Goal: Task Accomplishment & Management: Use online tool/utility

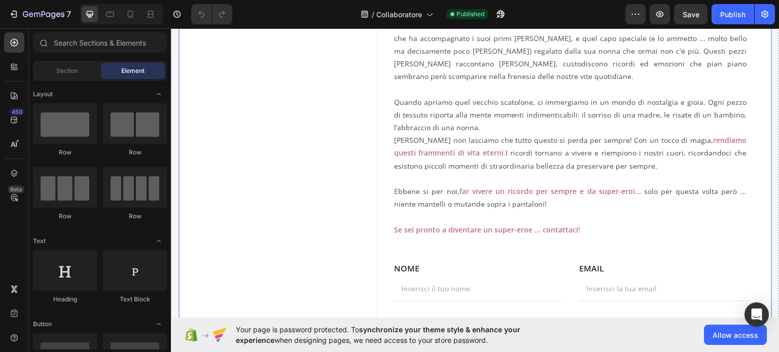
scroll to position [253, 0]
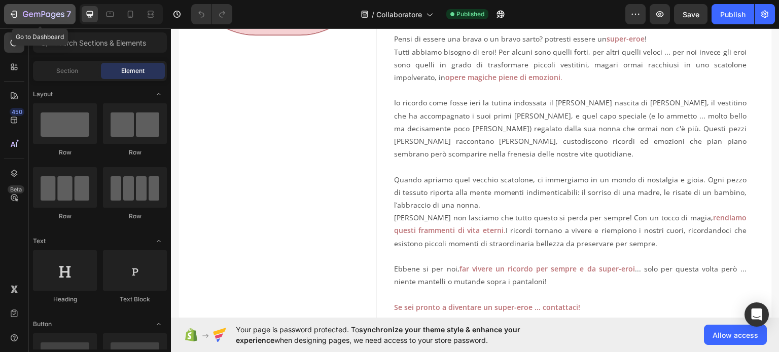
click at [58, 10] on div "7" at bounding box center [47, 14] width 48 height 12
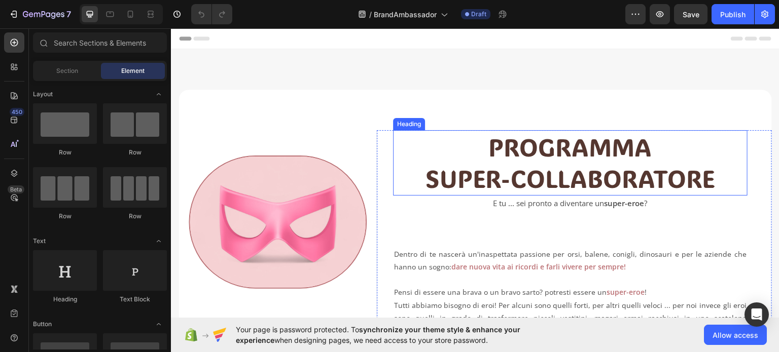
click at [482, 148] on h2 "PROGRAMMA SUPER-COLLABORATORE" at bounding box center [570, 162] width 354 height 65
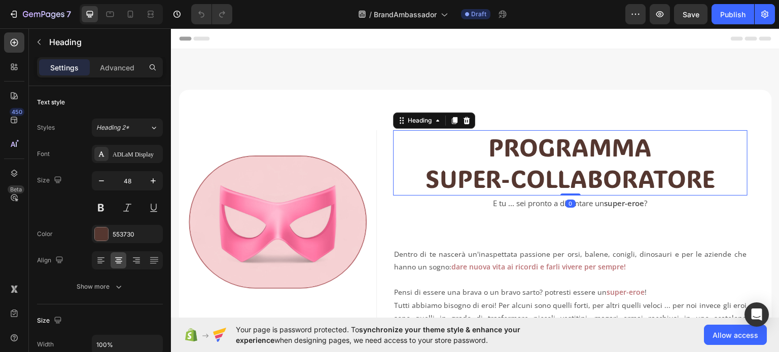
click at [485, 148] on h2 "PROGRAMMA SUPER-COLLABORATORE" at bounding box center [570, 162] width 354 height 65
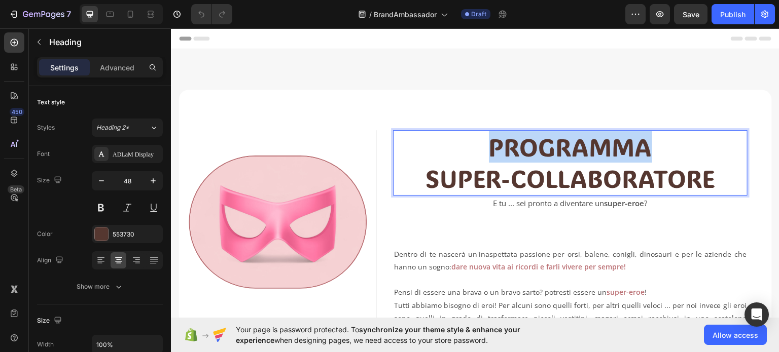
drag, startPoint x: 484, startPoint y: 147, endPoint x: 642, endPoint y: 148, distance: 158.7
click at [642, 148] on p "PROGRAMMA SUPER-COLLABORATORE" at bounding box center [570, 162] width 352 height 63
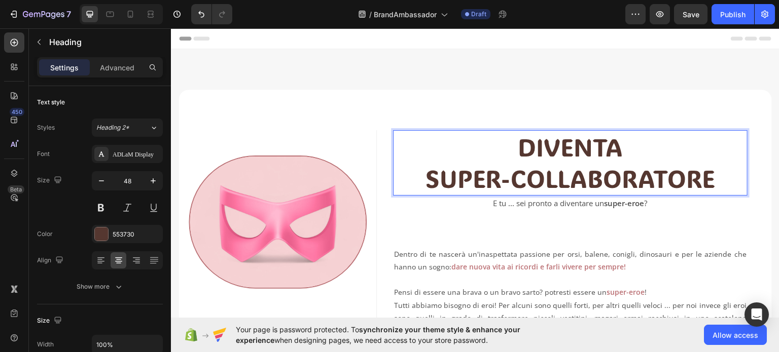
click at [492, 182] on p "DIVENTA SUPER-COLLABORATORE" at bounding box center [570, 162] width 352 height 63
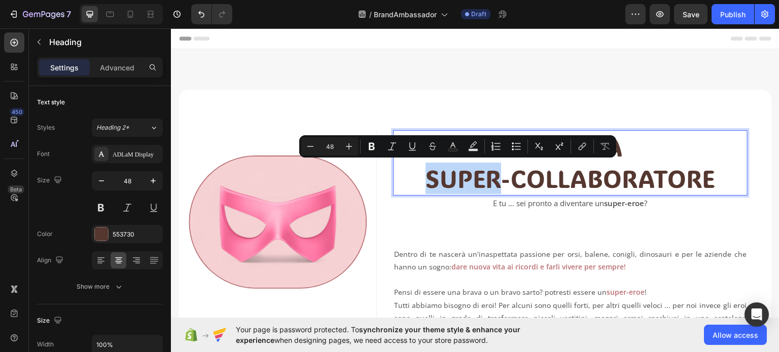
drag, startPoint x: 492, startPoint y: 182, endPoint x: 409, endPoint y: 182, distance: 83.7
click at [409, 182] on p "DIVENTA SUPER-COLLABORATORE" at bounding box center [570, 162] width 352 height 63
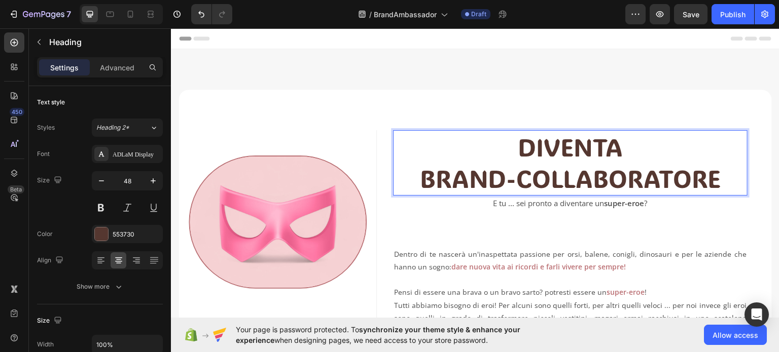
click at [518, 179] on p "DIVENTA BRAND-COLLABORATORE" at bounding box center [570, 162] width 352 height 63
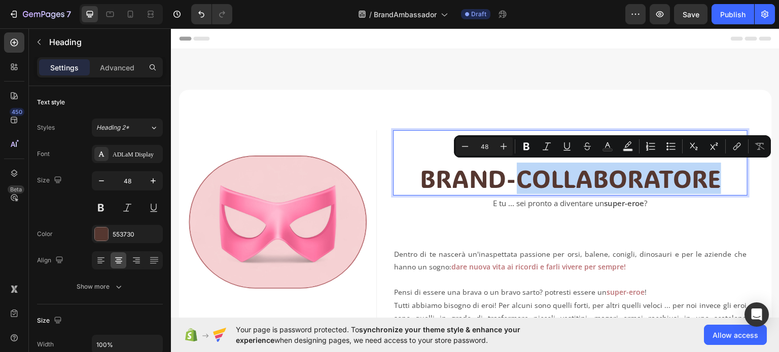
drag, startPoint x: 518, startPoint y: 179, endPoint x: 716, endPoint y: 184, distance: 198.8
click at [716, 184] on p "DIVENTA BRAND-COLLABORATORE" at bounding box center [570, 162] width 352 height 63
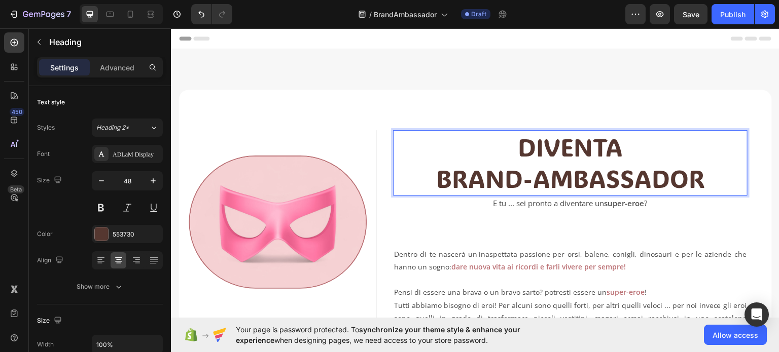
click at [526, 185] on p "DIVENTA BRAND-AMBASSADOR" at bounding box center [570, 162] width 352 height 63
click at [509, 202] on p "E tu ... sei pronto a diventare un super-eroe ?" at bounding box center [570, 203] width 352 height 14
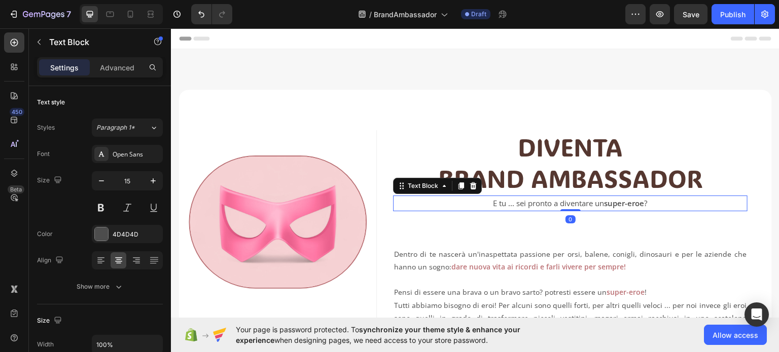
click at [487, 205] on p "E tu ... sei pronto a diventare un super-eroe ?" at bounding box center [570, 203] width 352 height 14
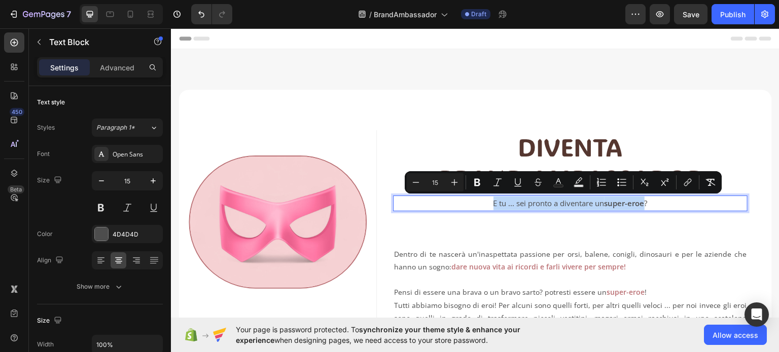
drag, startPoint x: 640, startPoint y: 203, endPoint x: 481, endPoint y: 202, distance: 159.7
click at [481, 202] on p "E tu ... sei pronto a diventare un super-eroe ?" at bounding box center [570, 203] width 352 height 14
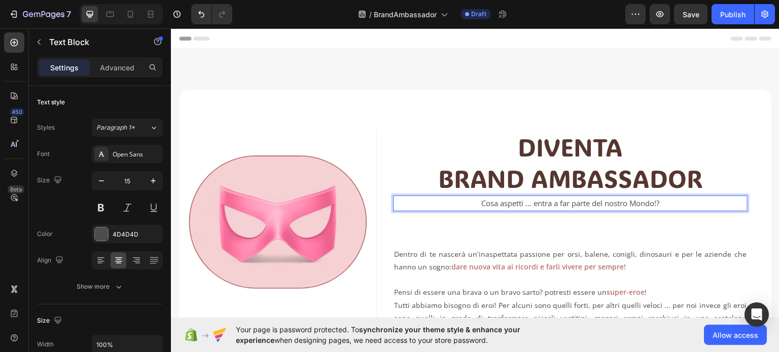
click at [657, 202] on p "Cosa aspetti ... entra a far parte del nostro Mondo!?" at bounding box center [570, 203] width 352 height 14
drag, startPoint x: 602, startPoint y: 202, endPoint x: 651, endPoint y: 206, distance: 49.8
click at [651, 206] on p "Cosa aspetti ... entra a far parte del nostro Mondo!" at bounding box center [570, 203] width 352 height 14
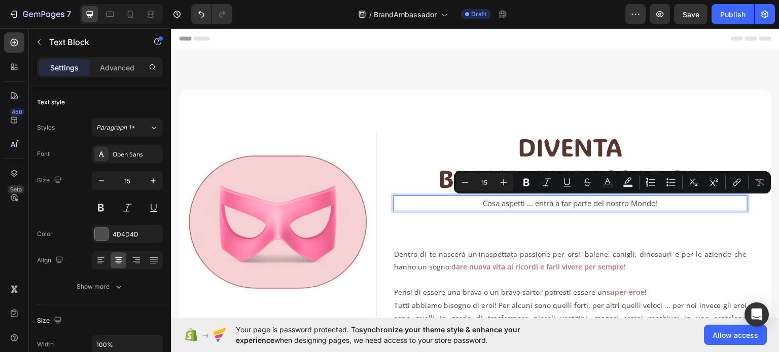
click at [539, 204] on p "Cosa aspetti ... entra a far parte del nostro Mondo!" at bounding box center [570, 203] width 352 height 14
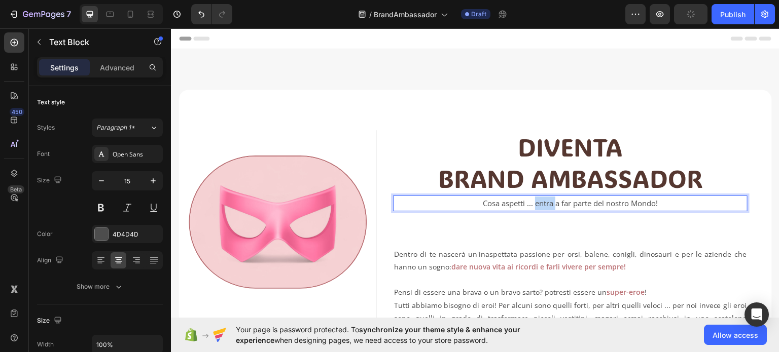
click at [539, 204] on p "Cosa aspetti ... entra a far parte del nostro Mondo!" at bounding box center [570, 203] width 352 height 14
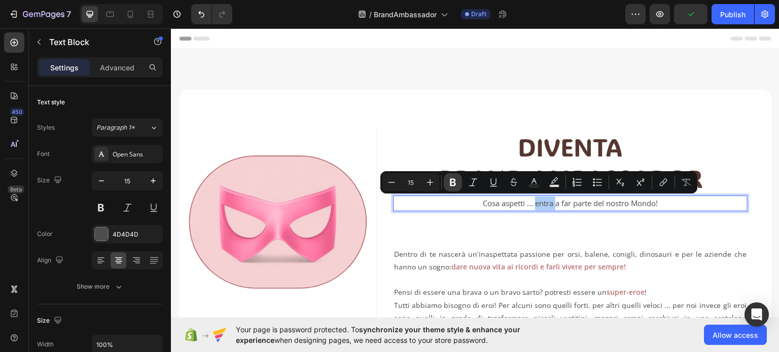
click at [454, 182] on icon "Editor contextual toolbar" at bounding box center [453, 183] width 6 height 8
click at [534, 184] on p "DIVENTA BRAND AMBASSADOR" at bounding box center [570, 162] width 352 height 63
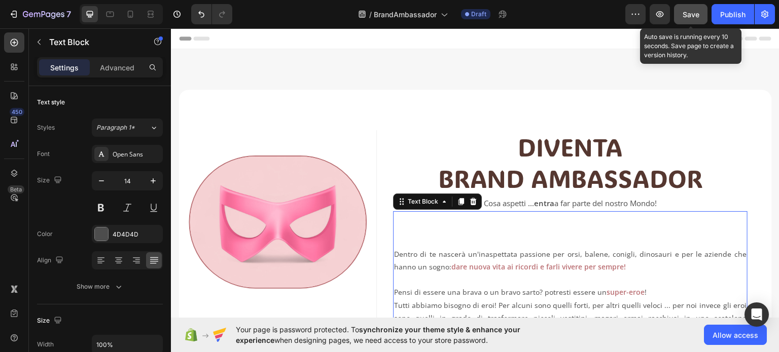
click at [688, 13] on span "Save" at bounding box center [690, 14] width 17 height 9
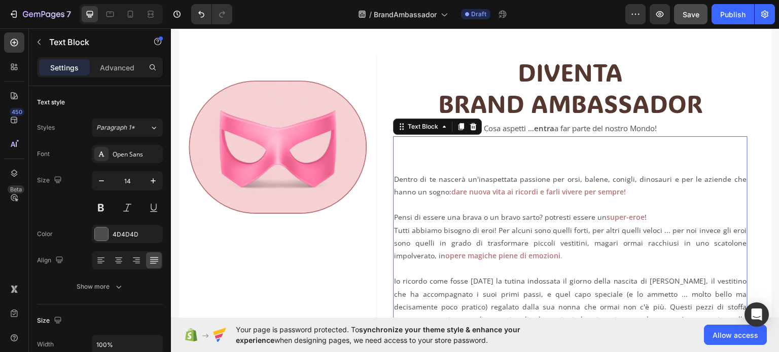
scroll to position [101, 0]
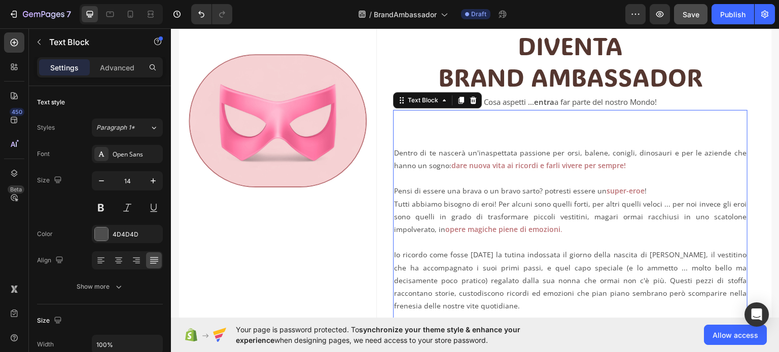
click at [536, 191] on p "Pensi di essere una brava o un bravo sarto? potresti essere un super-eroe !" at bounding box center [570, 190] width 352 height 13
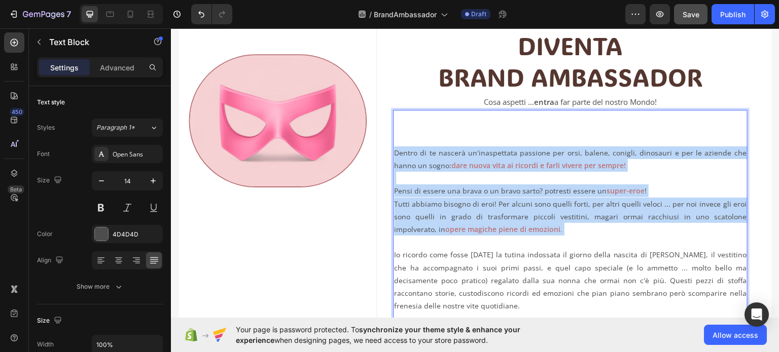
drag, startPoint x: 518, startPoint y: 226, endPoint x: 392, endPoint y: 155, distance: 144.6
click at [393, 155] on div "Dentro di te nascerà un'inaspettata passione per orsi, balene, conigli, dinosau…" at bounding box center [570, 305] width 354 height 321
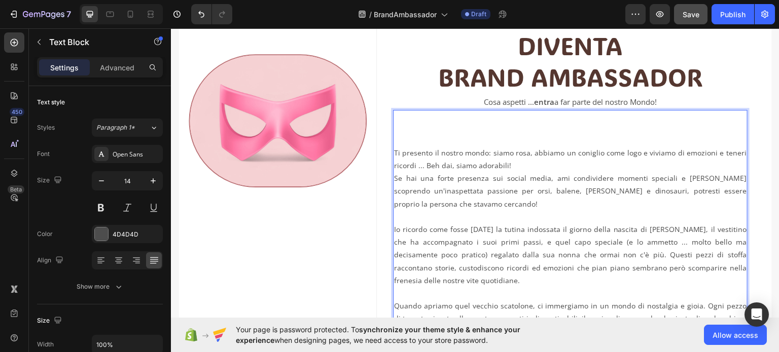
click at [515, 164] on p "Ti presento il nostro mondo: siamo rosa, abbiamo un coniglio come logo e viviam…" at bounding box center [570, 158] width 352 height 25
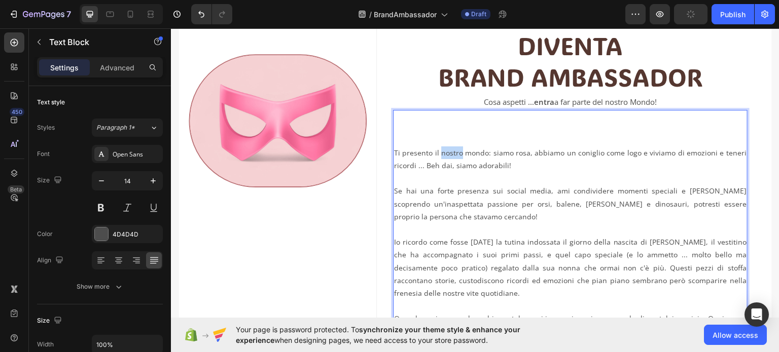
drag, startPoint x: 439, startPoint y: 152, endPoint x: 459, endPoint y: 152, distance: 20.8
click at [459, 152] on p "Ti presento il nostro mondo: siamo rosa, abbiamo un coniglio come logo e viviam…" at bounding box center [570, 158] width 352 height 25
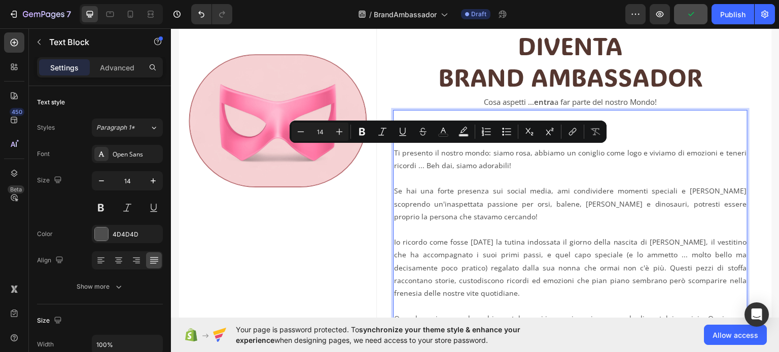
click at [470, 174] on p "Rich Text Editor. Editing area: main" at bounding box center [570, 177] width 352 height 13
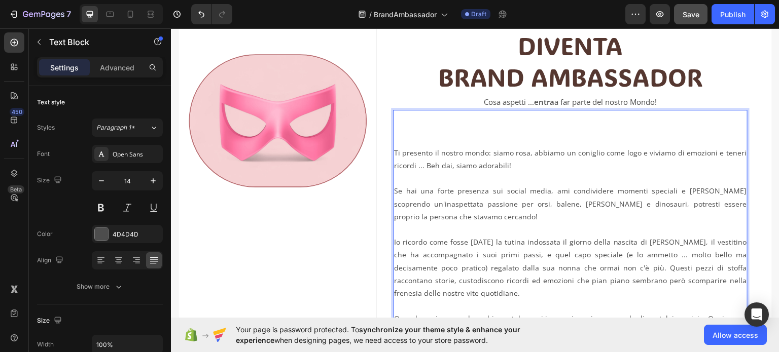
click at [460, 215] on p "Se hai una forte presenza sui social media, ami condividere momenti speciali e …" at bounding box center [570, 203] width 352 height 39
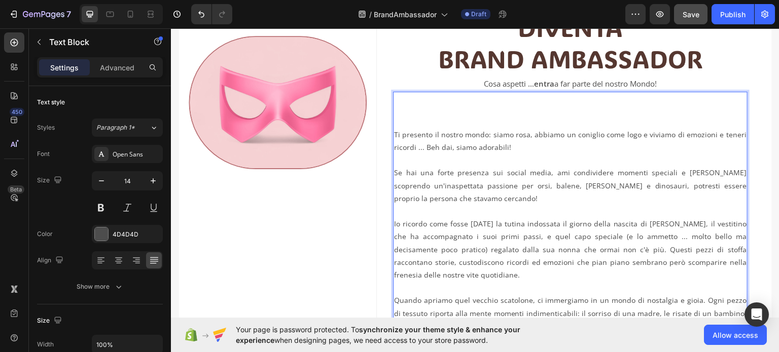
scroll to position [152, 0]
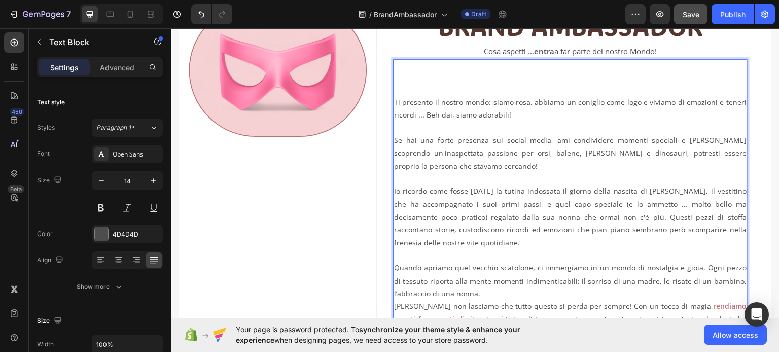
click at [447, 238] on p "Io ricordo come fosse ieri la tutina indossata il giorno della nascita di Emma,…" at bounding box center [570, 217] width 352 height 64
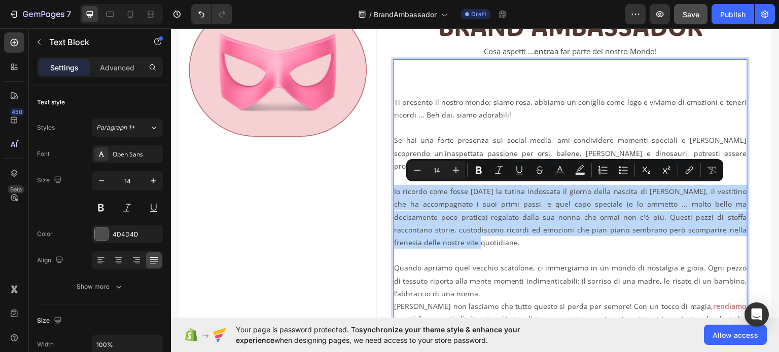
drag, startPoint x: 448, startPoint y: 242, endPoint x: 391, endPoint y: 193, distance: 75.1
click at [394, 193] on p "Io ricordo come fosse ieri la tutina indossata il giorno della nascita di Emma,…" at bounding box center [570, 217] width 352 height 64
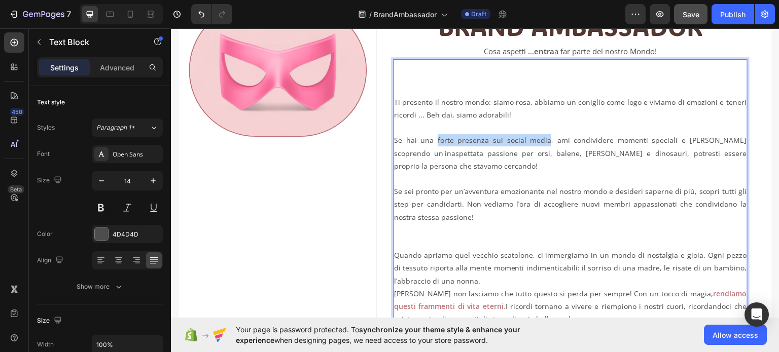
drag, startPoint x: 437, startPoint y: 139, endPoint x: 549, endPoint y: 139, distance: 112.5
click at [549, 139] on p "Se hai una forte presenza sui social media, ami condividere momenti speciali e …" at bounding box center [570, 152] width 352 height 39
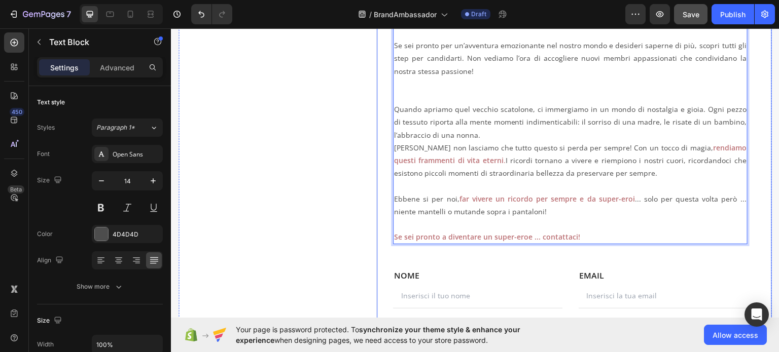
scroll to position [304, 0]
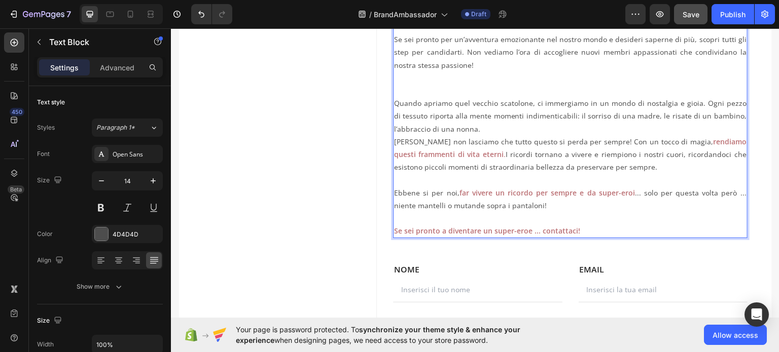
click at [695, 137] on strong "rendiamo questi frammenti di vita eterni" at bounding box center [570, 147] width 352 height 22
drag, startPoint x: 694, startPoint y: 141, endPoint x: 711, endPoint y: 141, distance: 17.2
click at [711, 141] on strong "rendiamo questi frammenti di vita eterni" at bounding box center [570, 147] width 352 height 22
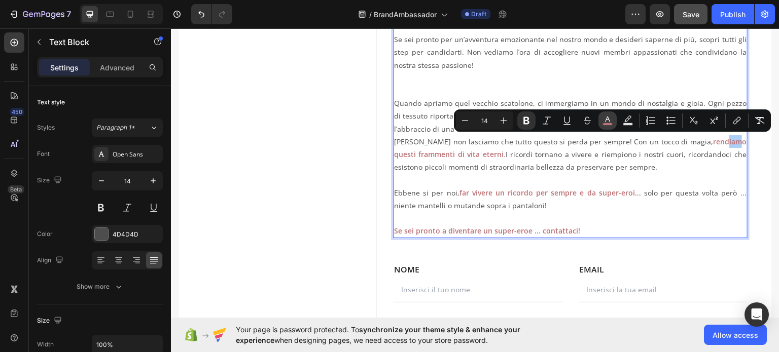
click at [610, 121] on icon "Editor contextual toolbar" at bounding box center [607, 121] width 10 height 10
type input "BC7276"
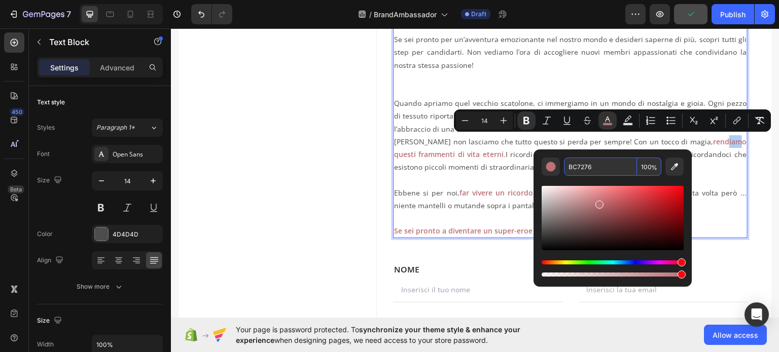
copy strong "iam"
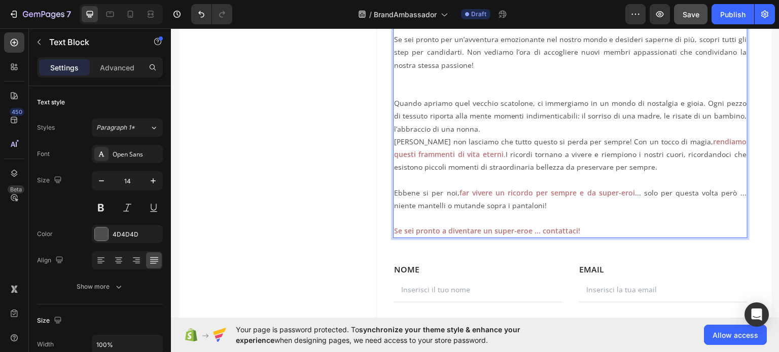
click at [462, 146] on p "Noi non lasciamo che tutto questo si perda per sempre! Con un tocco di magia, r…" at bounding box center [570, 154] width 352 height 39
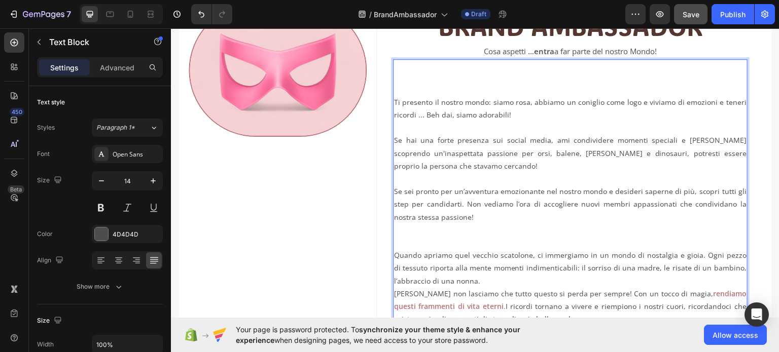
click at [434, 134] on p "Se hai una forte presenza sui social media, ami condividere momenti speciali e …" at bounding box center [570, 152] width 352 height 39
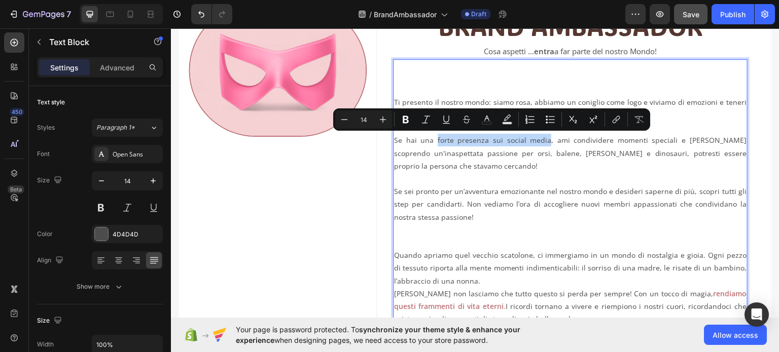
drag, startPoint x: 447, startPoint y: 137, endPoint x: 548, endPoint y: 140, distance: 100.9
click at [548, 140] on p "Se hai una forte presenza sui social media, ami condividere momenti speciali e …" at bounding box center [570, 152] width 352 height 39
click at [487, 121] on icon "Editor contextual toolbar" at bounding box center [487, 120] width 10 height 10
type input "4D4D4D"
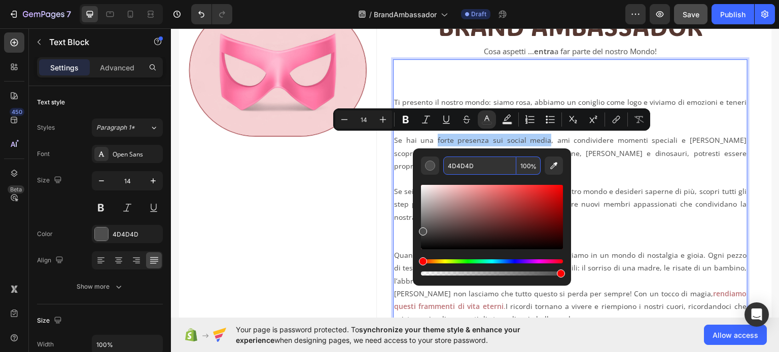
click at [480, 170] on input "4D4D4D" at bounding box center [479, 166] width 73 height 18
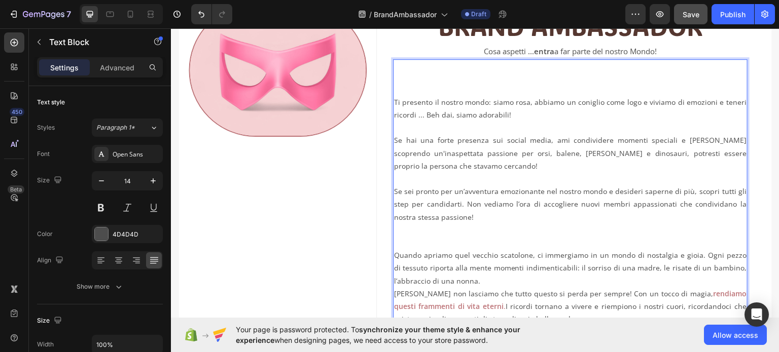
click at [675, 243] on p "Rich Text Editor. Editing area: main" at bounding box center [570, 242] width 352 height 13
drag, startPoint x: 687, startPoint y: 294, endPoint x: 696, endPoint y: 293, distance: 8.1
click at [696, 293] on strong "rendiamo questi frammenti di vita eterni" at bounding box center [570, 299] width 352 height 22
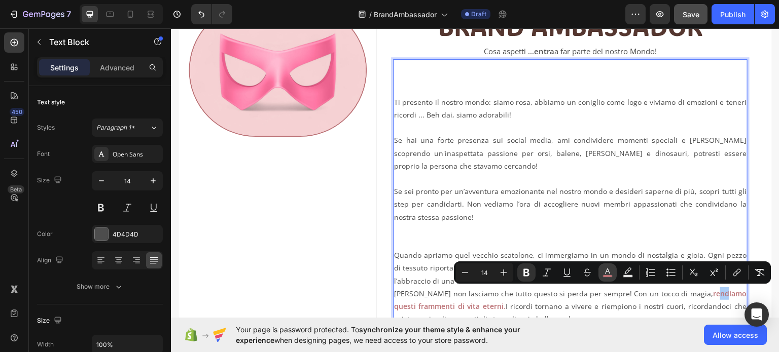
click at [603, 274] on icon "Editor contextual toolbar" at bounding box center [607, 273] width 10 height 10
type input "BC7276"
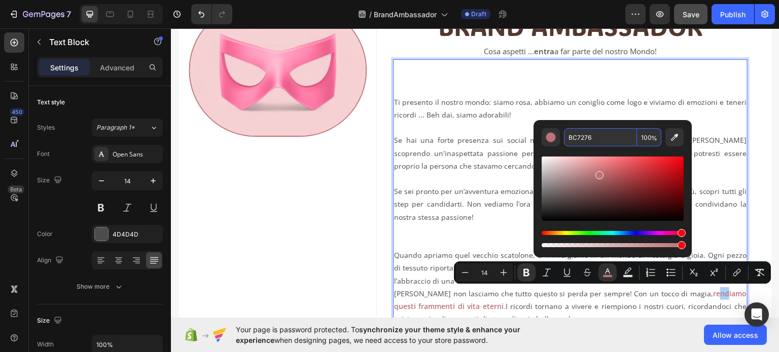
click at [573, 130] on input "BC7276" at bounding box center [600, 137] width 73 height 18
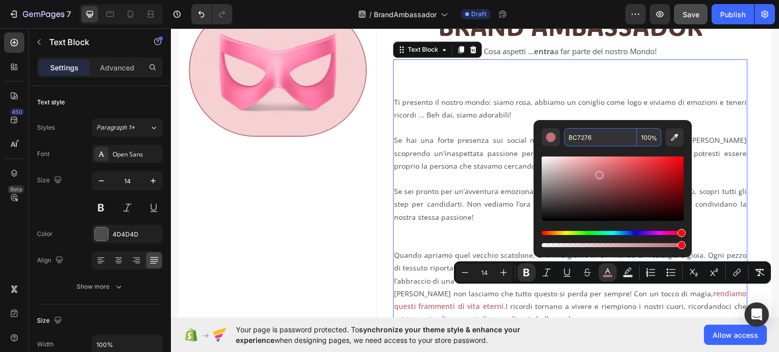
click at [459, 135] on p "Se hai una forte presenza sui social media, ami condividere momenti speciali e …" at bounding box center [570, 152] width 352 height 39
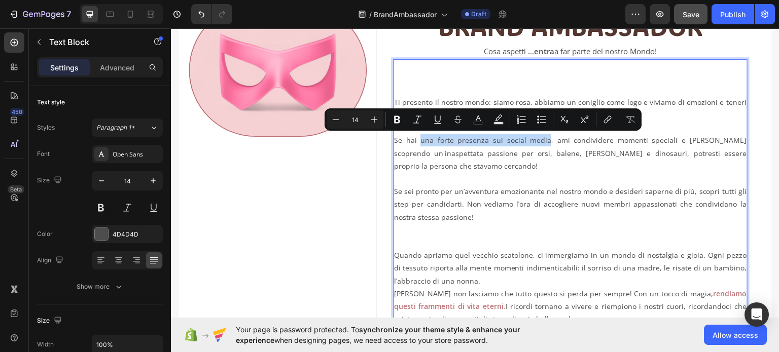
drag, startPoint x: 423, startPoint y: 140, endPoint x: 549, endPoint y: 142, distance: 125.7
click at [549, 142] on p "Se hai una forte presenza sui social media, ami condividere momenti speciali e …" at bounding box center [570, 152] width 352 height 39
click at [397, 123] on icon "Editor contextual toolbar" at bounding box center [397, 120] width 6 height 8
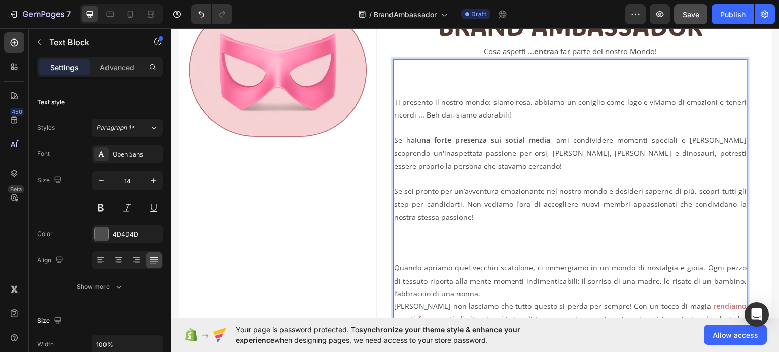
click at [424, 144] on strong "una forte presenza sui social media" at bounding box center [483, 140] width 133 height 10
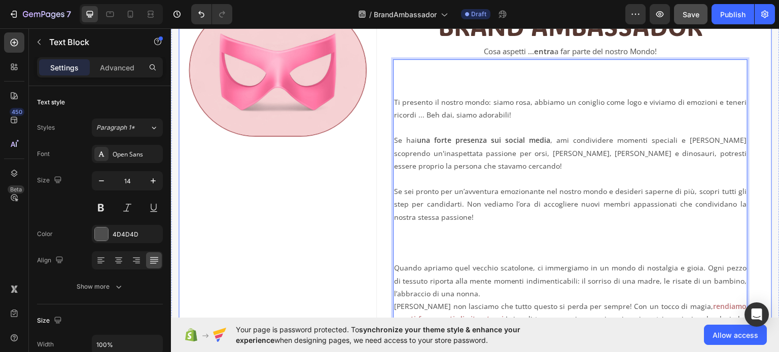
click at [355, 158] on div "Image" at bounding box center [277, 279] width 198 height 602
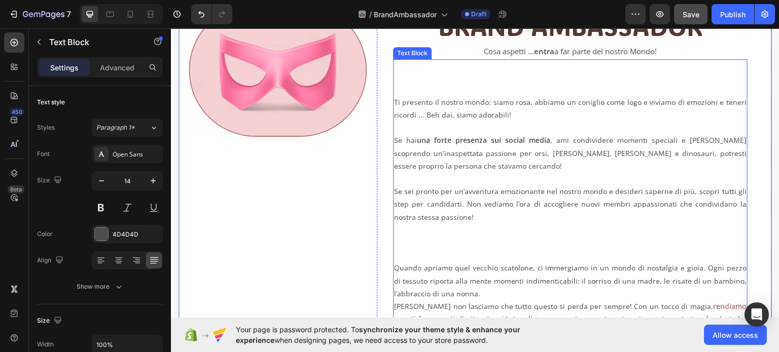
click at [423, 142] on strong "una forte presenza sui social media" at bounding box center [483, 140] width 133 height 10
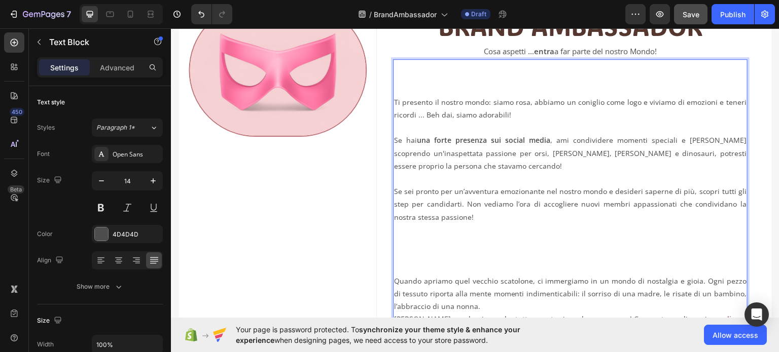
click at [419, 140] on strong "una forte presenza sui social media" at bounding box center [483, 140] width 133 height 10
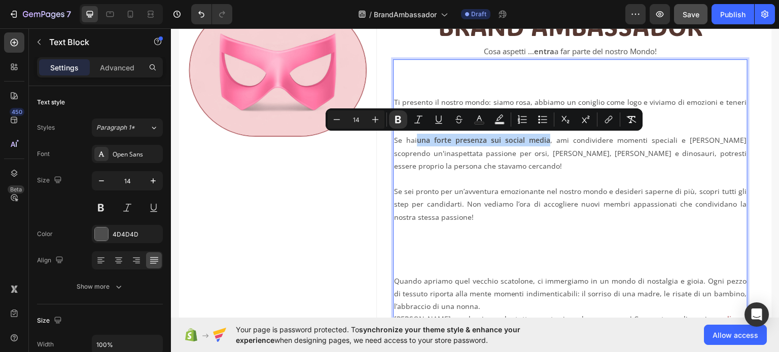
drag, startPoint x: 419, startPoint y: 140, endPoint x: 549, endPoint y: 141, distance: 129.8
click at [549, 141] on strong "una forte presenza sui social media" at bounding box center [483, 140] width 133 height 10
click at [483, 123] on rect "Editor contextual toolbar" at bounding box center [480, 123] width 10 height 3
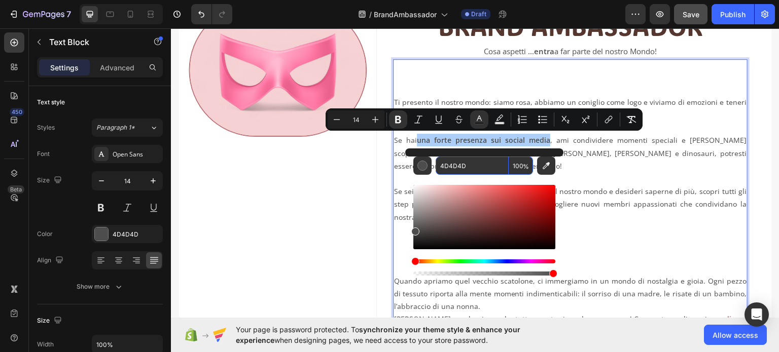
click at [461, 167] on input "4D4D4D" at bounding box center [471, 166] width 73 height 18
paste input "BC7276"
type input "BC7276"
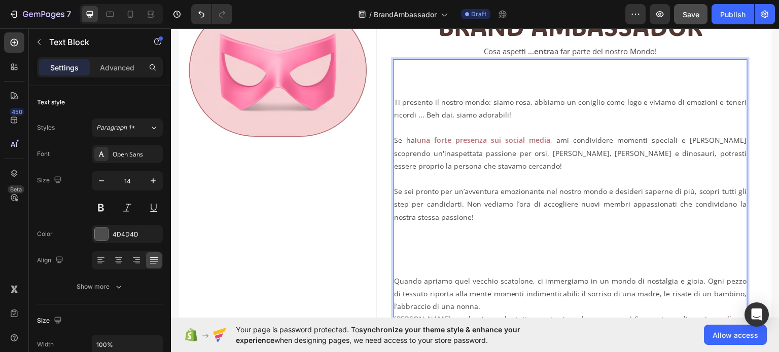
click at [604, 150] on p "Se hai una forte presenza sui social media , ami condividere momenti speciali e…" at bounding box center [570, 152] width 352 height 39
drag, startPoint x: 435, startPoint y: 139, endPoint x: 417, endPoint y: 138, distance: 18.3
click at [417, 138] on p "Se hai una forte presenza sui social media , ami condividere momenti speciali e…" at bounding box center [570, 152] width 352 height 39
click at [418, 154] on p "Se hai una forte presenza sui social media , ami condividere momenti speciali e…" at bounding box center [570, 152] width 352 height 39
drag, startPoint x: 420, startPoint y: 154, endPoint x: 434, endPoint y: 154, distance: 13.7
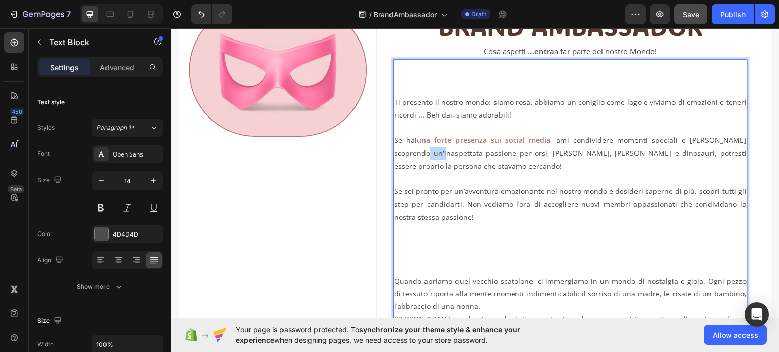
click at [434, 154] on p "Se hai una forte presenza sui social media , ami condividere momenti speciali e…" at bounding box center [570, 152] width 352 height 39
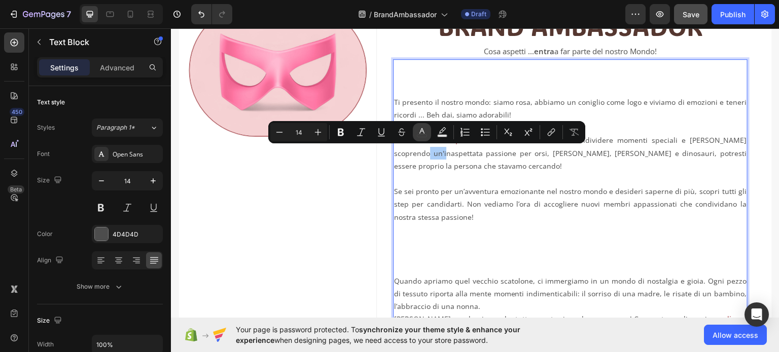
click at [422, 135] on icon "Editor contextual toolbar" at bounding box center [422, 132] width 10 height 10
type input "4D4D4D"
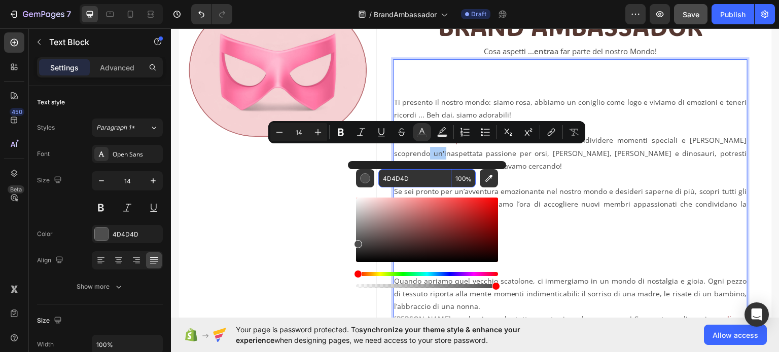
click at [408, 180] on input "4D4D4D" at bounding box center [414, 178] width 73 height 18
click at [553, 155] on p "Se hai una forte presenza sui social media , ami condividere momenti speciali e…" at bounding box center [570, 152] width 352 height 39
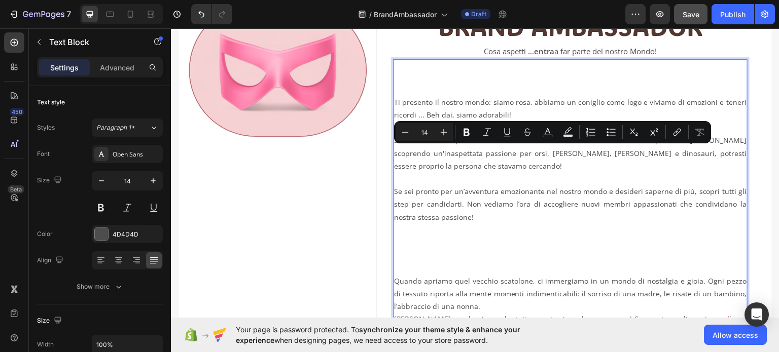
click at [428, 148] on p "Se hai una forte presenza sui social media , ami condividere momenti speciali e…" at bounding box center [570, 152] width 352 height 39
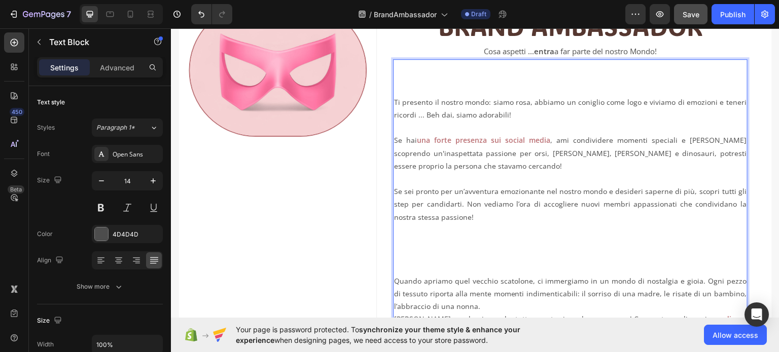
click at [425, 139] on strong "una forte presenza sui social media" at bounding box center [483, 140] width 133 height 10
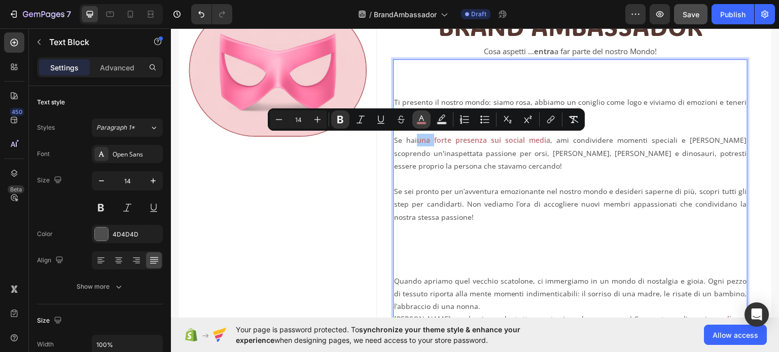
click at [424, 120] on icon "Editor contextual toolbar" at bounding box center [421, 120] width 10 height 10
type input "BC7276"
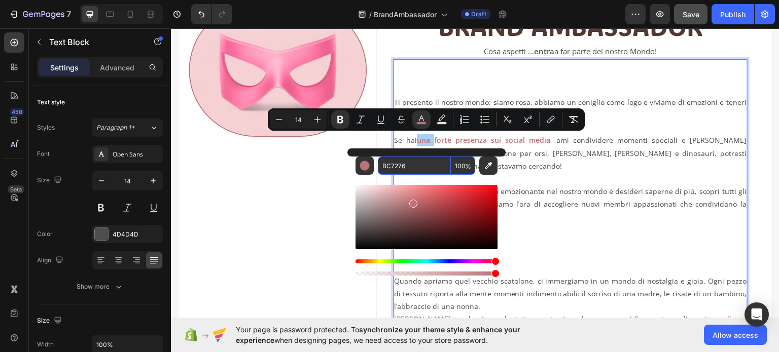
click at [428, 166] on input "BC7276" at bounding box center [414, 166] width 73 height 18
paste input "4D4D4D"
type input "4D4D4D"
click at [405, 141] on p "Se hai una forte presenza sui social media , ami condividere momenti speciali e…" at bounding box center [570, 152] width 352 height 39
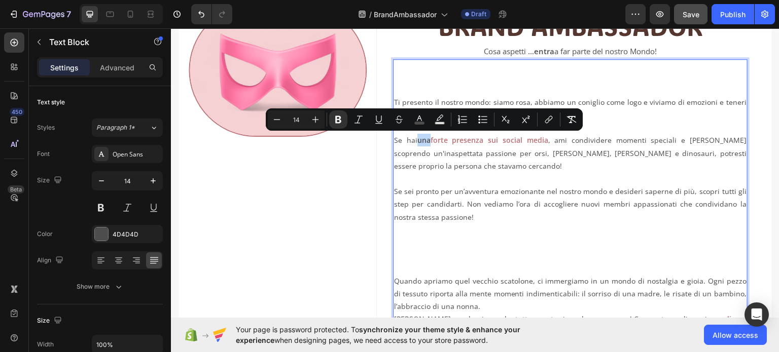
drag, startPoint x: 419, startPoint y: 139, endPoint x: 429, endPoint y: 141, distance: 10.8
click at [429, 141] on strong "una" at bounding box center [423, 140] width 13 height 10
click at [338, 121] on icon "Editor contextual toolbar" at bounding box center [338, 120] width 10 height 10
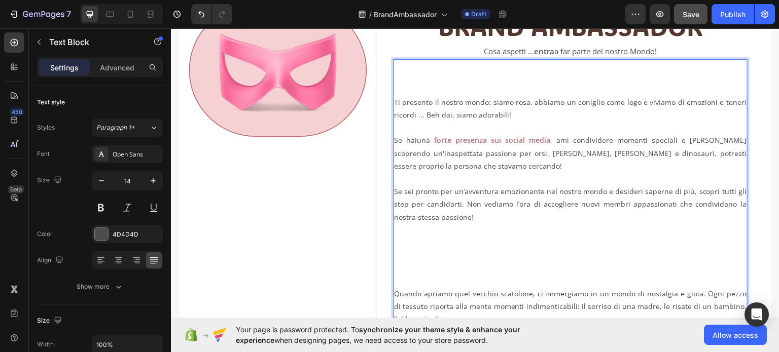
click at [486, 152] on p "Se hai una forte presenza sui social media , ami condividere momenti speciali e…" at bounding box center [570, 152] width 352 height 39
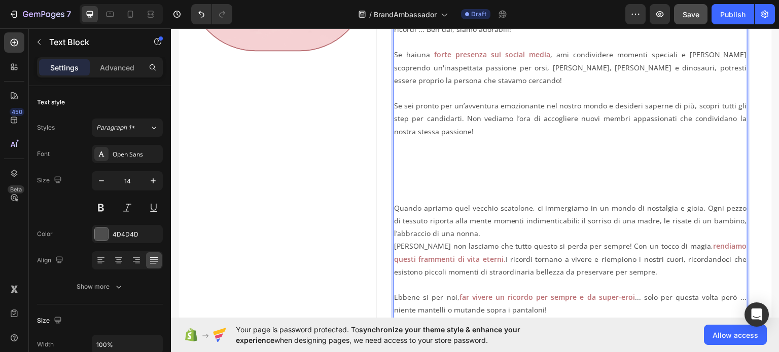
scroll to position [253, 0]
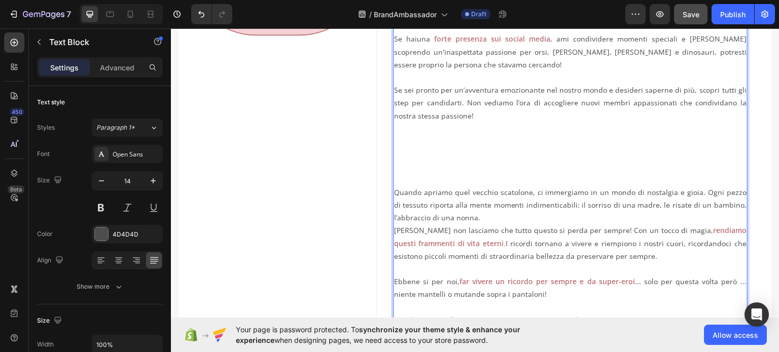
click at [449, 140] on p "Se sei pronto per un’avventura emozionante nel nostro mondo e desideri saperne …" at bounding box center [570, 127] width 352 height 89
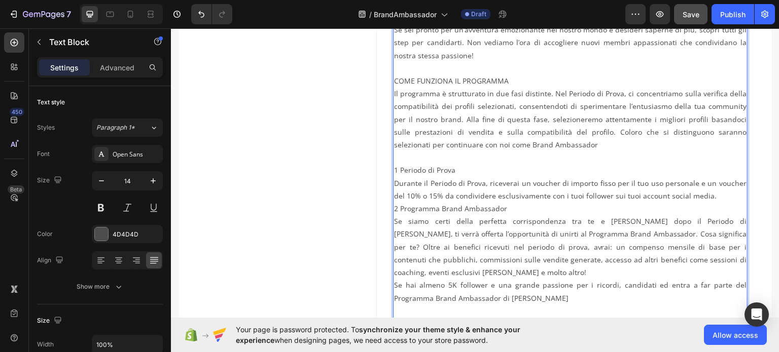
scroll to position [321, 0]
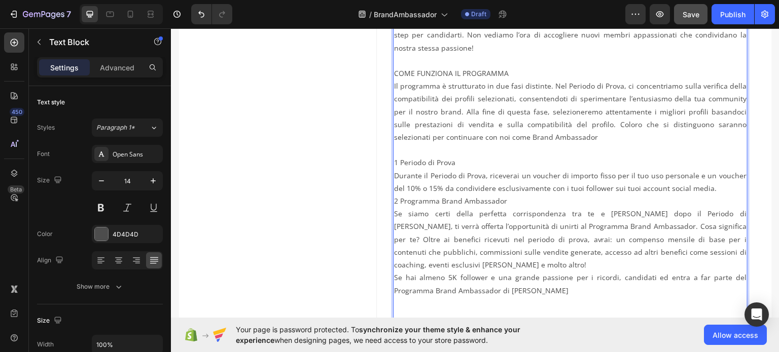
click at [508, 75] on p "Se sei pronto per un’avventura emozionante nel nostro mondo e desideri saperne …" at bounding box center [570, 47] width 352 height 64
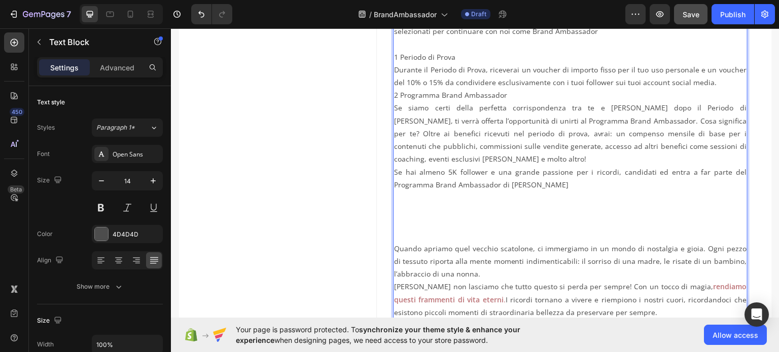
scroll to position [524, 0]
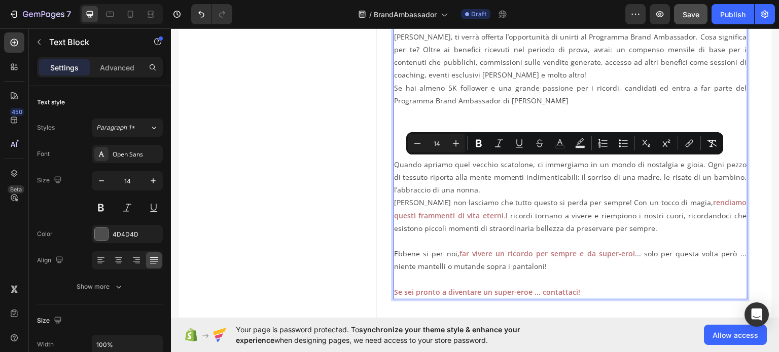
drag, startPoint x: 576, startPoint y: 288, endPoint x: 393, endPoint y: 164, distance: 221.2
click at [393, 164] on div "Ti presento il nostro mondo: siamo rosa, abbiamo un coniglio come logo e viviam…" at bounding box center [570, 10] width 354 height 577
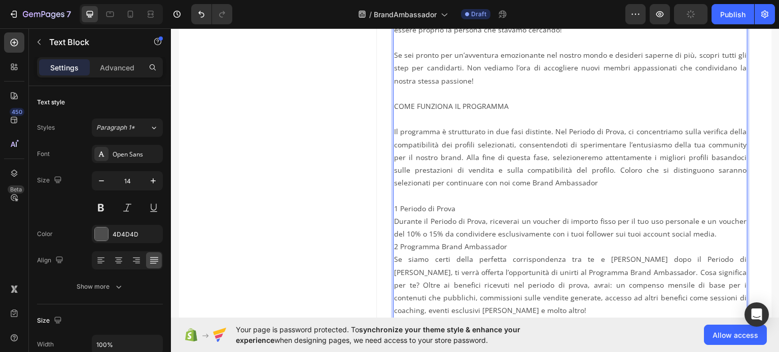
scroll to position [271, 0]
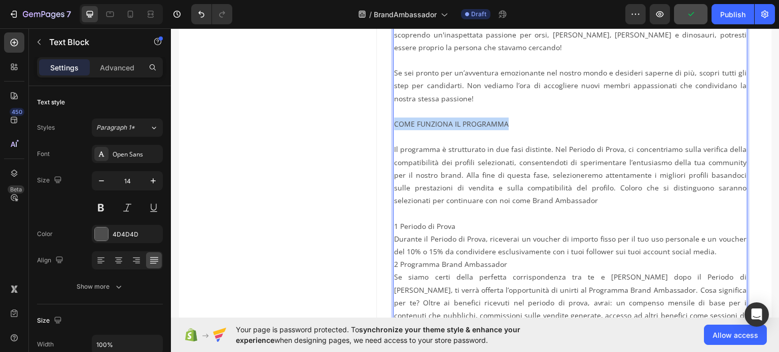
drag, startPoint x: 495, startPoint y: 120, endPoint x: 391, endPoint y: 119, distance: 103.4
click at [394, 119] on p "Se sei pronto per un’avventura emozionante nel nostro mondo e desideri saperne …" at bounding box center [570, 98] width 352 height 64
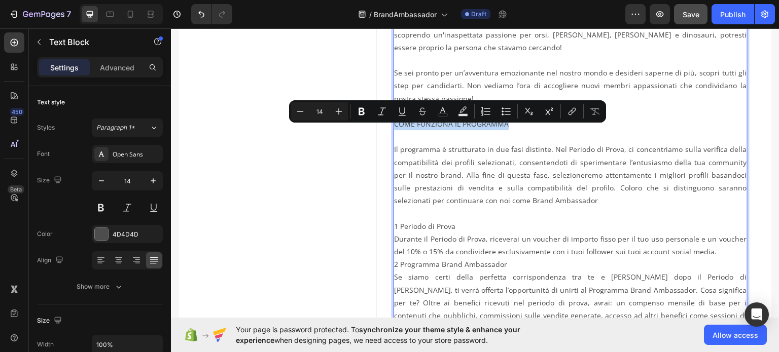
scroll to position [119, 0]
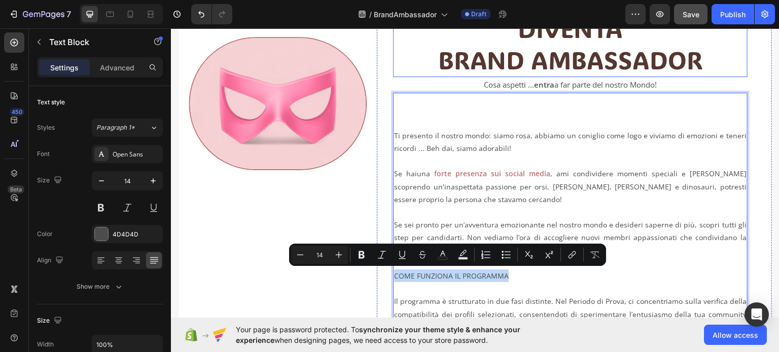
click at [506, 57] on p "DIVENTA BRAND AMBASSADOR" at bounding box center [570, 43] width 352 height 63
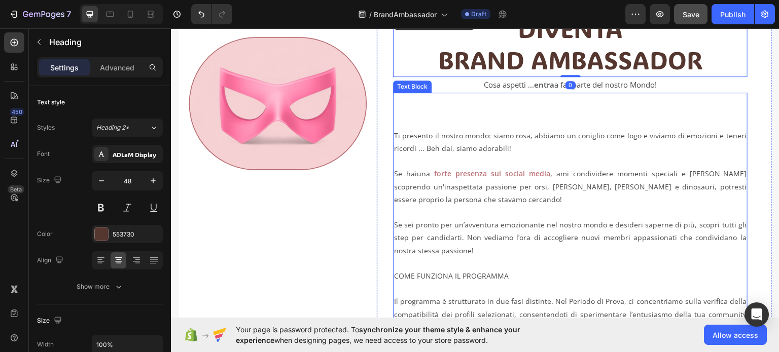
click at [450, 271] on p "Se sei pronto per un’avventura emozionante nel nostro mondo e desideri saperne …" at bounding box center [570, 250] width 352 height 64
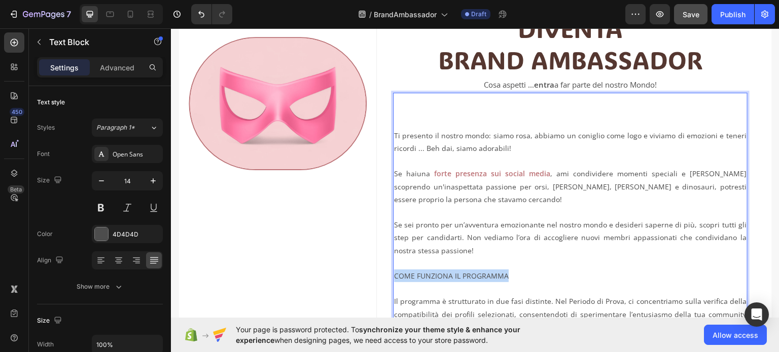
drag, startPoint x: 507, startPoint y: 272, endPoint x: 390, endPoint y: 275, distance: 116.7
click at [393, 275] on div "Ti presento il nostro mondo: siamo rosa, abbiamo un coniglio come logo e viviam…" at bounding box center [570, 320] width 354 height 385
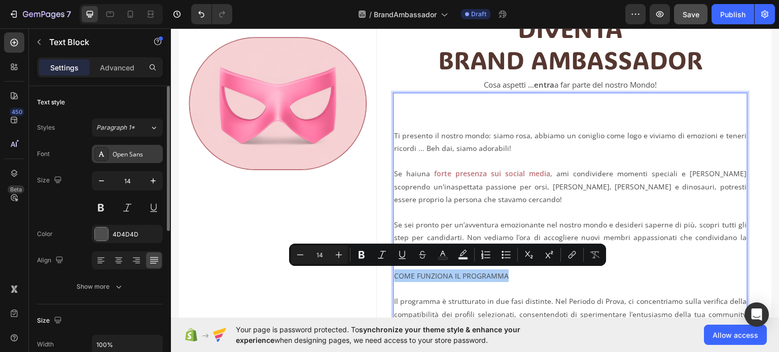
click at [134, 151] on div "Open Sans" at bounding box center [137, 154] width 48 height 9
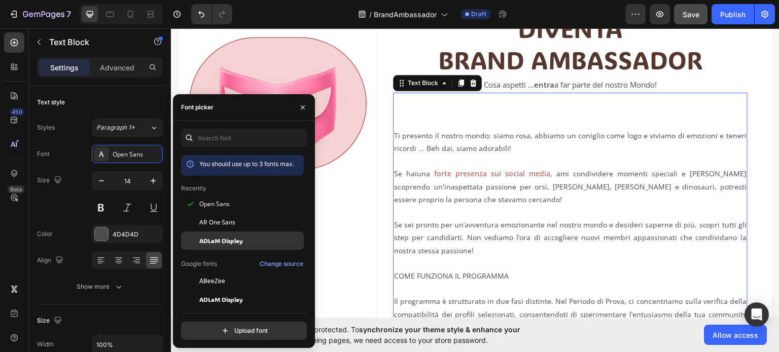
click at [234, 243] on span "ADLaM Display" at bounding box center [221, 240] width 44 height 9
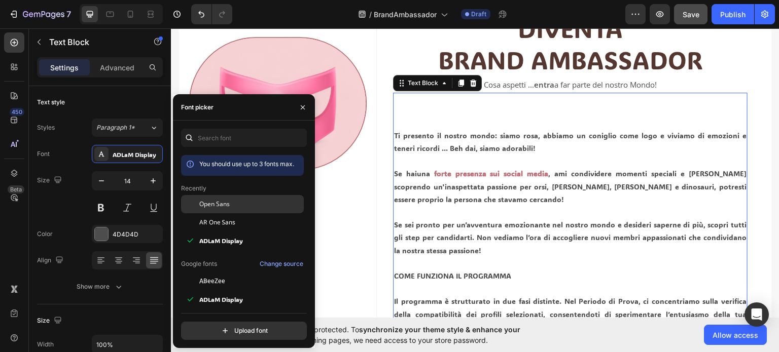
click at [220, 204] on span "Open Sans" at bounding box center [214, 204] width 30 height 9
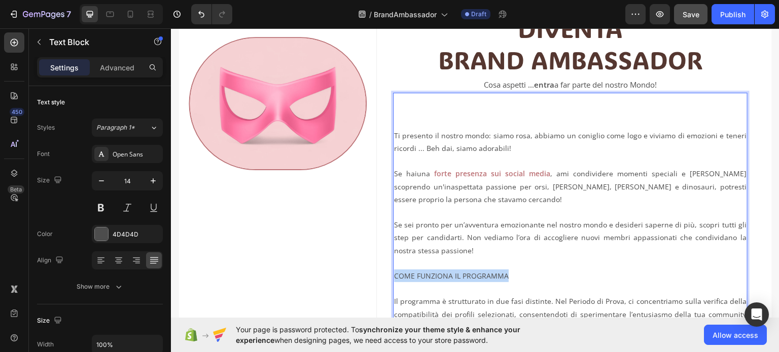
drag, startPoint x: 506, startPoint y: 274, endPoint x: 393, endPoint y: 275, distance: 113.1
click at [394, 275] on p "Se sei pronto per un’avventura emozionante nel nostro mondo e desideri saperne …" at bounding box center [570, 250] width 352 height 64
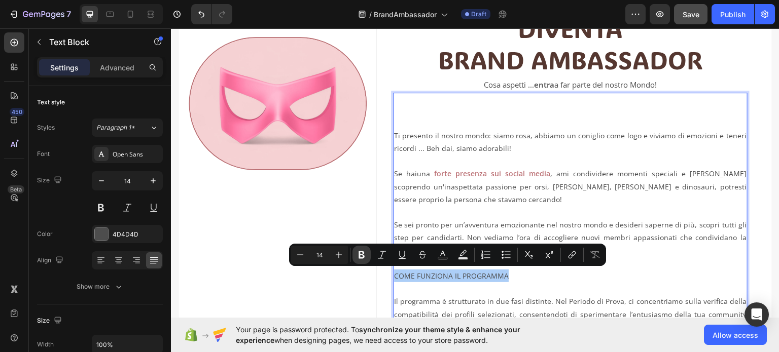
click at [360, 253] on icon "Editor contextual toolbar" at bounding box center [361, 255] width 6 height 8
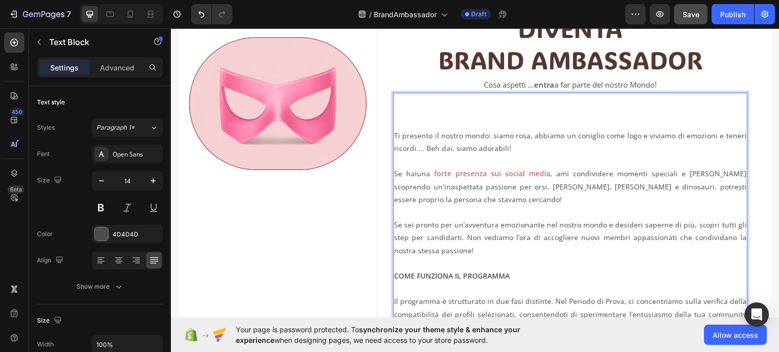
click at [459, 277] on strong "COME FUNZIONA IL PROGRAMMA" at bounding box center [452, 276] width 116 height 10
drag, startPoint x: 510, startPoint y: 275, endPoint x: 393, endPoint y: 272, distance: 117.1
click at [394, 272] on p "Se sei pronto per un’avventura emozionante nel nostro mondo e desideri saperne …" at bounding box center [570, 250] width 352 height 64
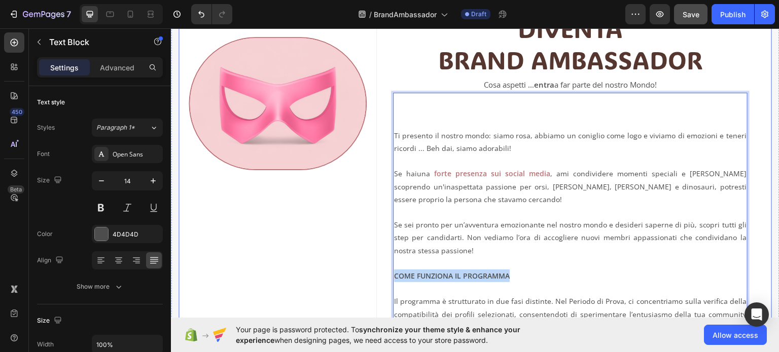
click at [312, 259] on div "Image" at bounding box center [277, 350] width 198 height 678
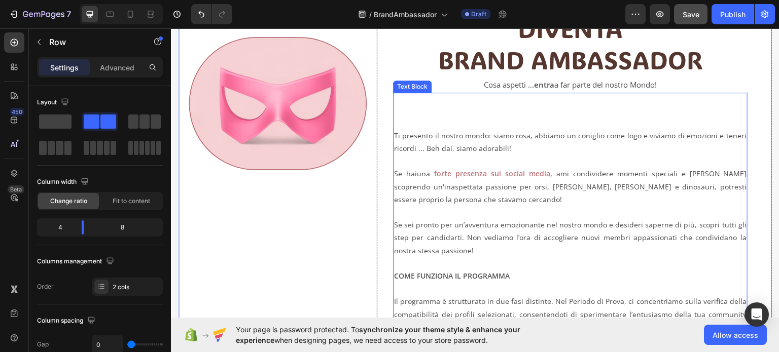
click at [452, 279] on strong "COME FUNZIONA IL PROGRAMMA" at bounding box center [452, 276] width 116 height 10
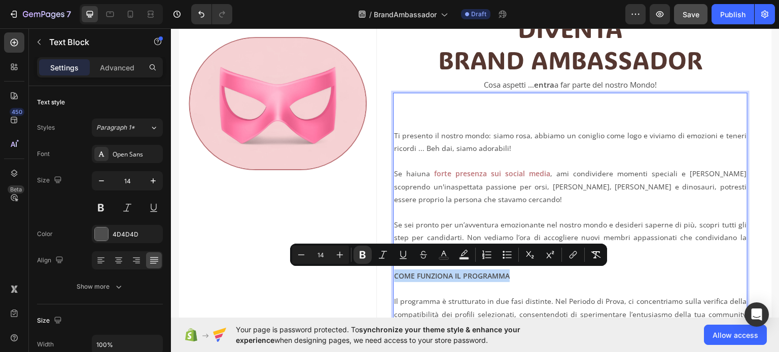
drag, startPoint x: 506, startPoint y: 274, endPoint x: 391, endPoint y: 278, distance: 114.6
click at [394, 278] on strong "COME FUNZIONA IL PROGRAMMA" at bounding box center [452, 276] width 116 height 10
click at [337, 258] on icon "Editor contextual toolbar" at bounding box center [340, 255] width 10 height 10
type input "15"
click at [466, 258] on rect "Editor contextual toolbar" at bounding box center [464, 259] width 10 height 3
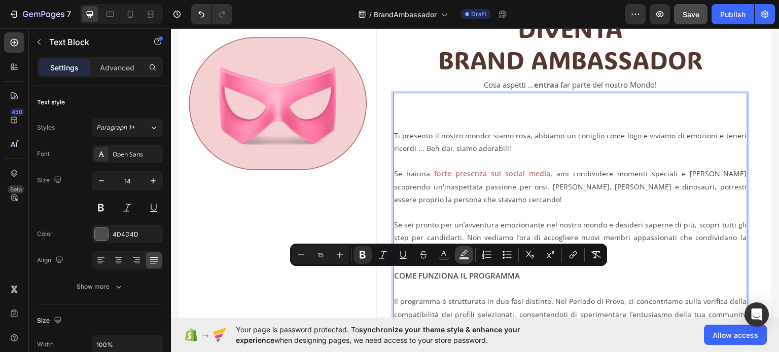
type input "000000"
type input "77"
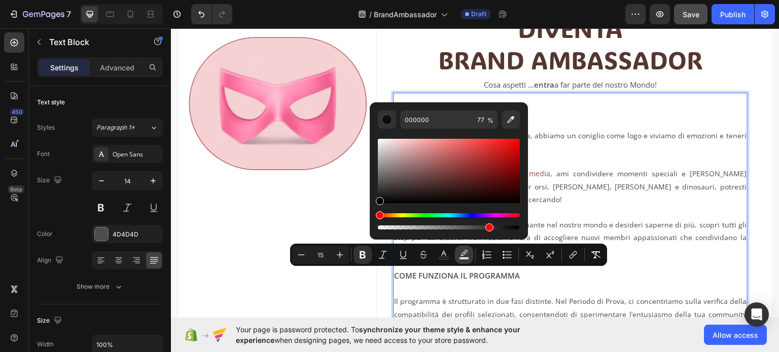
click at [466, 258] on rect "Editor contextual toolbar" at bounding box center [464, 259] width 10 height 3
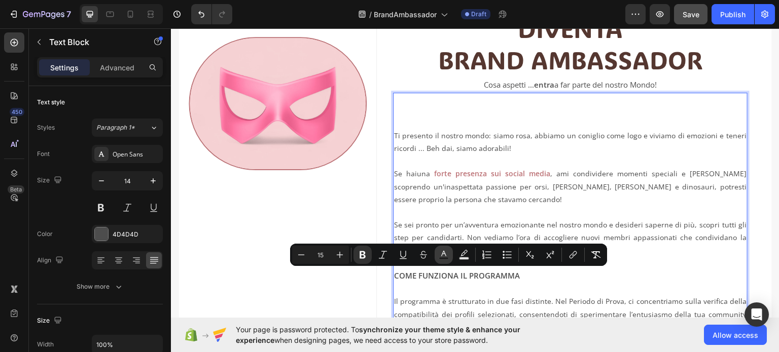
click at [441, 258] on rect "Editor contextual toolbar" at bounding box center [444, 259] width 10 height 3
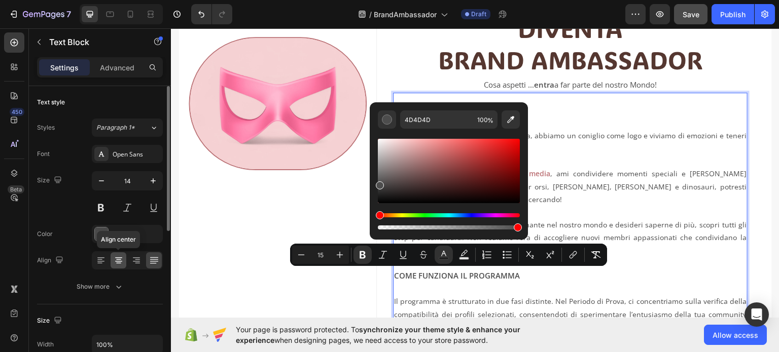
click at [121, 261] on icon at bounding box center [118, 261] width 7 height 1
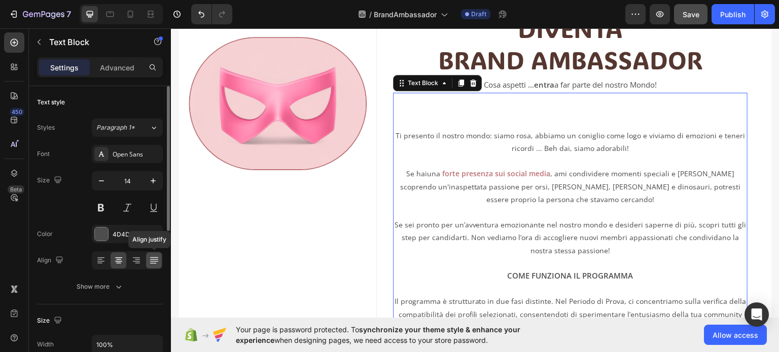
click at [159, 262] on div at bounding box center [154, 260] width 16 height 16
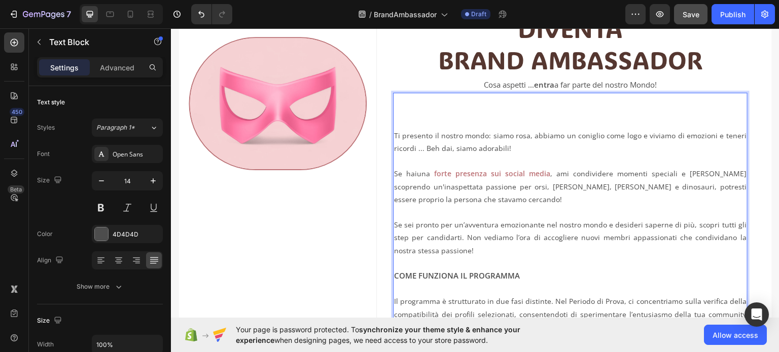
click at [490, 276] on strong "COME FUNZIONA IL PROGRAMMA" at bounding box center [457, 275] width 126 height 10
click at [508, 174] on strong "forte presenza sui social media" at bounding box center [492, 173] width 116 height 10
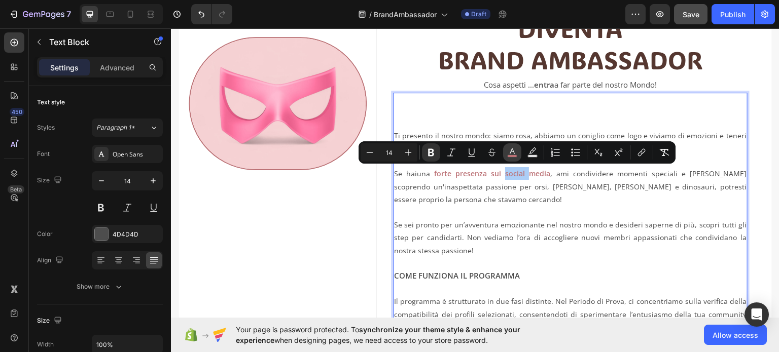
click at [515, 155] on rect "Editor contextual toolbar" at bounding box center [512, 156] width 10 height 3
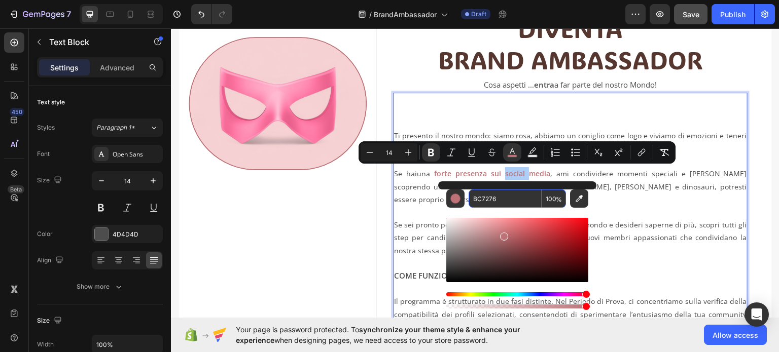
click at [479, 201] on input "BC7276" at bounding box center [504, 199] width 73 height 18
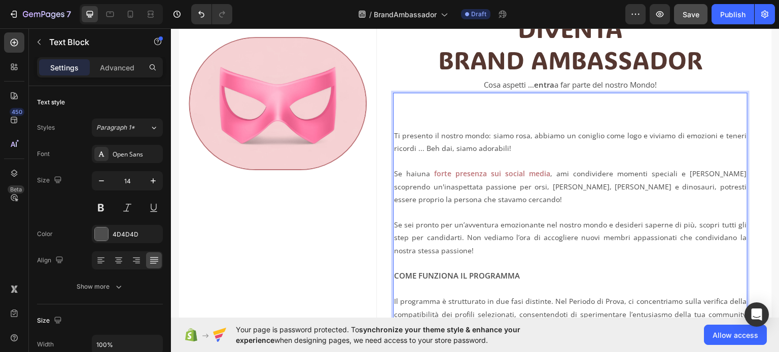
click at [404, 194] on p "Se hai una forte presenza sui social media , ami condividere momenti speciali e…" at bounding box center [570, 186] width 352 height 39
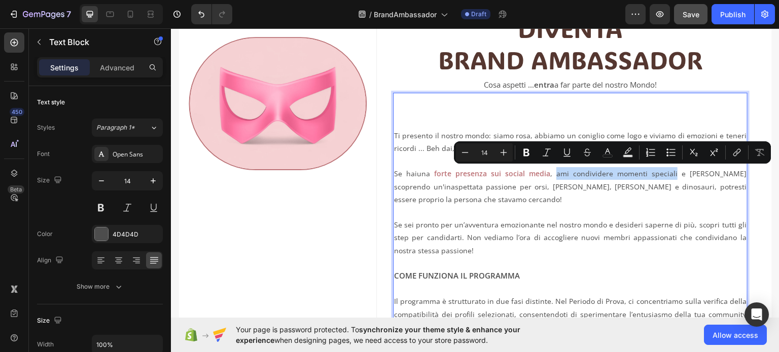
drag, startPoint x: 558, startPoint y: 173, endPoint x: 676, endPoint y: 177, distance: 118.2
click at [676, 177] on p "Se hai una forte presenza sui social media , ami condividere momenti speciali e…" at bounding box center [570, 186] width 352 height 39
click at [574, 200] on p "Se hai una forte presenza sui social media , ami condividere momenti speciali e…" at bounding box center [570, 186] width 352 height 39
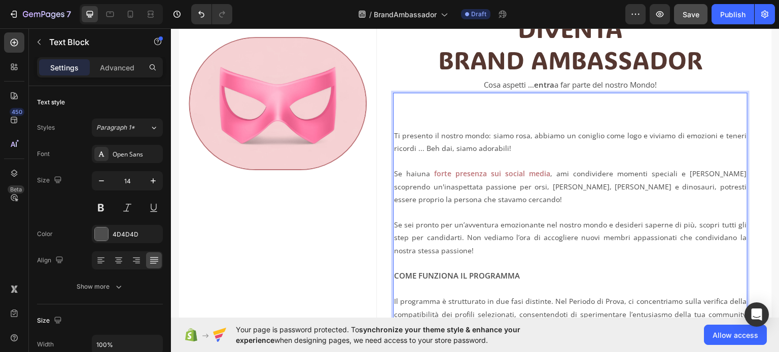
scroll to position [169, 0]
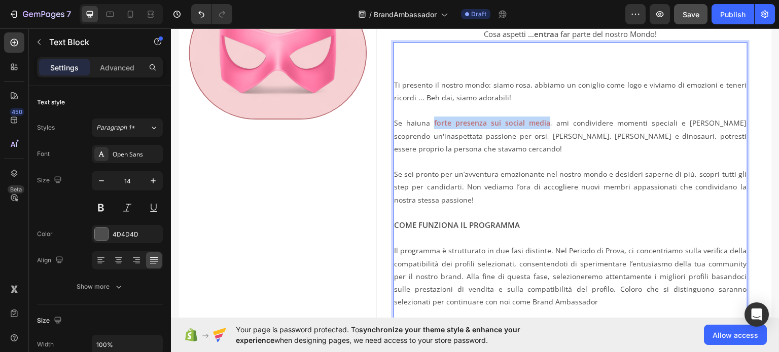
drag, startPoint x: 551, startPoint y: 123, endPoint x: 434, endPoint y: 127, distance: 116.7
click at [434, 127] on p "Se hai una forte presenza sui social media , ami condividere momenti speciali e…" at bounding box center [570, 135] width 352 height 39
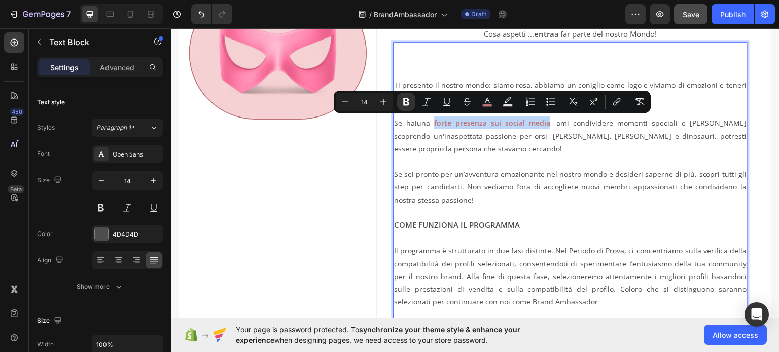
scroll to position [220, 0]
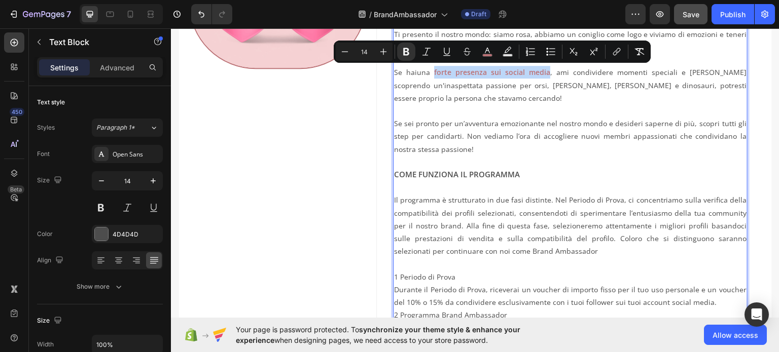
type input "15"
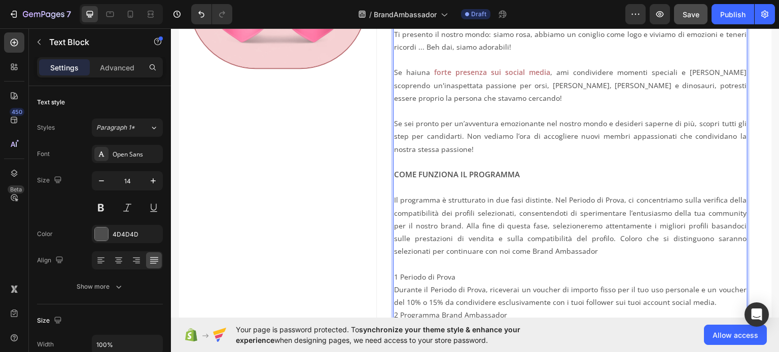
click at [516, 174] on p "Se sei pronto per un’avventura emozionante nel nostro mondo e desideri saperne …" at bounding box center [570, 149] width 352 height 64
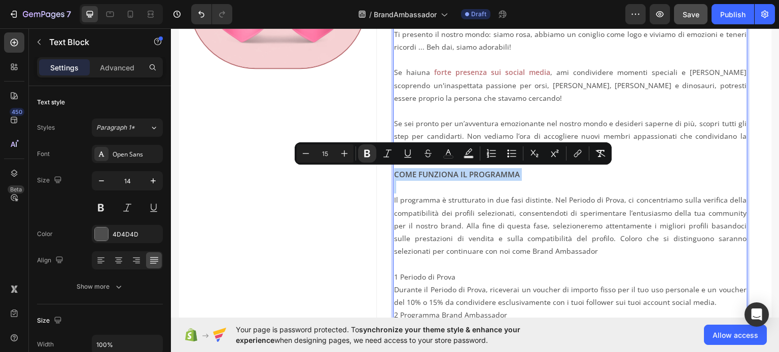
drag, startPoint x: 517, startPoint y: 174, endPoint x: 397, endPoint y: 176, distance: 120.2
click at [397, 176] on p "Se sei pronto per un’avventura emozionante nel nostro mondo e desideri saperne …" at bounding box center [570, 149] width 352 height 64
click at [450, 154] on icon "Editor contextual toolbar" at bounding box center [448, 153] width 5 height 6
type input "4D4D4D"
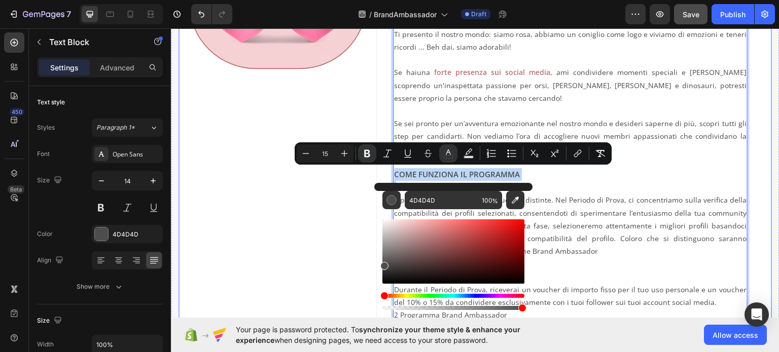
click at [337, 203] on div "Image" at bounding box center [277, 249] width 198 height 678
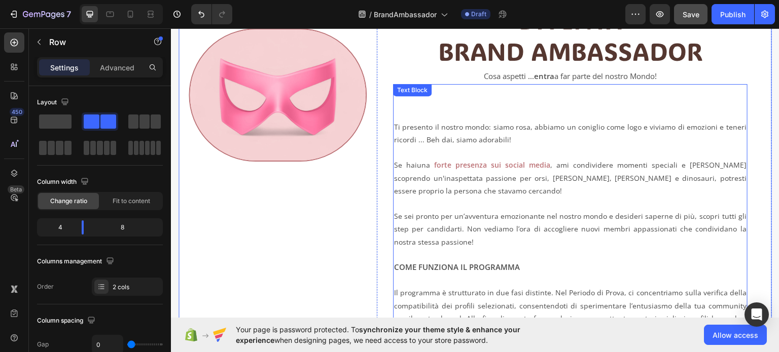
scroll to position [68, 0]
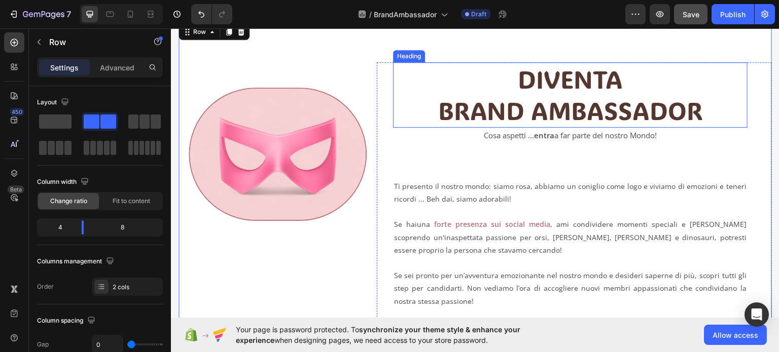
click at [533, 111] on p "DIVENTA BRAND AMBASSADOR" at bounding box center [570, 94] width 352 height 63
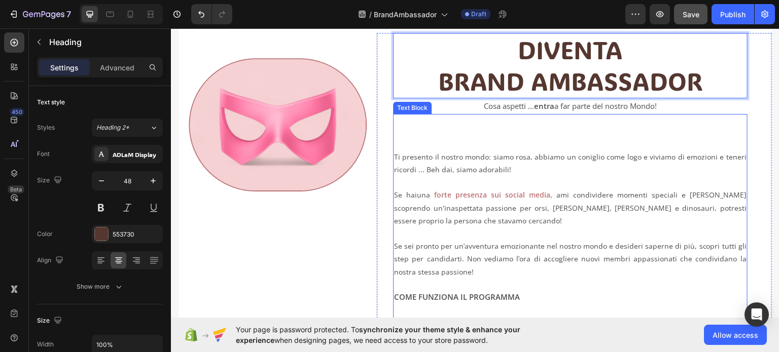
scroll to position [119, 0]
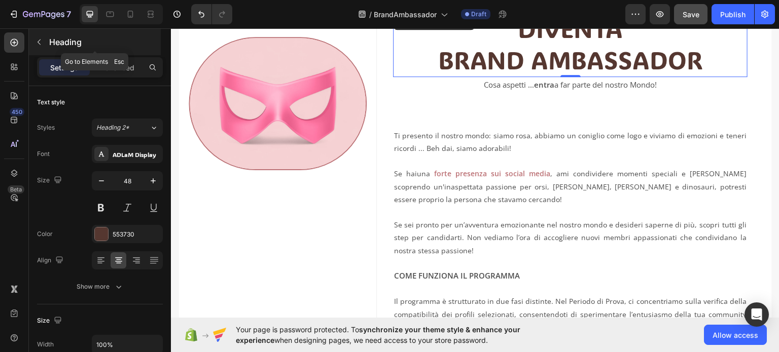
click at [39, 46] on button "button" at bounding box center [39, 42] width 16 height 16
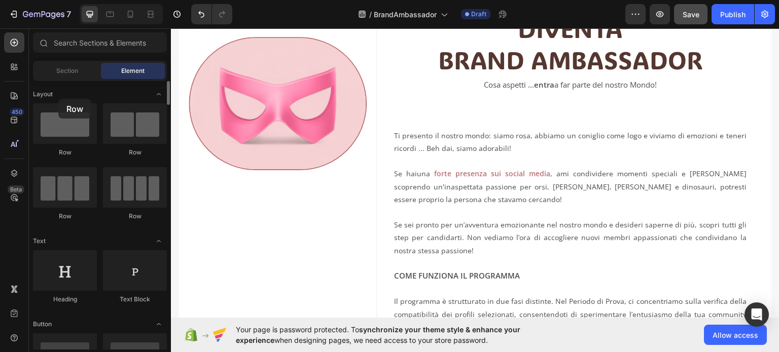
drag, startPoint x: 82, startPoint y: 128, endPoint x: 58, endPoint y: 101, distance: 36.0
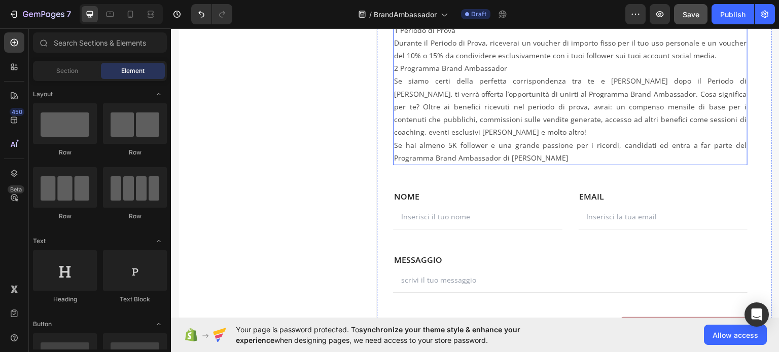
scroll to position [474, 0]
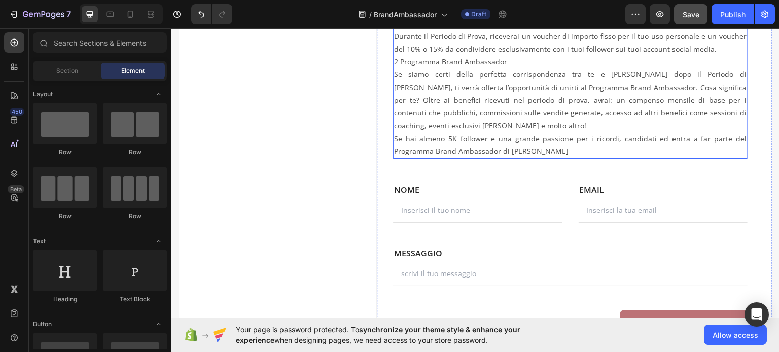
click at [563, 152] on p "Se hai almeno 5K follower e una grande passione per i ricordi, candidati ed ent…" at bounding box center [570, 144] width 352 height 25
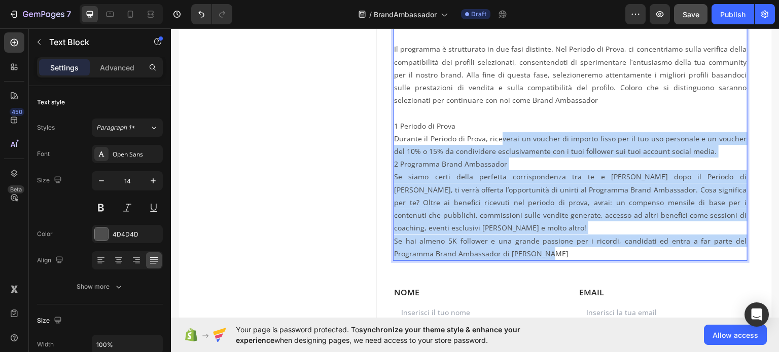
scroll to position [271, 0]
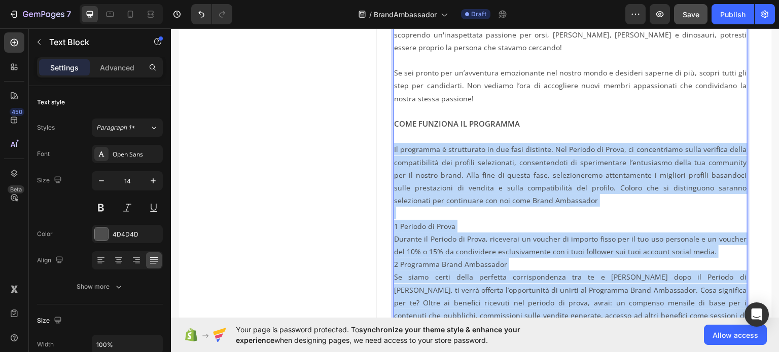
drag, startPoint x: 548, startPoint y: 152, endPoint x: 390, endPoint y: 143, distance: 157.9
click at [393, 143] on div "Ti presento il nostro mondo: siamo rosa, abbiamo un coniglio come logo e viviam…" at bounding box center [570, 168] width 354 height 385
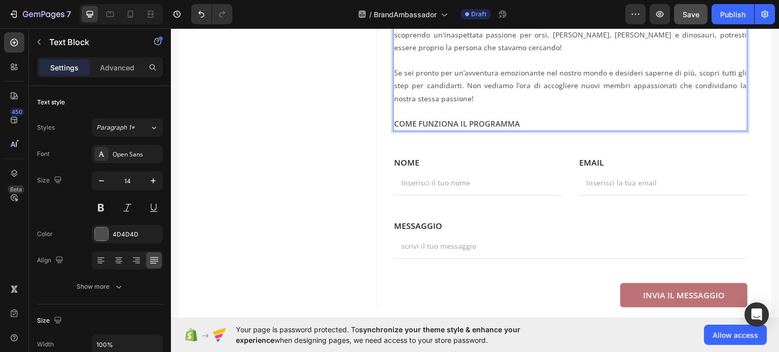
scroll to position [119, 0]
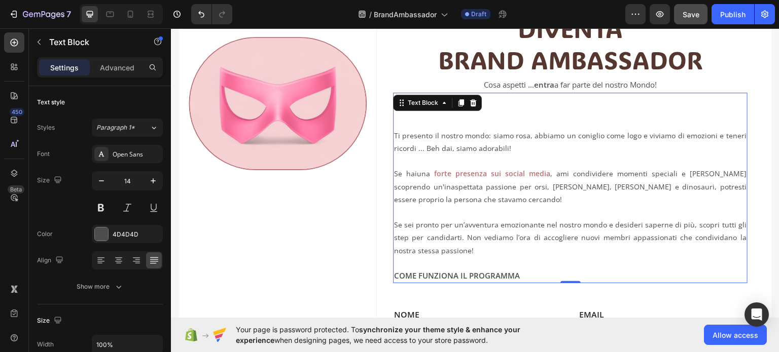
click at [482, 119] on div "Ti presento il nostro mondo: siamo rosa, abbiamo un coniglio come logo e viviam…" at bounding box center [570, 187] width 354 height 191
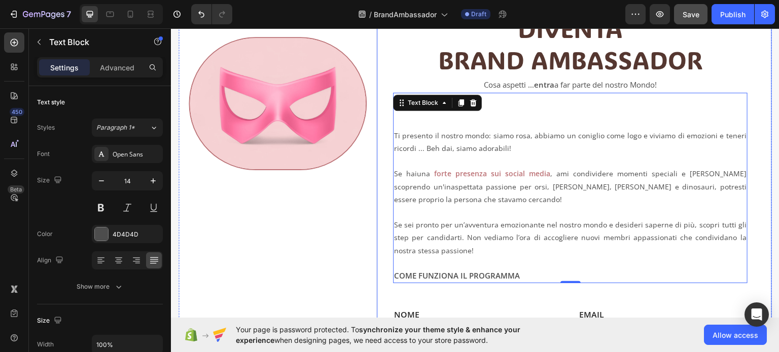
click at [379, 196] on div "DIVENTA BRAND AMBASSADOR Heading Cosa aspetti ... entra a far parte del nostro …" at bounding box center [573, 235] width 395 height 448
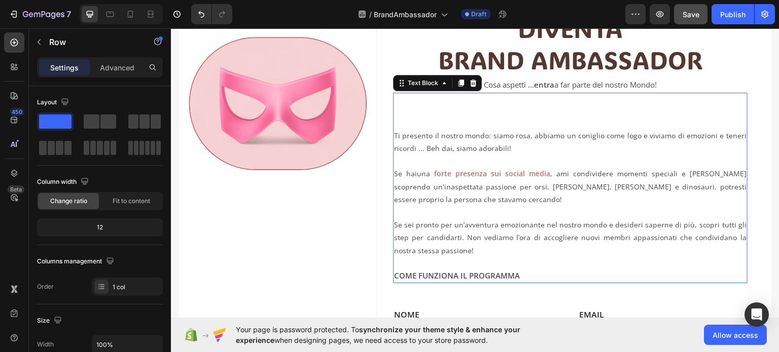
click at [408, 176] on p "Se hai una forte presenza sui social media , ami condividere momenti speciali e…" at bounding box center [570, 186] width 352 height 39
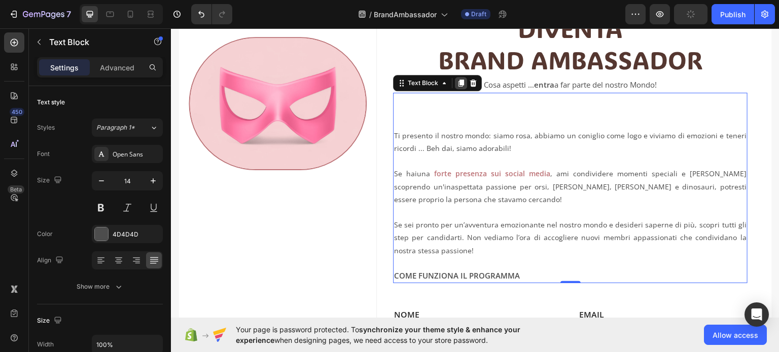
click at [459, 84] on icon at bounding box center [461, 82] width 6 height 7
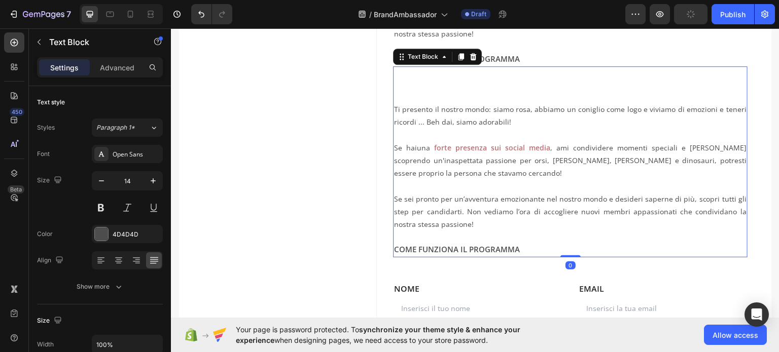
scroll to position [339, 0]
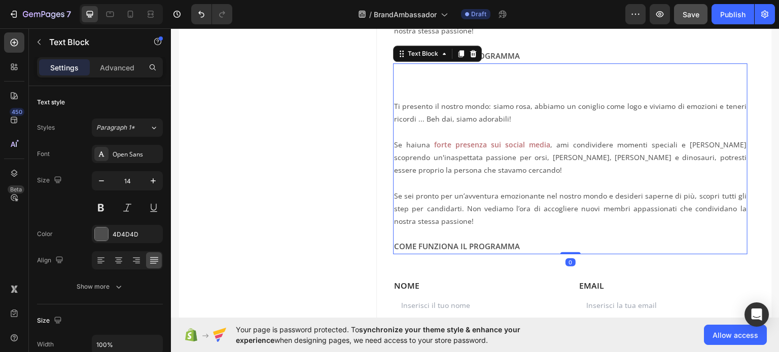
click at [468, 123] on p "Ti presento il nostro mondo: siamo rosa, abbiamo un coniglio come logo e viviam…" at bounding box center [570, 111] width 352 height 25
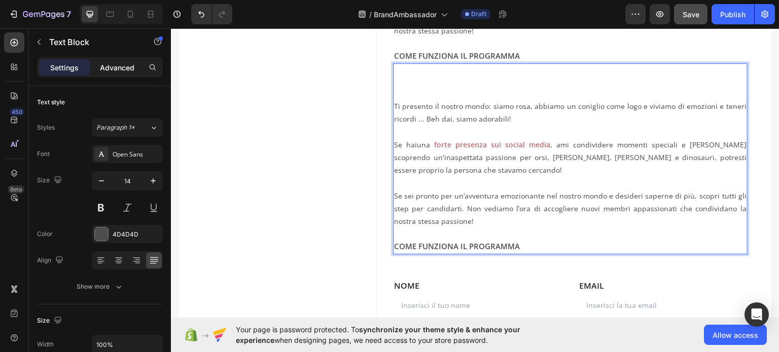
click at [114, 65] on p "Advanced" at bounding box center [117, 67] width 34 height 11
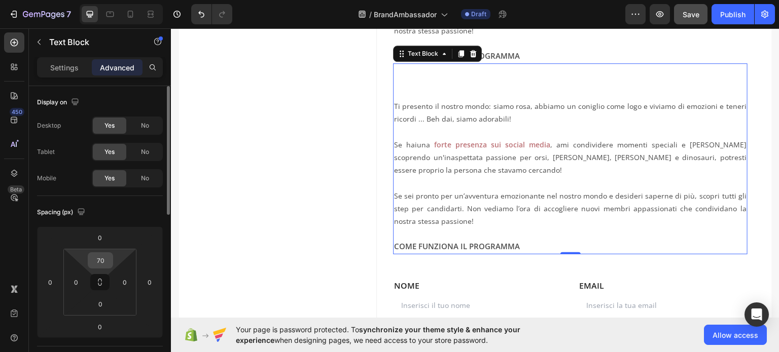
click at [106, 262] on input "70" at bounding box center [100, 260] width 20 height 15
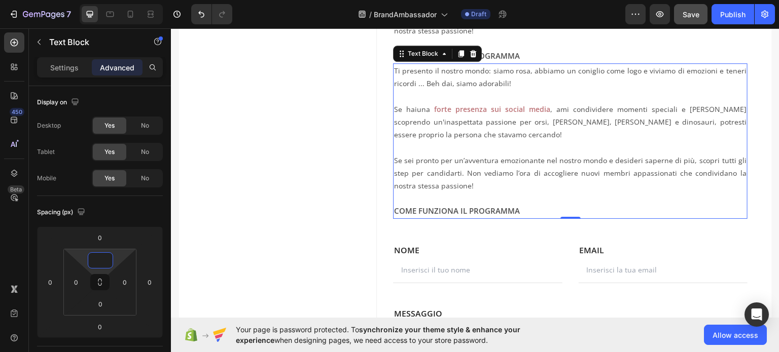
type input "0"
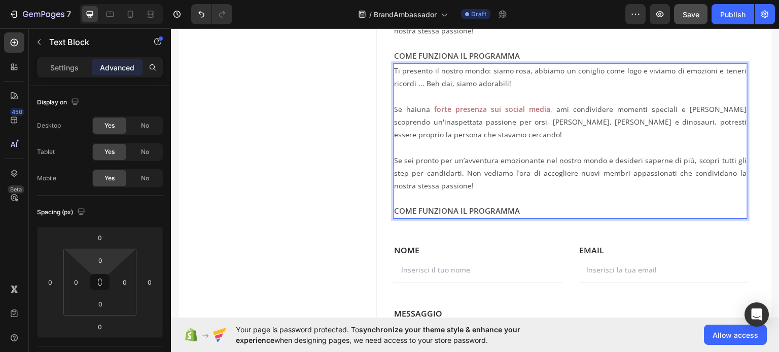
click at [489, 192] on p "Se sei pronto per un’avventura emozionante nel nostro mondo e desideri saperne …" at bounding box center [570, 186] width 352 height 64
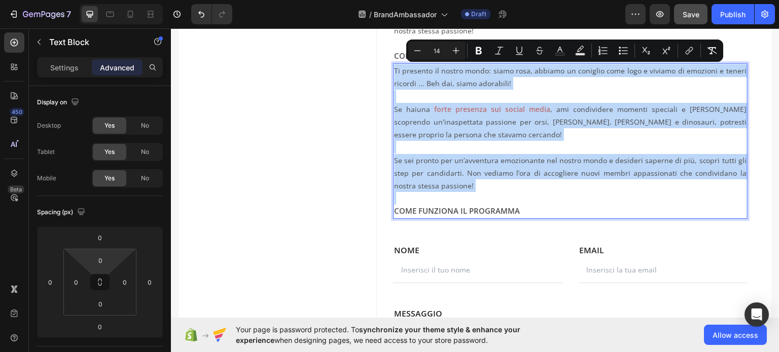
drag, startPoint x: 392, startPoint y: 208, endPoint x: 390, endPoint y: 69, distance: 138.4
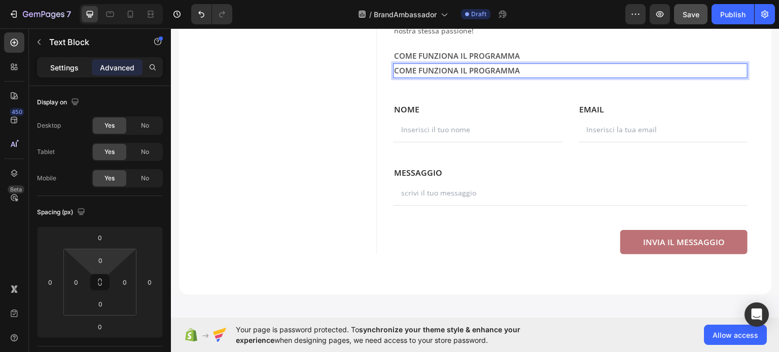
click at [62, 67] on p "Settings" at bounding box center [64, 67] width 28 height 11
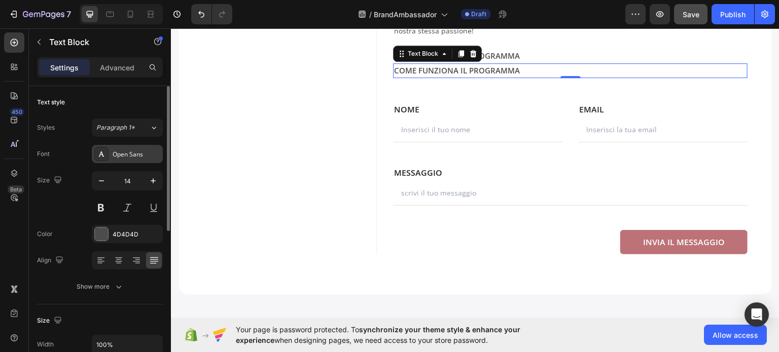
click at [148, 152] on div "Open Sans" at bounding box center [137, 154] width 48 height 9
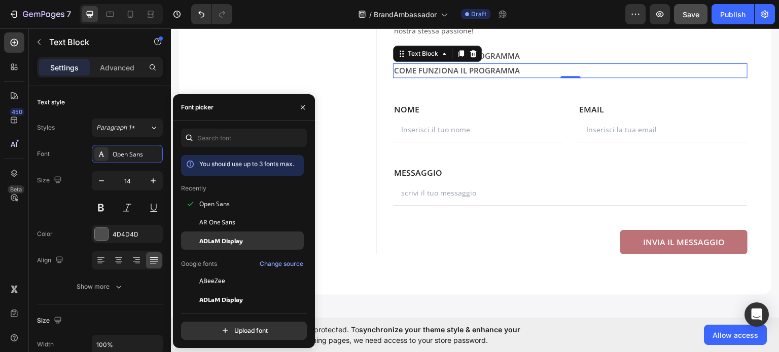
click at [224, 237] on span "ADLaM Display" at bounding box center [221, 240] width 44 height 9
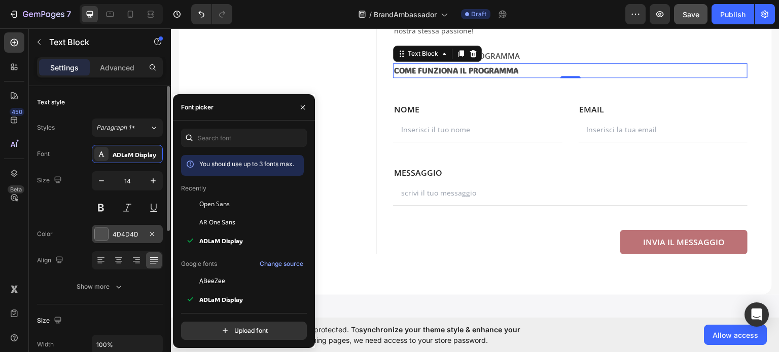
click at [95, 235] on div at bounding box center [101, 234] width 13 height 13
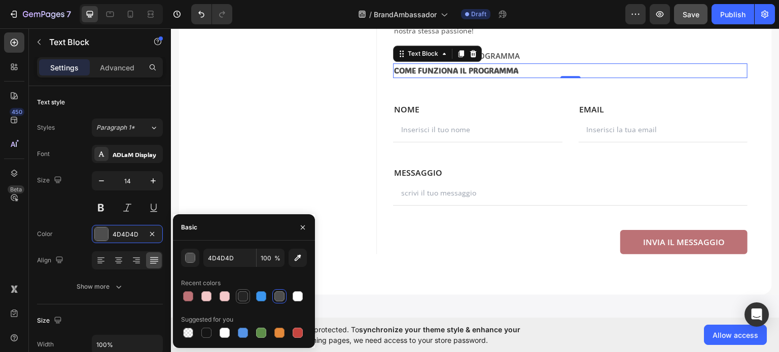
click at [239, 298] on div at bounding box center [243, 297] width 10 height 10
type input "242424"
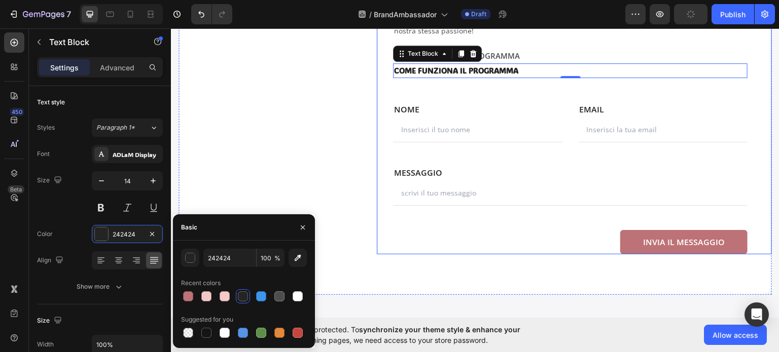
click at [393, 86] on div "DIVENTA BRAND AMBASSADOR Heading Cosa aspetti ... entra a far parte del nostro …" at bounding box center [570, 22] width 354 height 463
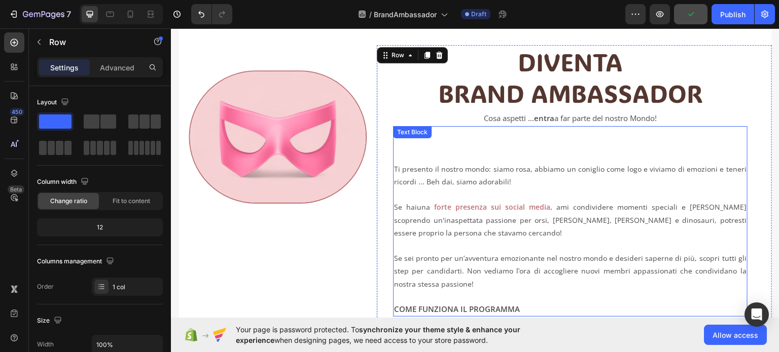
scroll to position [85, 0]
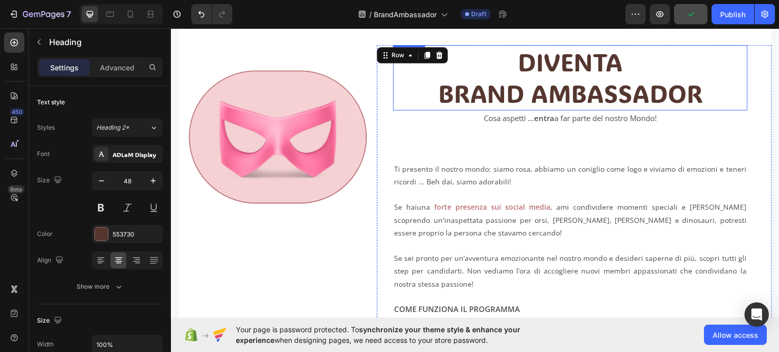
click at [537, 82] on p "DIVENTA BRAND AMBASSADOR" at bounding box center [570, 77] width 352 height 63
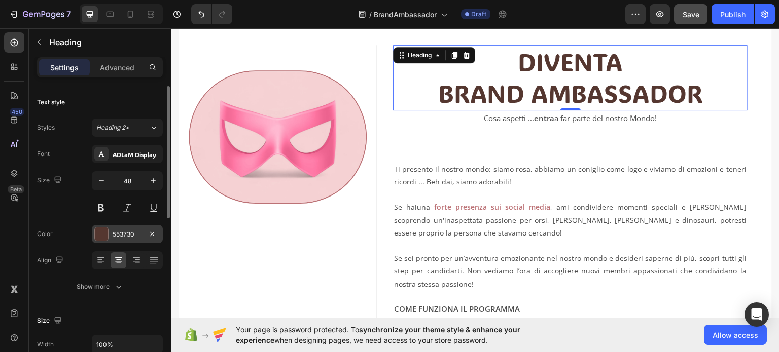
click at [127, 232] on div "553730" at bounding box center [127, 234] width 29 height 9
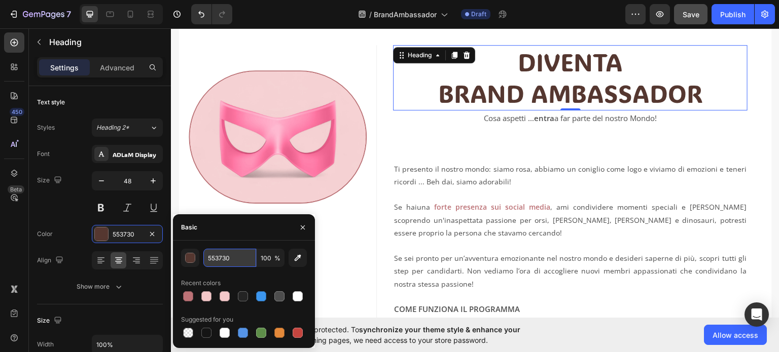
click at [212, 257] on input "553730" at bounding box center [229, 258] width 53 height 18
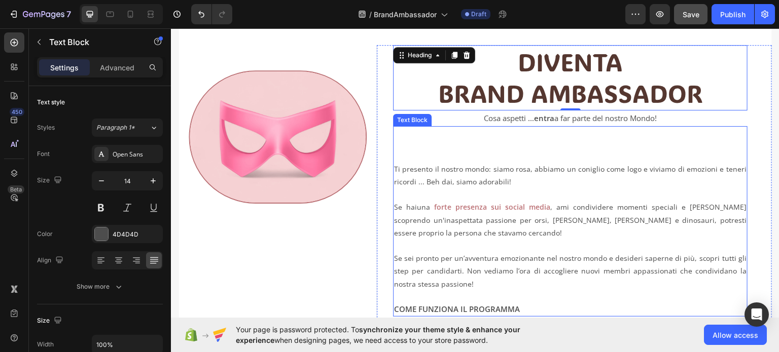
click at [429, 235] on p "Se hai una forte presenza sui social media , ami condividere momenti speciali e…" at bounding box center [570, 219] width 352 height 39
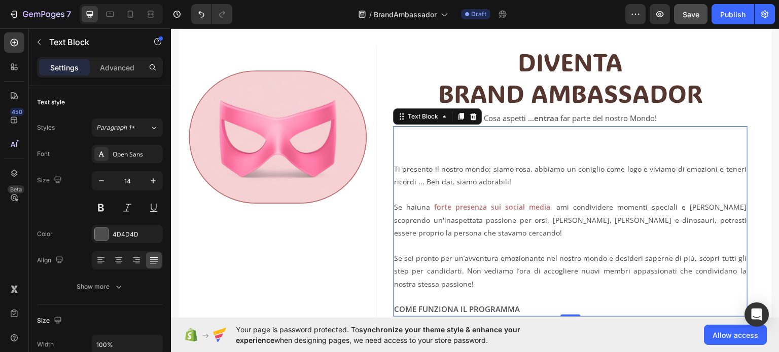
scroll to position [187, 0]
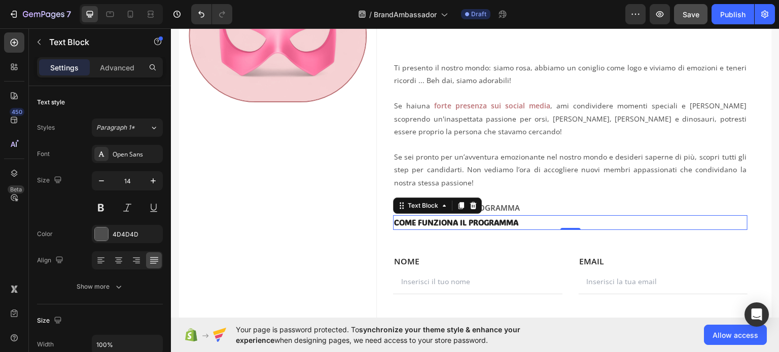
click at [452, 219] on strong "COME FUNZIONA IL PROGRAMMA" at bounding box center [456, 222] width 124 height 10
click at [132, 233] on div "242424" at bounding box center [127, 234] width 29 height 9
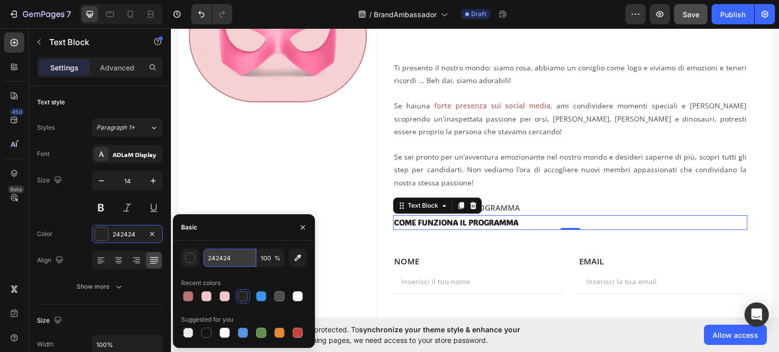
click at [210, 257] on input "242424" at bounding box center [229, 258] width 53 height 18
paste input "553730"
type input "553730"
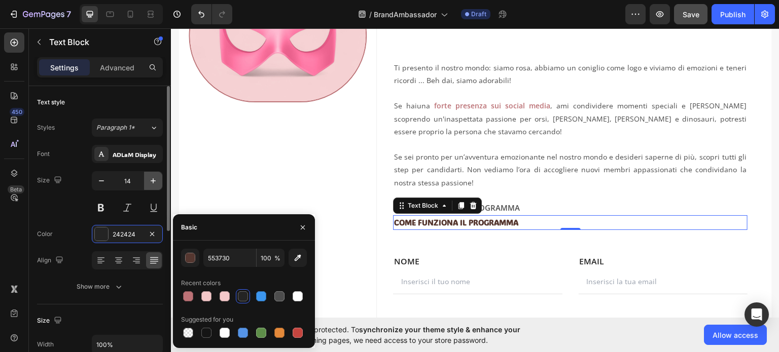
click at [151, 178] on icon "button" at bounding box center [153, 181] width 10 height 10
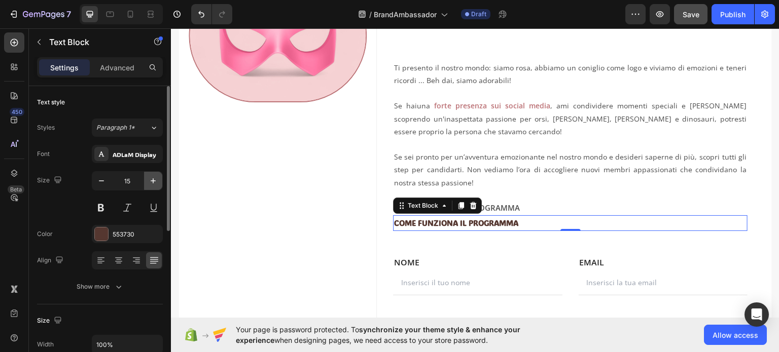
click at [155, 180] on icon "button" at bounding box center [153, 181] width 10 height 10
click at [155, 180] on icon "button" at bounding box center [153, 180] width 5 height 5
type input "19"
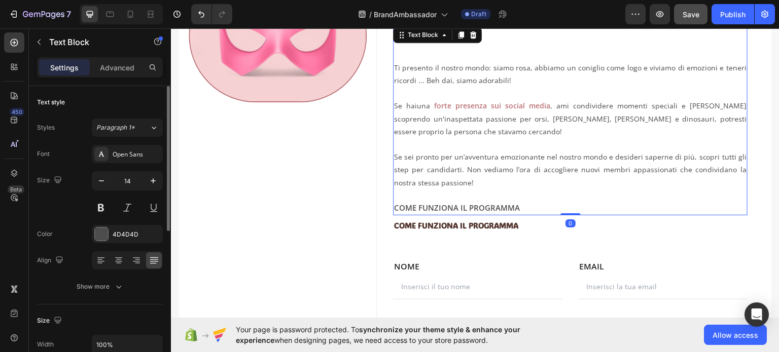
click at [505, 168] on p "Se sei pronto per un’avventura emozionante nel nostro mondo e desideri saperne …" at bounding box center [570, 182] width 352 height 64
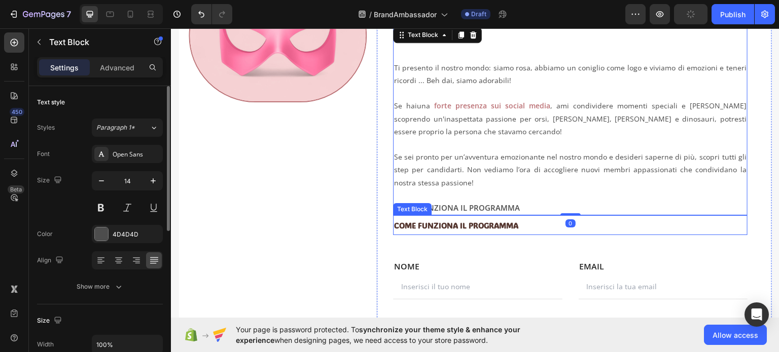
click at [415, 225] on strong "COME FUNZIONA IL PROGRAMMA" at bounding box center [456, 225] width 124 height 10
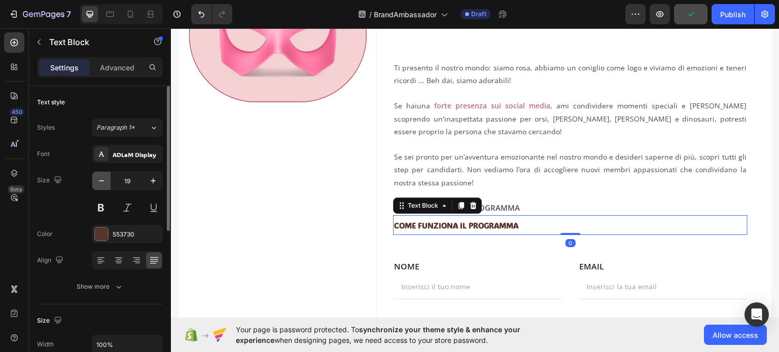
click at [103, 179] on icon "button" at bounding box center [101, 181] width 10 height 10
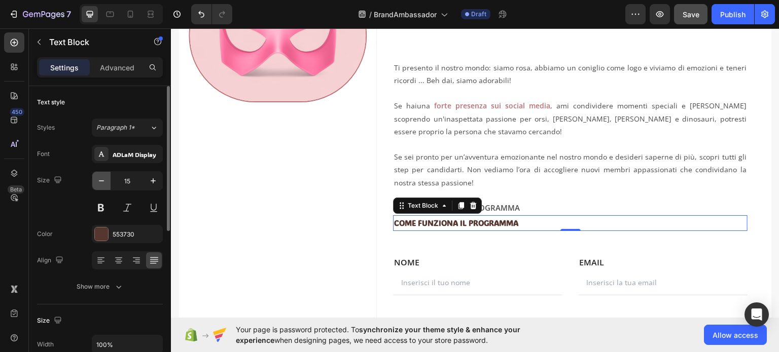
click at [103, 179] on icon "button" at bounding box center [101, 181] width 10 height 10
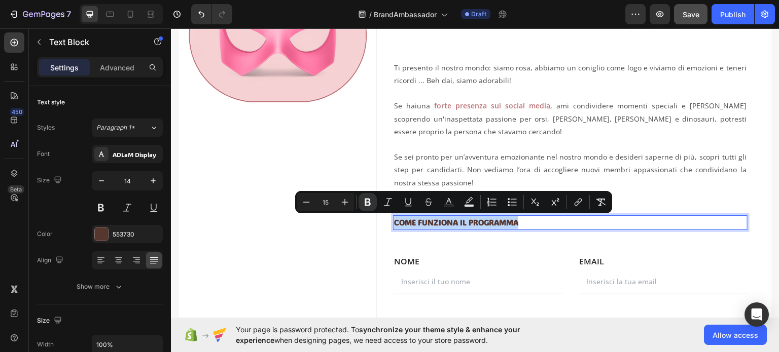
drag, startPoint x: 522, startPoint y: 218, endPoint x: 392, endPoint y: 223, distance: 130.4
click at [394, 223] on p "COME FUNZIONA IL PROGRAMMA" at bounding box center [570, 222] width 352 height 13
click at [152, 180] on icon "button" at bounding box center [153, 180] width 5 height 5
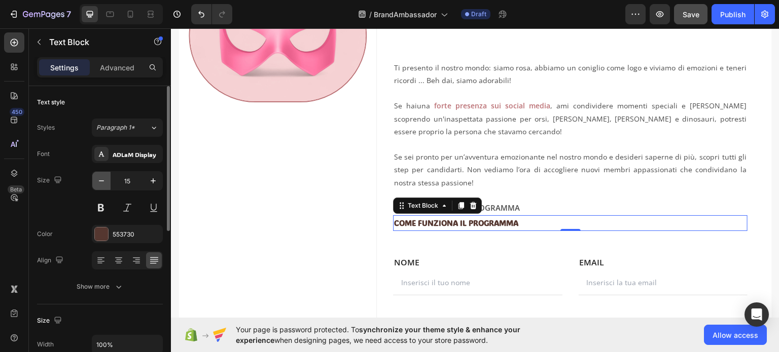
click at [98, 180] on icon "button" at bounding box center [101, 181] width 10 height 10
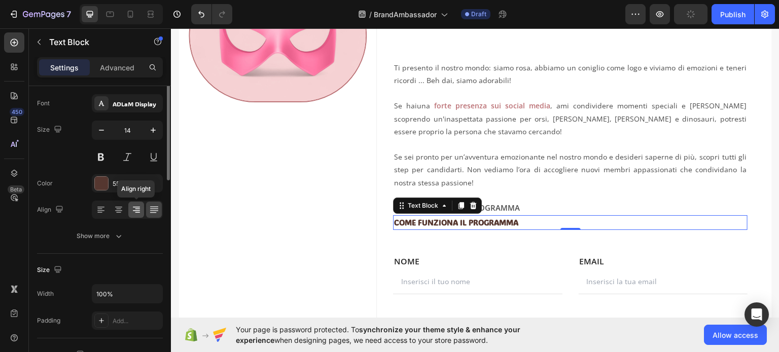
scroll to position [0, 0]
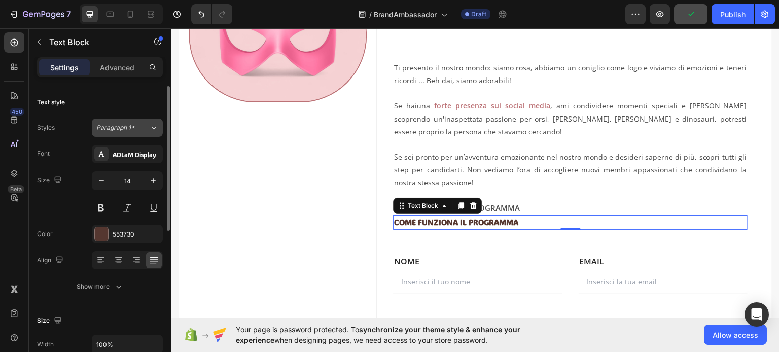
click at [156, 124] on icon at bounding box center [154, 128] width 9 height 10
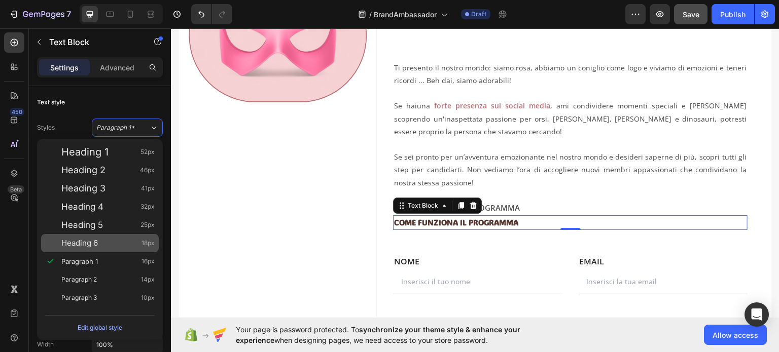
click at [109, 247] on div "Heading 6 18px" at bounding box center [107, 243] width 93 height 10
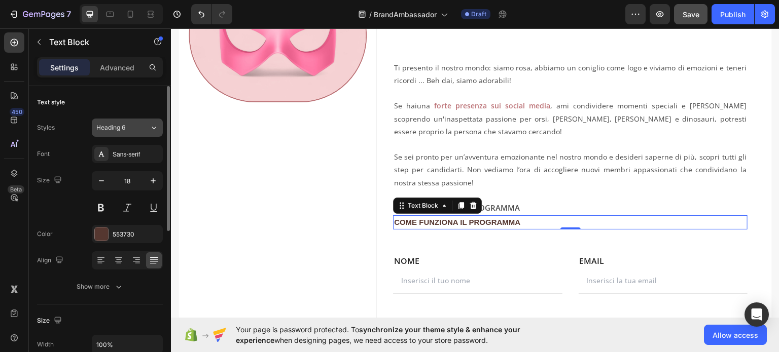
click at [135, 124] on div "Heading 6" at bounding box center [116, 127] width 41 height 9
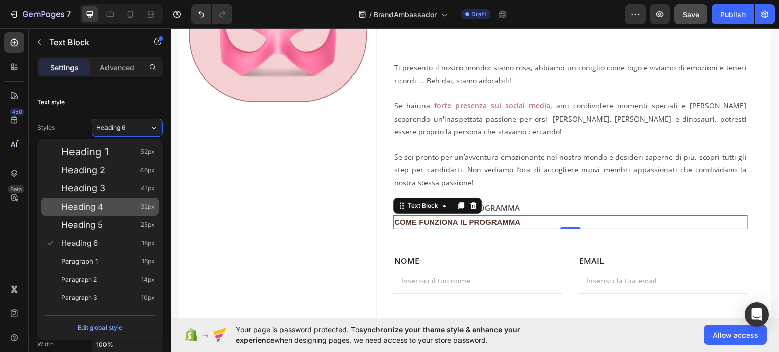
click at [113, 207] on div "Heading 4 32px" at bounding box center [107, 207] width 93 height 10
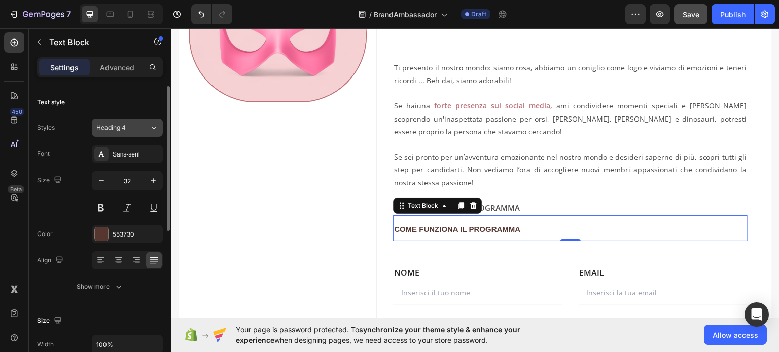
click at [143, 124] on div "Heading 4" at bounding box center [122, 127] width 53 height 9
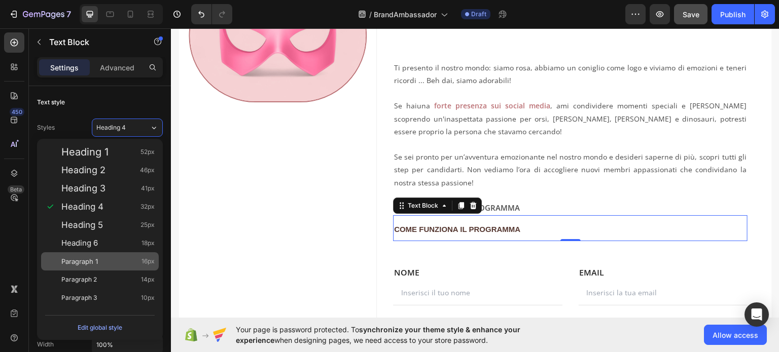
click at [115, 265] on div "Paragraph 1 16px" at bounding box center [107, 262] width 93 height 10
type input "16"
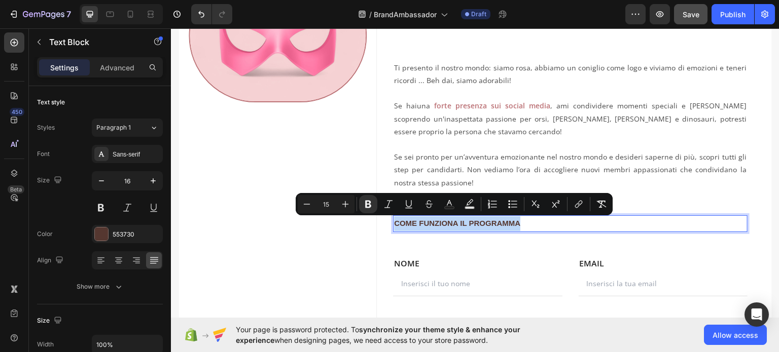
drag, startPoint x: 521, startPoint y: 223, endPoint x: 392, endPoint y: 222, distance: 128.3
click at [394, 222] on p "COME FUNZIONA IL PROGRAMMA" at bounding box center [570, 223] width 352 height 15
click at [348, 204] on icon "Editor contextual toolbar" at bounding box center [345, 204] width 7 height 7
click at [349, 203] on icon "Editor contextual toolbar" at bounding box center [345, 204] width 10 height 10
type input "17"
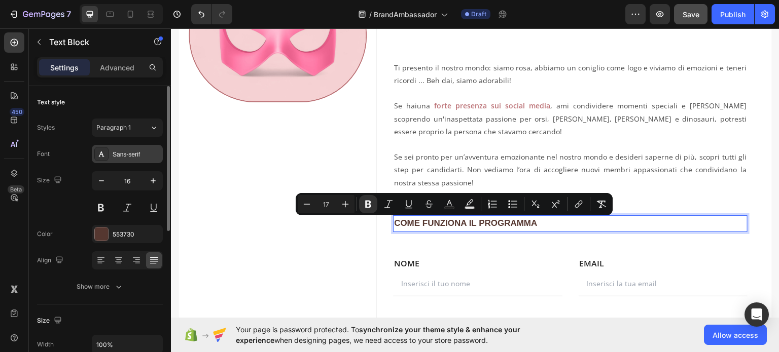
click at [123, 150] on div "Sans-serif" at bounding box center [127, 154] width 71 height 18
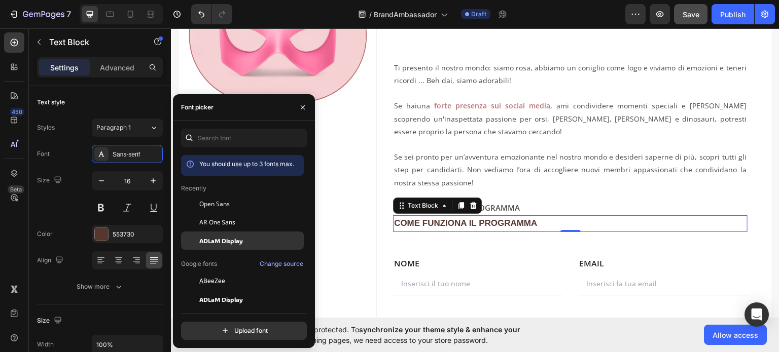
click at [226, 238] on span "ADLaM Display" at bounding box center [221, 240] width 44 height 9
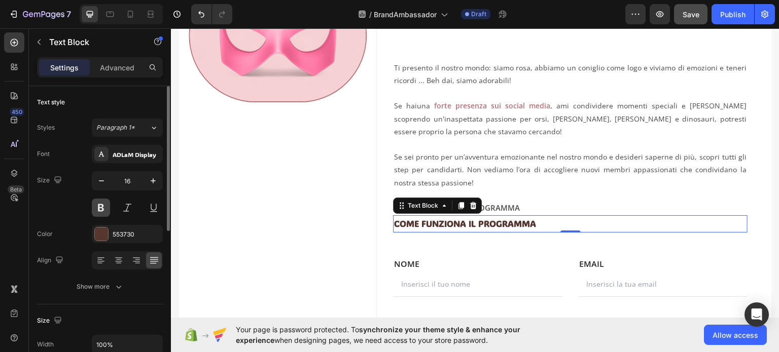
click at [106, 201] on button at bounding box center [101, 208] width 18 height 18
click at [104, 206] on button at bounding box center [101, 208] width 18 height 18
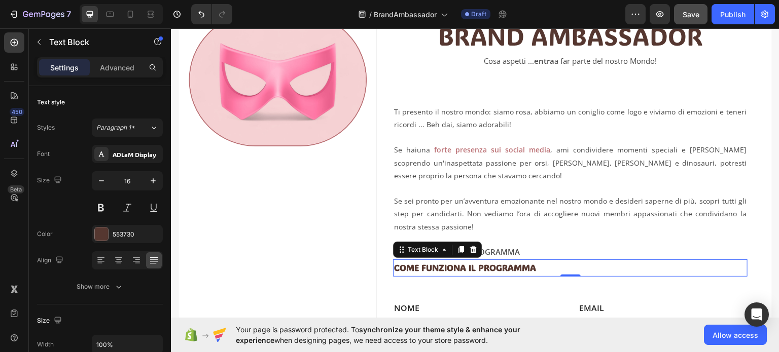
scroll to position [85, 0]
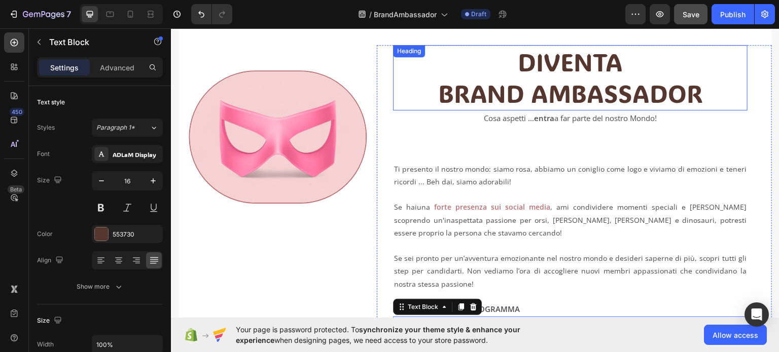
click at [474, 98] on p "DIVENTA BRAND AMBASSADOR" at bounding box center [570, 77] width 352 height 63
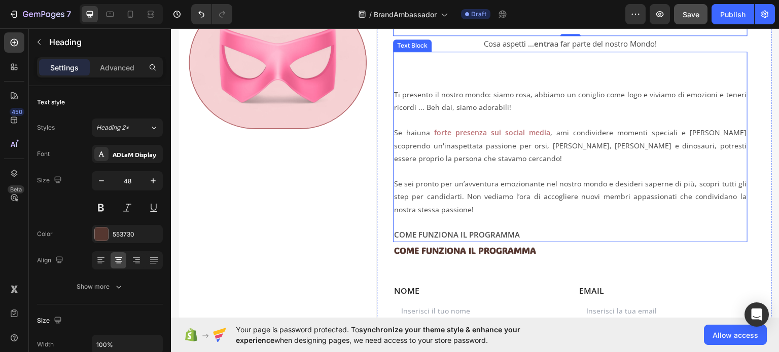
scroll to position [237, 0]
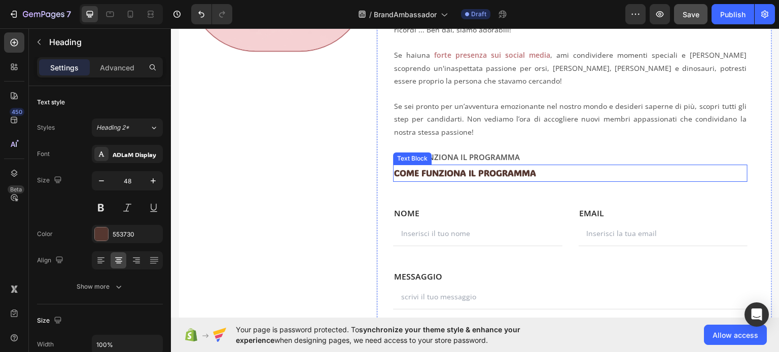
click at [452, 170] on strong "COME FUNZIONA IL PROGRAMMA" at bounding box center [465, 172] width 142 height 11
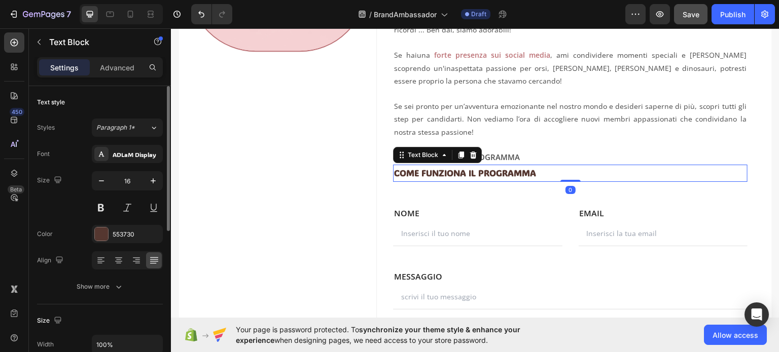
click at [146, 117] on div "Styles Paragraph 1* Font ADLaM Display Size 16 Color 553730 Align Show more" at bounding box center [100, 206] width 126 height 179
click at [147, 125] on div "Paragraph 1*" at bounding box center [122, 127] width 53 height 9
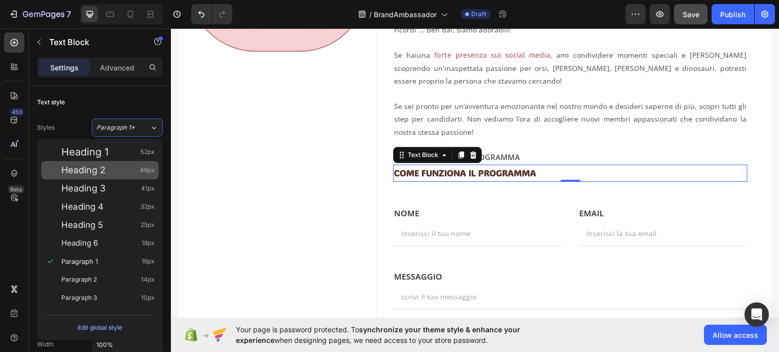
click at [127, 171] on div "Heading 2 46px" at bounding box center [107, 170] width 93 height 10
type input "46"
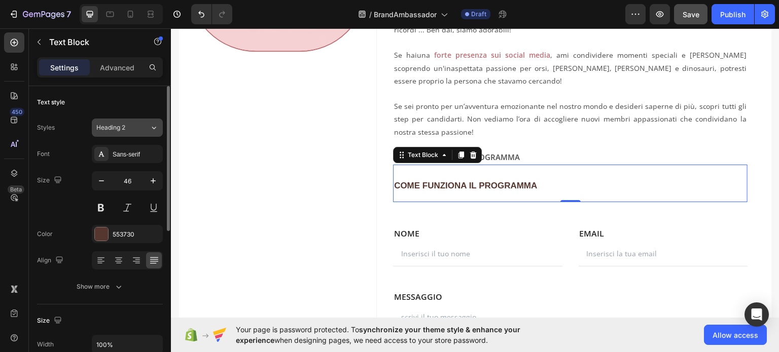
click at [125, 123] on span "Heading 2" at bounding box center [110, 127] width 29 height 9
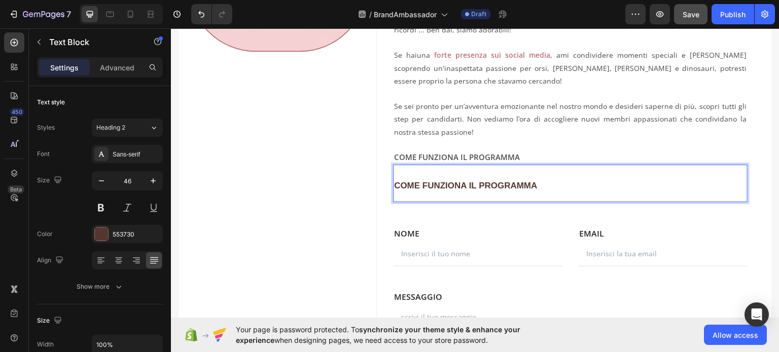
click at [522, 170] on p "COME FUNZIONA IL PROGRAMMA" at bounding box center [570, 182] width 352 height 35
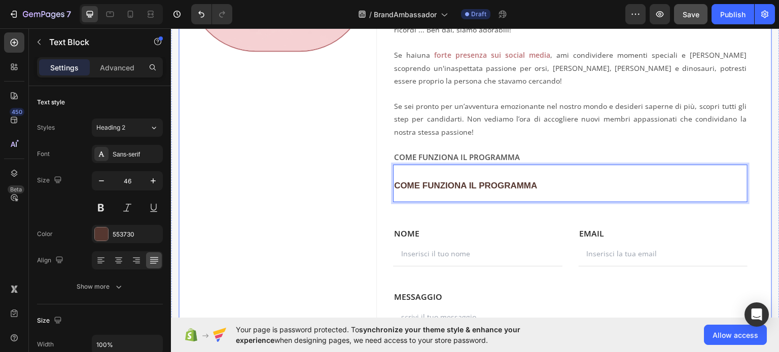
click at [339, 187] on div "Image" at bounding box center [277, 136] width 198 height 486
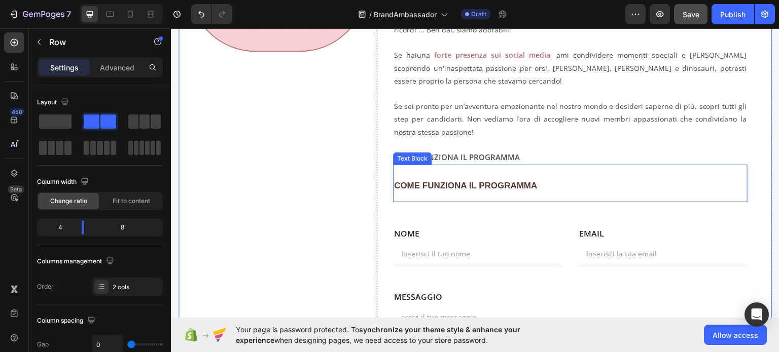
click at [445, 173] on p "COME FUNZIONA IL PROGRAMMA" at bounding box center [570, 182] width 352 height 35
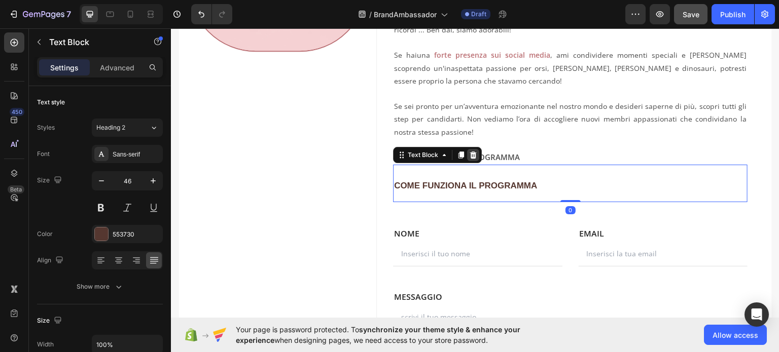
click at [476, 152] on div at bounding box center [473, 155] width 12 height 12
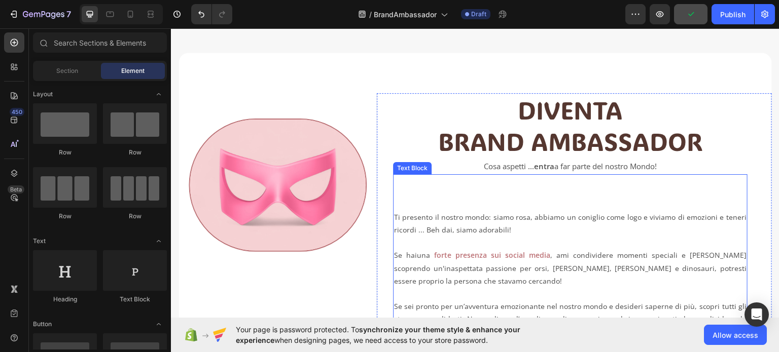
scroll to position [0, 0]
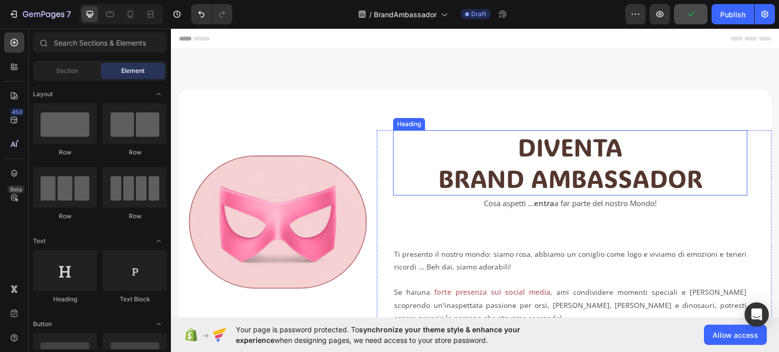
click at [523, 161] on p "DIVENTA BRAND AMBASSADOR" at bounding box center [570, 162] width 352 height 63
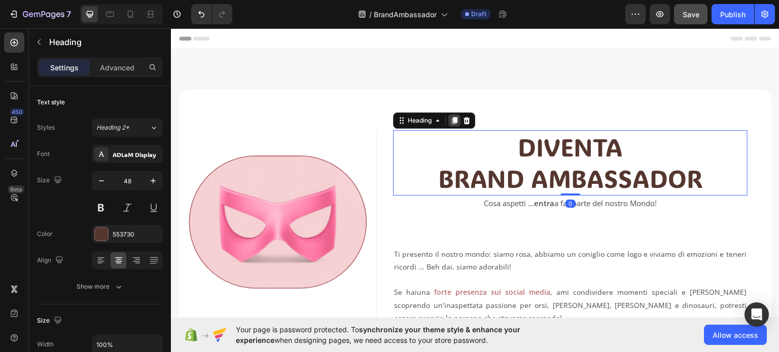
click at [451, 116] on icon at bounding box center [454, 120] width 8 height 8
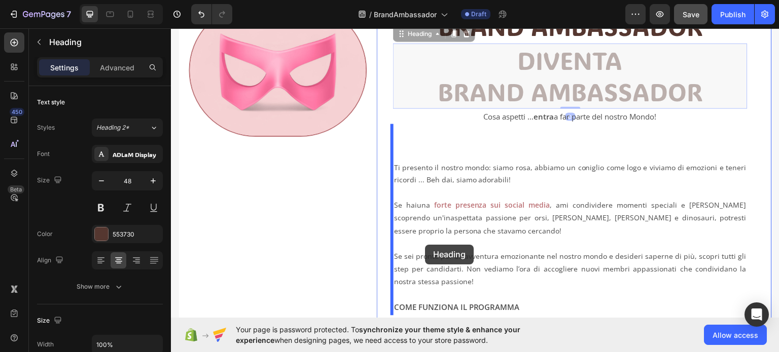
scroll to position [253, 0]
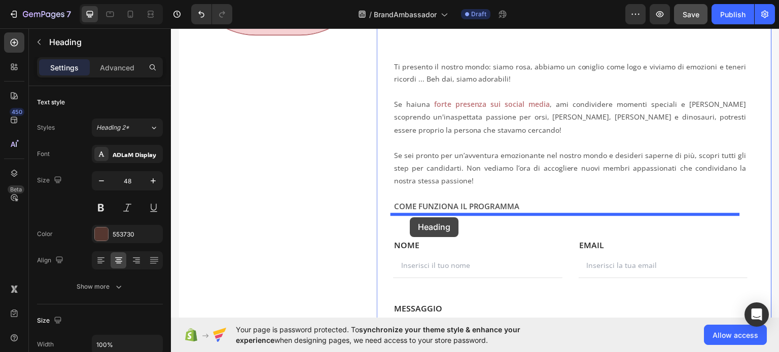
drag, startPoint x: 402, startPoint y: 190, endPoint x: 410, endPoint y: 217, distance: 28.4
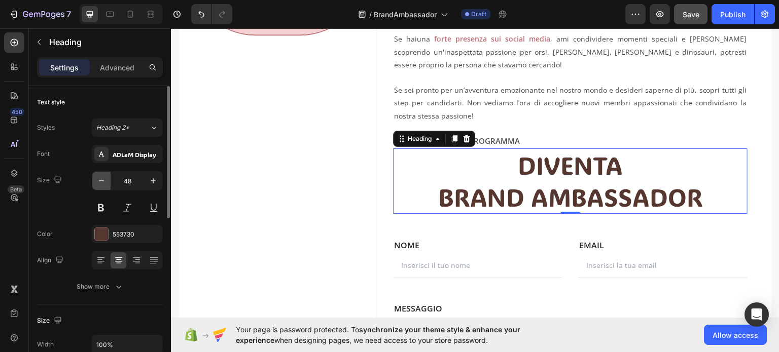
click at [99, 178] on icon "button" at bounding box center [101, 181] width 10 height 10
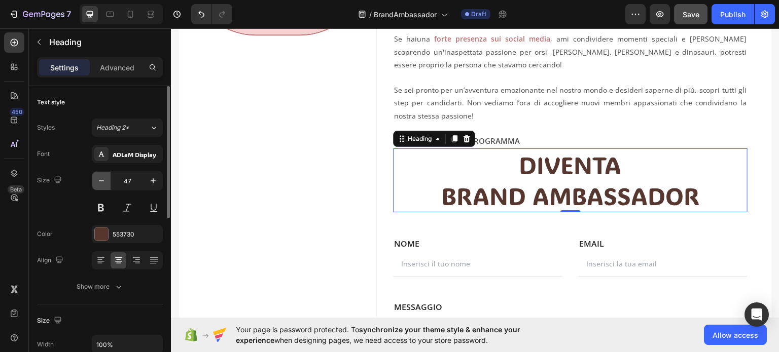
click at [99, 178] on icon "button" at bounding box center [101, 181] width 10 height 10
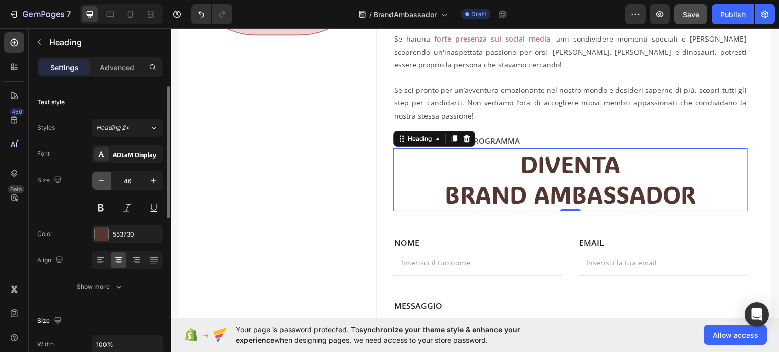
click at [99, 178] on icon "button" at bounding box center [101, 181] width 10 height 10
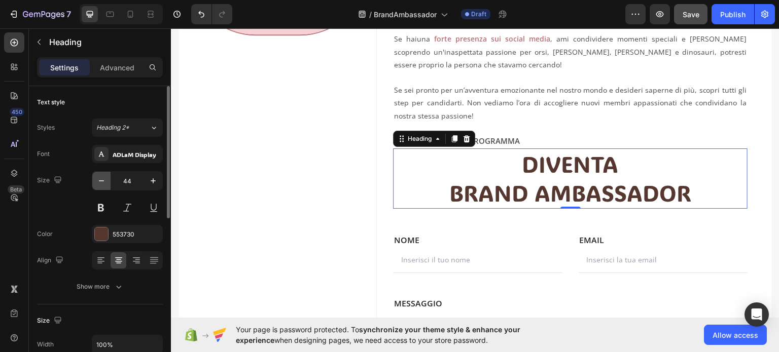
click at [99, 178] on icon "button" at bounding box center [101, 181] width 10 height 10
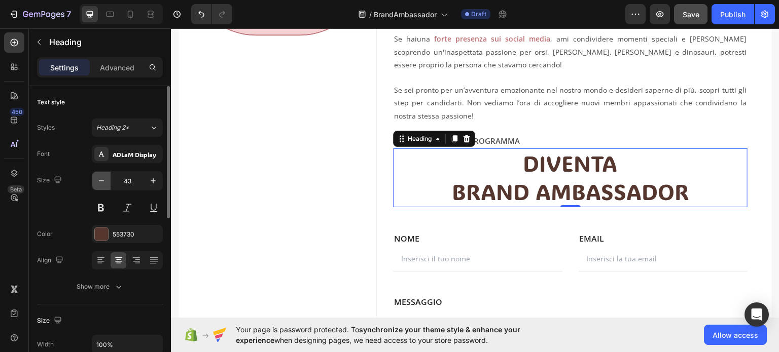
click at [99, 178] on icon "button" at bounding box center [101, 181] width 10 height 10
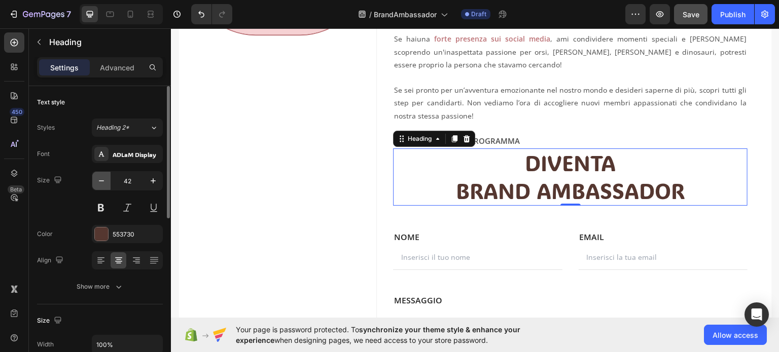
click at [99, 178] on icon "button" at bounding box center [101, 181] width 10 height 10
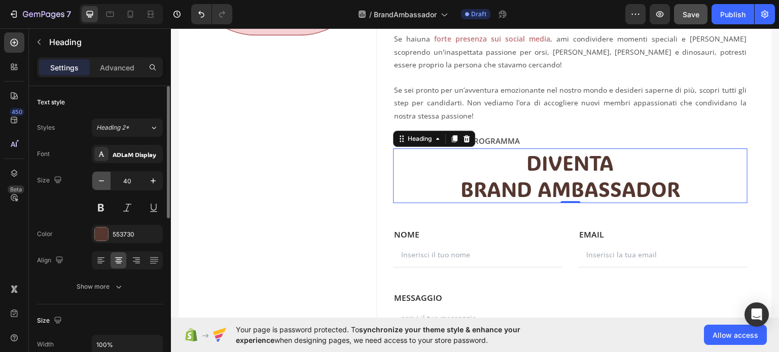
click at [99, 178] on icon "button" at bounding box center [101, 181] width 10 height 10
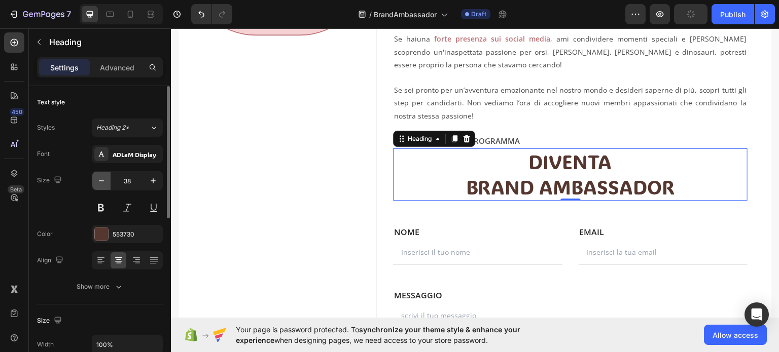
click at [99, 178] on icon "button" at bounding box center [101, 181] width 10 height 10
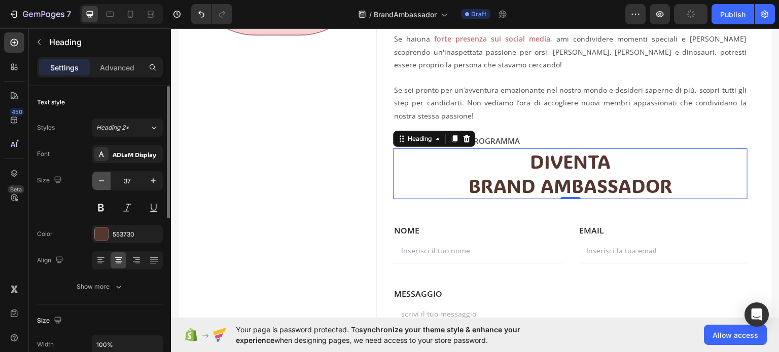
click at [99, 178] on icon "button" at bounding box center [101, 181] width 10 height 10
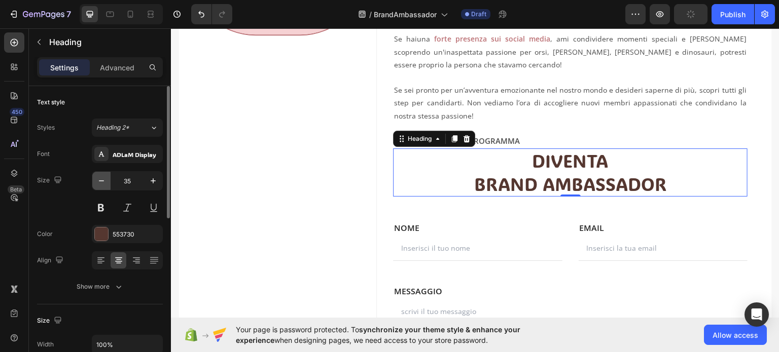
click at [99, 178] on icon "button" at bounding box center [101, 181] width 10 height 10
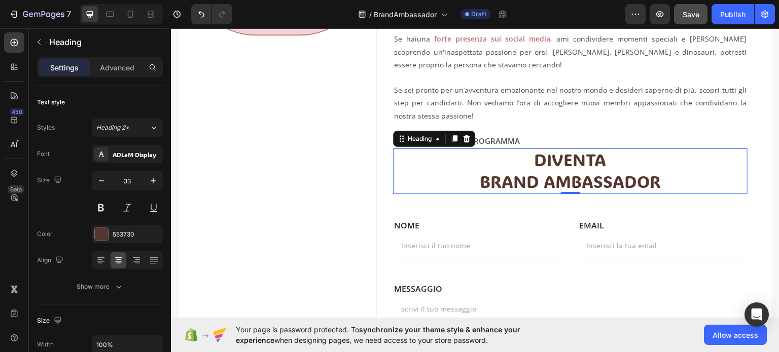
click at [532, 160] on h2 "DIVENTA BRAND AMBASSADOR" at bounding box center [570, 171] width 354 height 46
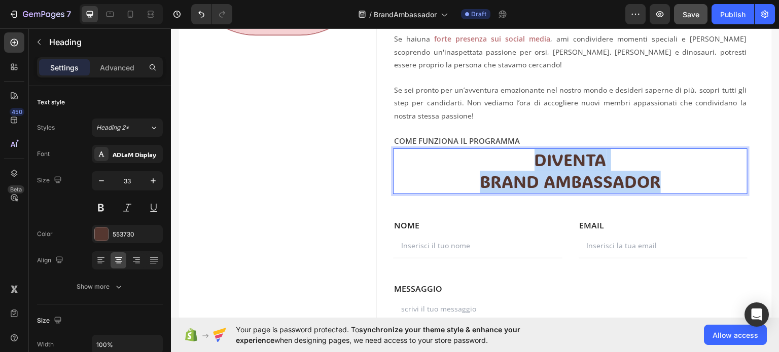
drag, startPoint x: 530, startPoint y: 161, endPoint x: 671, endPoint y: 190, distance: 143.8
click at [671, 190] on p "DIVENTA BRAND AMBASSADOR" at bounding box center [570, 171] width 352 height 44
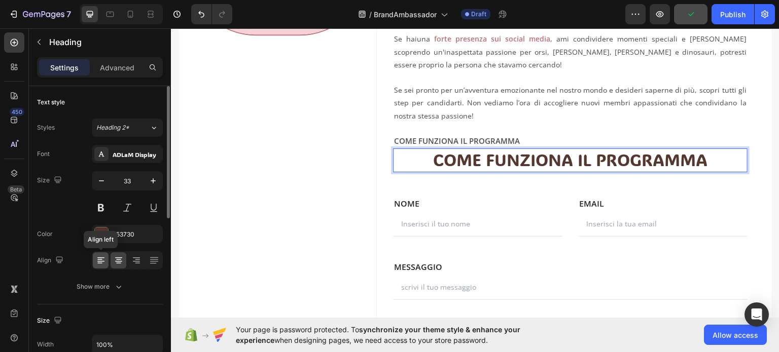
click at [105, 256] on div at bounding box center [101, 260] width 16 height 16
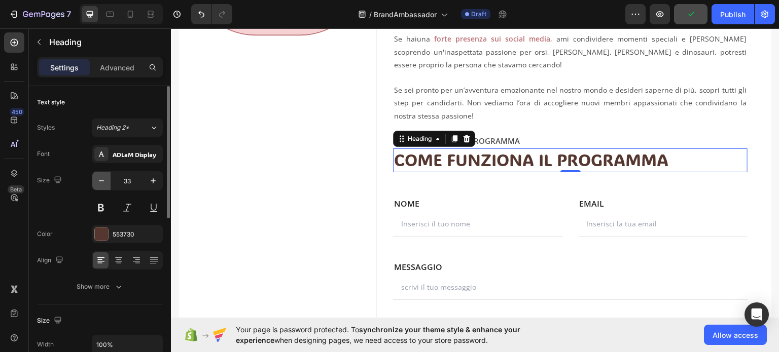
click at [103, 174] on button "button" at bounding box center [101, 181] width 18 height 18
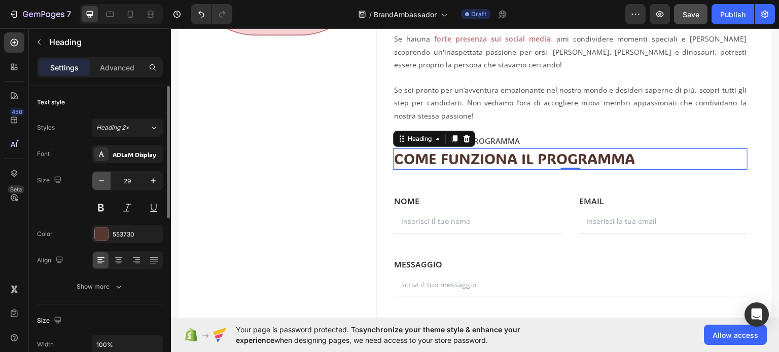
click at [104, 174] on button "button" at bounding box center [101, 181] width 18 height 18
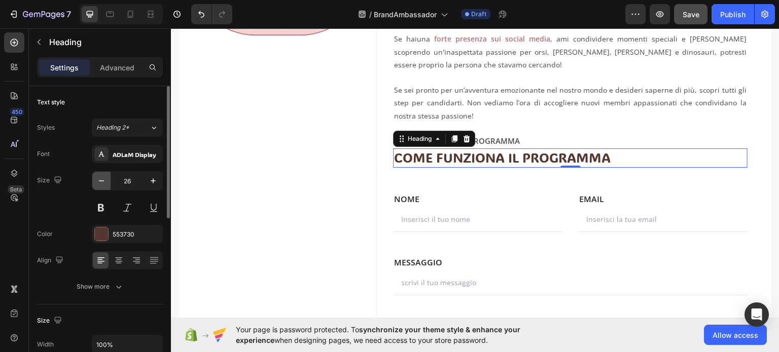
click at [105, 174] on button "button" at bounding box center [101, 181] width 18 height 18
click at [153, 180] on icon "button" at bounding box center [153, 180] width 5 height 5
click at [101, 184] on icon "button" at bounding box center [101, 181] width 10 height 10
type input "25"
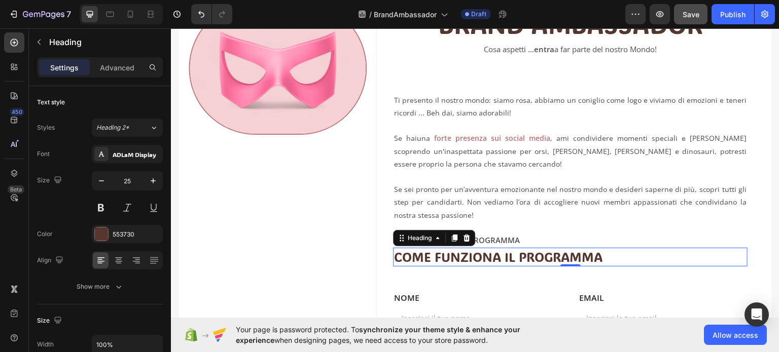
scroll to position [152, 0]
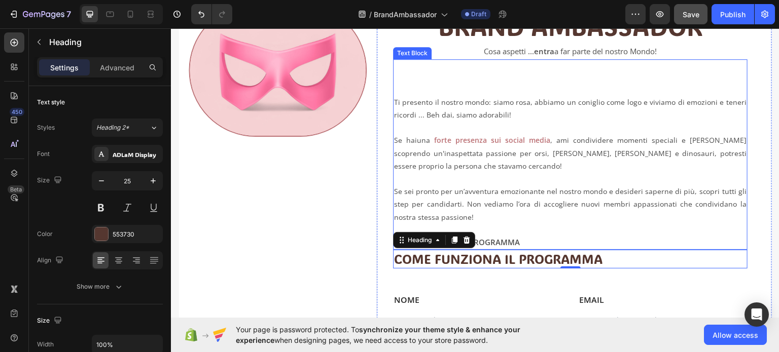
click at [500, 237] on strong "COME FUNZIONA IL PROGRAMMA" at bounding box center [457, 242] width 126 height 10
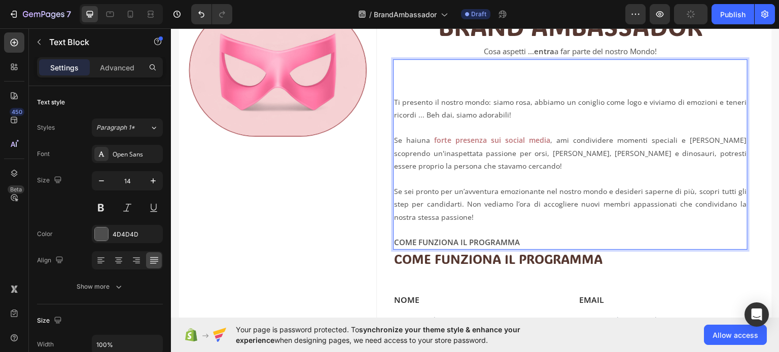
click at [515, 243] on p "Se sei pronto per un’avventura emozionante nel nostro mondo e desideri saperne …" at bounding box center [570, 217] width 352 height 64
drag, startPoint x: 518, startPoint y: 243, endPoint x: 394, endPoint y: 240, distance: 123.7
click at [394, 240] on p "Se sei pronto per un’avventura emozionante nel nostro mondo e desideri saperne …" at bounding box center [570, 217] width 352 height 64
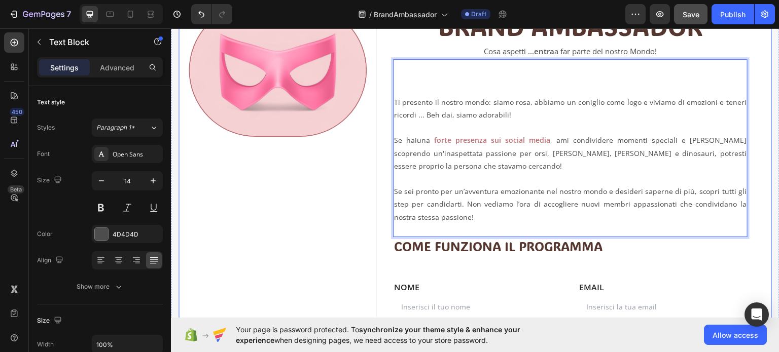
click at [352, 227] on div "Image" at bounding box center [277, 205] width 198 height 454
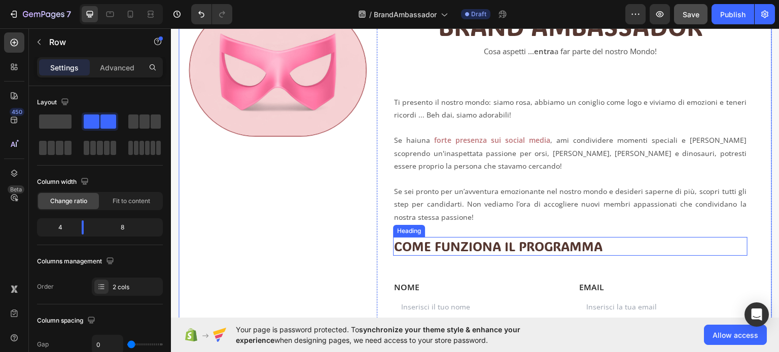
click at [526, 244] on p "COME FUNZIONA IL PROGRAMMA" at bounding box center [570, 246] width 352 height 17
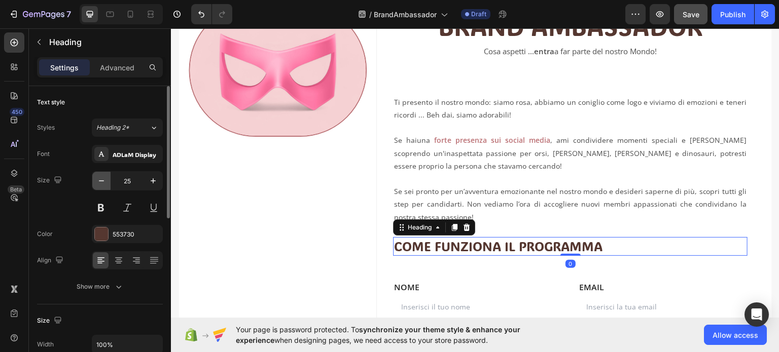
click at [102, 184] on icon "button" at bounding box center [101, 181] width 10 height 10
type input "23"
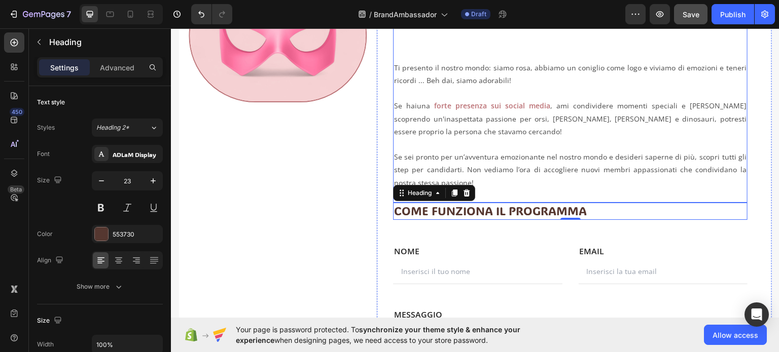
scroll to position [203, 0]
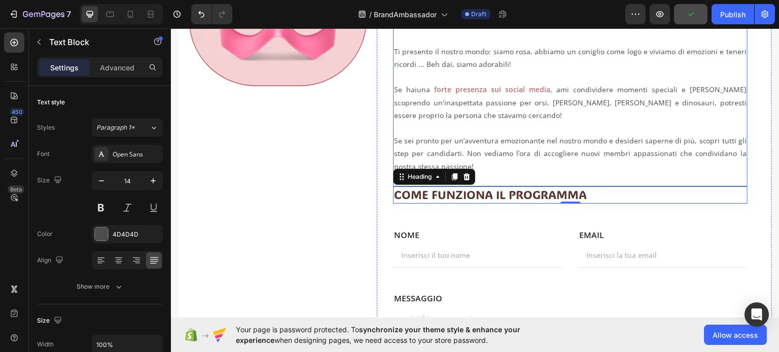
click at [532, 144] on p "Se sei pronto per un’avventura emozionante nel nostro mondo e desideri saperne …" at bounding box center [570, 153] width 352 height 39
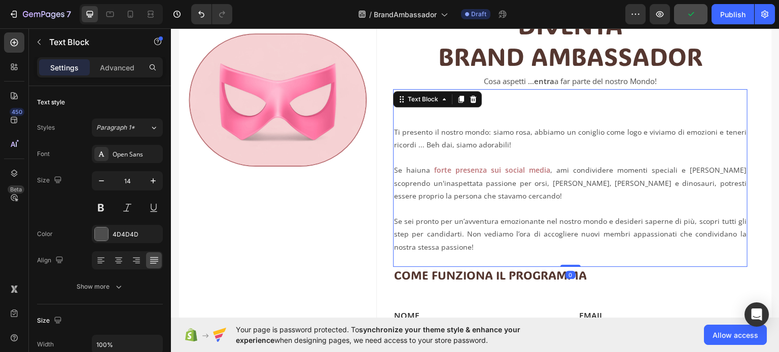
scroll to position [51, 0]
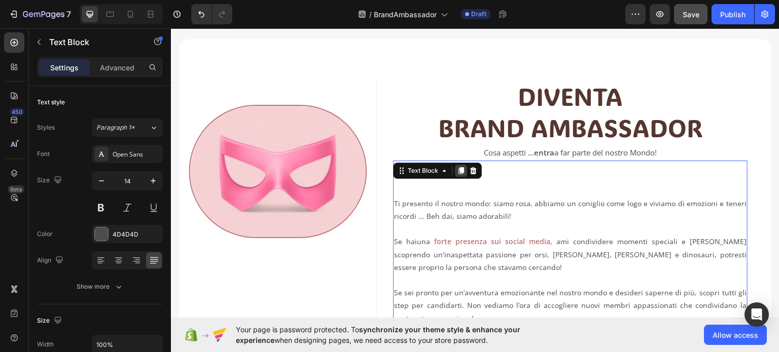
click at [458, 168] on icon at bounding box center [461, 170] width 6 height 7
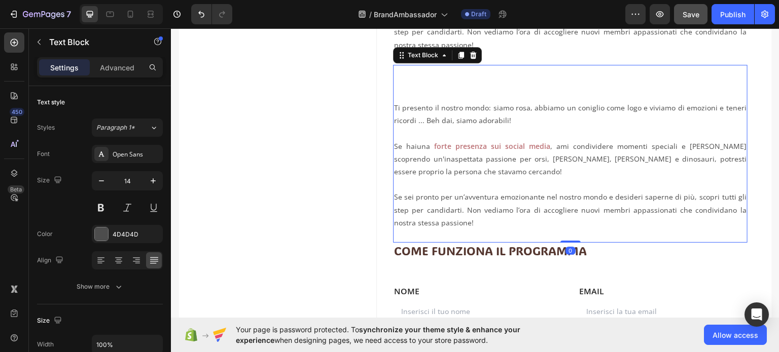
scroll to position [325, 0]
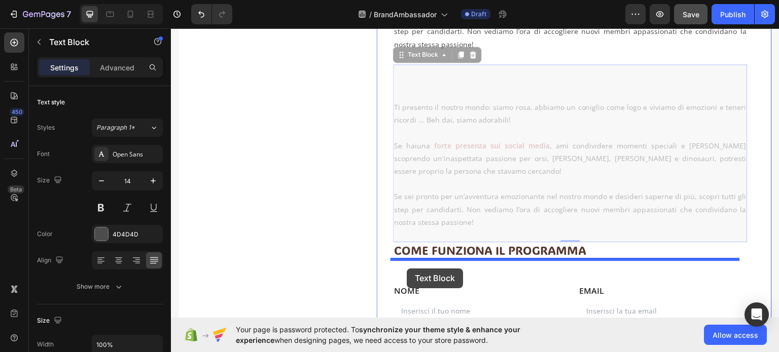
drag, startPoint x: 398, startPoint y: 56, endPoint x: 407, endPoint y: 268, distance: 212.1
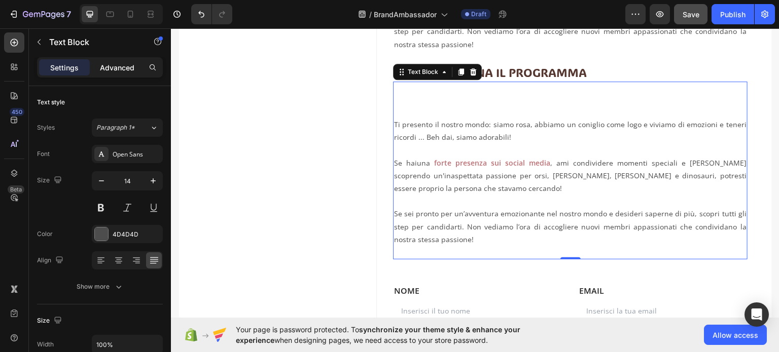
click at [116, 67] on p "Advanced" at bounding box center [117, 67] width 34 height 11
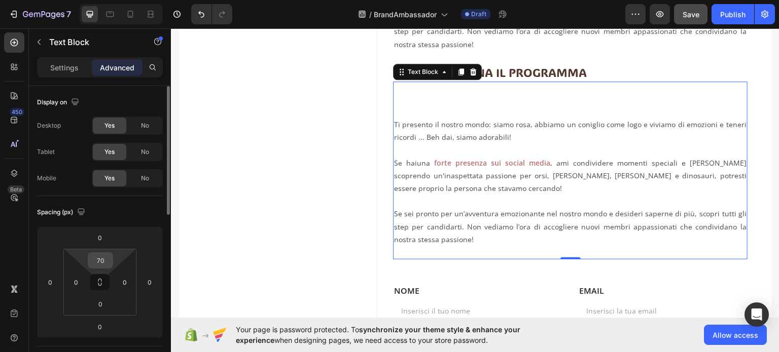
click at [97, 264] on input "70" at bounding box center [100, 260] width 20 height 15
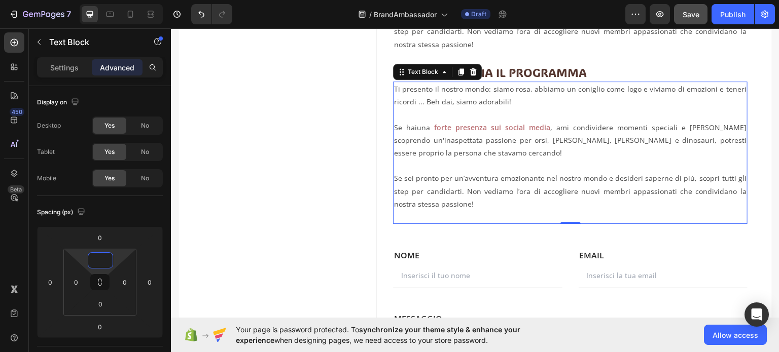
click at [440, 106] on p "Ti presento il nostro mondo: siamo rosa, abbiamo un coniglio come logo e viviam…" at bounding box center [570, 94] width 352 height 25
type input "0"
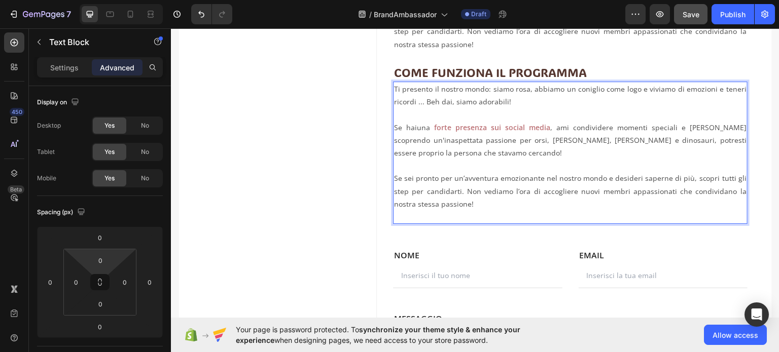
click at [394, 86] on p "Ti presento il nostro mondo: siamo rosa, abbiamo un coniglio come logo e viviam…" at bounding box center [570, 94] width 352 height 25
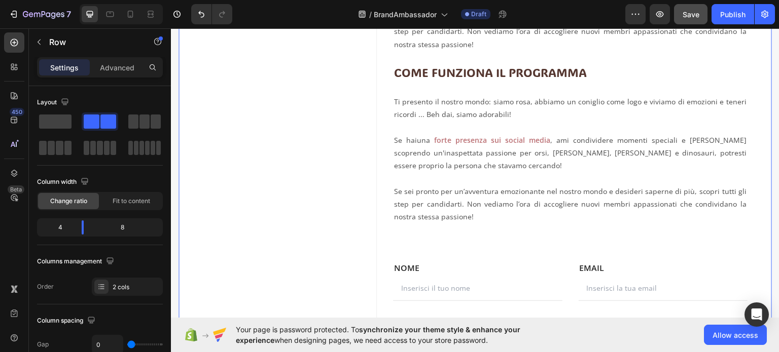
click at [340, 137] on div "Image" at bounding box center [277, 109] width 198 height 608
click at [507, 174] on p "Rich Text Editor. Editing area: main" at bounding box center [570, 177] width 352 height 13
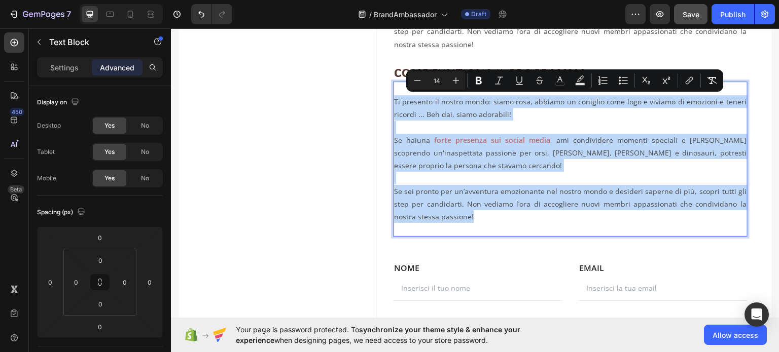
drag, startPoint x: 469, startPoint y: 214, endPoint x: 390, endPoint y: 100, distance: 139.2
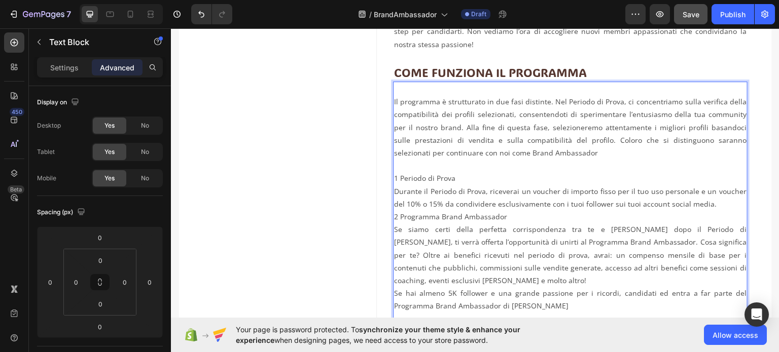
scroll to position [342, 0]
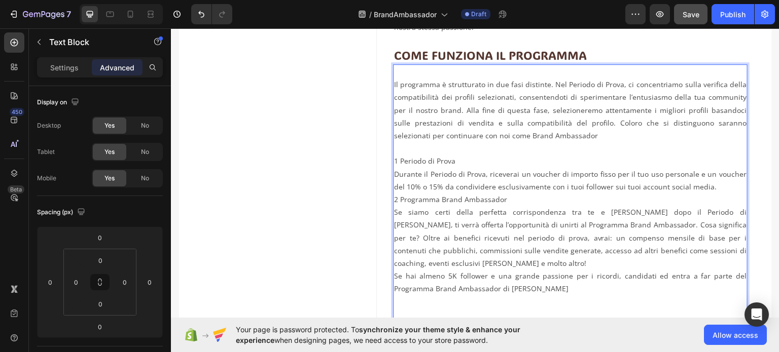
click at [480, 156] on p "1 Periodo di Prova Durante il Periodo di Prova, riceverai un voucher di importo…" at bounding box center [570, 166] width 352 height 51
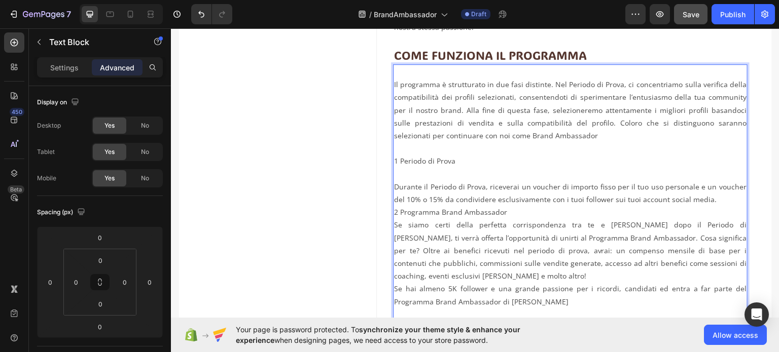
click at [702, 199] on p "⁠⁠⁠⁠⁠⁠⁠ Durante il Periodo di Prova, riceverai un voucher di importo fisso per …" at bounding box center [570, 186] width 352 height 39
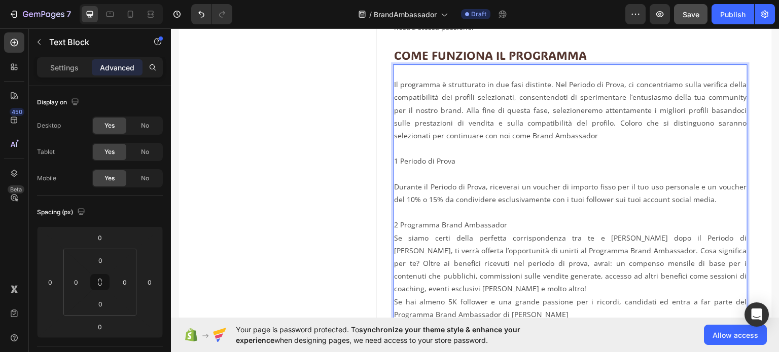
click at [506, 221] on p "2 Programma Brand Ambassador Se siamo certi della perfetta corrispondenza tra t…" at bounding box center [570, 256] width 352 height 77
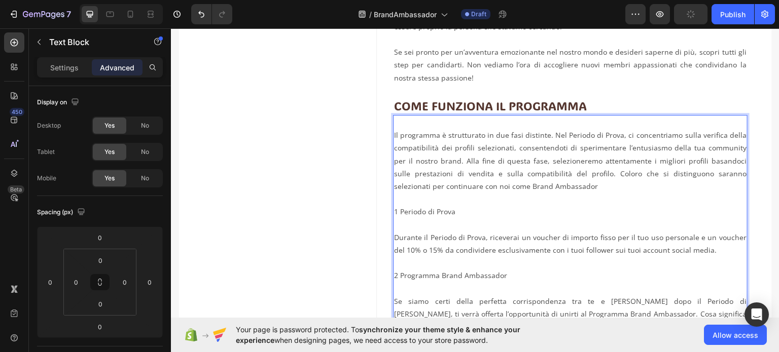
scroll to position [241, 0]
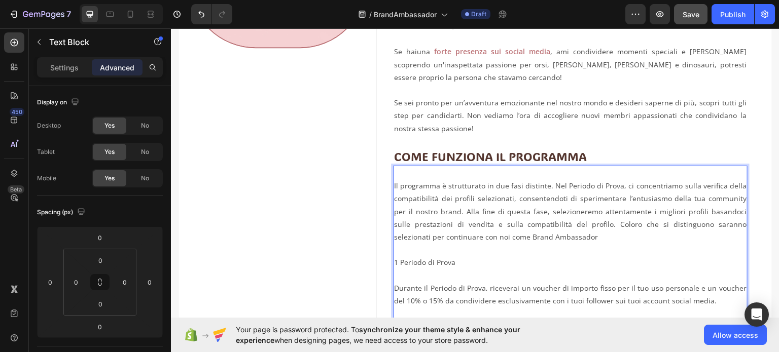
click at [447, 195] on p "Il programma è strutturato in due fasi distinte. Nel Periodo di Prova, ci conce…" at bounding box center [570, 211] width 352 height 64
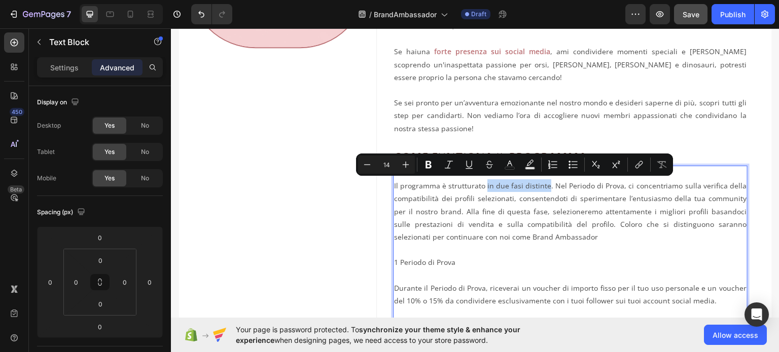
drag, startPoint x: 485, startPoint y: 184, endPoint x: 544, endPoint y: 190, distance: 59.1
click at [544, 190] on p "Il programma è strutturato in due fasi distinte. Nel Periodo di Prova, ci conce…" at bounding box center [570, 211] width 352 height 64
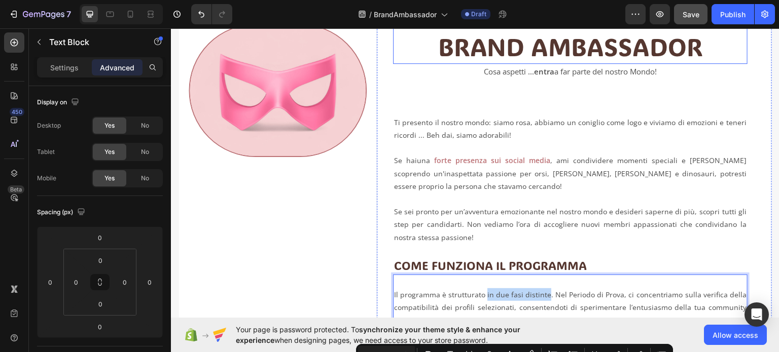
scroll to position [38, 0]
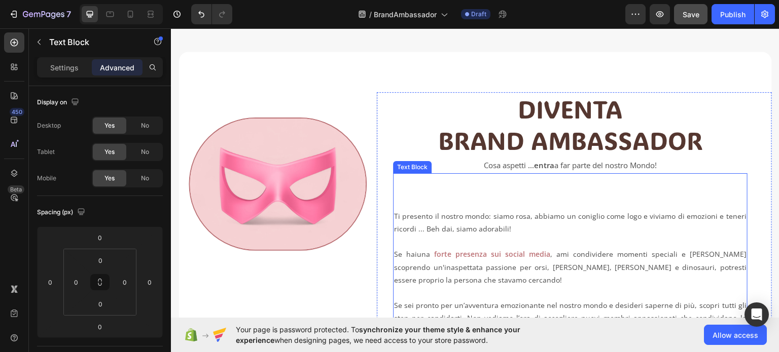
click at [474, 255] on strong "forte presenza sui social media" at bounding box center [492, 254] width 116 height 10
click at [473, 250] on strong "forte presenza sui social media" at bounding box center [492, 254] width 116 height 10
click at [474, 258] on strong "forte presenza sui social media" at bounding box center [492, 254] width 116 height 10
click at [472, 253] on strong "forte presenza sui social media" at bounding box center [492, 254] width 116 height 10
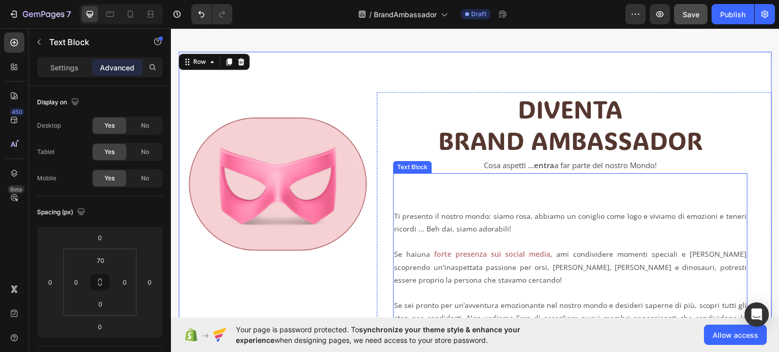
click at [459, 251] on strong "forte presenza sui social media" at bounding box center [492, 254] width 116 height 10
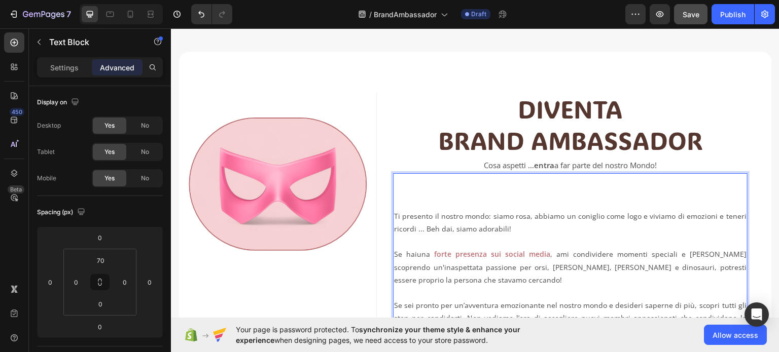
click at [468, 256] on strong "forte presenza sui social media" at bounding box center [492, 254] width 116 height 10
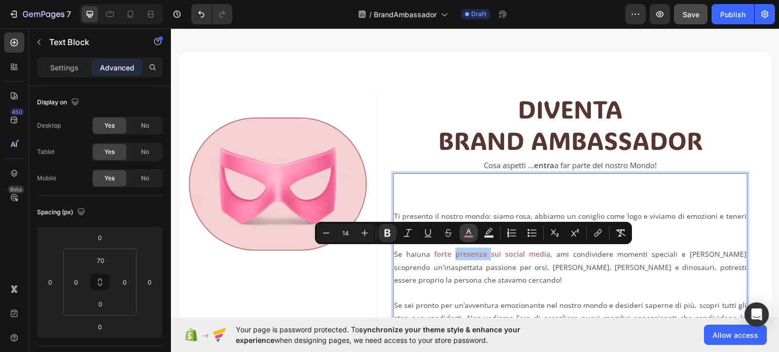
click at [468, 235] on icon "Editor contextual toolbar" at bounding box center [468, 233] width 10 height 10
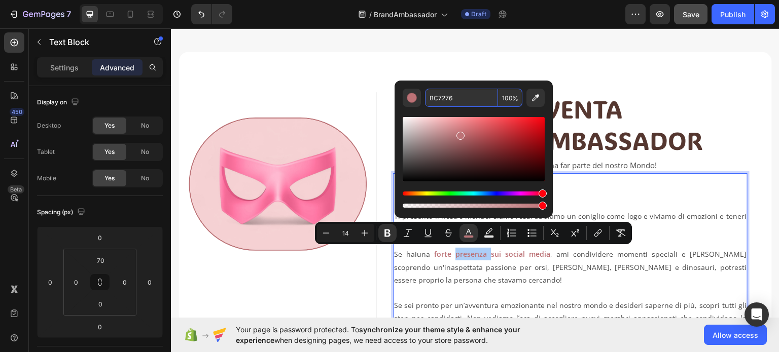
click at [452, 100] on input "BC7276" at bounding box center [461, 98] width 73 height 18
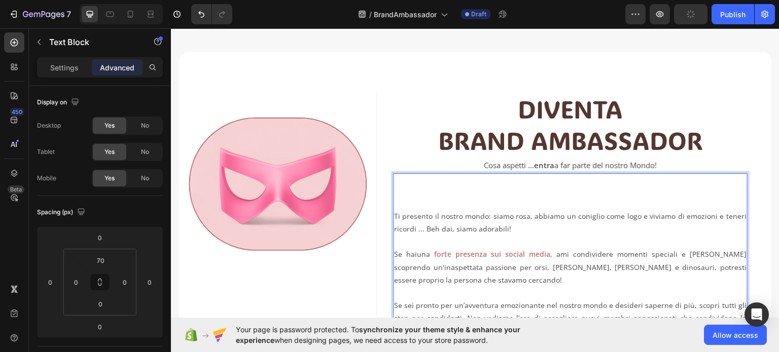
click at [636, 215] on p "Ti presento il nostro mondo: siamo rosa, abbiamo un coniglio come logo e viviam…" at bounding box center [570, 221] width 352 height 25
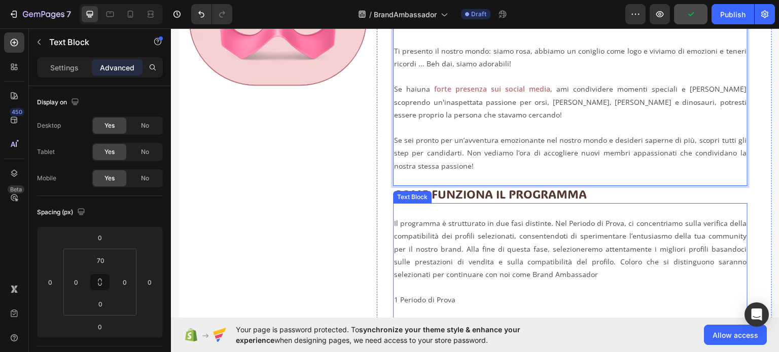
scroll to position [241, 0]
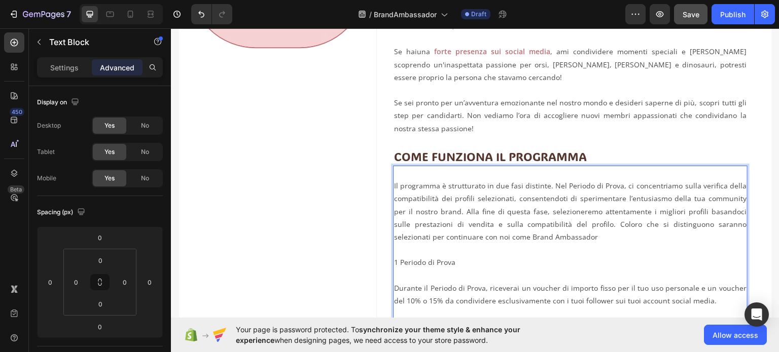
click at [493, 185] on p "Il programma è strutturato in due fasi distinte. Nel Periodo di Prova, ci conce…" at bounding box center [570, 211] width 352 height 64
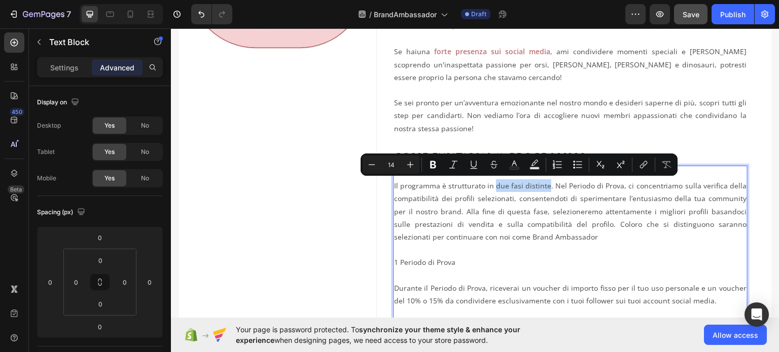
drag, startPoint x: 493, startPoint y: 185, endPoint x: 547, endPoint y: 186, distance: 53.7
click at [547, 186] on p "Il programma è strutturato in due fasi distinte. Nel Periodo di Prova, ci conce…" at bounding box center [570, 211] width 352 height 64
click at [515, 167] on rect "Editor contextual toolbar" at bounding box center [515, 168] width 10 height 3
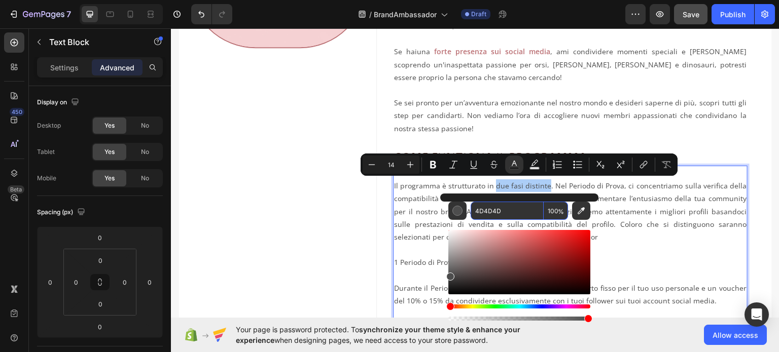
click at [512, 207] on input "4D4D4D" at bounding box center [506, 211] width 73 height 18
paste input "BC7276"
type input "BC7276"
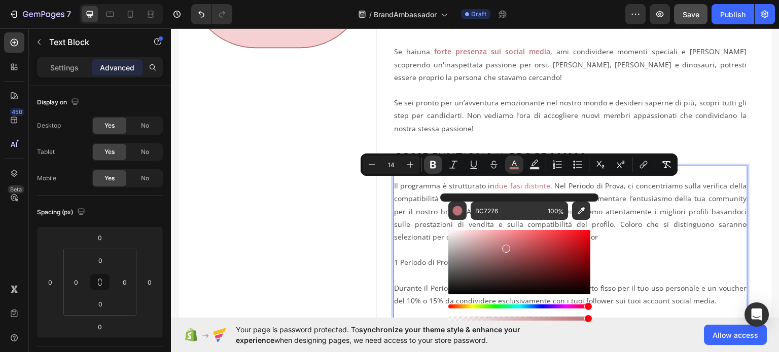
click at [428, 162] on button "Bold" at bounding box center [433, 165] width 18 height 18
click at [465, 186] on p "Il programma è strutturato in due fasi distinte . Nel Periodo di Prova, ci conc…" at bounding box center [570, 211] width 352 height 64
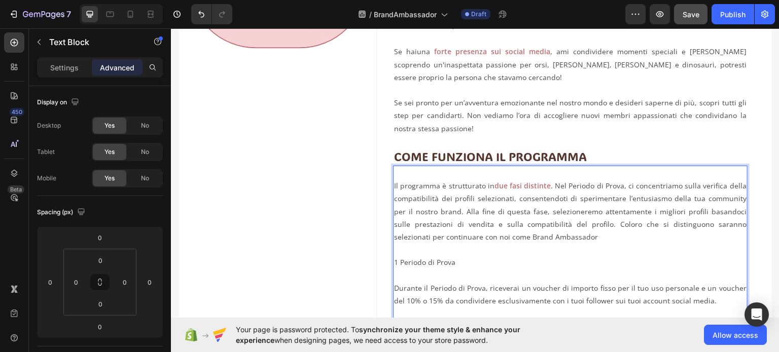
click at [542, 236] on p "Il programma è strutturato in due fasi distinte . Nel Periodo di Prova, ci conc…" at bounding box center [570, 211] width 352 height 64
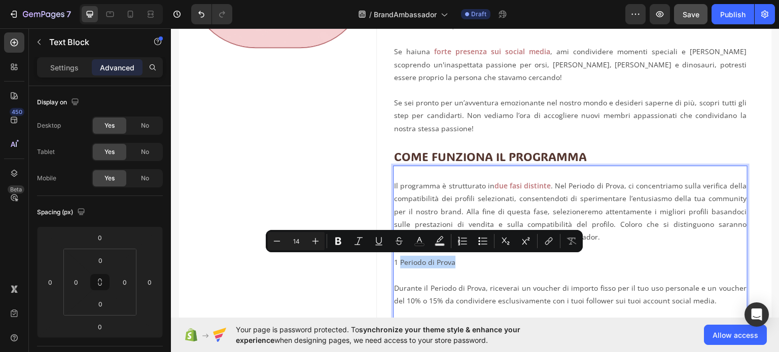
drag, startPoint x: 451, startPoint y: 262, endPoint x: 398, endPoint y: 260, distance: 53.3
click at [398, 260] on p "1 Periodo di Prova" at bounding box center [570, 255] width 352 height 25
click at [417, 240] on icon "Editor contextual toolbar" at bounding box center [419, 241] width 10 height 10
type input "4D4D4D"
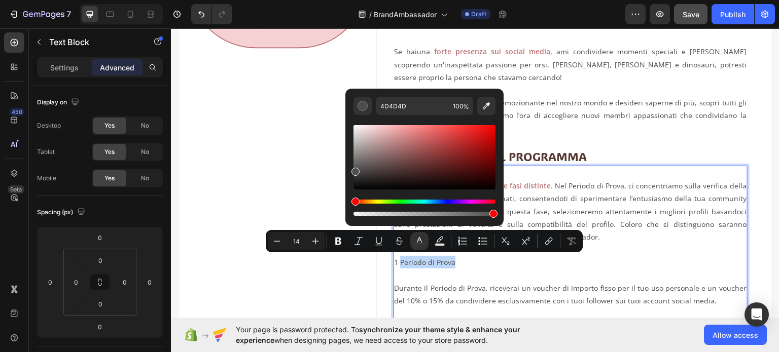
click at [415, 258] on p "1 Periodo di Prova" at bounding box center [570, 255] width 352 height 25
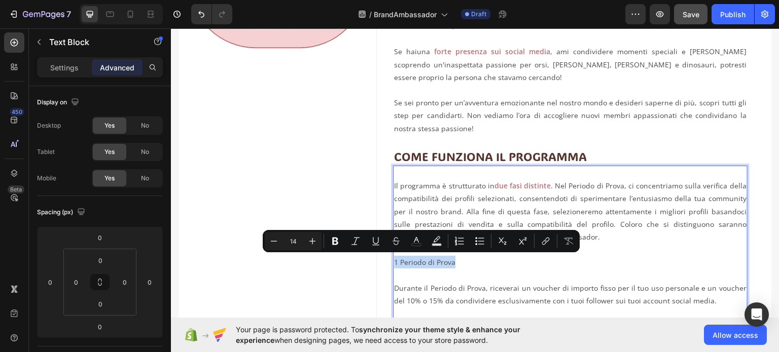
drag, startPoint x: 452, startPoint y: 262, endPoint x: 392, endPoint y: 259, distance: 59.9
click at [394, 259] on p "1 Periodo di Prova" at bounding box center [570, 255] width 352 height 25
click at [412, 240] on icon "Editor contextual toolbar" at bounding box center [416, 241] width 10 height 10
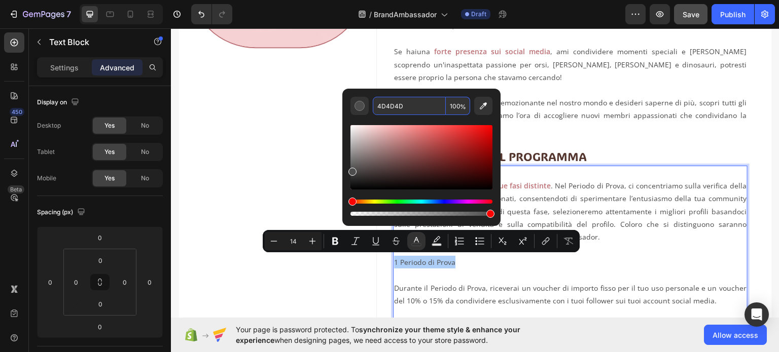
click at [394, 107] on input "4D4D4D" at bounding box center [409, 106] width 73 height 18
paste input "BC7276"
type input "BC7276"
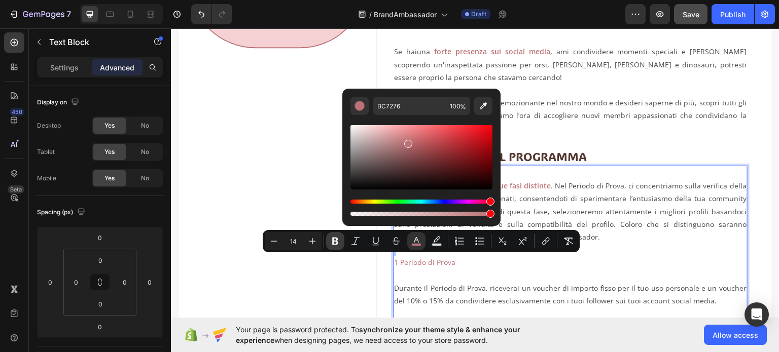
click at [334, 240] on icon "Editor contextual toolbar" at bounding box center [335, 241] width 10 height 10
click at [314, 239] on icon "Editor contextual toolbar" at bounding box center [312, 241] width 10 height 10
type input "15"
click at [465, 238] on button "Numbered List" at bounding box center [459, 241] width 18 height 18
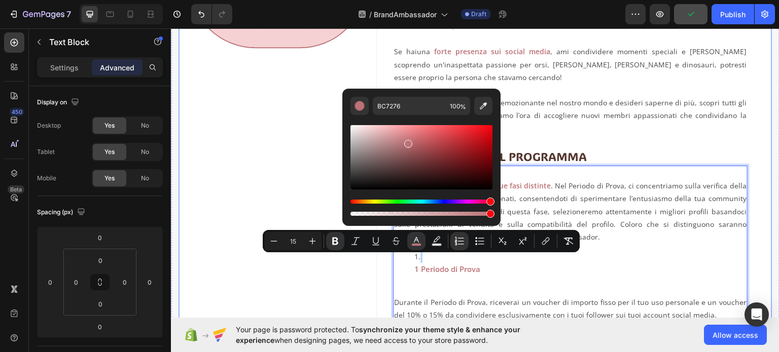
click at [292, 280] on div "Image" at bounding box center [277, 277] width 198 height 776
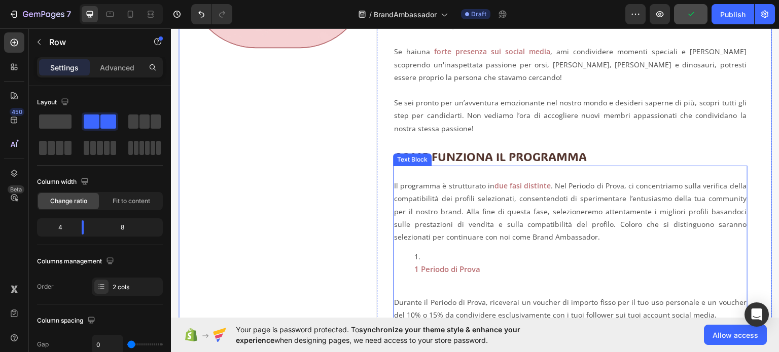
click at [419, 257] on li "1 Periodo di Prova" at bounding box center [580, 262] width 332 height 25
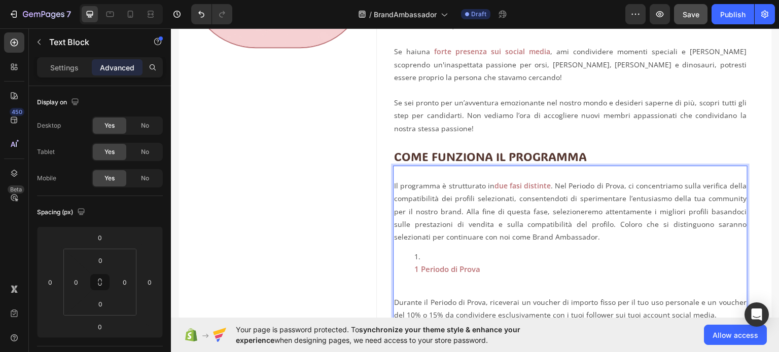
click at [414, 268] on strong "1 Periodo di Prova" at bounding box center [447, 269] width 66 height 10
click at [417, 252] on li "1 Periodo di Prova" at bounding box center [580, 262] width 332 height 25
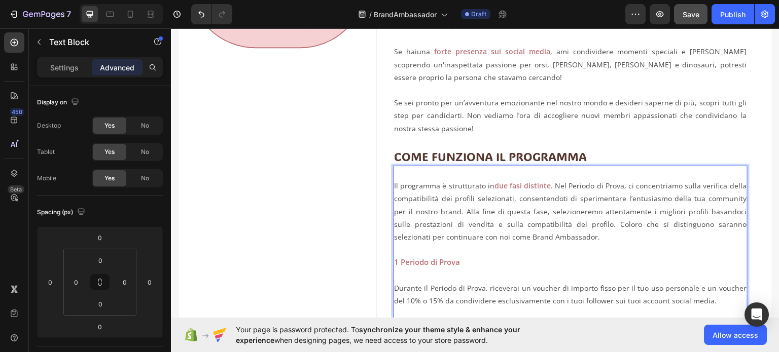
click at [397, 261] on strong "1 Periodo di Prova" at bounding box center [427, 262] width 66 height 10
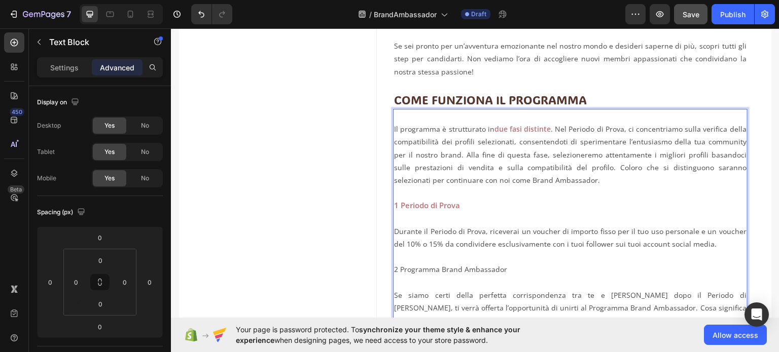
scroll to position [342, 0]
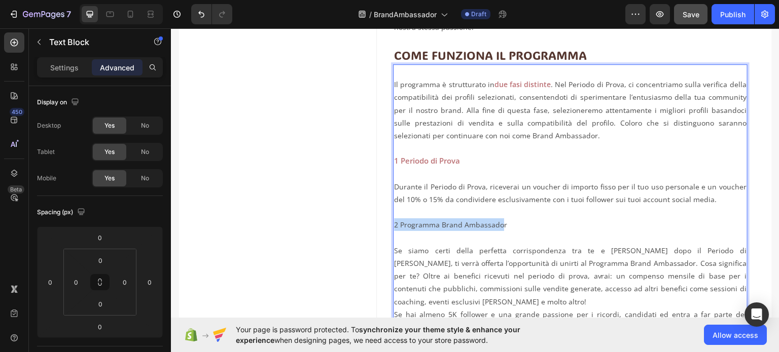
drag, startPoint x: 500, startPoint y: 225, endPoint x: 392, endPoint y: 219, distance: 108.2
click at [394, 219] on p "2 Programma Brand Ambassador" at bounding box center [570, 224] width 352 height 13
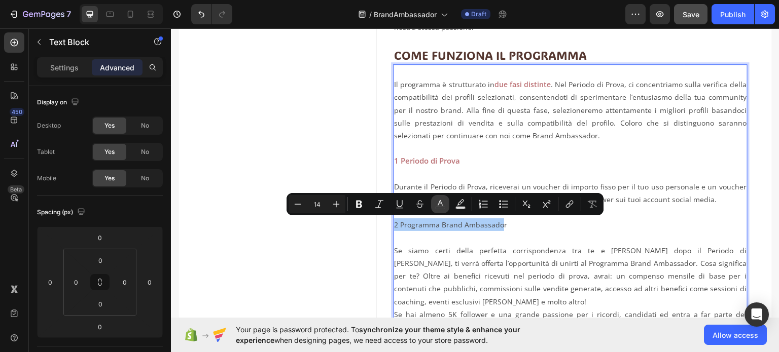
click at [438, 201] on icon "Editor contextual toolbar" at bounding box center [440, 204] width 10 height 10
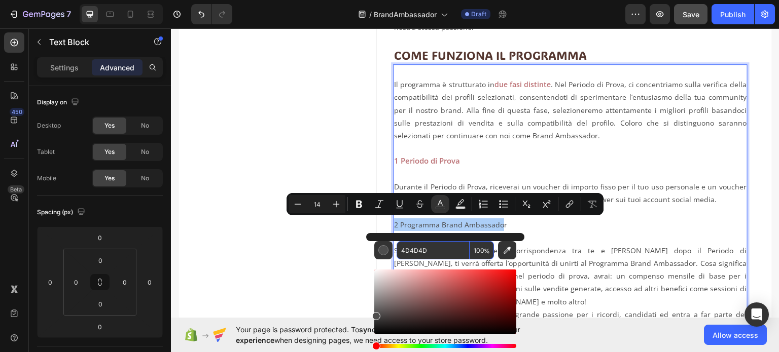
click at [407, 251] on input "4D4D4D" at bounding box center [432, 250] width 73 height 18
paste input "BC7276"
type input "BC7276"
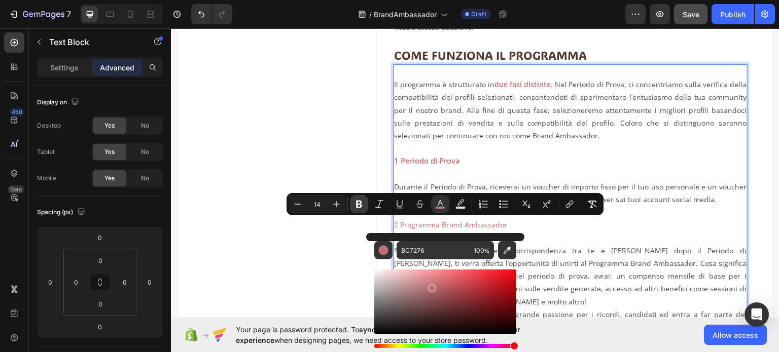
click at [360, 206] on icon "Editor contextual toolbar" at bounding box center [359, 205] width 6 height 8
click at [507, 224] on p "2 Programma Brand Ambassado r" at bounding box center [570, 224] width 352 height 13
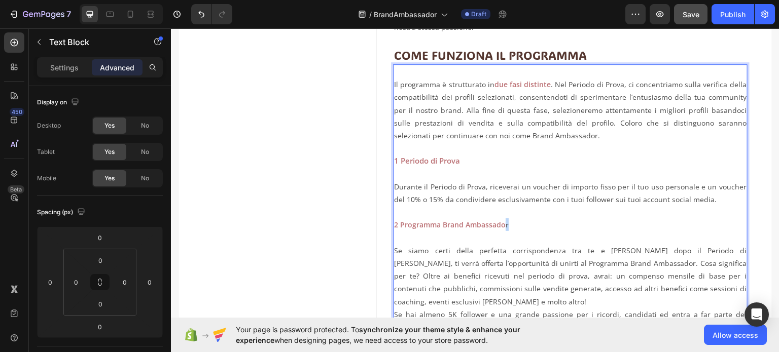
click at [502, 225] on p "2 Programma Brand Ambassado r" at bounding box center [570, 224] width 352 height 13
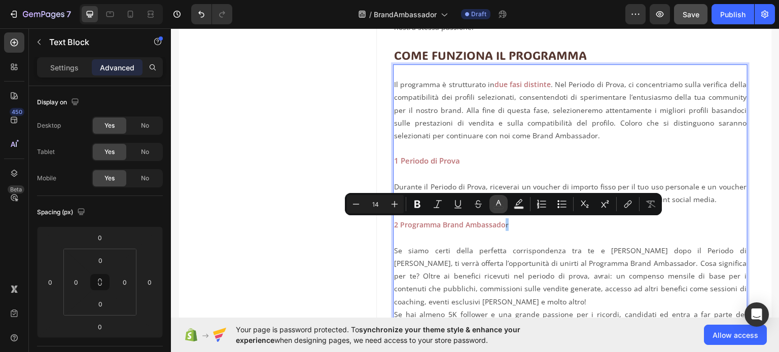
click at [494, 202] on icon "Editor contextual toolbar" at bounding box center [498, 204] width 10 height 10
type input "4D4D4D"
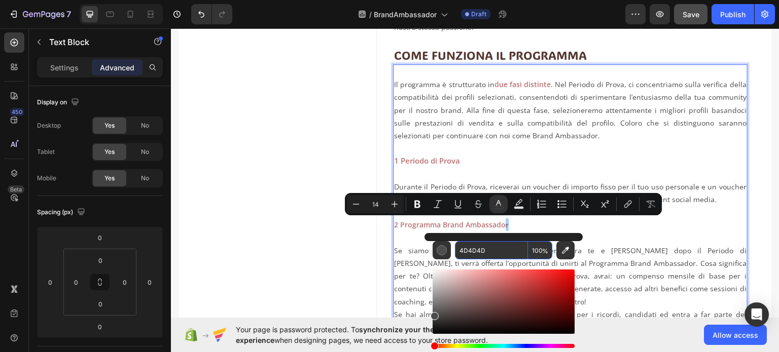
click at [478, 248] on input "4D4D4D" at bounding box center [491, 250] width 73 height 18
paste input "BC7276"
type input "BC7276"
click at [416, 201] on icon "Editor contextual toolbar" at bounding box center [417, 205] width 6 height 8
click at [444, 155] on strong "1 Periodo di Prova" at bounding box center [427, 160] width 66 height 10
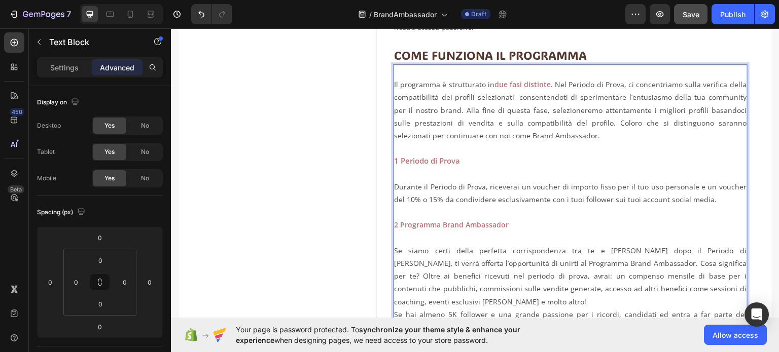
click at [443, 162] on strong "1 Periodo di Prova" at bounding box center [427, 160] width 66 height 10
click at [444, 162] on strong "1 Periodo di Prova" at bounding box center [427, 160] width 66 height 10
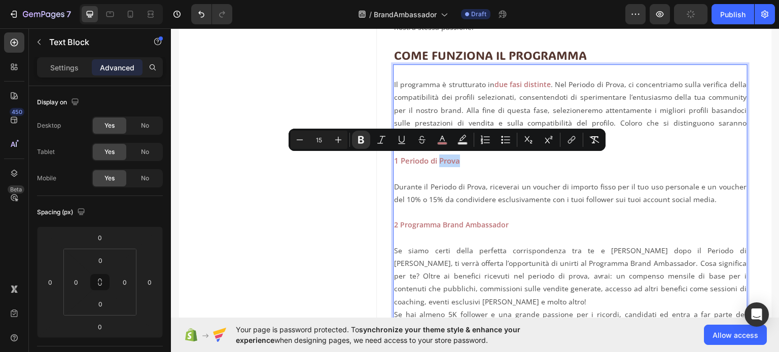
type input "14"
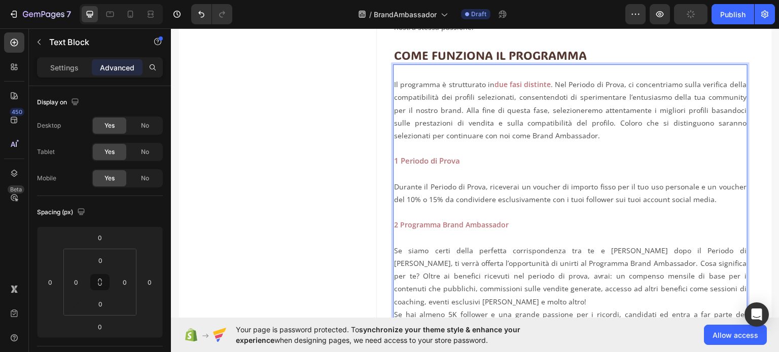
click at [458, 229] on strong "2 Programma Brand Ambassador" at bounding box center [451, 225] width 115 height 10
drag, startPoint x: 507, startPoint y: 226, endPoint x: 392, endPoint y: 224, distance: 115.1
click at [394, 224] on p "2 Programma Brand Ambassador" at bounding box center [570, 224] width 352 height 13
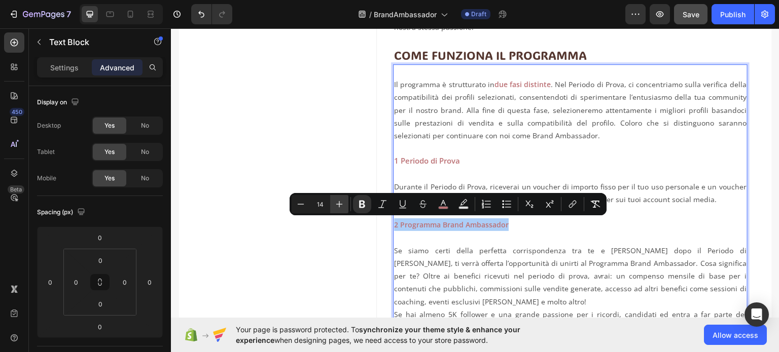
click at [339, 203] on icon "Editor contextual toolbar" at bounding box center [339, 204] width 7 height 7
type input "15"
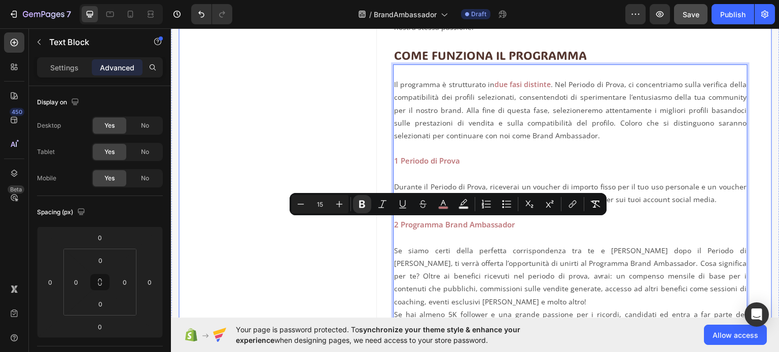
click at [352, 241] on div "Image" at bounding box center [277, 175] width 198 height 774
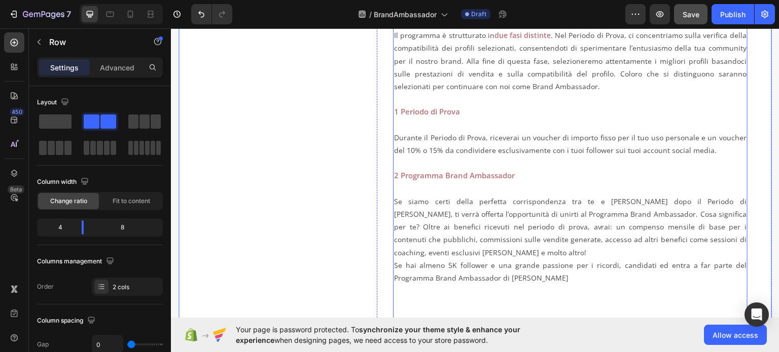
scroll to position [393, 0]
click at [528, 135] on p "Durante il Periodo di Prova, riceverai un voucher di importo fisso per il tuo u…" at bounding box center [570, 136] width 352 height 39
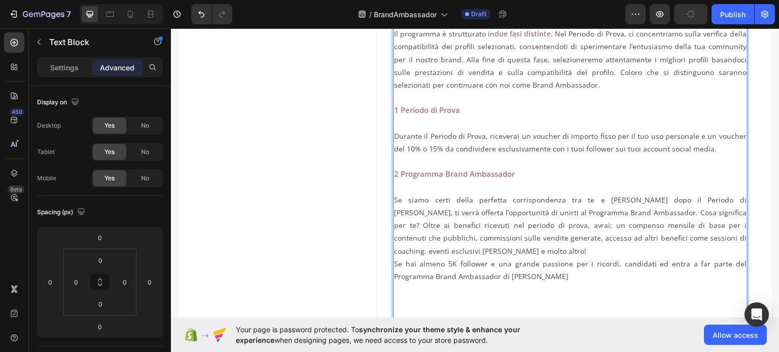
click at [528, 136] on p "Durante il Periodo di Prova, riceverai un voucher di importo fisso per il tuo u…" at bounding box center [570, 136] width 352 height 39
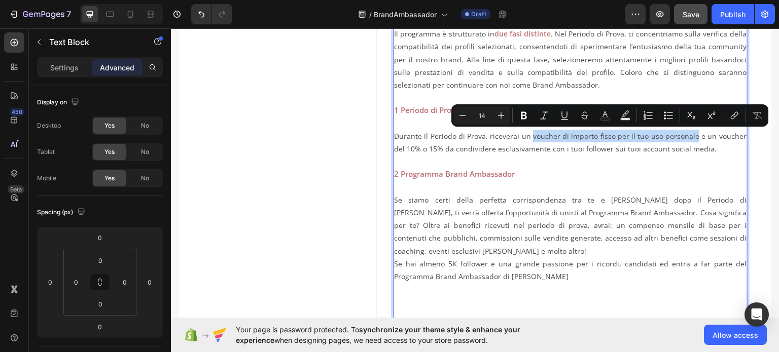
drag, startPoint x: 528, startPoint y: 136, endPoint x: 692, endPoint y: 137, distance: 163.3
click at [692, 137] on p "Durante il Periodo di Prova, riceverai un voucher di importo fisso per il tuo u…" at bounding box center [570, 136] width 352 height 39
click at [604, 115] on icon "Editor contextual toolbar" at bounding box center [604, 115] width 5 height 6
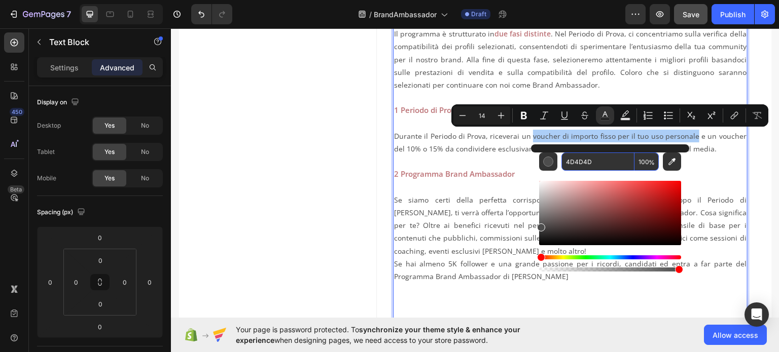
click at [580, 164] on input "4D4D4D" at bounding box center [597, 162] width 73 height 18
paste input "BC7276"
type input "BC7276"
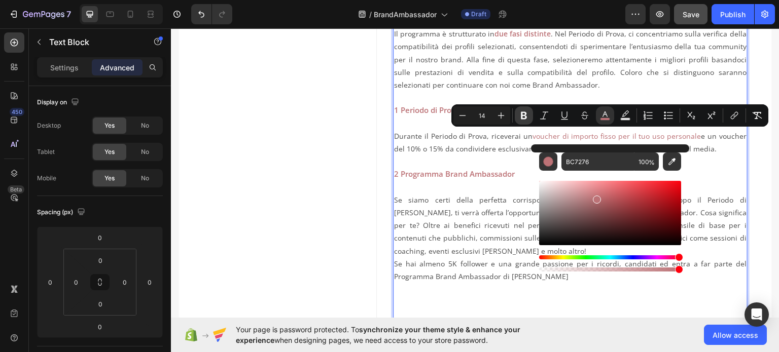
click at [519, 116] on icon "Editor contextual toolbar" at bounding box center [524, 116] width 10 height 10
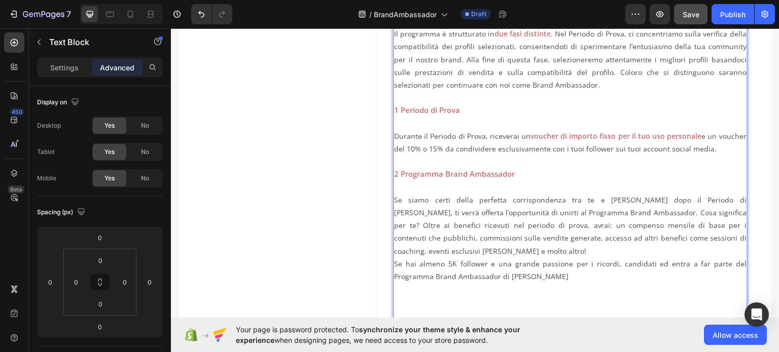
click at [717, 139] on p "Durante il Periodo di Prova, riceverai un voucher di importo fisso per il tuo u…" at bounding box center [570, 136] width 352 height 39
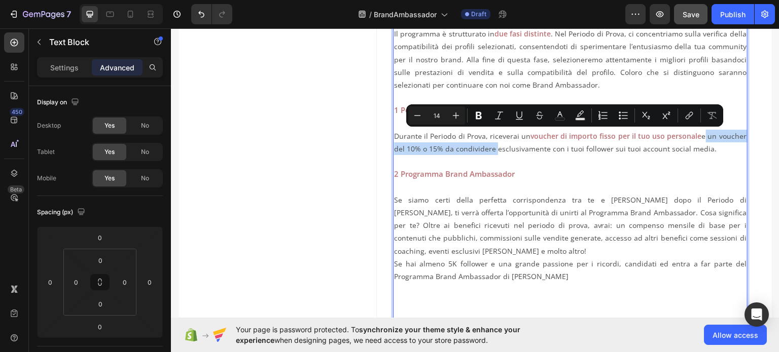
drag, startPoint x: 695, startPoint y: 137, endPoint x: 489, endPoint y: 148, distance: 206.6
click at [489, 148] on p "Durante il Periodo di Prova, riceverai un voucher di importo fisso per il tuo u…" at bounding box center [570, 136] width 352 height 39
click at [478, 109] on button "Bold" at bounding box center [478, 115] width 18 height 18
click at [558, 112] on icon "Editor contextual toolbar" at bounding box center [560, 116] width 10 height 10
type input "4D4D4D"
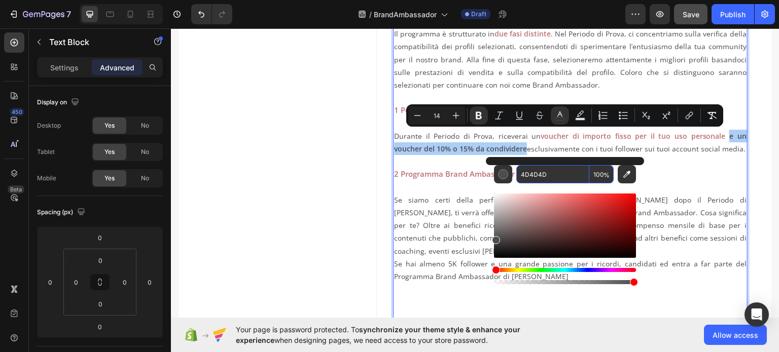
click at [533, 174] on input "4D4D4D" at bounding box center [552, 174] width 73 height 18
paste input "BC7276"
type input "BC7276"
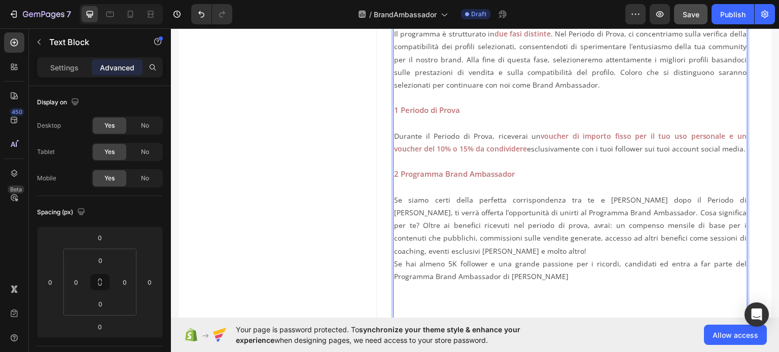
click at [567, 143] on p "Durante il Periodo di Prova, riceverai un voucher di importo fisso per il tuo u…" at bounding box center [570, 136] width 352 height 39
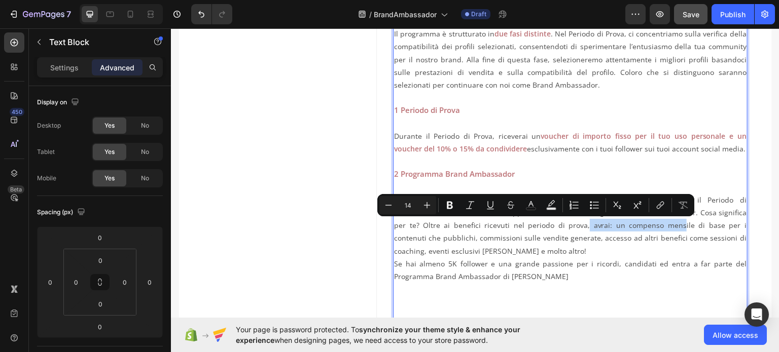
drag, startPoint x: 493, startPoint y: 226, endPoint x: 579, endPoint y: 227, distance: 85.7
click at [579, 227] on p "Se siamo certi della perfetta corrispondenza tra te e MoffyMoffy dopo il Period…" at bounding box center [570, 218] width 352 height 77
click at [534, 206] on icon "Editor contextual toolbar" at bounding box center [531, 205] width 10 height 10
type input "4D4D4D"
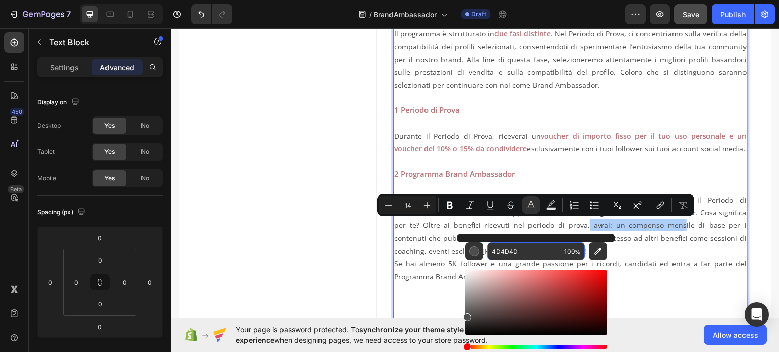
click at [511, 251] on input "4D4D4D" at bounding box center [523, 251] width 73 height 18
paste input "BC7276"
type input "BC7276"
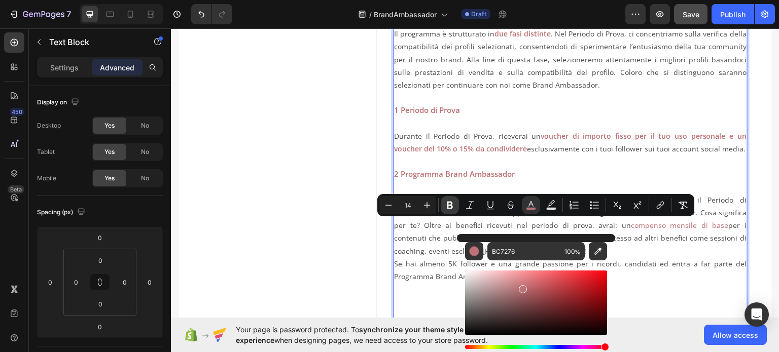
click at [455, 205] on button "Bold" at bounding box center [450, 205] width 18 height 18
click at [652, 236] on p "Se siamo certi della perfetta corrispondenza tra te e MoffyMoffy dopo il Period…" at bounding box center [570, 218] width 352 height 77
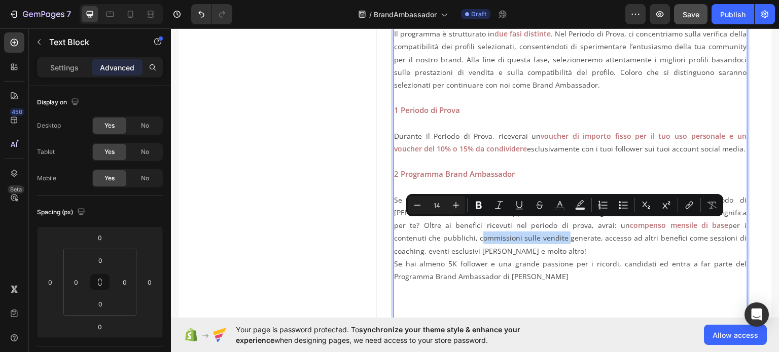
drag, startPoint x: 698, startPoint y: 227, endPoint x: 432, endPoint y: 237, distance: 265.9
click at [432, 237] on p "Se siamo certi della perfetta corrispondenza tra te e MoffyMoffy dopo il Period…" at bounding box center [570, 218] width 352 height 77
click at [479, 209] on icon "Editor contextual toolbar" at bounding box center [479, 205] width 10 height 10
click at [562, 202] on icon "Editor contextual toolbar" at bounding box center [560, 205] width 10 height 10
type input "4D4D4D"
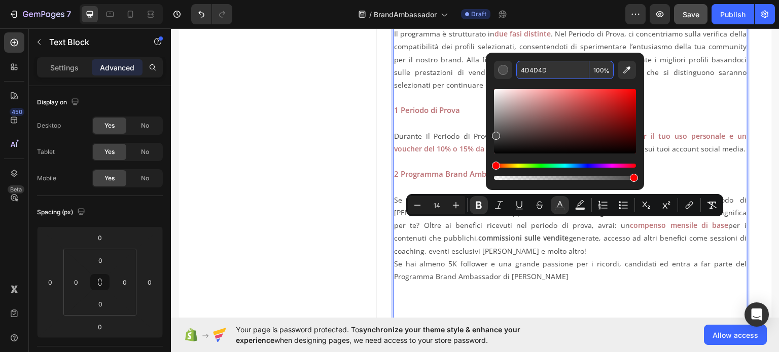
click at [543, 74] on input "4D4D4D" at bounding box center [552, 70] width 73 height 18
paste input "BC7276"
type input "BC7276"
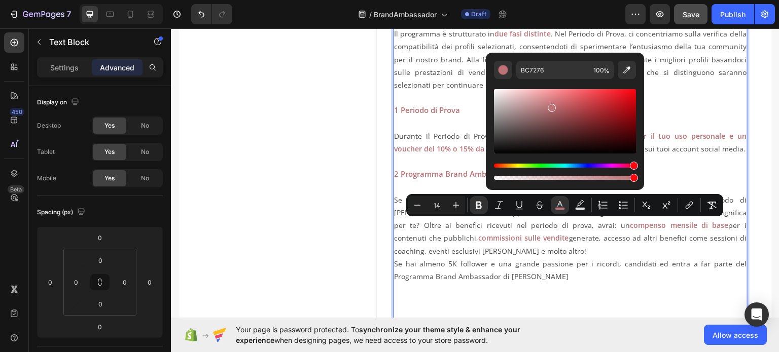
click at [513, 245] on p "Se siamo certi della perfetta corrispondenza tra te e MoffyMoffy dopo il Period…" at bounding box center [570, 218] width 352 height 77
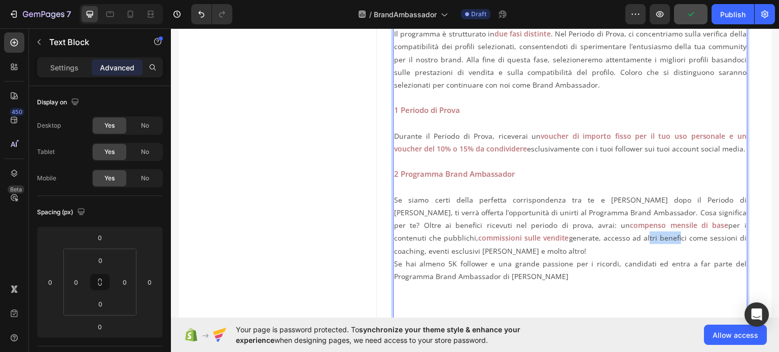
drag, startPoint x: 511, startPoint y: 236, endPoint x: 543, endPoint y: 240, distance: 32.1
click at [543, 240] on p "Se siamo certi della perfetta corrispondenza tra te e MoffyMoffy dopo il Period…" at bounding box center [570, 218] width 352 height 77
click at [652, 245] on p "Se siamo certi della perfetta corrispondenza tra te e MoffyMoffy dopo il Period…" at bounding box center [570, 218] width 352 height 77
drag, startPoint x: 470, startPoint y: 239, endPoint x: 552, endPoint y: 238, distance: 81.6
click at [552, 238] on p "Se siamo certi della perfetta corrispondenza tra te e MoffyMoffy dopo il Period…" at bounding box center [570, 218] width 352 height 77
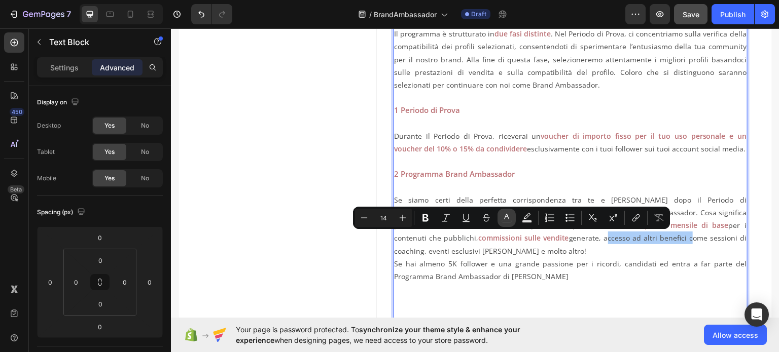
click at [508, 219] on icon "Editor contextual toolbar" at bounding box center [506, 218] width 10 height 10
type input "4D4D4D"
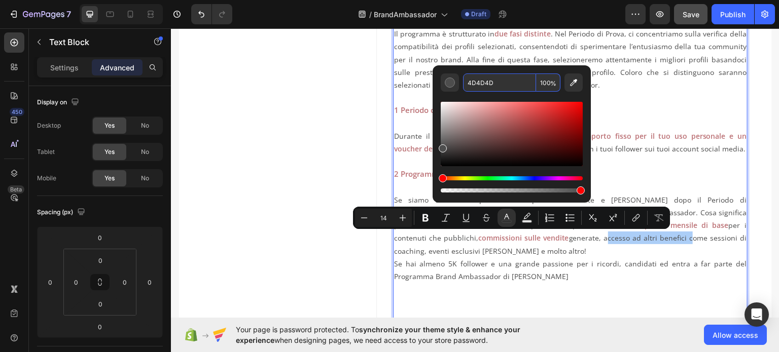
click at [474, 82] on input "4D4D4D" at bounding box center [499, 83] width 73 height 18
paste input "BC7276"
type input "BC7276"
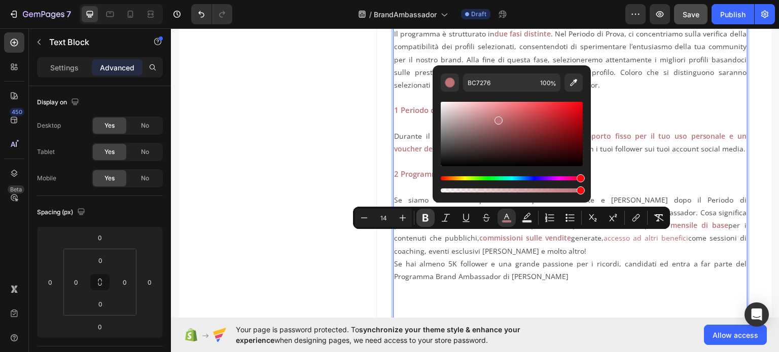
click at [428, 220] on icon "Editor contextual toolbar" at bounding box center [425, 218] width 10 height 10
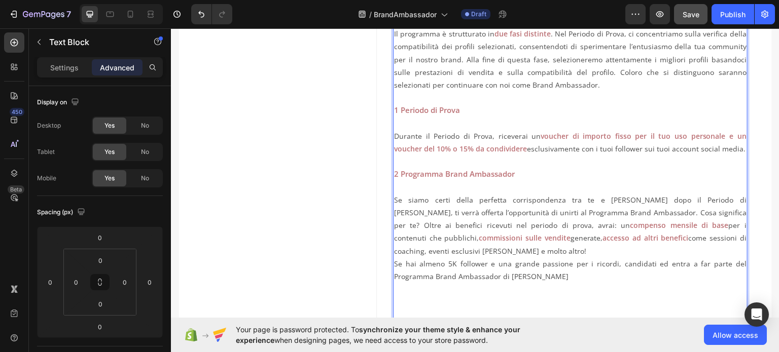
click at [560, 262] on p "Se hai almeno 5K follower e una grande passione per i ricordi, candidati ed ent…" at bounding box center [570, 295] width 352 height 77
click at [482, 252] on p "Se siamo certi della perfetta corrispondenza tra te e [PERSON_NAME] dopo il Per…" at bounding box center [570, 218] width 352 height 77
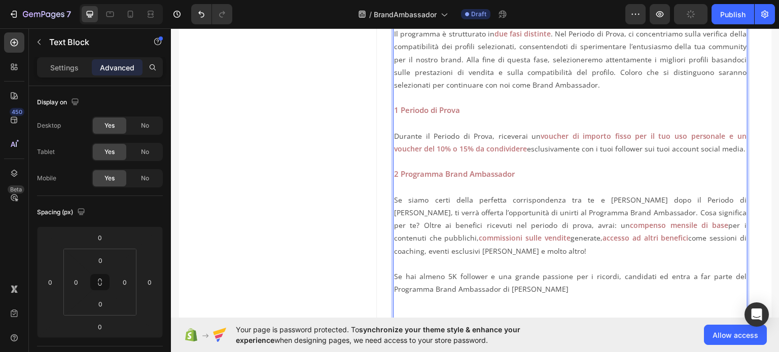
click at [556, 134] on strong "voucher di importo fisso per il tuo uso personale" at bounding box center [632, 136] width 185 height 10
click at [619, 226] on p "Se siamo certi della perfetta corrispondenza tra te e [PERSON_NAME] dopo il Per…" at bounding box center [570, 218] width 352 height 77
drag, startPoint x: 458, startPoint y: 110, endPoint x: 391, endPoint y: 113, distance: 67.5
click at [394, 113] on p "1 Periodo di Prova" at bounding box center [570, 103] width 352 height 25
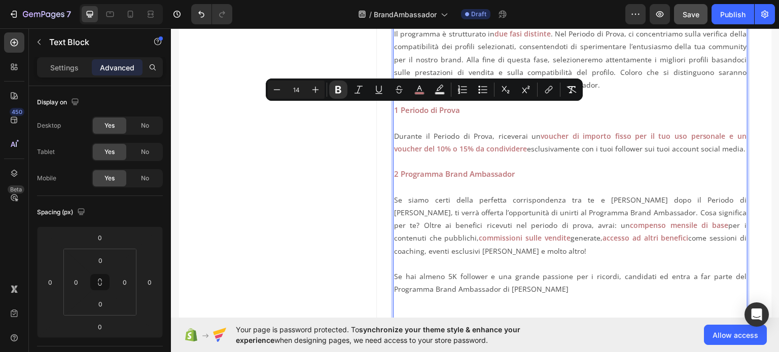
click at [430, 144] on strong "e un voucher del 10% o 15% da condividere" at bounding box center [570, 142] width 352 height 22
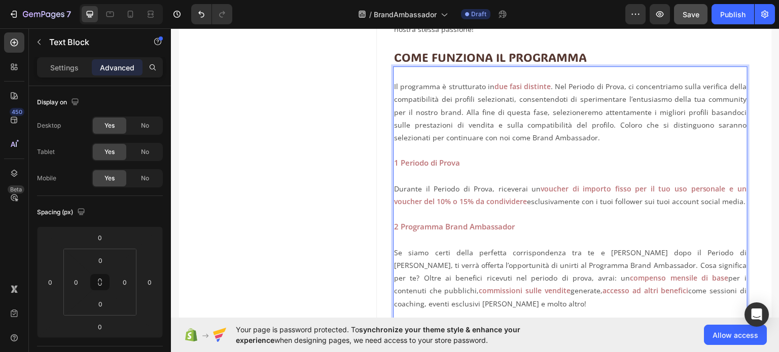
scroll to position [342, 0]
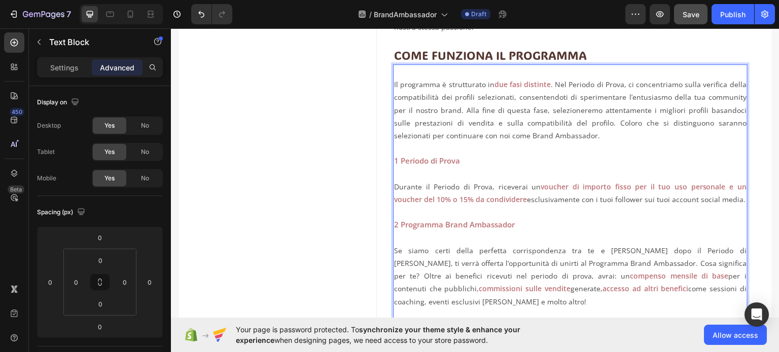
click at [556, 186] on strong "voucher di importo fisso per il tuo uso personale" at bounding box center [632, 186] width 185 height 10
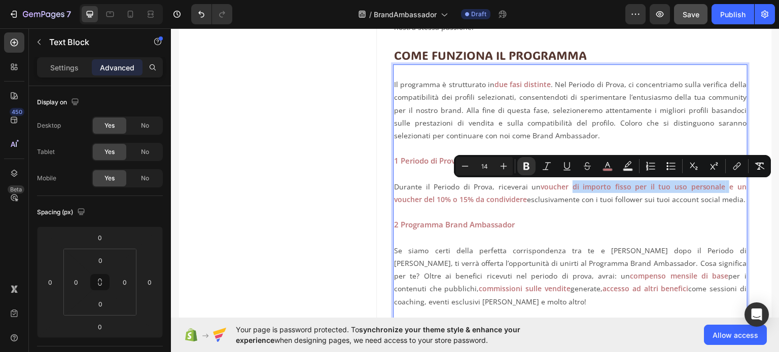
drag, startPoint x: 556, startPoint y: 186, endPoint x: 696, endPoint y: 188, distance: 139.9
click at [696, 188] on p "Durante il Periodo di Prova, riceverai un voucher di importo fisso per il tuo u…" at bounding box center [570, 186] width 352 height 39
click at [696, 188] on strong "e un voucher del 10% o 15% da condividere" at bounding box center [570, 192] width 352 height 22
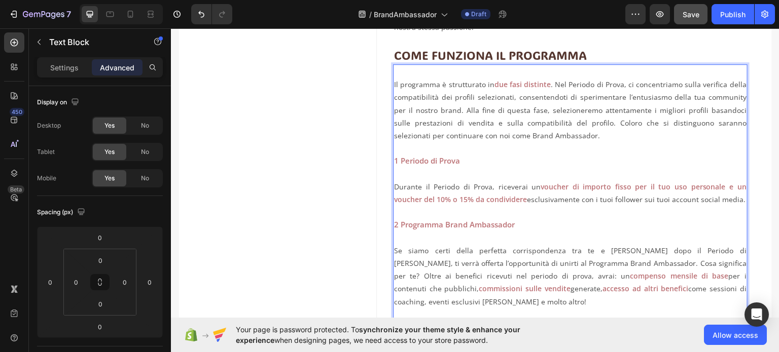
click at [555, 188] on strong "voucher di importo fisso per il tuo uso personale" at bounding box center [632, 186] width 185 height 10
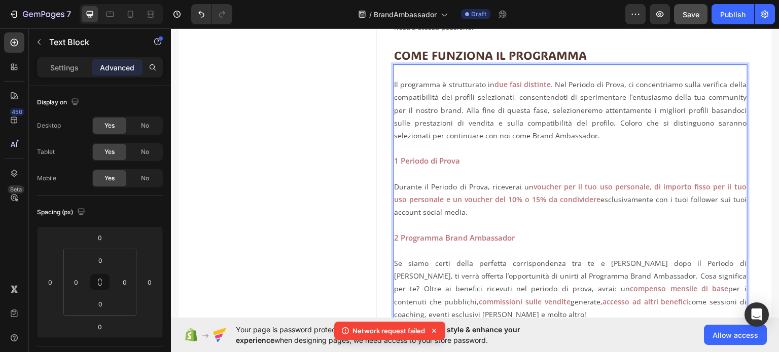
click at [705, 188] on strong "voucher per il tuo uso personale, di importo fisso per il tuo uso personale" at bounding box center [570, 192] width 352 height 22
drag, startPoint x: 691, startPoint y: 199, endPoint x: 700, endPoint y: 199, distance: 9.1
click at [700, 199] on p "Durante il Periodo di Prova, riceverai un voucher per il tuo uso personale, di …" at bounding box center [570, 192] width 352 height 51
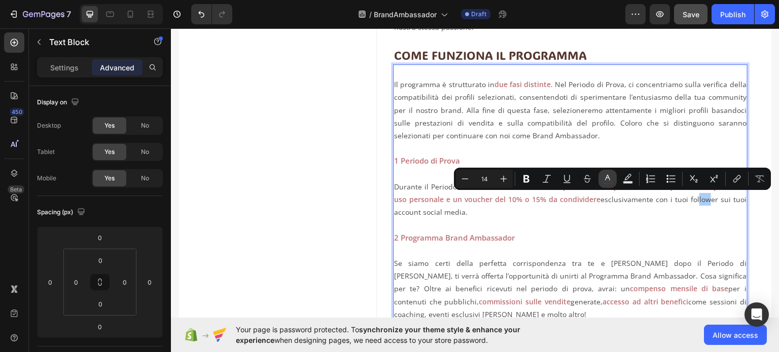
click at [606, 180] on icon "Editor contextual toolbar" at bounding box center [607, 179] width 10 height 10
type input "4D4D4D"
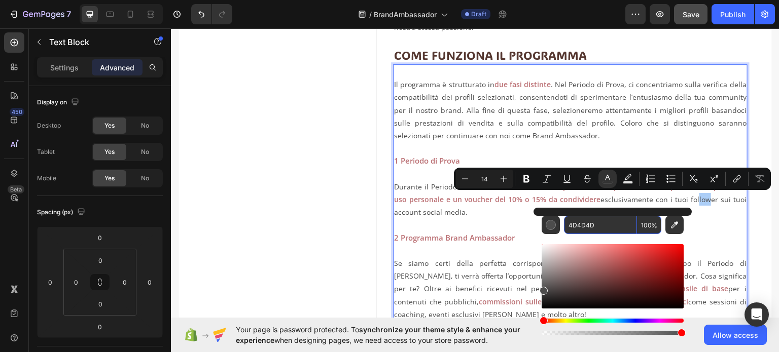
click at [590, 225] on input "4D4D4D" at bounding box center [600, 225] width 73 height 18
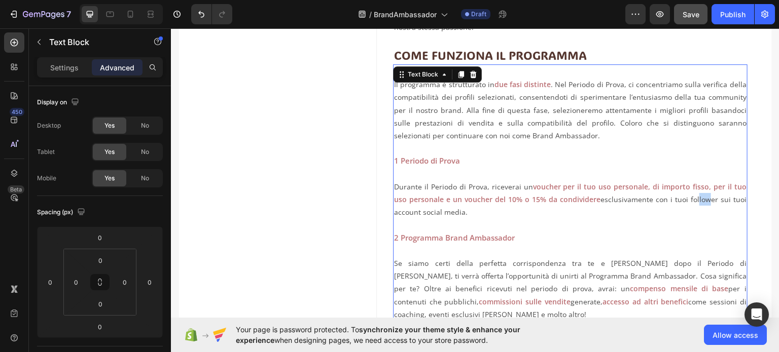
click at [480, 212] on p "Durante il Periodo di Prova, riceverai un voucher per il tuo uso personale, di …" at bounding box center [570, 192] width 352 height 51
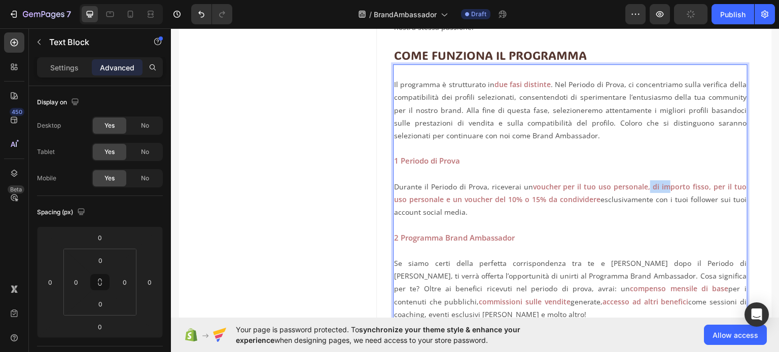
drag, startPoint x: 643, startPoint y: 187, endPoint x: 662, endPoint y: 188, distance: 18.8
click at [662, 188] on strong "voucher per il tuo uso personale, di importo fisso, per il tuo uso personale" at bounding box center [570, 192] width 352 height 22
click at [707, 186] on strong "voucher per il tuo uso personale, di importo fisso, per il tuo uso personale" at bounding box center [570, 192] width 352 height 22
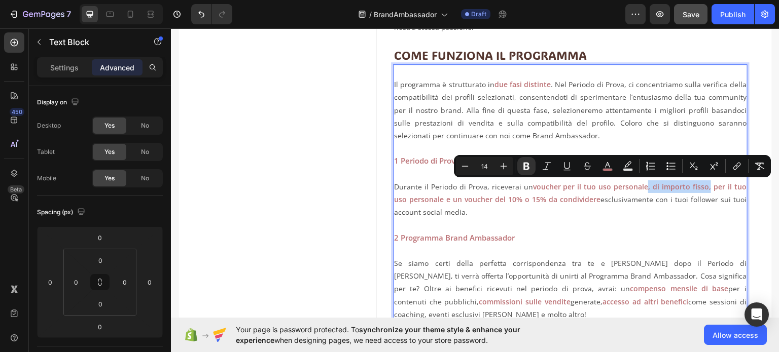
drag, startPoint x: 704, startPoint y: 187, endPoint x: 641, endPoint y: 187, distance: 62.9
click at [641, 187] on strong "voucher per il tuo uso personale, di importo fisso, per il tuo uso personale" at bounding box center [570, 192] width 352 height 22
click at [607, 164] on icon "Editor contextual toolbar" at bounding box center [607, 166] width 10 height 10
type input "BC7276"
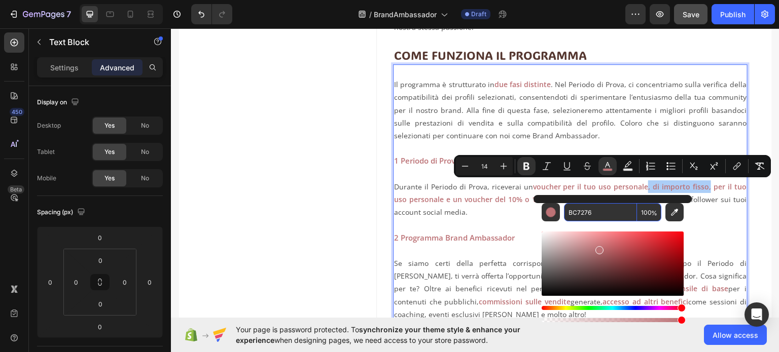
click at [583, 211] on input "BC7276" at bounding box center [600, 212] width 73 height 18
paste input "4D4D4D"
type input "4D4D4D"
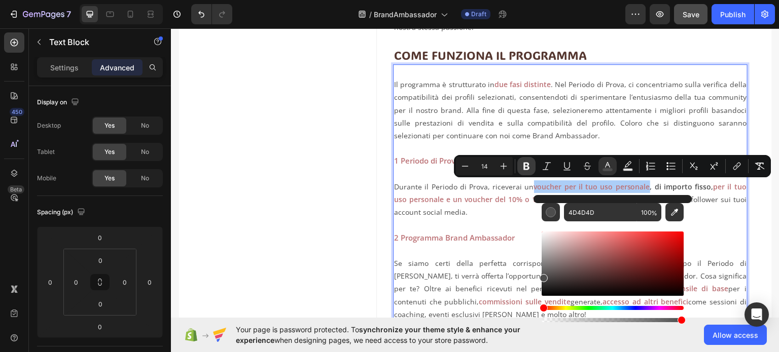
click at [524, 163] on icon "Editor contextual toolbar" at bounding box center [526, 167] width 6 height 8
click at [711, 188] on strong "per il tuo uso personale" at bounding box center [570, 192] width 352 height 22
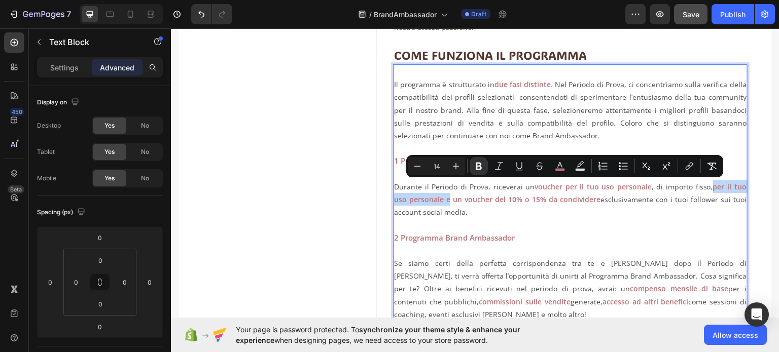
drag, startPoint x: 704, startPoint y: 187, endPoint x: 445, endPoint y: 202, distance: 259.5
click at [445, 202] on p "Durante il Periodo di Prova, riceverai un voucher per il tuo uso personale , di…" at bounding box center [570, 192] width 352 height 51
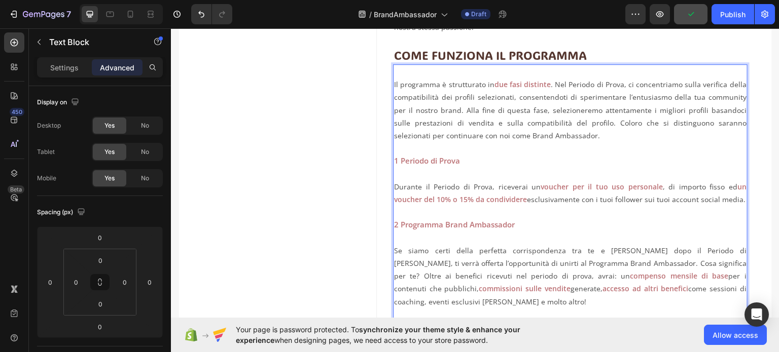
click at [549, 208] on p "Rich Text Editor. Editing area: main" at bounding box center [570, 211] width 352 height 13
drag, startPoint x: 458, startPoint y: 160, endPoint x: 391, endPoint y: 158, distance: 66.4
click at [394, 158] on p "1 Periodo di Prova" at bounding box center [570, 153] width 352 height 25
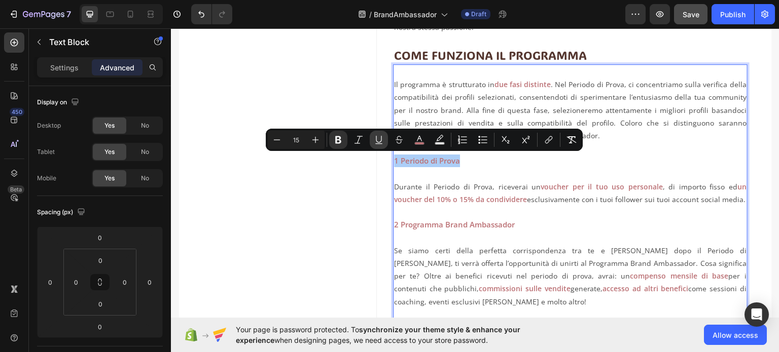
click at [379, 140] on icon "Editor contextual toolbar" at bounding box center [379, 140] width 10 height 10
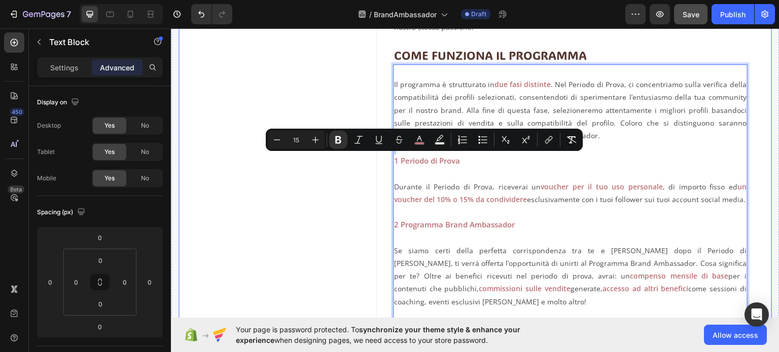
click at [317, 241] on div "Image" at bounding box center [277, 187] width 198 height 799
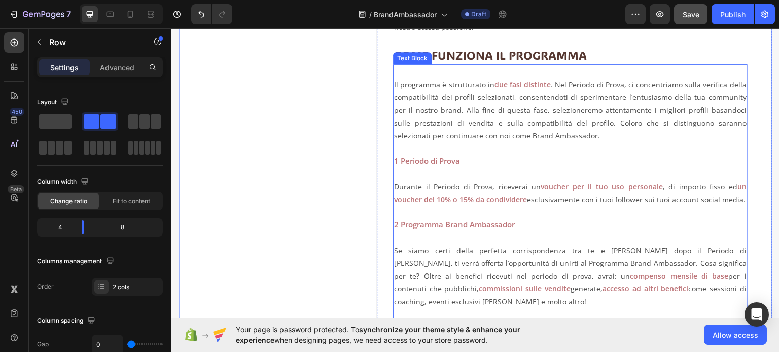
click at [394, 162] on strong "1 Periodo di Prova" at bounding box center [427, 160] width 66 height 10
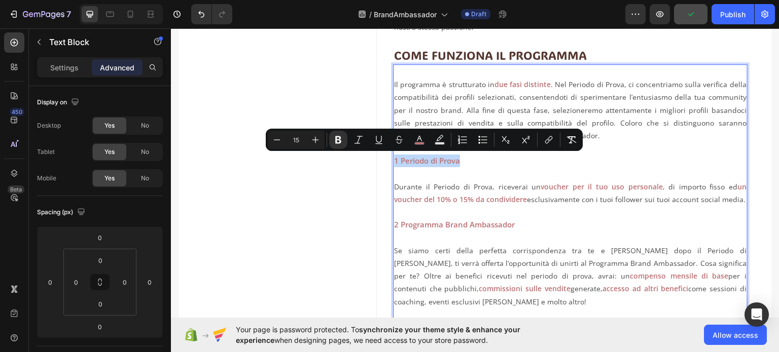
drag, startPoint x: 393, startPoint y: 160, endPoint x: 457, endPoint y: 164, distance: 64.5
click at [457, 164] on strong "1 Periodo di Prova" at bounding box center [427, 160] width 66 height 10
click at [394, 161] on strong "1 Periodo di Prova" at bounding box center [427, 160] width 66 height 10
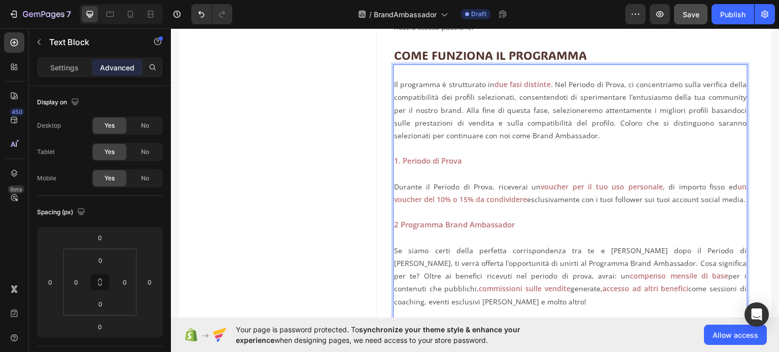
click at [396, 223] on strong "2 Programma Brand Ambassador" at bounding box center [454, 224] width 121 height 10
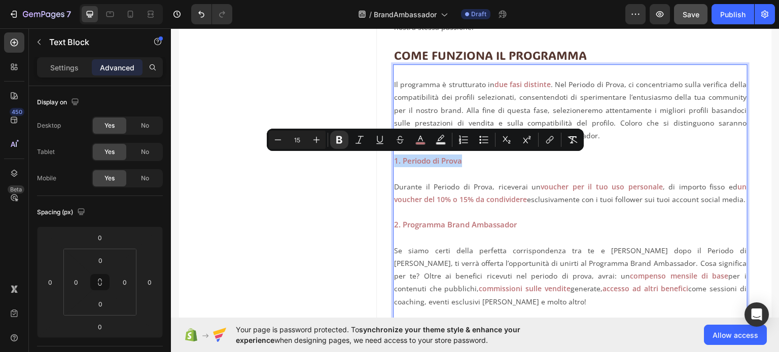
drag, startPoint x: 463, startPoint y: 159, endPoint x: 391, endPoint y: 158, distance: 72.0
click at [394, 158] on p "1. Periodo di Prova" at bounding box center [570, 153] width 352 height 25
click at [398, 161] on strong "1. Periodo di Prova" at bounding box center [428, 160] width 68 height 10
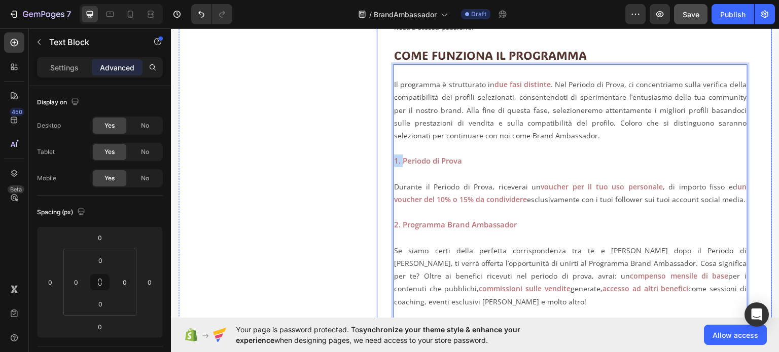
drag, startPoint x: 401, startPoint y: 161, endPoint x: 389, endPoint y: 161, distance: 11.2
click at [389, 161] on div "DIVENTA BRAND AMBASSADOR Heading Cosa aspetti ... entra a far parte del nostro …" at bounding box center [573, 194] width 395 height 813
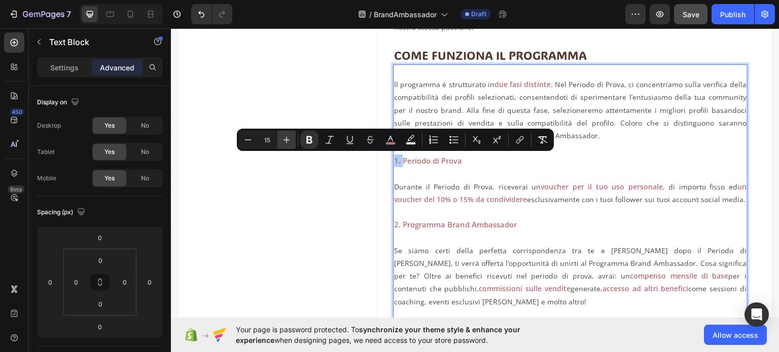
click at [284, 139] on icon "Editor contextual toolbar" at bounding box center [286, 140] width 7 height 7
click at [285, 139] on icon "Editor contextual toolbar" at bounding box center [286, 140] width 7 height 7
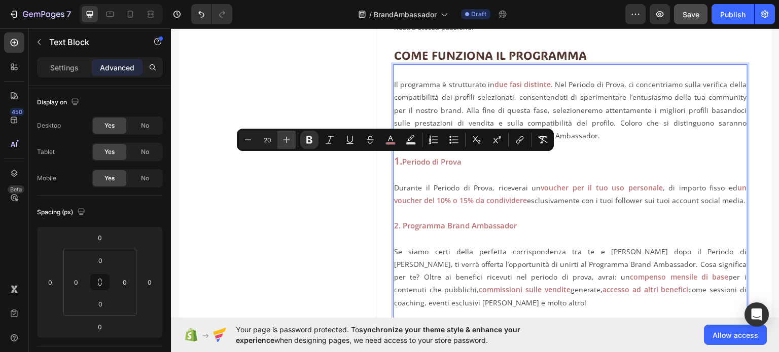
click at [285, 139] on icon "Editor contextual toolbar" at bounding box center [286, 140] width 7 height 7
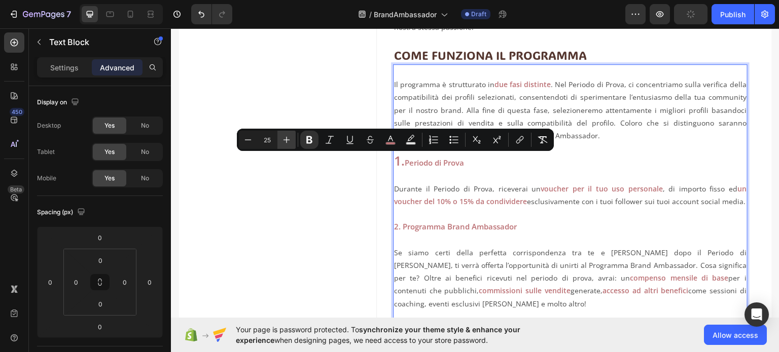
click at [285, 139] on icon "Editor contextual toolbar" at bounding box center [286, 140] width 7 height 7
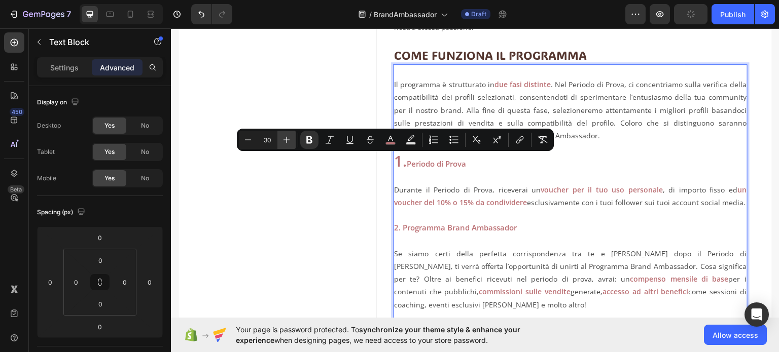
click at [285, 139] on icon "Editor contextual toolbar" at bounding box center [286, 140] width 7 height 7
click at [286, 139] on icon "Editor contextual toolbar" at bounding box center [286, 140] width 7 height 7
type input "34"
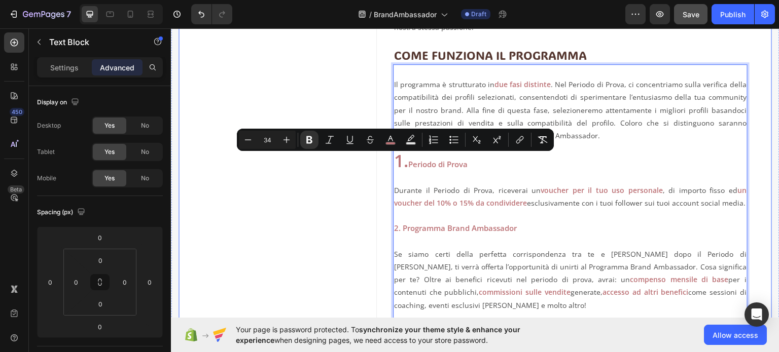
click at [332, 227] on div "Image" at bounding box center [277, 196] width 198 height 816
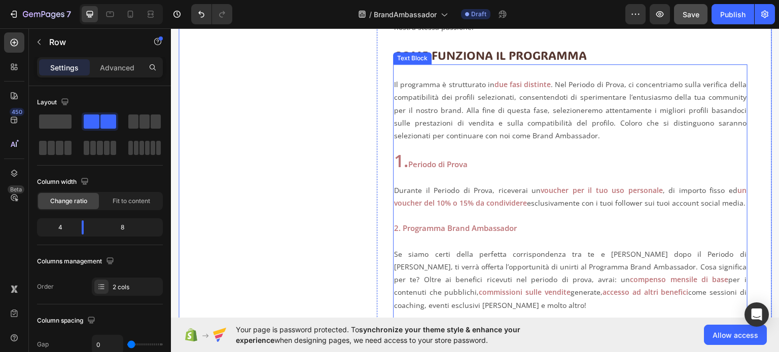
click at [399, 231] on strong "2. Programma Brand Ambassador" at bounding box center [455, 228] width 123 height 10
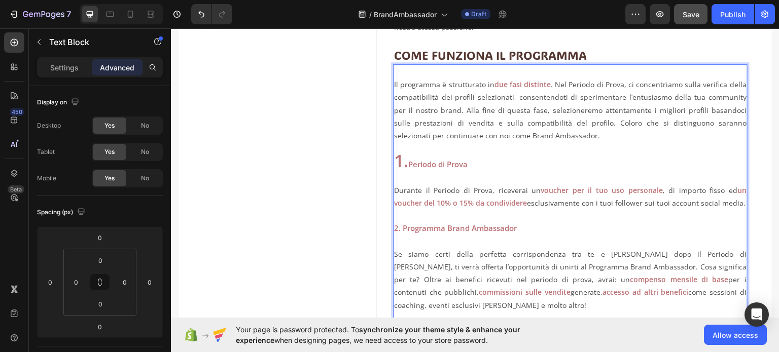
click at [401, 229] on strong "2. Programma Brand Ambassador" at bounding box center [455, 228] width 123 height 10
drag, startPoint x: 401, startPoint y: 229, endPoint x: 392, endPoint y: 231, distance: 8.9
click at [394, 231] on strong "2. Programma Brand Ambassador" at bounding box center [455, 228] width 123 height 10
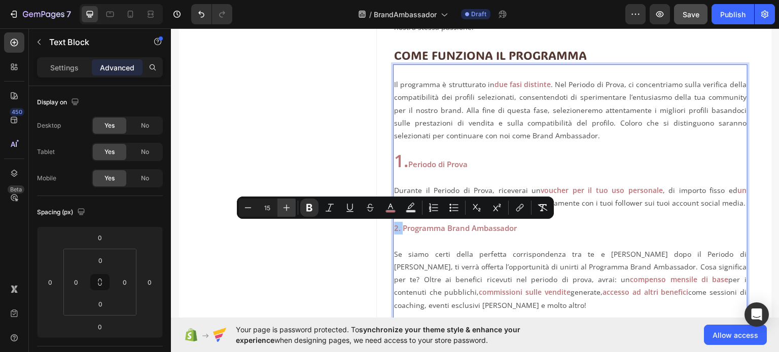
click at [289, 208] on icon "Editor contextual toolbar" at bounding box center [286, 208] width 10 height 10
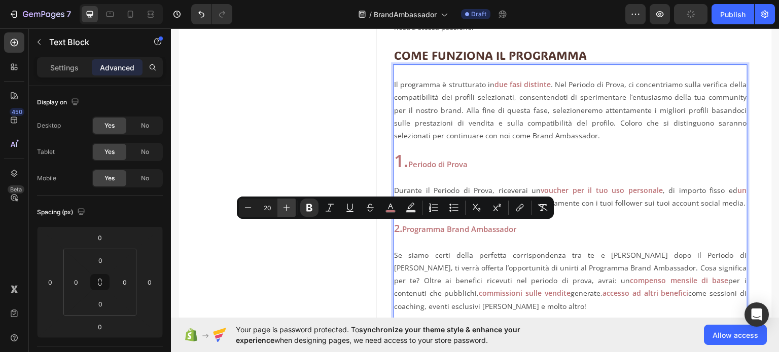
click at [289, 208] on icon "Editor contextual toolbar" at bounding box center [286, 208] width 10 height 10
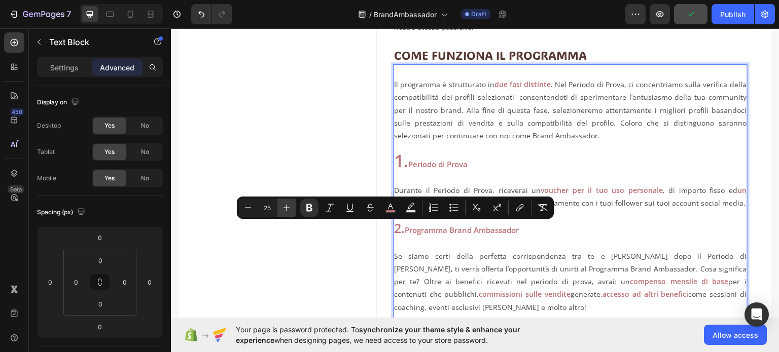
click at [289, 208] on icon "Editor contextual toolbar" at bounding box center [286, 208] width 10 height 10
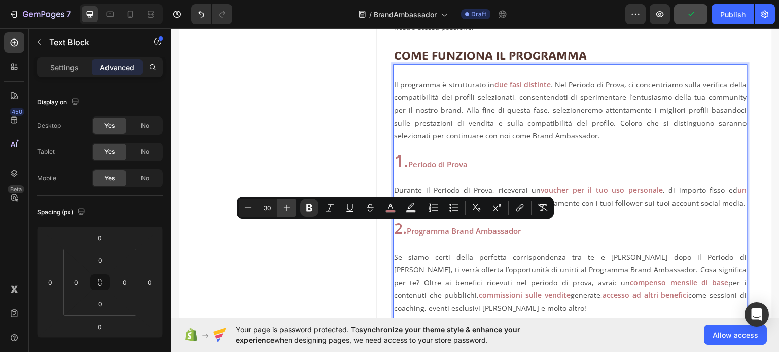
click at [289, 208] on icon "Editor contextual toolbar" at bounding box center [286, 208] width 10 height 10
type input "34"
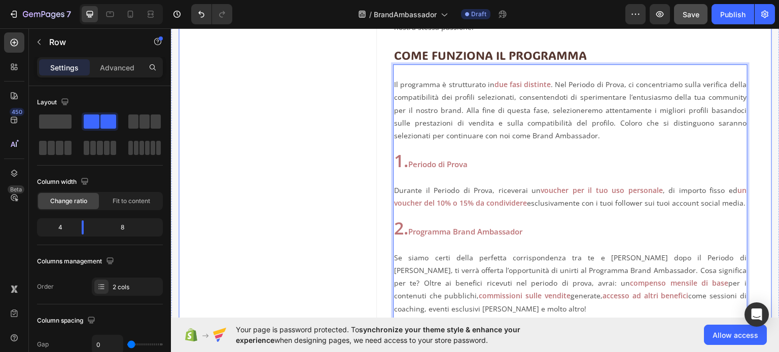
click at [345, 250] on div "Image" at bounding box center [277, 204] width 198 height 832
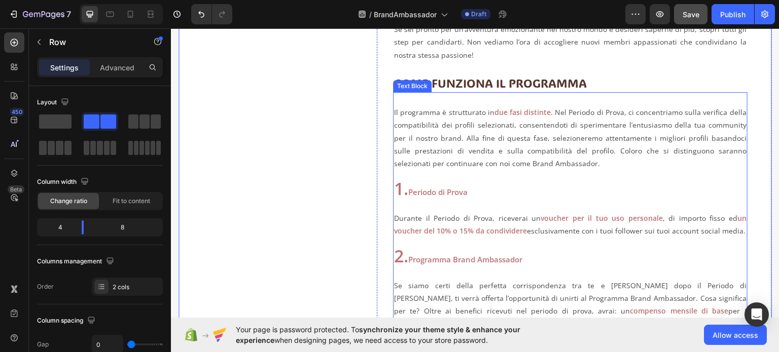
scroll to position [292, 0]
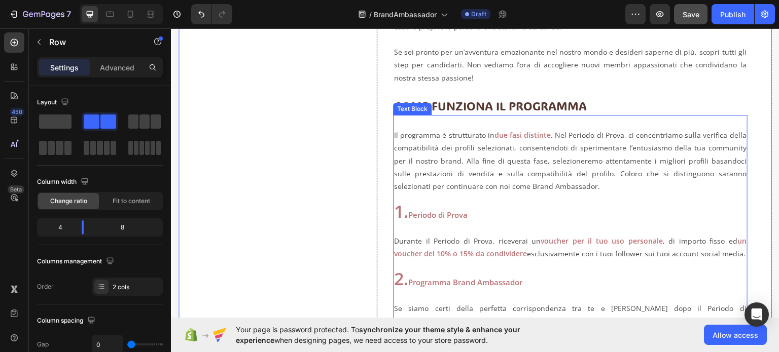
click at [405, 217] on strong "1." at bounding box center [401, 210] width 14 height 23
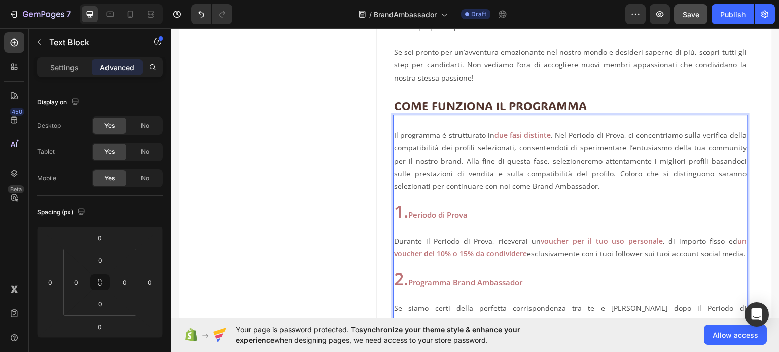
click at [404, 214] on strong "1." at bounding box center [401, 210] width 14 height 23
drag, startPoint x: 407, startPoint y: 215, endPoint x: 394, endPoint y: 215, distance: 12.2
click at [394, 215] on strong "1." at bounding box center [401, 210] width 14 height 23
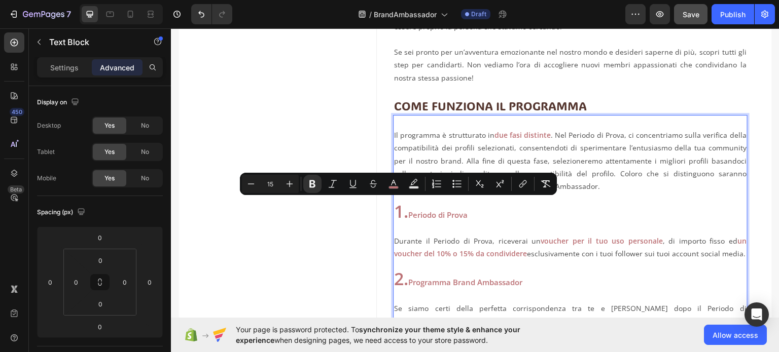
click at [424, 272] on p "2. Programma Brand Ambassador" at bounding box center [570, 280] width 352 height 16
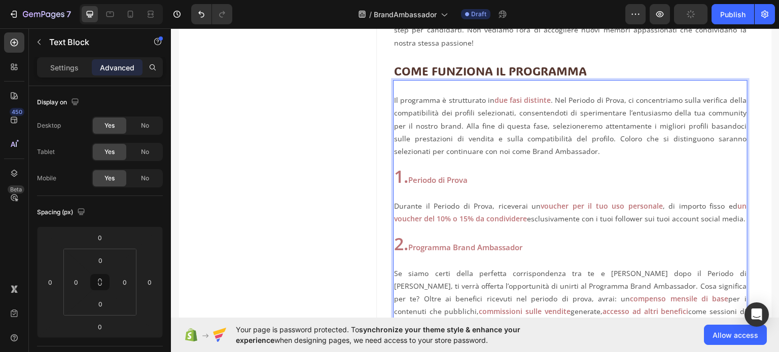
scroll to position [393, 0]
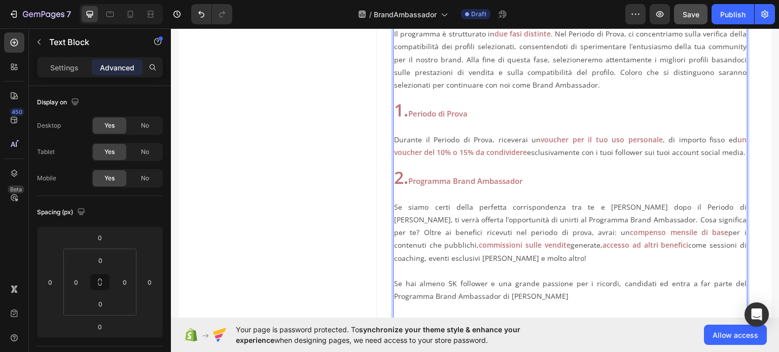
click at [412, 110] on strong "Periodo di Prova" at bounding box center [437, 113] width 59 height 10
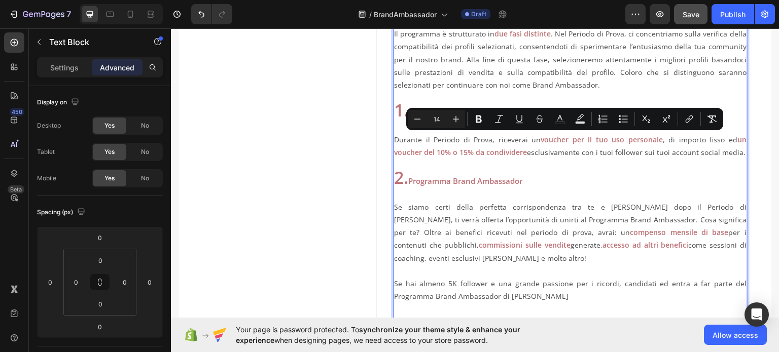
drag, startPoint x: 392, startPoint y: 138, endPoint x: 735, endPoint y: 152, distance: 343.5
click at [735, 152] on p "Durante il Periodo di Prova, riceverai un voucher per il tuo uso personale , di…" at bounding box center [570, 139] width 352 height 39
click at [580, 146] on p "Durante il Periodo di Prova, riceverai un voucher per il tuo uso personale , di…" at bounding box center [570, 139] width 352 height 39
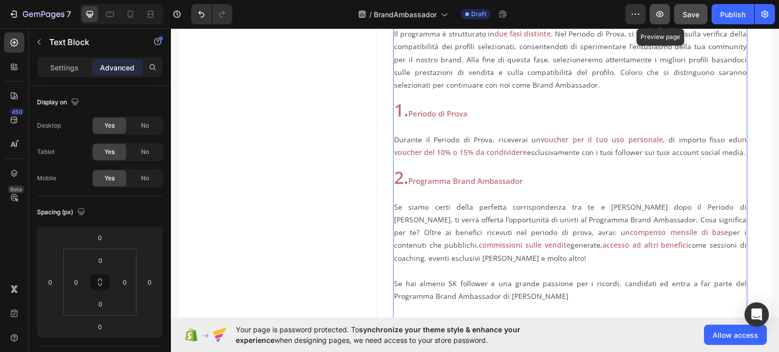
click at [663, 15] on icon "button" at bounding box center [660, 14] width 8 height 6
click at [439, 111] on strong "Periodo di Prova" at bounding box center [437, 113] width 59 height 10
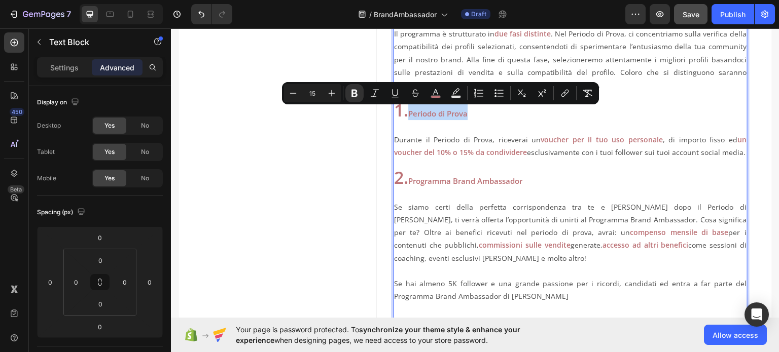
drag, startPoint x: 411, startPoint y: 112, endPoint x: 474, endPoint y: 112, distance: 62.4
click at [474, 112] on p "1. Periodo di Prova" at bounding box center [570, 105] width 352 height 29
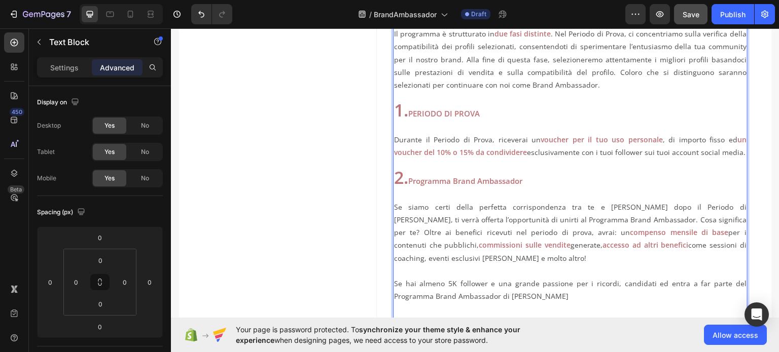
click at [419, 184] on strong "Programma Brand Ambassador" at bounding box center [465, 180] width 114 height 10
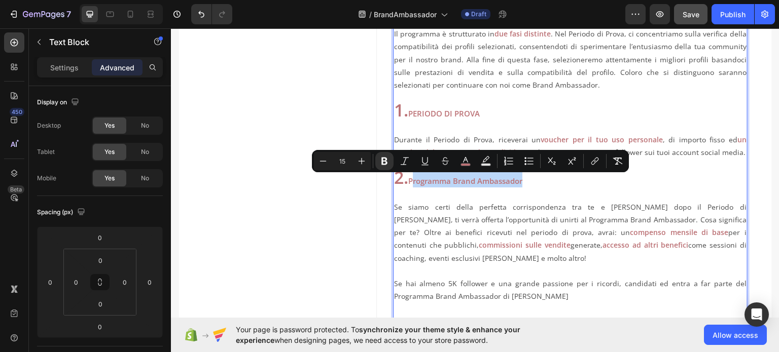
drag, startPoint x: 413, startPoint y: 182, endPoint x: 526, endPoint y: 185, distance: 113.6
click at [526, 185] on p "2. Programma Brand Ambassador" at bounding box center [570, 179] width 352 height 16
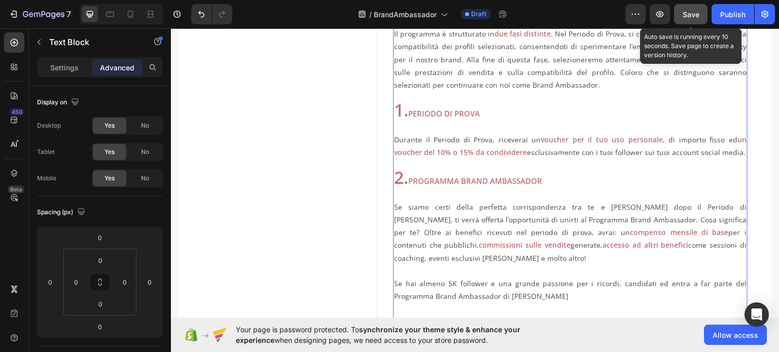
click at [687, 15] on span "Save" at bounding box center [690, 14] width 17 height 9
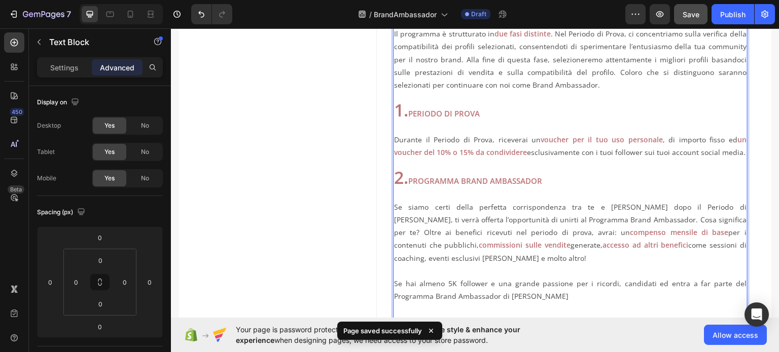
click at [449, 108] on strong "PERIODO DI PROVA" at bounding box center [443, 113] width 71 height 10
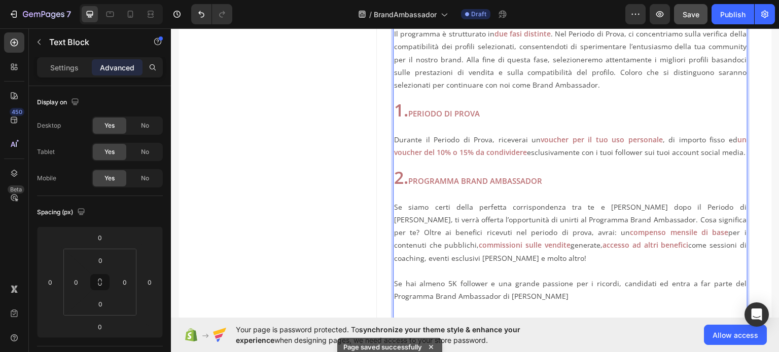
click at [444, 112] on strong "PERIODO DI PROVA" at bounding box center [443, 113] width 71 height 10
click at [433, 113] on strong "PERIODO DI PROVA" at bounding box center [443, 113] width 71 height 10
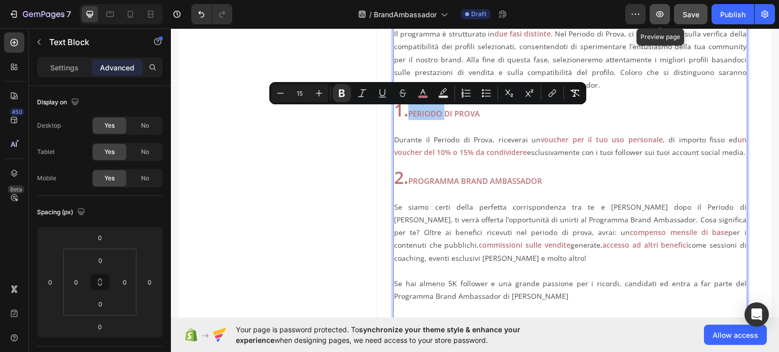
click at [658, 11] on icon "button" at bounding box center [660, 14] width 10 height 10
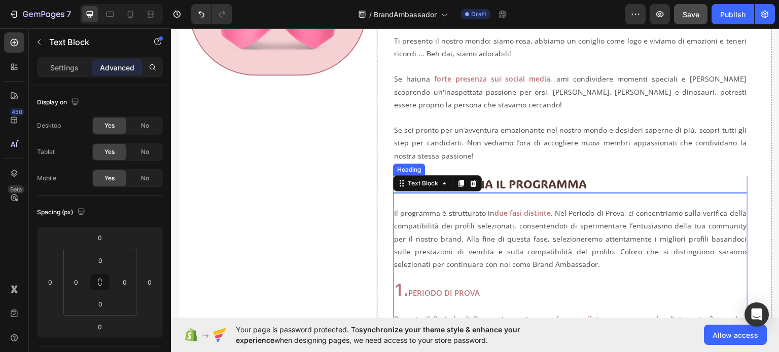
scroll to position [190, 0]
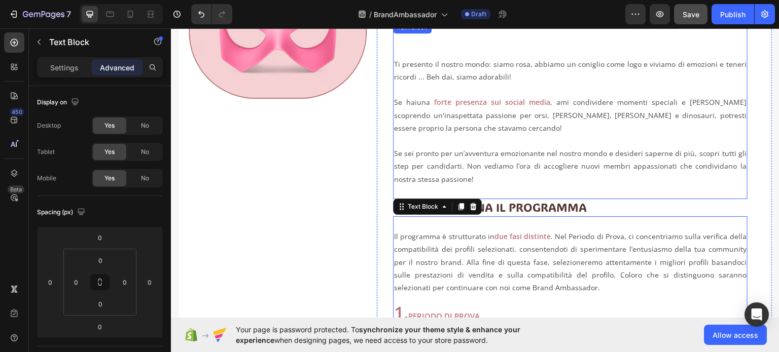
click at [421, 117] on p "Se hai una forte presenza sui social media , ami condividere momenti speciali e…" at bounding box center [570, 114] width 352 height 39
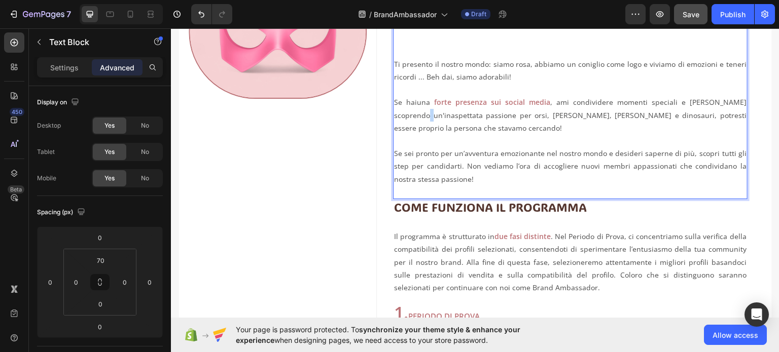
click at [421, 114] on p "Se hai una forte presenza sui social media , ami condividere momenti speciali e…" at bounding box center [570, 114] width 352 height 39
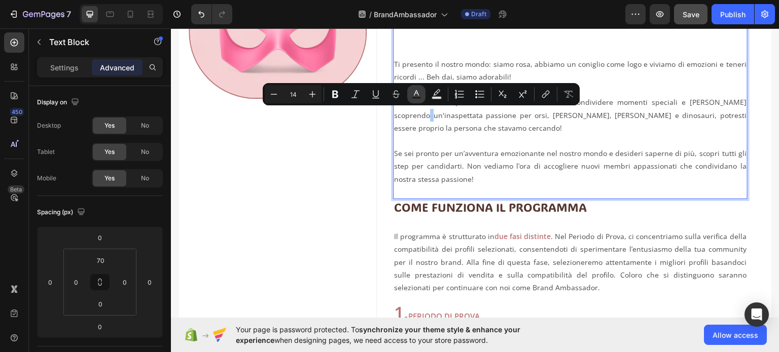
click at [416, 89] on icon "Editor contextual toolbar" at bounding box center [416, 94] width 10 height 10
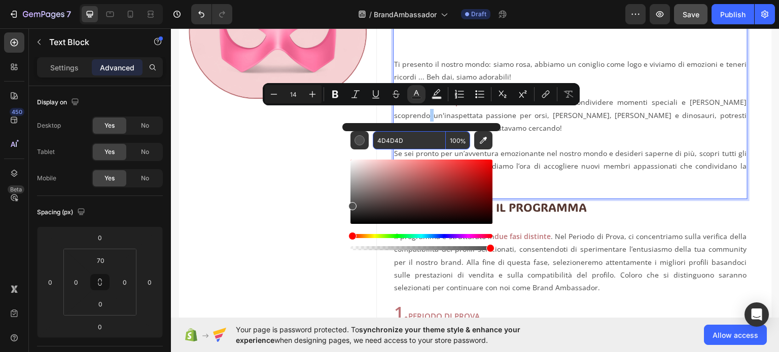
click at [401, 142] on input "4D4D4D" at bounding box center [409, 140] width 73 height 18
click at [541, 115] on p "Se hai una forte presenza sui social media , ami condividere momenti speciali e…" at bounding box center [570, 114] width 352 height 39
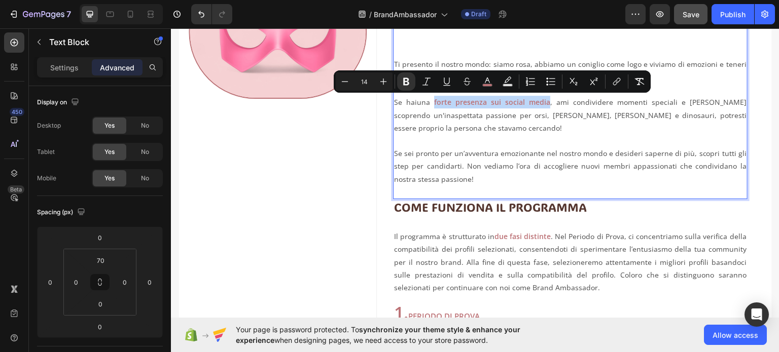
drag, startPoint x: 435, startPoint y: 101, endPoint x: 550, endPoint y: 100, distance: 114.6
click at [550, 100] on strong "forte presenza sui social media" at bounding box center [492, 102] width 116 height 10
click at [479, 83] on button "color" at bounding box center [487, 81] width 18 height 18
type input "BC7276"
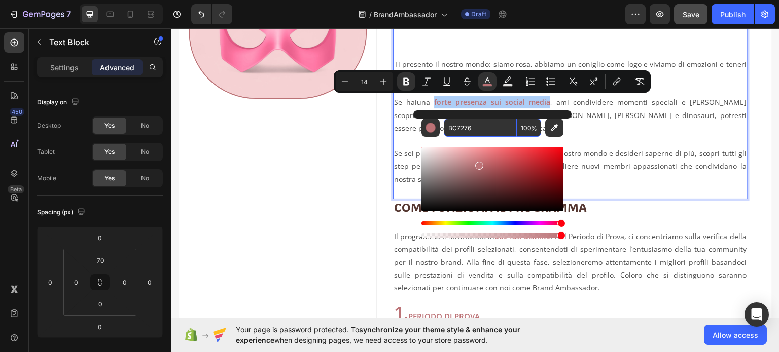
click at [478, 128] on input "BC7276" at bounding box center [480, 128] width 73 height 18
paste input "4D4D4D"
type input "4D4D4D"
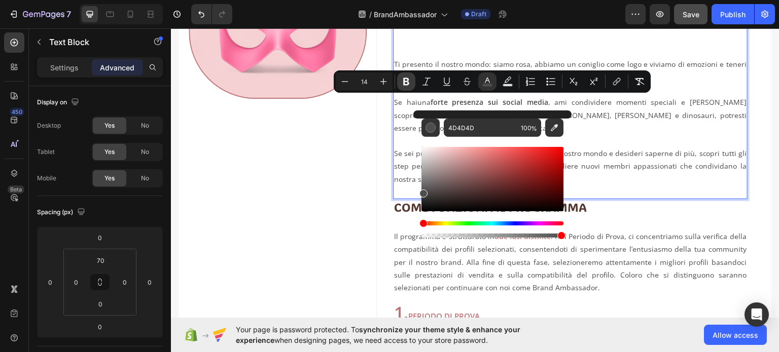
click at [406, 81] on icon "Editor contextual toolbar" at bounding box center [406, 82] width 6 height 8
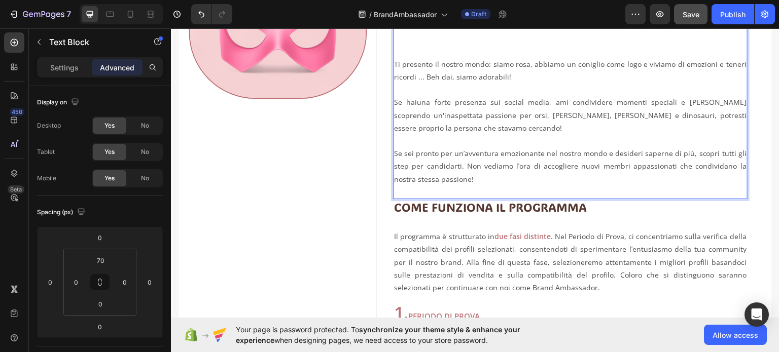
click at [614, 107] on p "Se hai una forte presenza sui social media , ami condividere momenti speciali e…" at bounding box center [570, 114] width 352 height 39
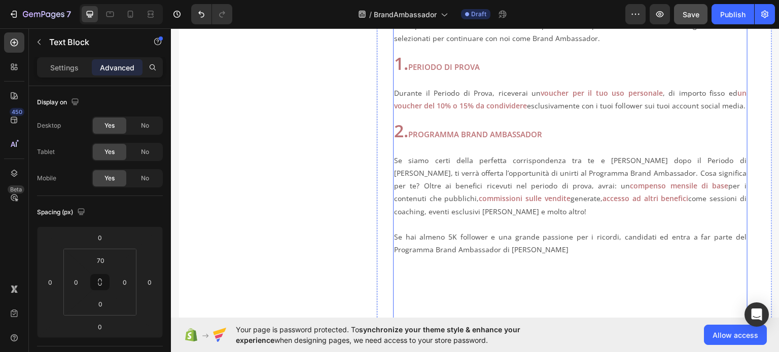
scroll to position [444, 0]
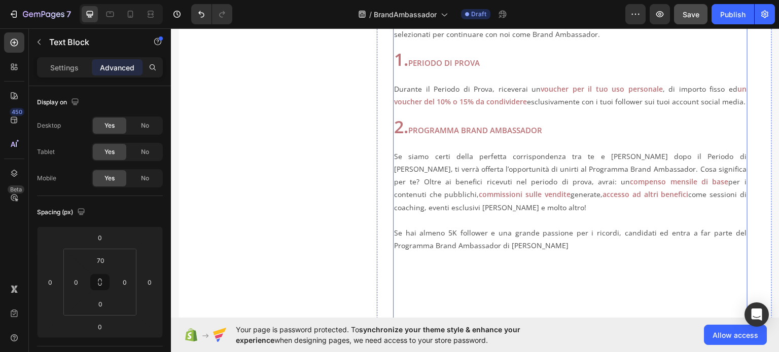
click at [449, 233] on p "Se hai almeno 5K follower e una grande passione per i ricordi, candidati ed ent…" at bounding box center [570, 290] width 352 height 128
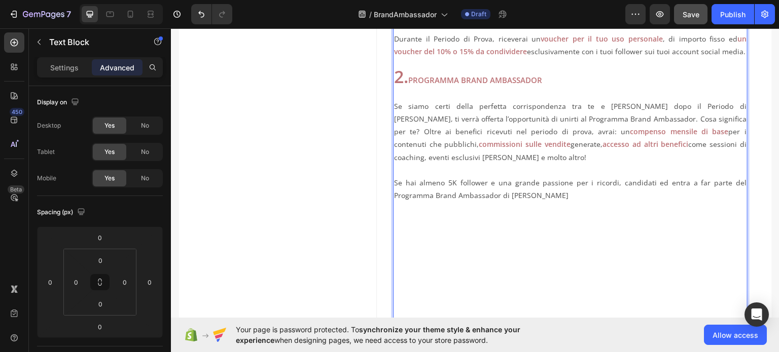
scroll to position [646, 0]
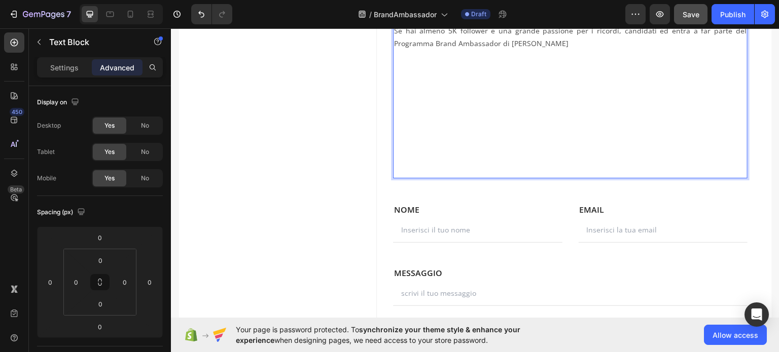
click at [427, 147] on p "Se hai almeno 5K follower e una grande passione per i ricordi, candidati ed ent…" at bounding box center [570, 94] width 352 height 140
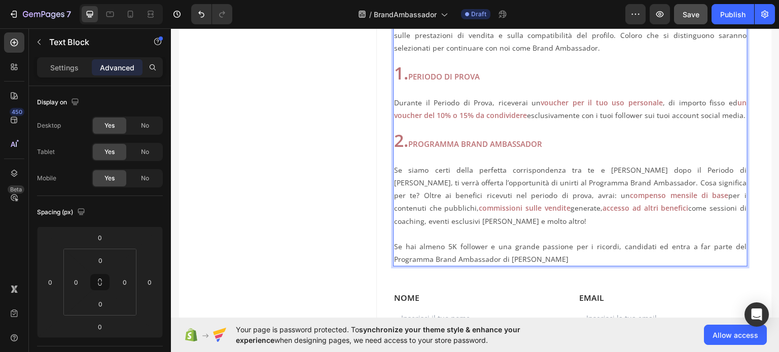
scroll to position [481, 0]
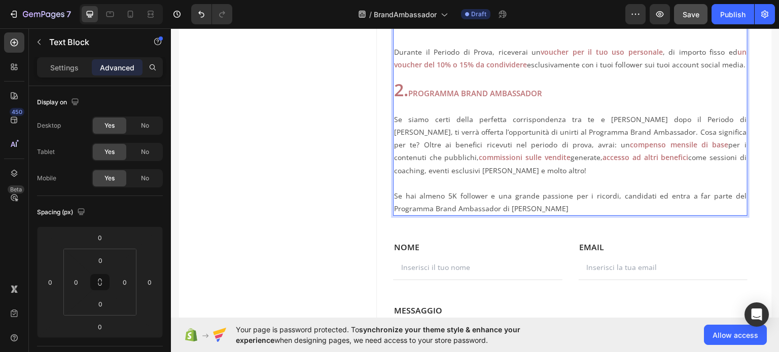
click at [445, 197] on p "Se hai almeno 5K follower e una grande passione per i ricordi, candidati ed ent…" at bounding box center [570, 201] width 352 height 25
click at [448, 197] on p "Se hai almeno 5K follower e una grande passione per i ricordi, candidati ed ent…" at bounding box center [570, 201] width 352 height 25
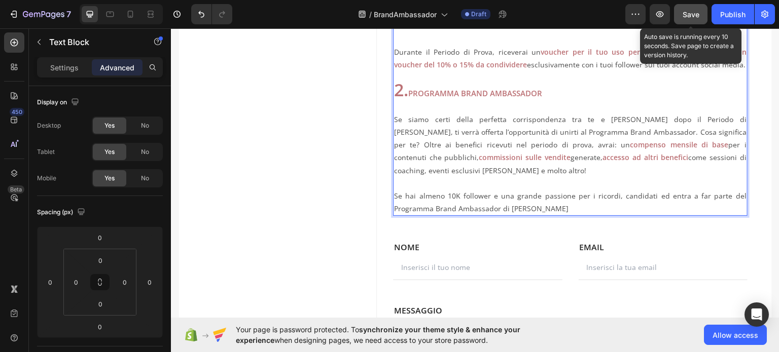
click at [690, 12] on span "Save" at bounding box center [690, 14] width 17 height 9
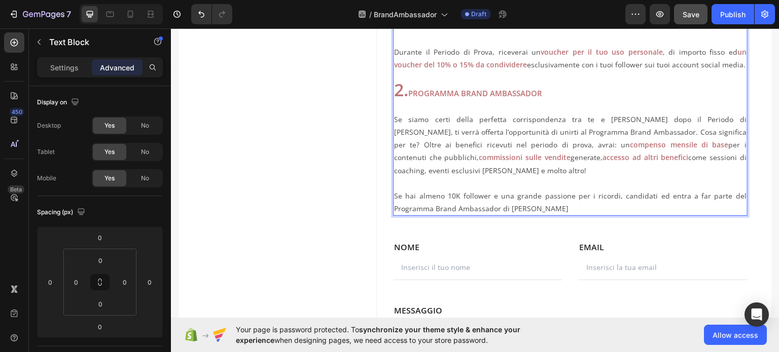
click at [486, 197] on p "Se hai almeno 10K follower e una grande passione per i ricordi, candidati ed en…" at bounding box center [570, 201] width 352 height 25
drag, startPoint x: 489, startPoint y: 196, endPoint x: 455, endPoint y: 198, distance: 34.0
click at [455, 198] on p "Se hai almeno 10K follower e una grande passione per i ricordi, candidati ed en…" at bounding box center [570, 201] width 352 height 25
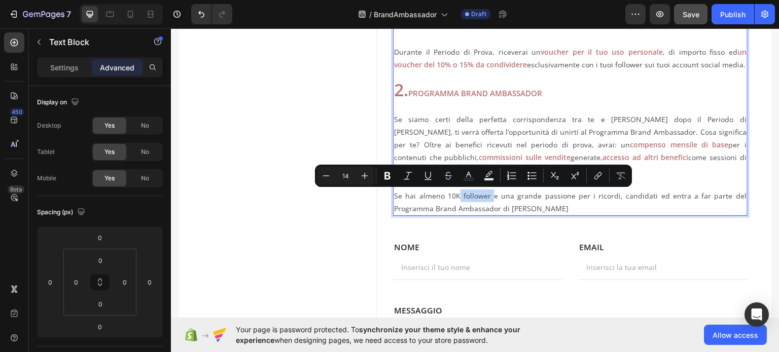
click at [455, 198] on p "Se hai almeno 10K follower e una grande passione per i ricordi, candidati ed en…" at bounding box center [570, 201] width 352 height 25
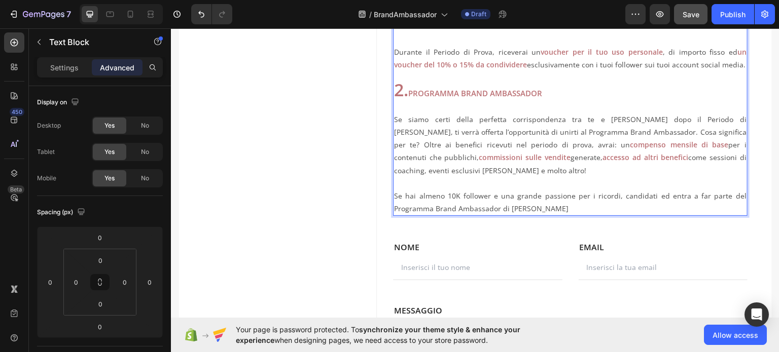
click at [452, 197] on p "Se hai almeno 10K follower e una grande passione per i ricordi, candidati ed en…" at bounding box center [570, 201] width 352 height 25
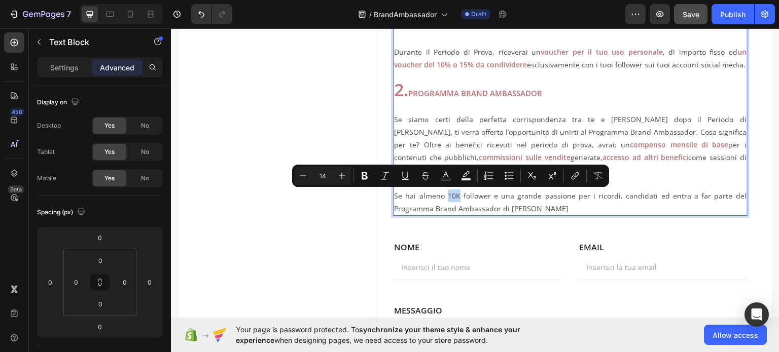
drag, startPoint x: 446, startPoint y: 197, endPoint x: 457, endPoint y: 197, distance: 11.2
click at [457, 197] on p "Se hai almeno 10K follower e una grande passione per i ricordi, candidati ed en…" at bounding box center [570, 201] width 352 height 25
click at [489, 195] on p "Se hai almeno 10K follower e una grande passione per i ricordi, candidati ed en…" at bounding box center [570, 201] width 352 height 25
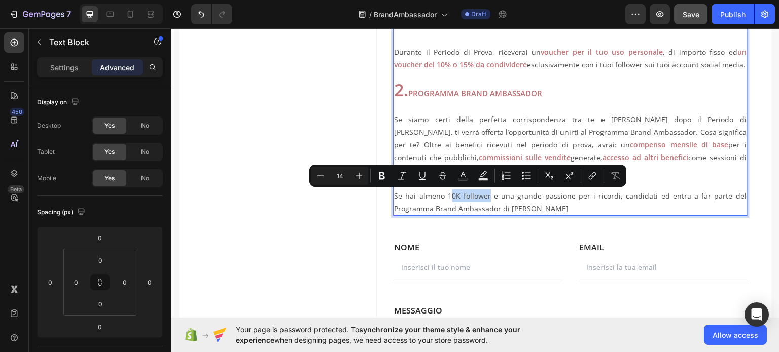
drag, startPoint x: 489, startPoint y: 197, endPoint x: 447, endPoint y: 198, distance: 41.6
click at [447, 198] on p "Se hai almeno 10K follower e una grande passione per i ricordi, candidati ed en…" at bounding box center [570, 201] width 352 height 25
drag, startPoint x: 451, startPoint y: 198, endPoint x: 445, endPoint y: 198, distance: 6.1
click at [445, 198] on p "Se hai almeno 10K follower e una grande passione per i ricordi, candidati ed en…" at bounding box center [570, 201] width 352 height 25
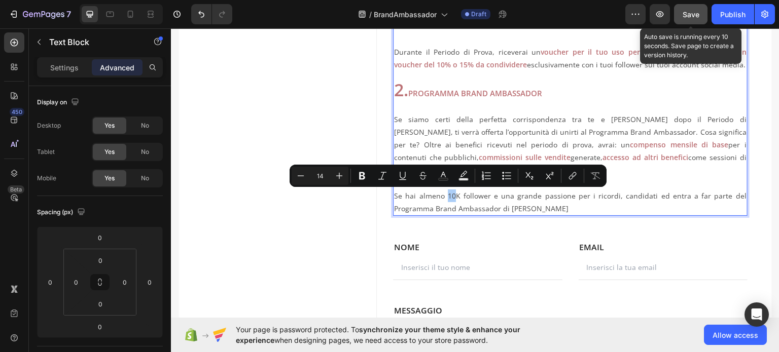
click at [697, 17] on span "Save" at bounding box center [690, 14] width 17 height 9
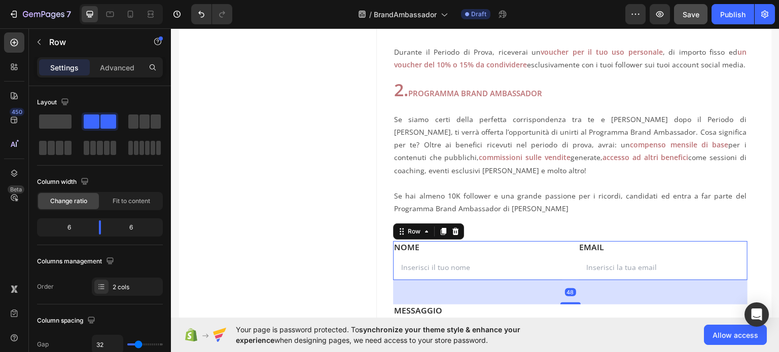
click at [562, 254] on div "FIRST NAME Text block NOME Text block Text Field LAST NAME Text block Email Tex…" at bounding box center [570, 260] width 354 height 39
click at [454, 237] on div at bounding box center [455, 231] width 12 height 12
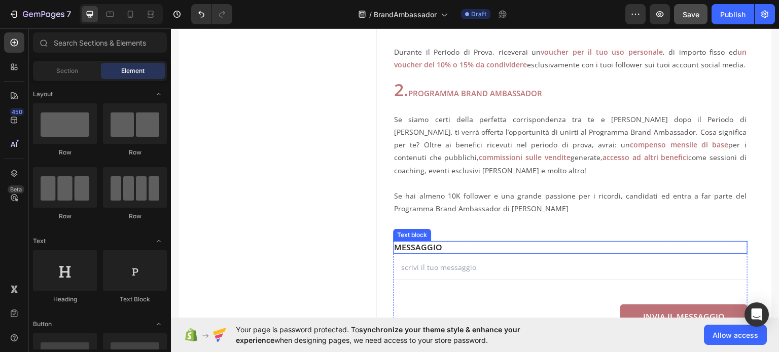
click at [508, 249] on p "MESSAGGIO" at bounding box center [570, 247] width 352 height 11
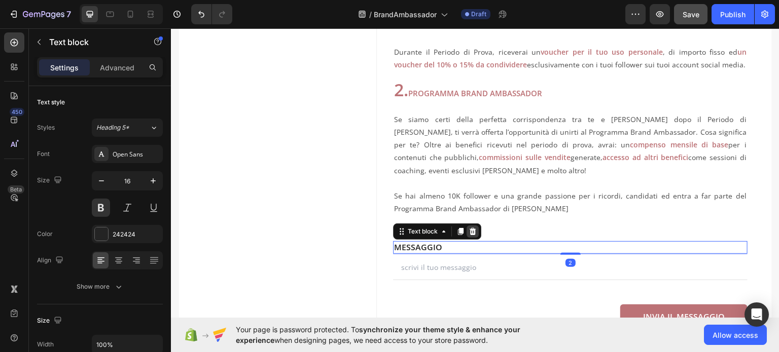
click at [471, 233] on icon at bounding box center [472, 231] width 7 height 7
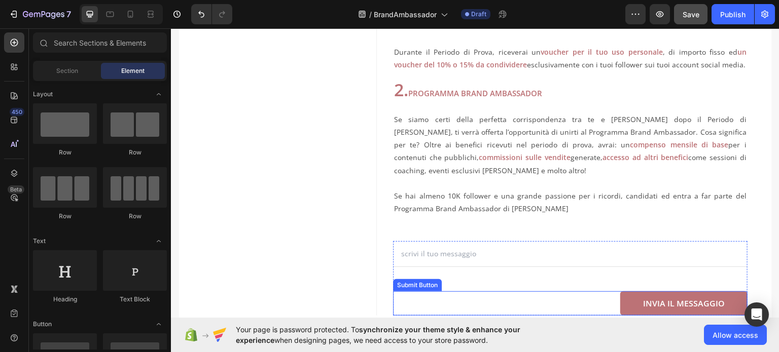
click at [483, 292] on div "INVIA IL MESSAGGIO Submit Button" at bounding box center [570, 303] width 354 height 24
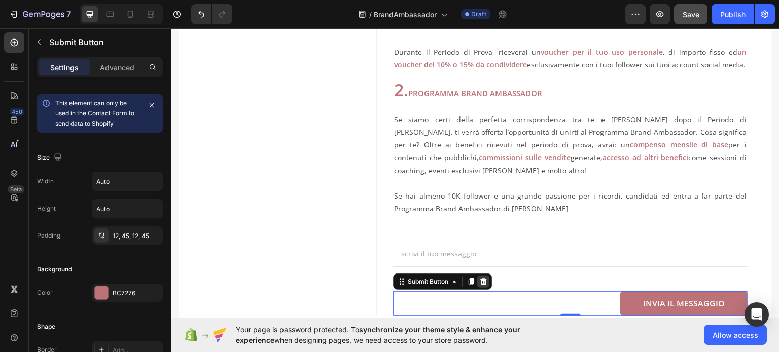
click at [484, 282] on icon at bounding box center [483, 281] width 8 height 8
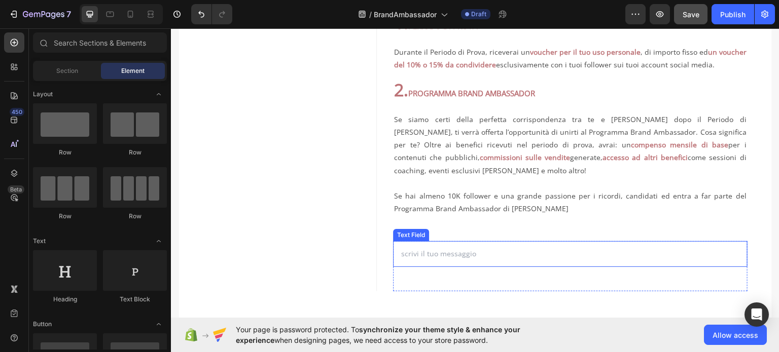
click at [484, 255] on input "text" at bounding box center [570, 253] width 354 height 25
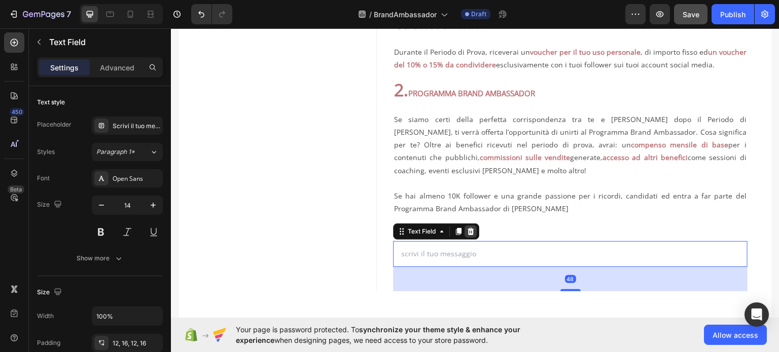
click at [468, 233] on icon at bounding box center [470, 231] width 8 height 8
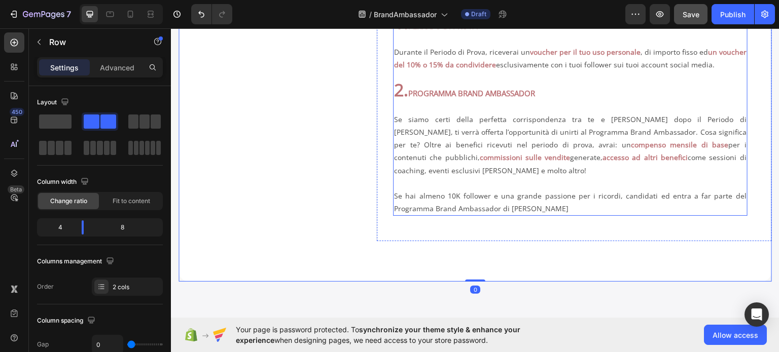
scroll to position [430, 0]
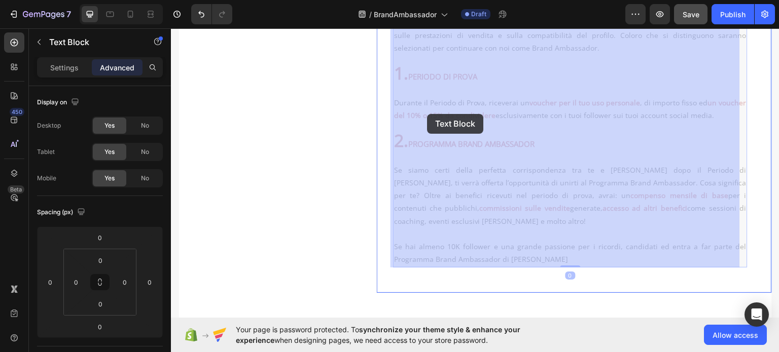
drag, startPoint x: 441, startPoint y: 116, endPoint x: 427, endPoint y: 113, distance: 13.9
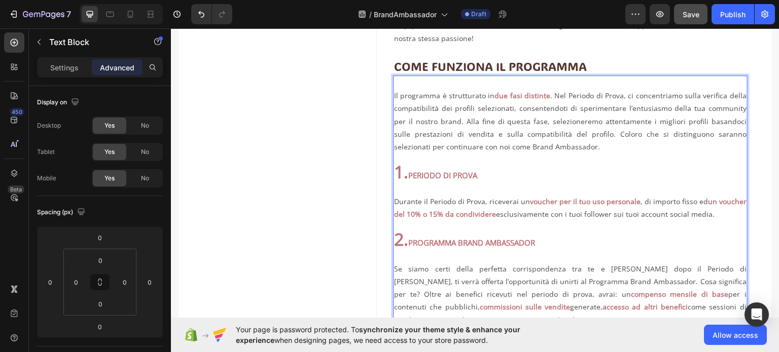
scroll to position [342, 0]
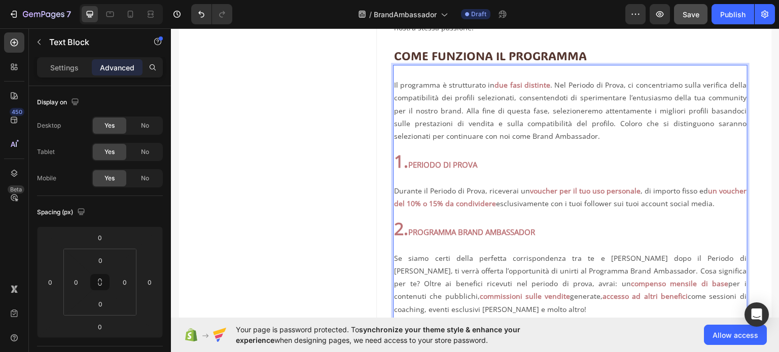
click at [442, 205] on strong "un voucher del 10% o 15% da condividere" at bounding box center [570, 197] width 352 height 22
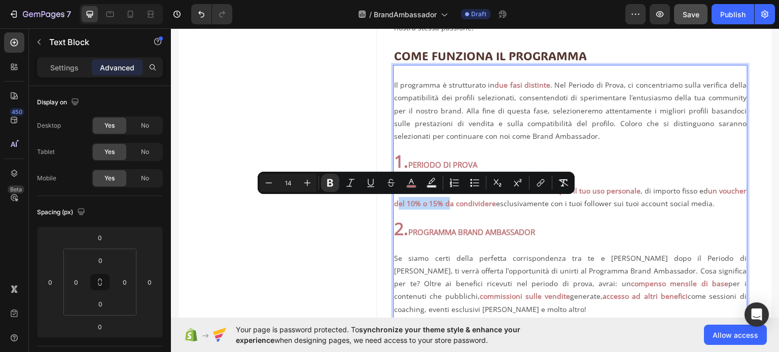
drag, startPoint x: 442, startPoint y: 205, endPoint x: 390, endPoint y: 207, distance: 51.2
click at [394, 207] on strong "un voucher del 10% o 15% da condividere" at bounding box center [570, 197] width 352 height 22
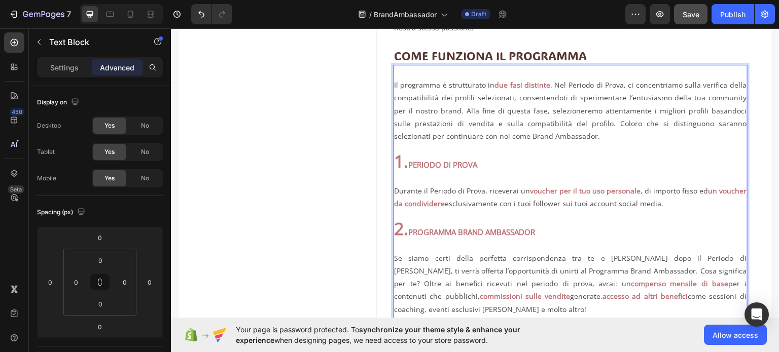
click at [444, 205] on p "Durante il Periodo di Prova, riceverai un voucher per il tuo uso personale , di…" at bounding box center [570, 190] width 352 height 39
click at [443, 204] on p "Durante il Periodo di Prova, riceverai un voucher per il tuo uso personale , di…" at bounding box center [570, 190] width 352 height 39
click at [467, 205] on p "Durante il Periodo di Prova, riceverai un voucher per il tuo uso personale , di…" at bounding box center [570, 190] width 352 height 39
drag, startPoint x: 456, startPoint y: 202, endPoint x: 504, endPoint y: 204, distance: 48.2
click at [504, 204] on p "Durante il Periodo di Prova, riceverai un voucher per il tuo uso personale , di…" at bounding box center [570, 190] width 352 height 39
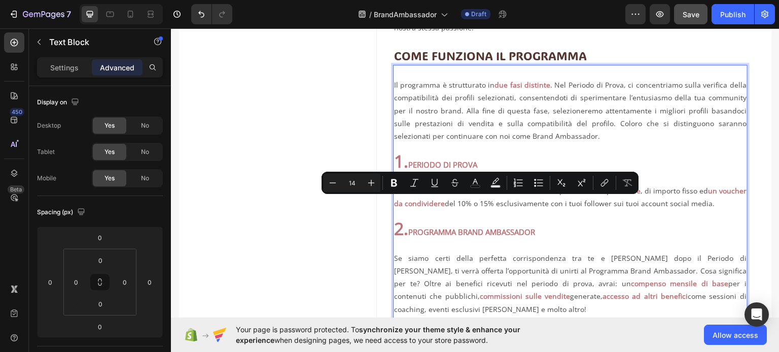
click at [508, 205] on p "Durante il Periodo di Prova, riceverai un voucher per il tuo uso personale , di…" at bounding box center [570, 190] width 352 height 39
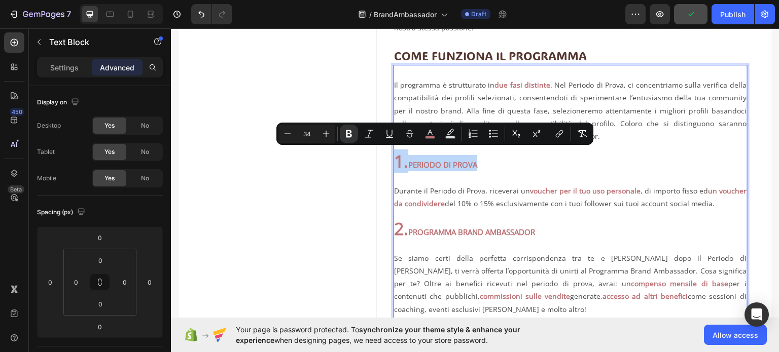
drag, startPoint x: 480, startPoint y: 162, endPoint x: 391, endPoint y: 161, distance: 89.2
click at [394, 161] on p "1. PERIODO DI PROVA" at bounding box center [570, 156] width 352 height 29
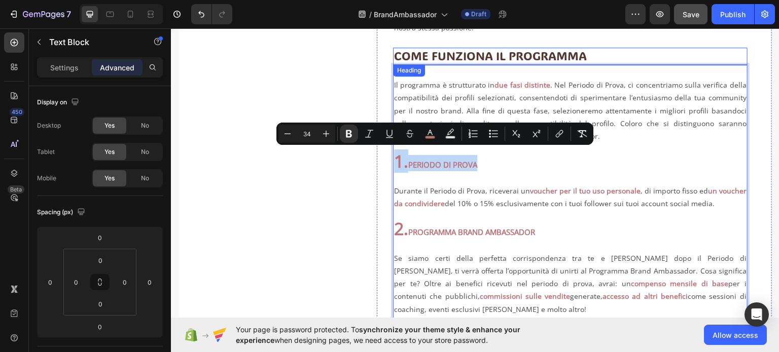
click at [438, 54] on p "COME FUNZIONA IL PROGRAMMA" at bounding box center [570, 55] width 352 height 15
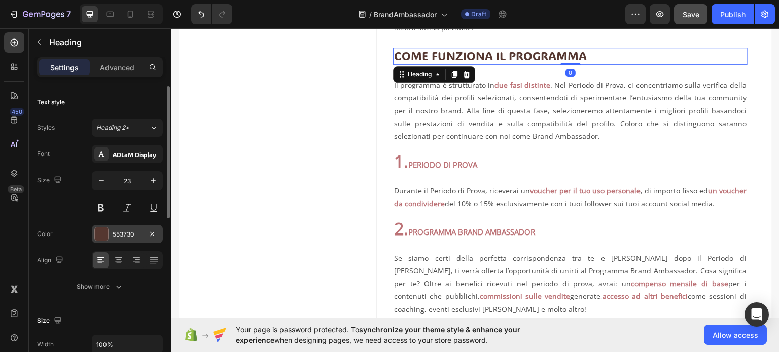
click at [120, 233] on div "553730" at bounding box center [127, 234] width 29 height 9
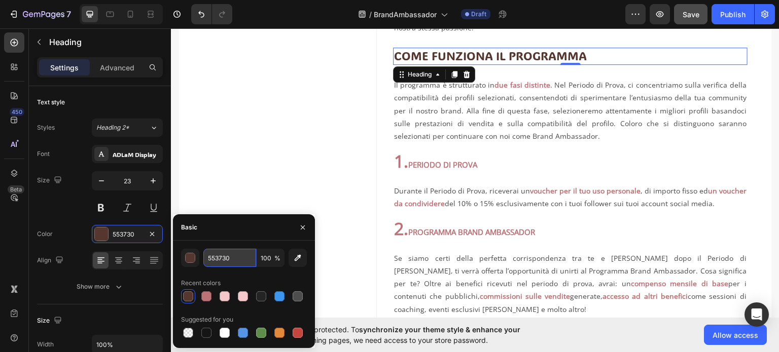
click at [222, 256] on input "553730" at bounding box center [229, 258] width 53 height 18
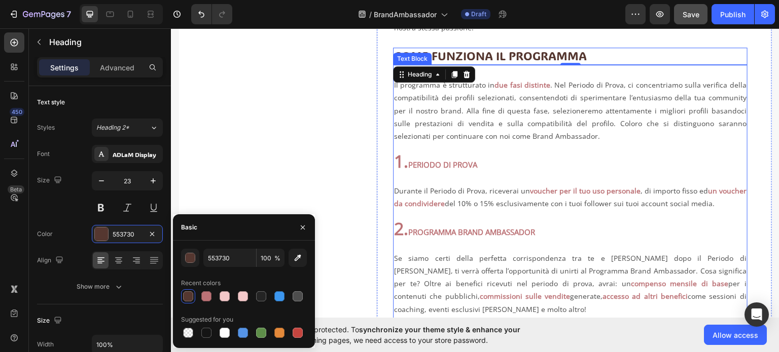
click at [425, 161] on strong "PERIODO DI PROVA" at bounding box center [442, 164] width 69 height 10
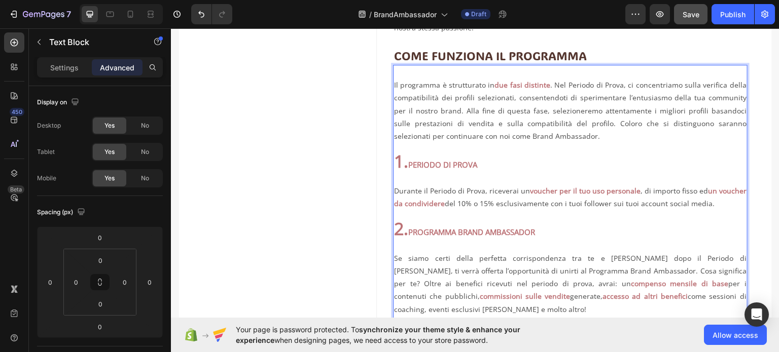
click at [481, 167] on p "1. PERIODO DI PROVA" at bounding box center [570, 156] width 352 height 29
drag, startPoint x: 479, startPoint y: 164, endPoint x: 410, endPoint y: 162, distance: 69.0
click at [410, 162] on strong "PERIODO DI PROVA" at bounding box center [442, 164] width 69 height 10
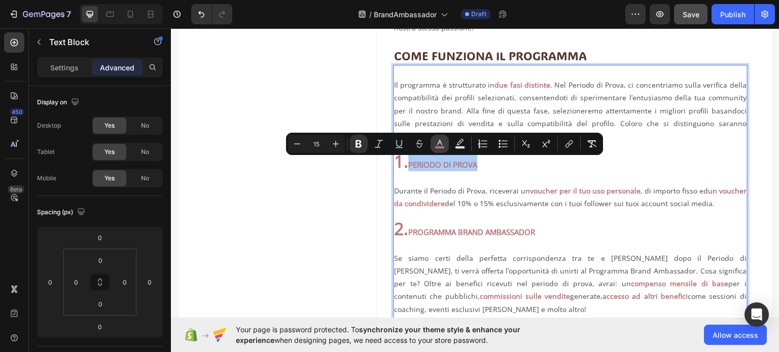
click at [437, 143] on icon "Editor contextual toolbar" at bounding box center [439, 144] width 10 height 10
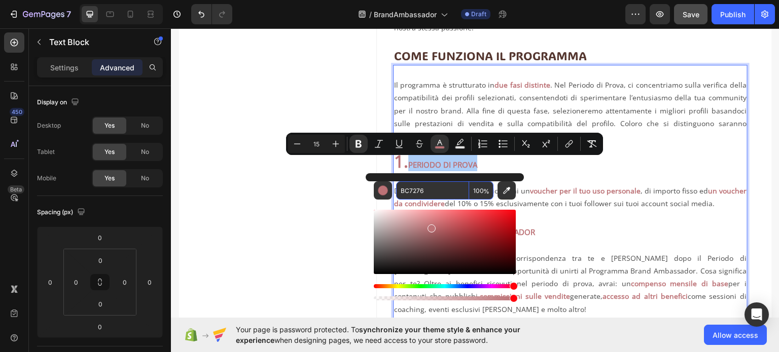
click at [426, 190] on input "BC7276" at bounding box center [432, 190] width 73 height 18
paste input "553730"
type input "553730"
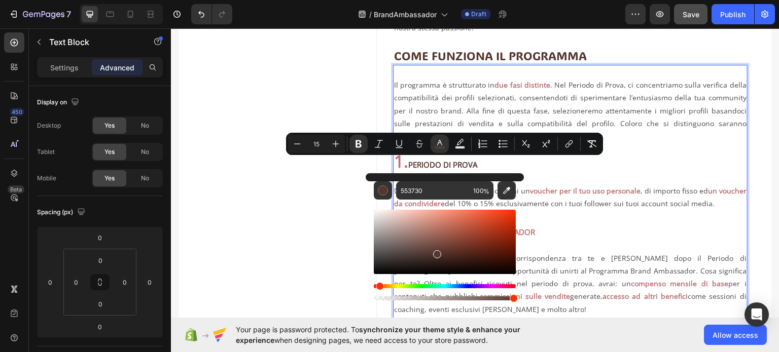
click at [497, 160] on p "1. PERIODO DI PROVA" at bounding box center [570, 156] width 352 height 29
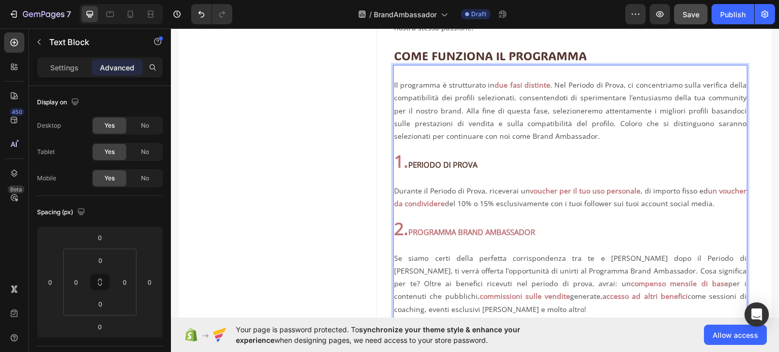
click at [543, 231] on p "2. PROGRAMMA BRAND AMBASSADOR" at bounding box center [570, 230] width 352 height 16
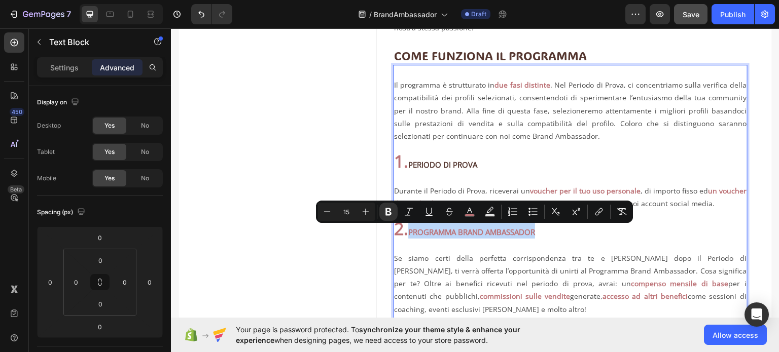
drag, startPoint x: 543, startPoint y: 231, endPoint x: 412, endPoint y: 235, distance: 130.8
click at [412, 235] on p "2. PROGRAMMA BRAND AMBASSADOR" at bounding box center [570, 230] width 352 height 16
click at [465, 210] on icon "Editor contextual toolbar" at bounding box center [469, 212] width 10 height 10
type input "BC7276"
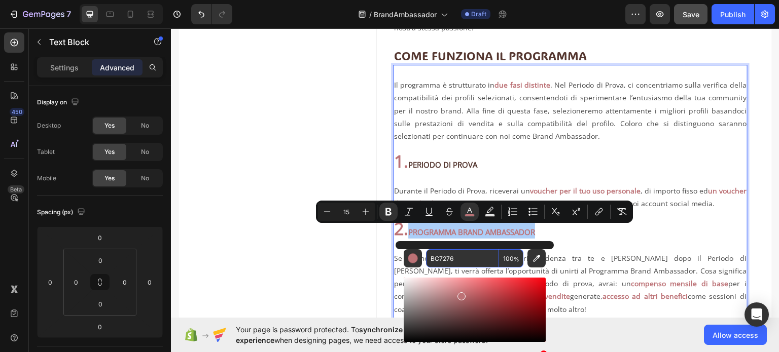
click at [444, 257] on input "BC7276" at bounding box center [462, 258] width 73 height 18
paste input "553730"
type input "553730"
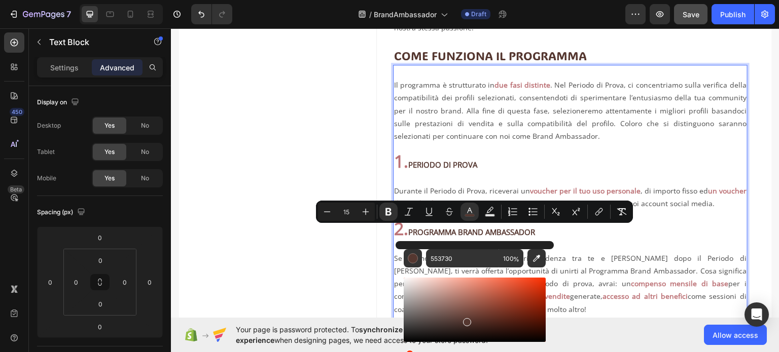
click at [590, 235] on p "2. PROGRAMMA BRAND AMBASSADOR" at bounding box center [570, 230] width 352 height 16
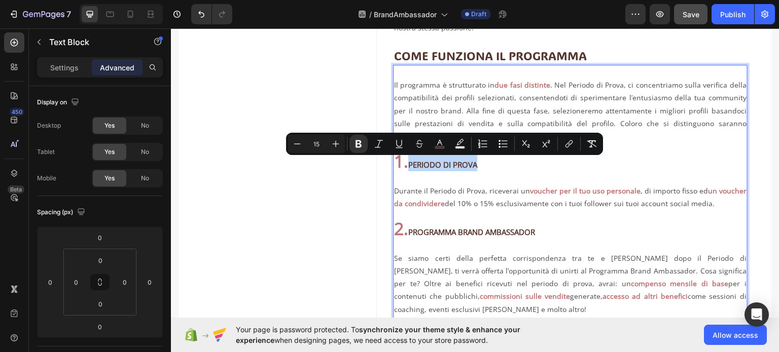
drag, startPoint x: 488, startPoint y: 164, endPoint x: 411, endPoint y: 166, distance: 77.1
click at [411, 166] on p "1. PERIODO DI PROVA" at bounding box center [570, 156] width 352 height 29
click at [439, 142] on icon "Editor contextual toolbar" at bounding box center [439, 144] width 10 height 10
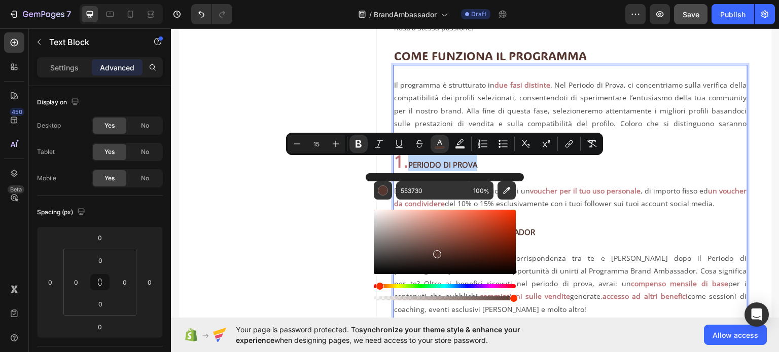
type input "14"
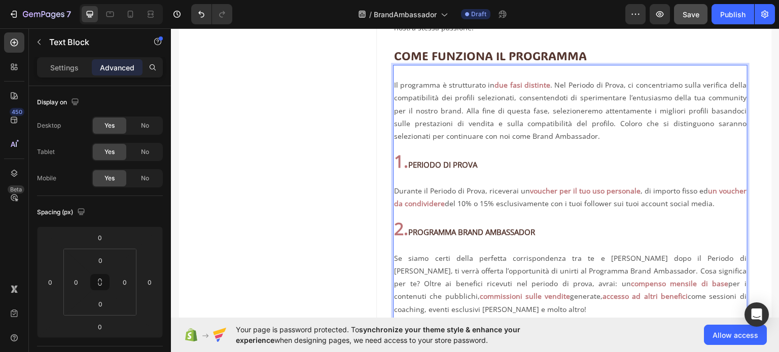
click at [580, 192] on strong "voucher per il tuo uso personale" at bounding box center [585, 191] width 111 height 10
drag, startPoint x: 574, startPoint y: 191, endPoint x: 594, endPoint y: 191, distance: 19.3
click at [594, 191] on strong "voucher per il tuo uso personale" at bounding box center [585, 191] width 111 height 10
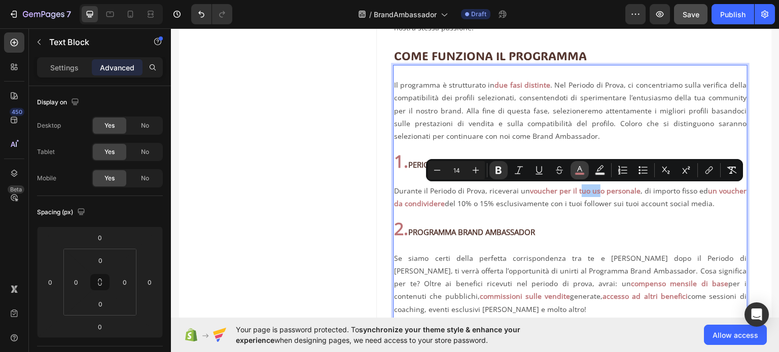
click at [575, 170] on icon "Editor contextual toolbar" at bounding box center [579, 170] width 10 height 10
type input "BC7276"
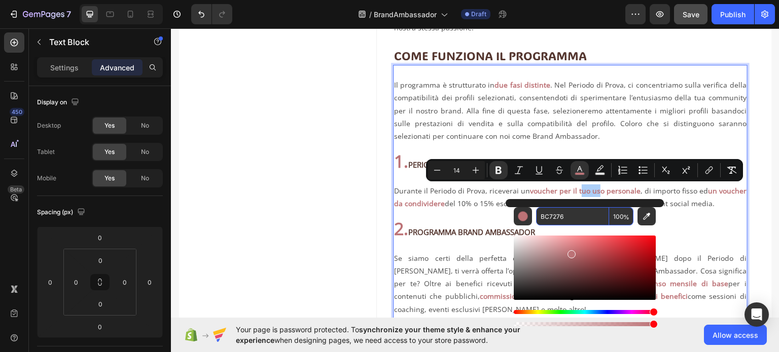
click at [543, 217] on input "BC7276" at bounding box center [572, 216] width 73 height 18
type input "34"
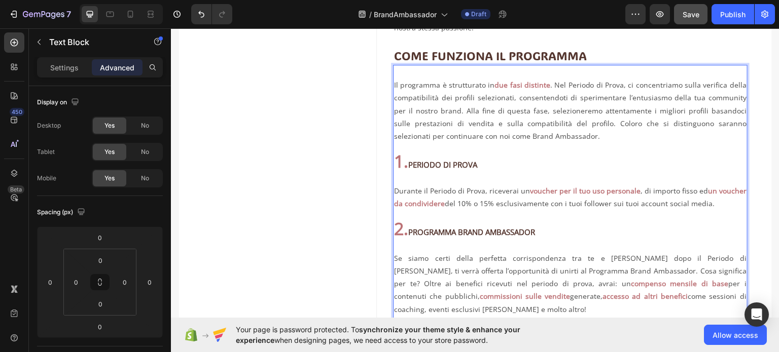
click at [407, 154] on strong "1." at bounding box center [401, 160] width 14 height 23
drag, startPoint x: 410, startPoint y: 164, endPoint x: 485, endPoint y: 165, distance: 75.0
click at [485, 165] on p "1. PERIODO DI PROVA" at bounding box center [570, 156] width 352 height 29
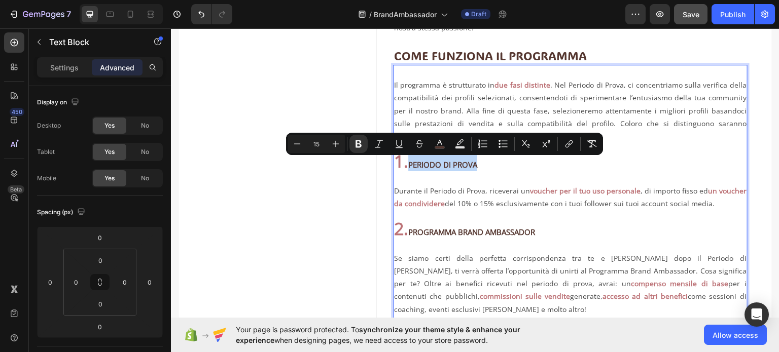
type input "34"
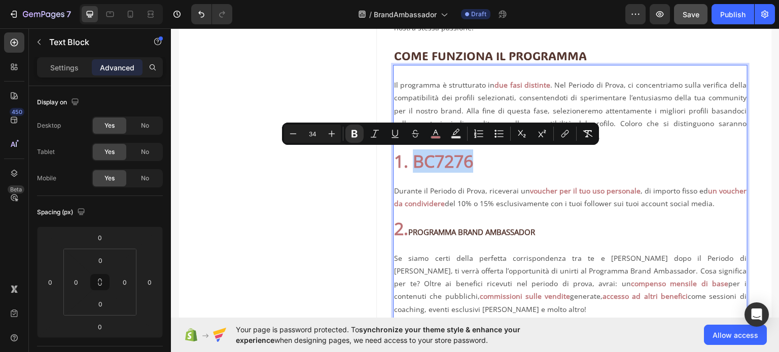
drag, startPoint x: 476, startPoint y: 163, endPoint x: 414, endPoint y: 162, distance: 61.9
click at [414, 162] on p "1. BC7276" at bounding box center [570, 156] width 352 height 29
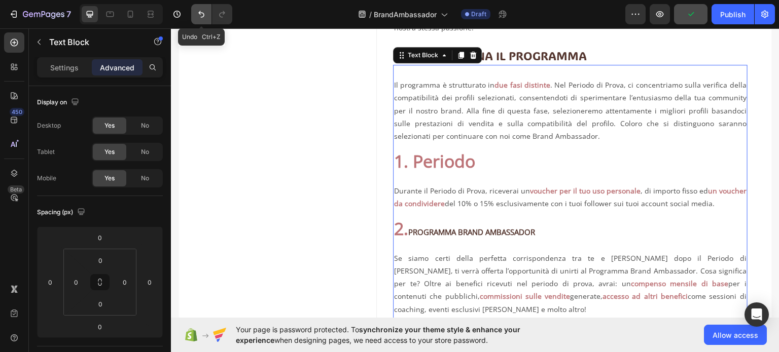
click at [203, 16] on icon "Undo/Redo" at bounding box center [201, 14] width 6 height 7
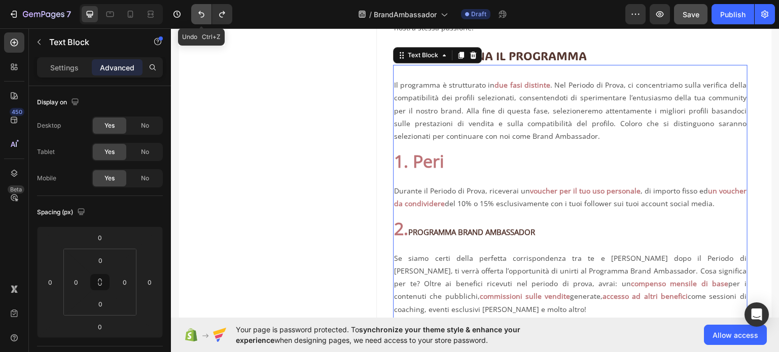
click at [203, 16] on icon "Undo/Redo" at bounding box center [201, 14] width 6 height 7
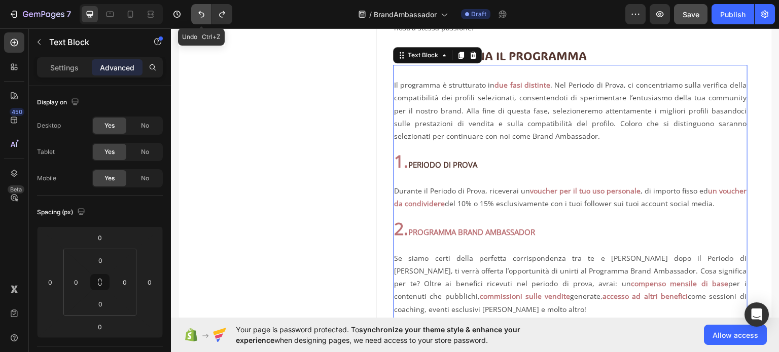
click at [203, 16] on icon "Undo/Redo" at bounding box center [201, 14] width 6 height 7
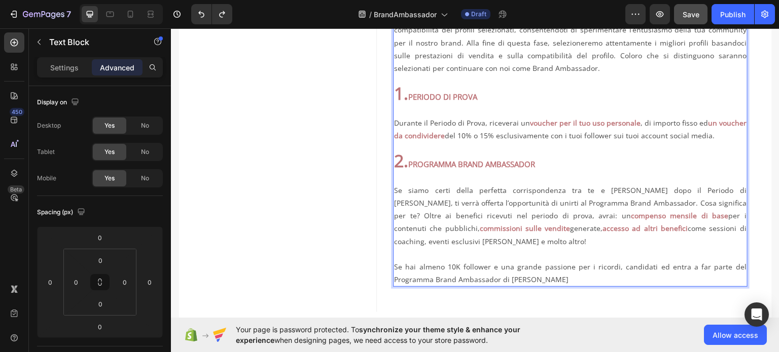
scroll to position [392, 0]
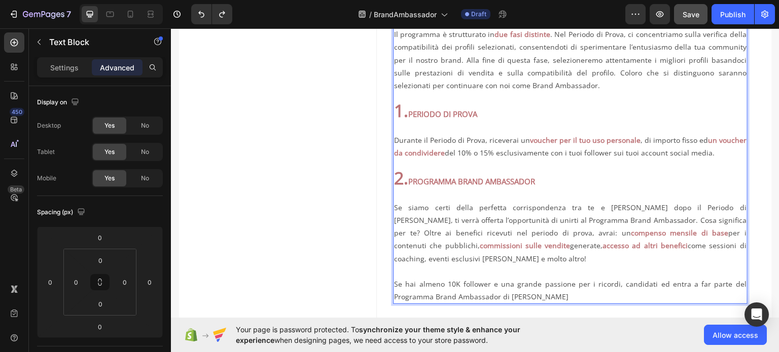
click at [446, 152] on p "⁠⁠⁠⁠⁠⁠⁠ Durante il Periodo di Prova, riceverai un voucher per il tuo uso person…" at bounding box center [570, 140] width 352 height 39
drag, startPoint x: 444, startPoint y: 154, endPoint x: 494, endPoint y: 154, distance: 50.2
click at [494, 154] on p "Durante il Periodo di Prova, riceverai un voucher per il tuo uso personale , di…" at bounding box center [570, 140] width 352 height 39
click at [516, 150] on p "Durante il Periodo di Prova, riceverai un voucher per il tuo uso personale , di…" at bounding box center [570, 140] width 352 height 39
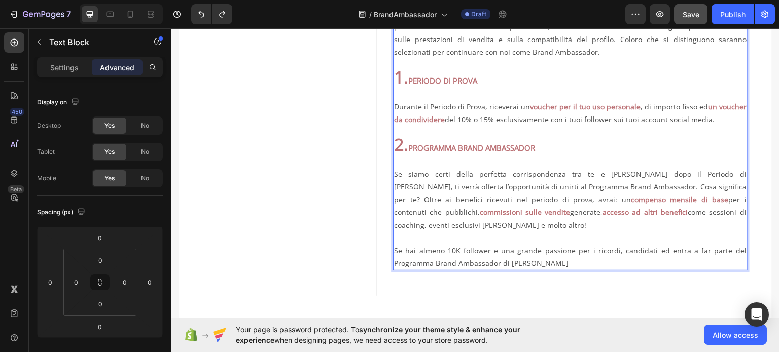
scroll to position [443, 0]
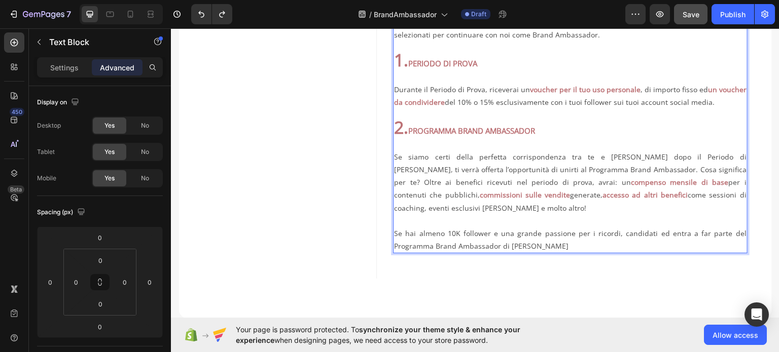
click at [425, 213] on p "Se siamo certi della perfetta corrispondenza tra te e [PERSON_NAME] dopo il Per…" at bounding box center [570, 175] width 352 height 77
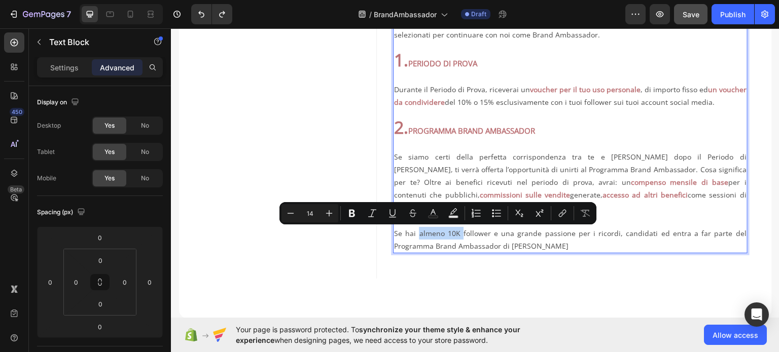
drag, startPoint x: 460, startPoint y: 231, endPoint x: 417, endPoint y: 235, distance: 43.3
click at [417, 235] on p "Se hai almeno 10K follower e una grande passione per i ricordi, candidati ed en…" at bounding box center [570, 239] width 352 height 25
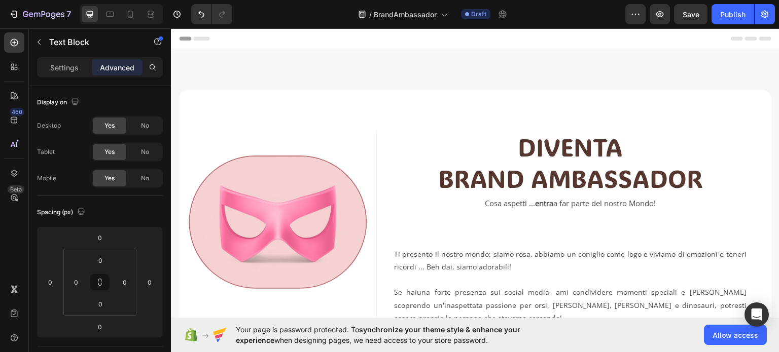
scroll to position [443, 0]
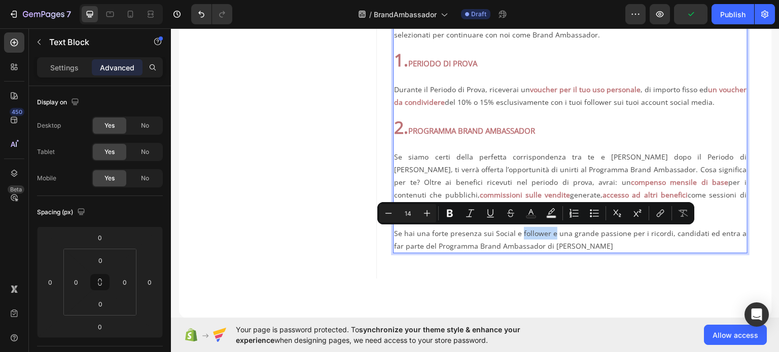
drag, startPoint x: 519, startPoint y: 235, endPoint x: 554, endPoint y: 233, distance: 34.5
click at [554, 233] on p "Se hai una forte presenza sui Social e follower e una grande passione per i ric…" at bounding box center [570, 239] width 352 height 25
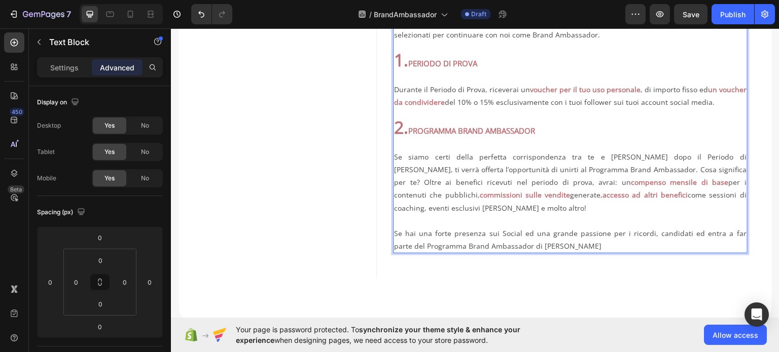
click at [579, 246] on p "Se hai una forte presenza sui Social ed una grande passione per i ricordi, cand…" at bounding box center [570, 239] width 352 height 25
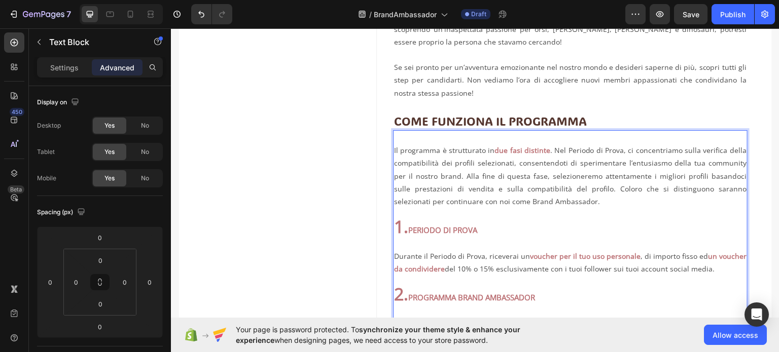
scroll to position [392, 0]
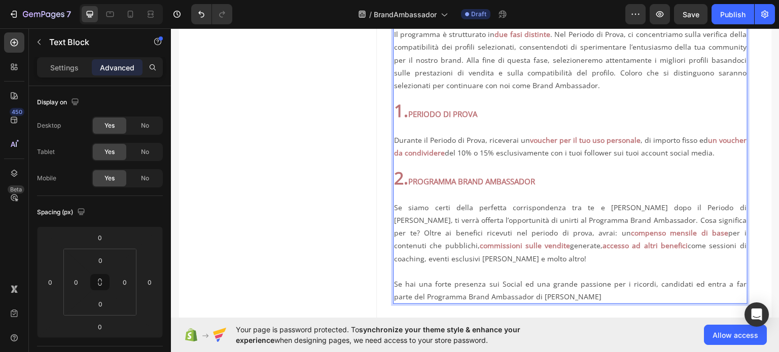
click at [464, 115] on strong "PERIODO DI PROVA" at bounding box center [442, 113] width 69 height 10
drag, startPoint x: 480, startPoint y: 112, endPoint x: 394, endPoint y: 112, distance: 85.7
click at [394, 112] on p "1. PERIODO DI PROVA" at bounding box center [570, 105] width 352 height 29
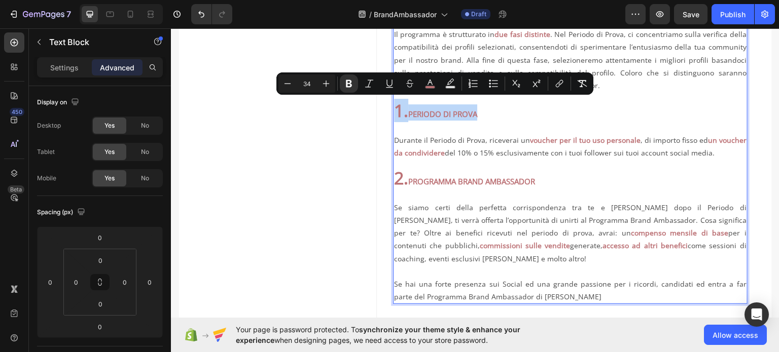
click at [479, 110] on p "1. PERIODO DI PROVA" at bounding box center [570, 105] width 352 height 29
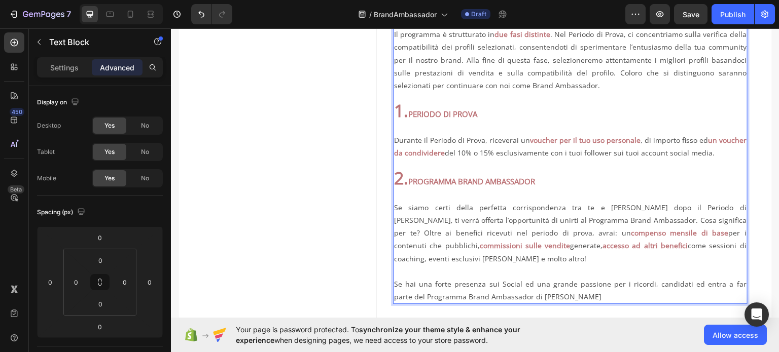
click at [410, 114] on strong "PERIODO DI PROVA" at bounding box center [442, 113] width 69 height 10
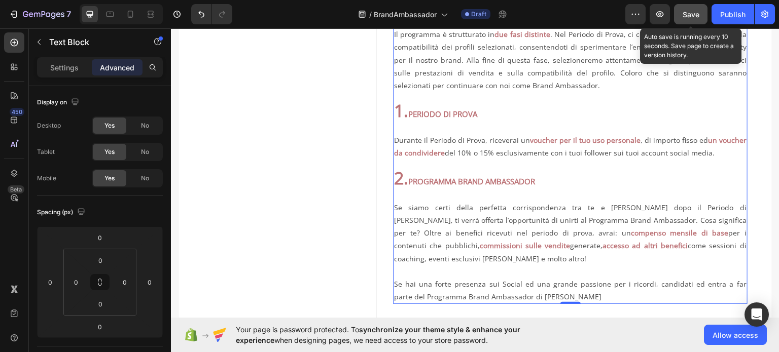
click at [689, 16] on span "Save" at bounding box center [690, 14] width 17 height 9
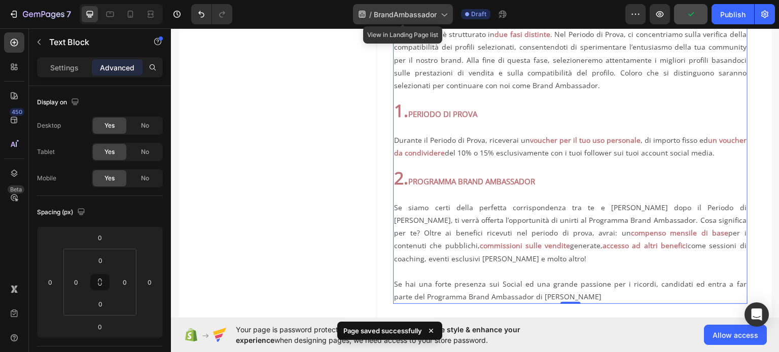
click at [448, 15] on icon at bounding box center [444, 14] width 10 height 10
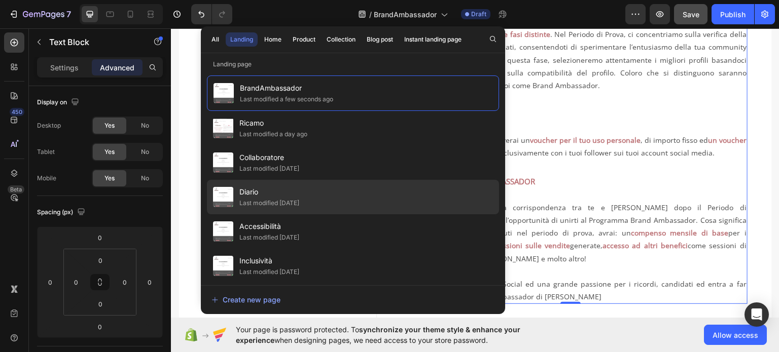
click at [314, 214] on div "Diario Last modified 4 days ago" at bounding box center [353, 231] width 292 height 34
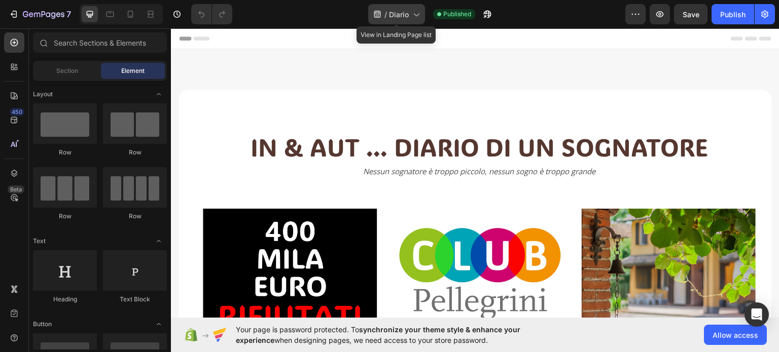
click at [399, 10] on span "Diario" at bounding box center [399, 14] width 20 height 11
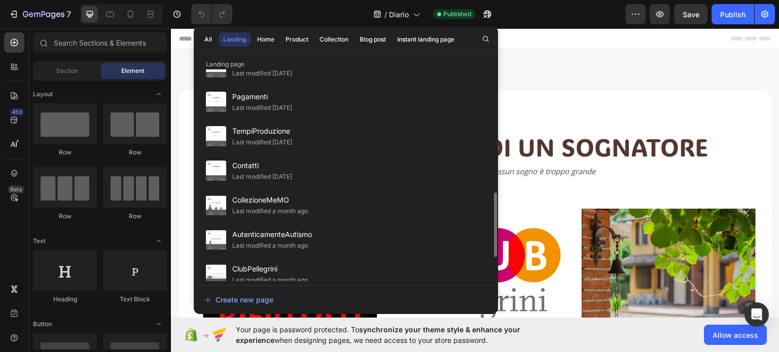
scroll to position [456, 0]
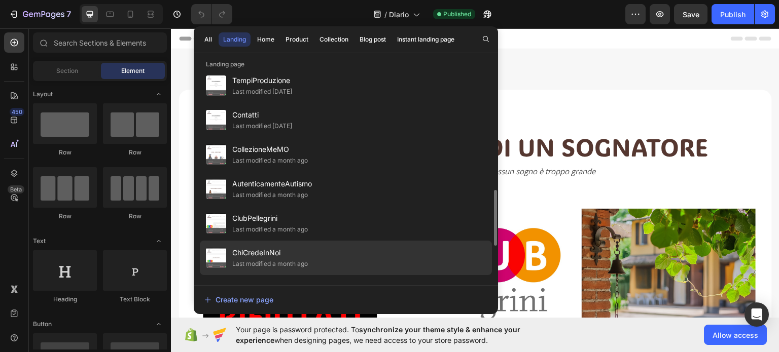
click at [281, 251] on span "ChiCredeInNoi" at bounding box center [270, 253] width 76 height 12
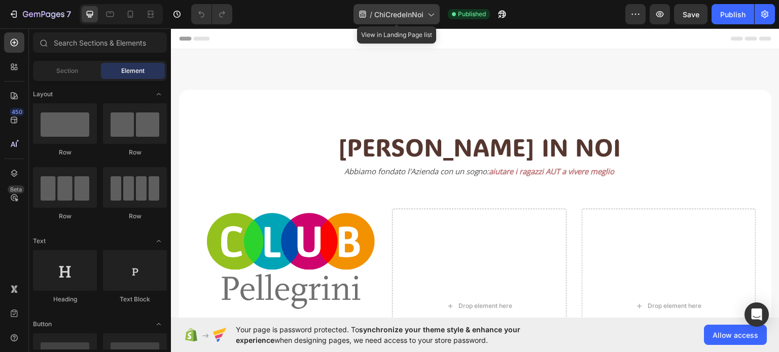
click at [421, 22] on div "/ ChiCredeInNoi" at bounding box center [396, 14] width 86 height 20
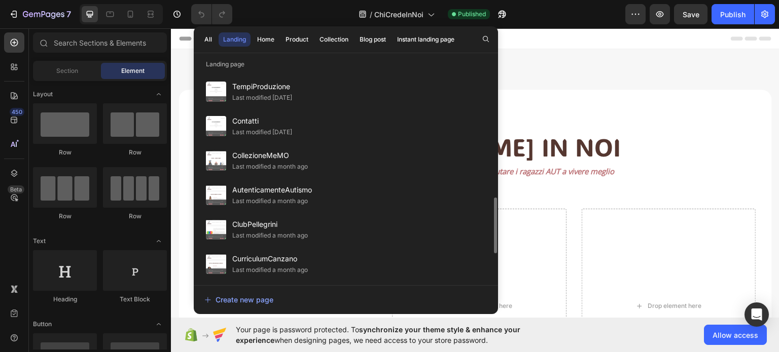
scroll to position [535, 0]
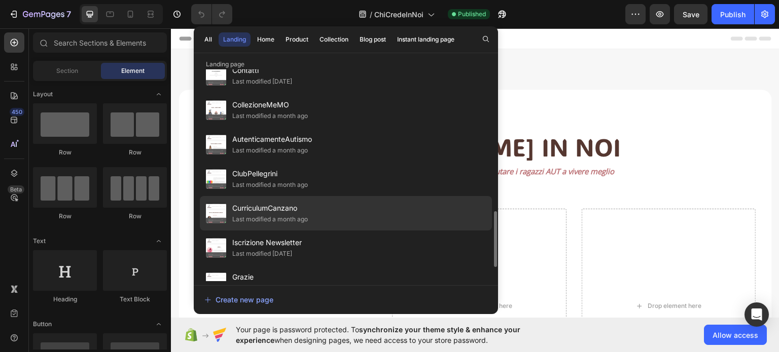
click at [299, 219] on div "Last modified a month ago" at bounding box center [270, 219] width 76 height 10
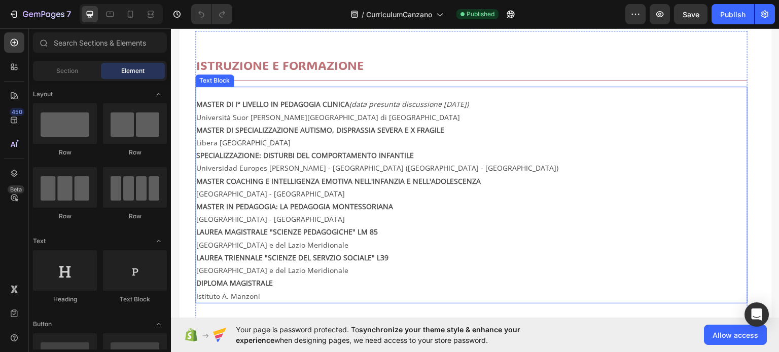
scroll to position [355, 0]
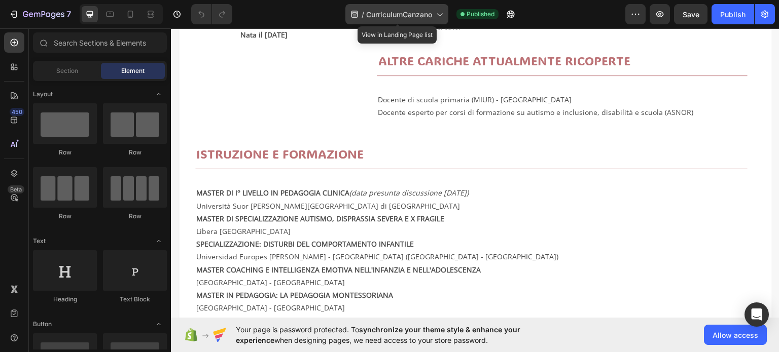
click at [369, 10] on span "CurriculumCanzano" at bounding box center [399, 14] width 66 height 11
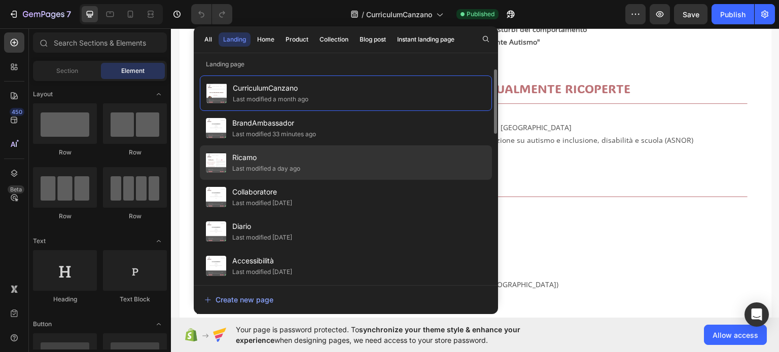
scroll to position [304, 0]
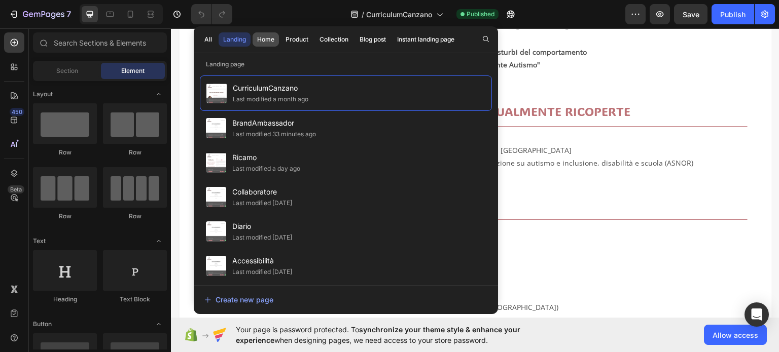
click at [264, 38] on div "Home" at bounding box center [265, 39] width 17 height 9
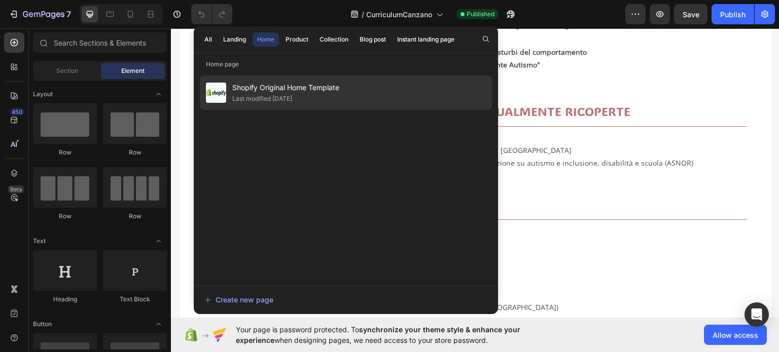
click at [284, 89] on span "Shopify Original Home Template" at bounding box center [285, 88] width 107 height 12
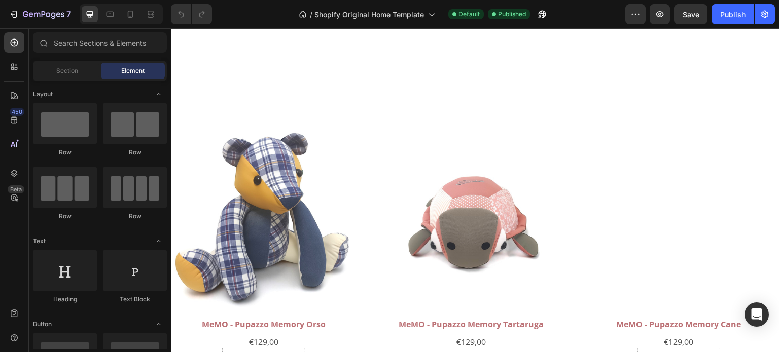
scroll to position [558, 0]
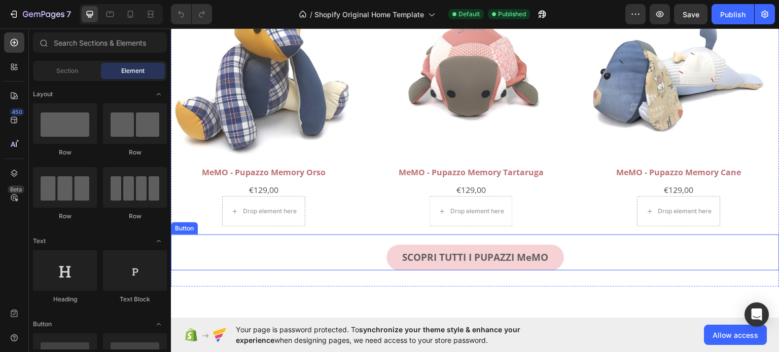
click at [392, 253] on link "SCOPRI TUTTI I PUPAZZI MeMO" at bounding box center [474, 257] width 177 height 26
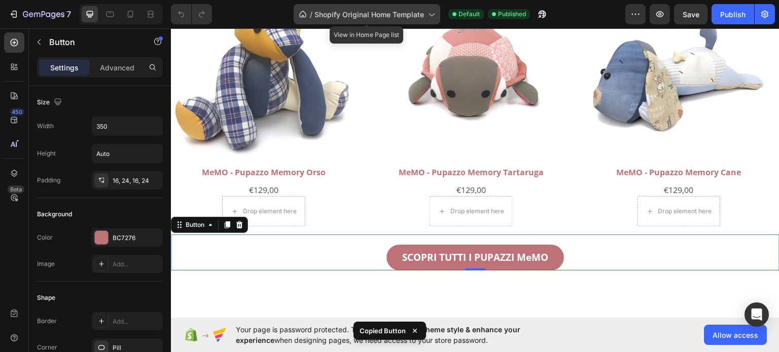
click at [379, 17] on span "Shopify Original Home Template" at bounding box center [369, 14] width 110 height 11
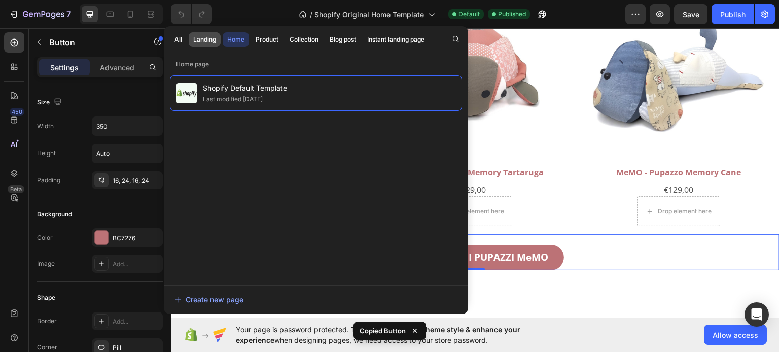
click at [205, 39] on div "Landing" at bounding box center [204, 39] width 23 height 9
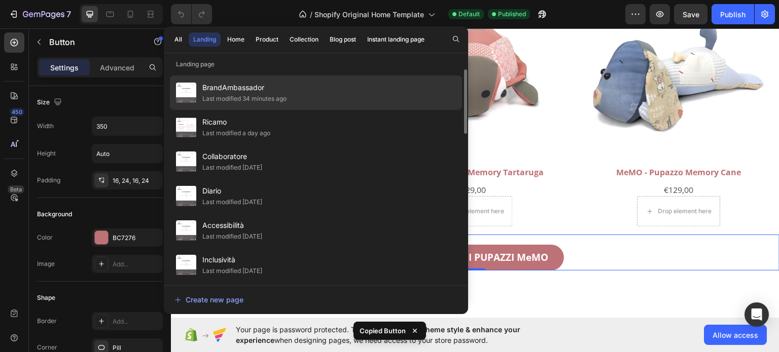
click at [260, 101] on div "Last modified 34 minutes ago" at bounding box center [244, 99] width 84 height 10
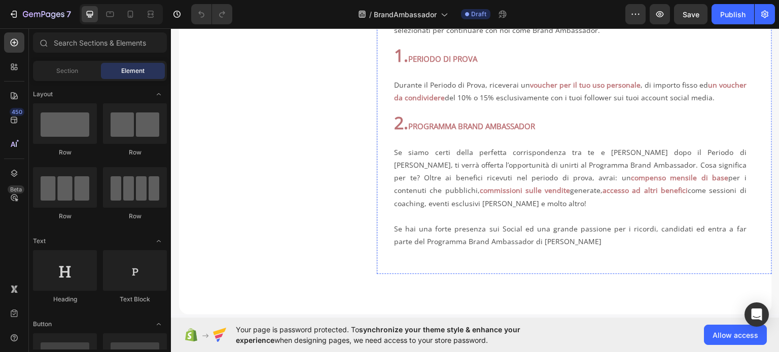
scroll to position [507, 0]
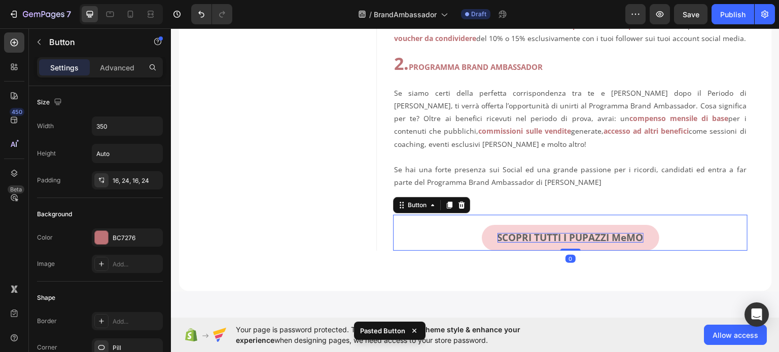
click at [497, 242] on p "SCOPRI TUTTI I PUPAZZI MeMO" at bounding box center [570, 238] width 146 height 10
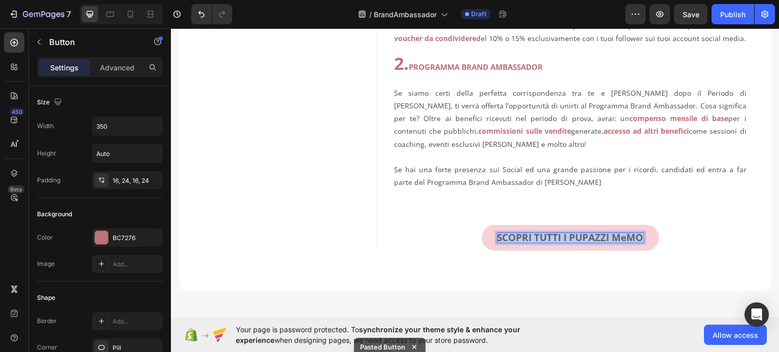
drag, startPoint x: 494, startPoint y: 251, endPoint x: 636, endPoint y: 249, distance: 142.5
click at [636, 242] on p "SCOPRI TUTTI I PUPAZZI MeMO" at bounding box center [570, 238] width 146 height 10
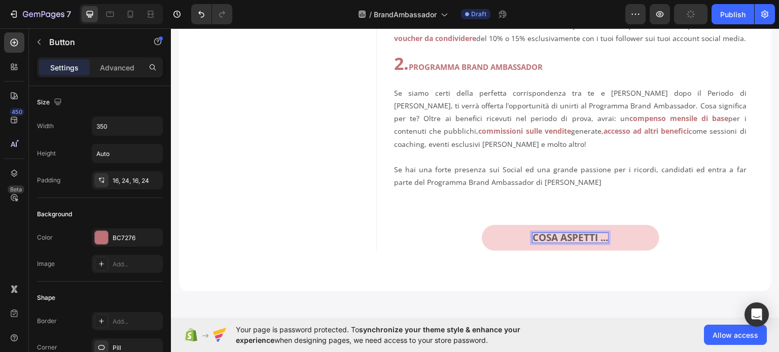
click at [604, 242] on p "COSA ASPETTI ..." at bounding box center [570, 238] width 76 height 10
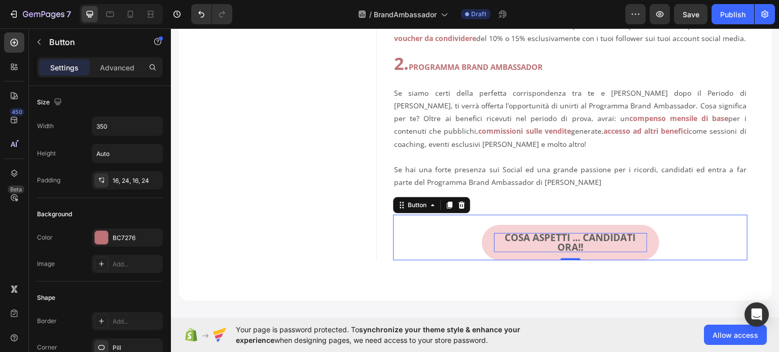
click at [482, 256] on link "COSA ASPETTI ... CANDIDATI ORA!!" at bounding box center [570, 242] width 177 height 35
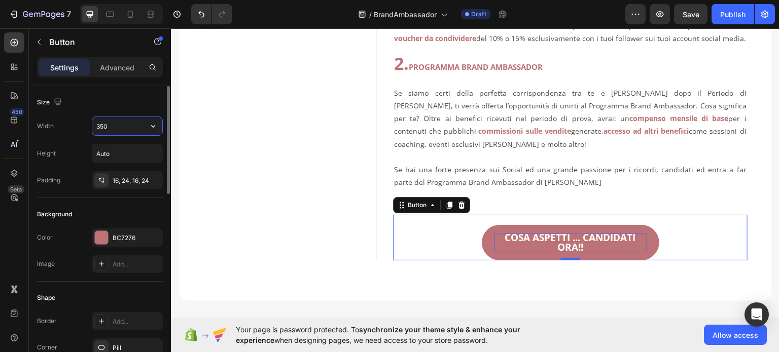
click at [102, 123] on input "350" at bounding box center [127, 126] width 70 height 18
click at [112, 126] on input "350" at bounding box center [127, 126] width 70 height 18
drag, startPoint x: 112, startPoint y: 126, endPoint x: 89, endPoint y: 126, distance: 22.3
click at [89, 126] on div "Width 350" at bounding box center [100, 126] width 126 height 19
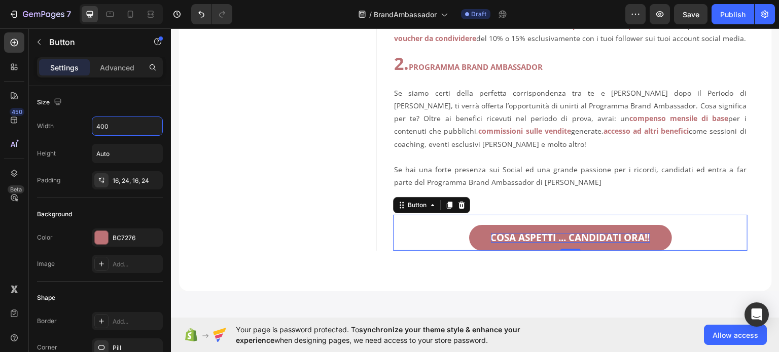
type input "400"
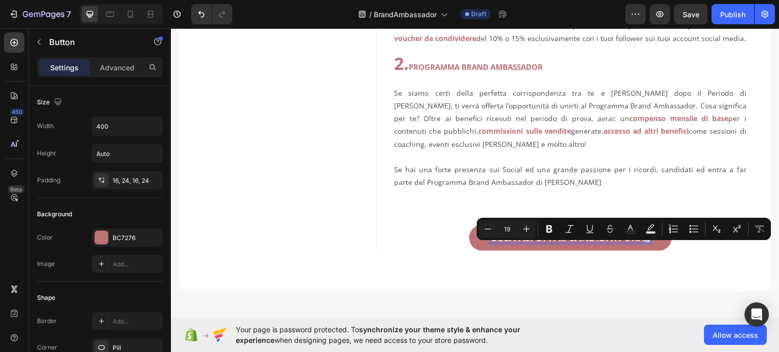
drag, startPoint x: 640, startPoint y: 249, endPoint x: 646, endPoint y: 250, distance: 6.3
click at [646, 250] on link "COSA ASPETTI ... CANDIDATI ORA!!" at bounding box center [570, 238] width 203 height 26
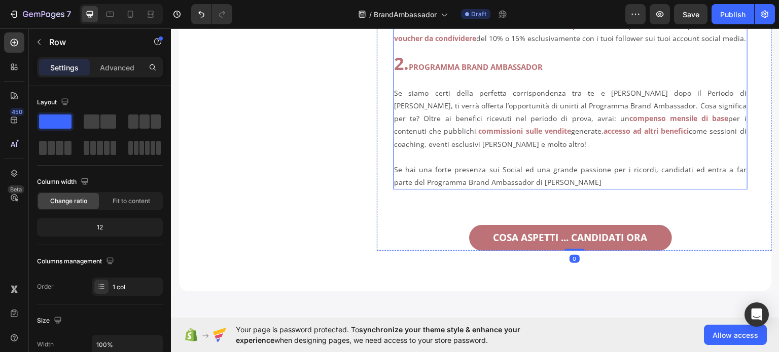
click at [594, 188] on p "Se hai una forte presenza sui Social ed una grande passione per i ricordi, cand…" at bounding box center [570, 175] width 352 height 25
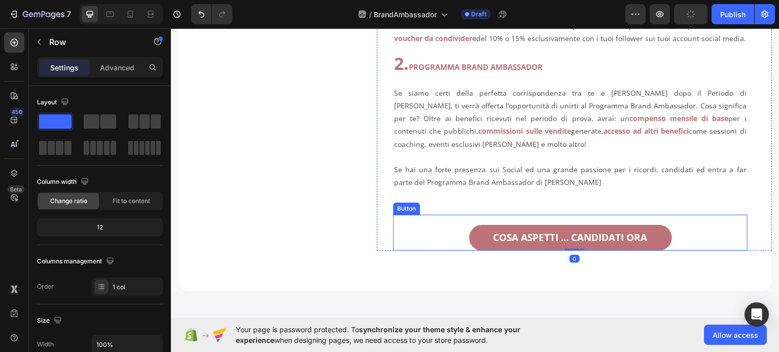
click at [461, 242] on div "COSA ASPETTI ... CANDIDATI ORA Button" at bounding box center [570, 232] width 354 height 36
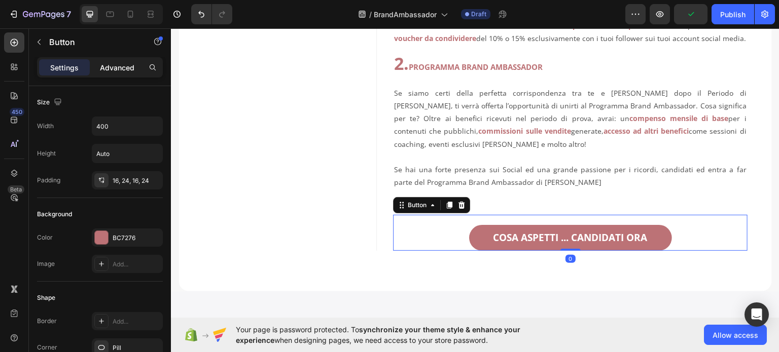
click at [124, 68] on p "Advanced" at bounding box center [117, 67] width 34 height 11
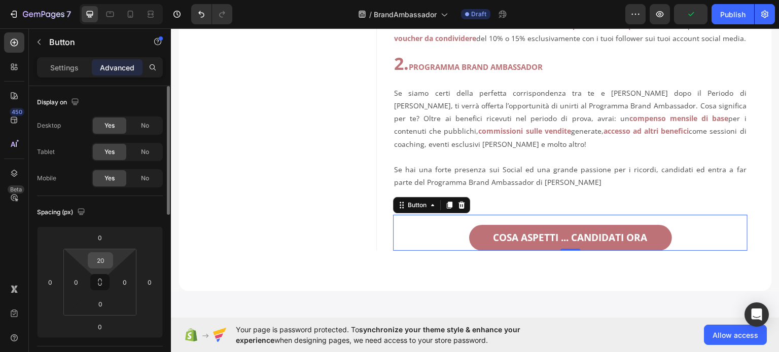
click at [105, 262] on input "20" at bounding box center [100, 260] width 20 height 15
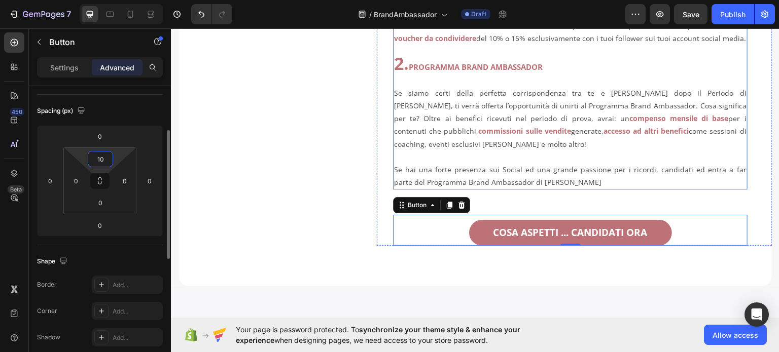
scroll to position [456, 0]
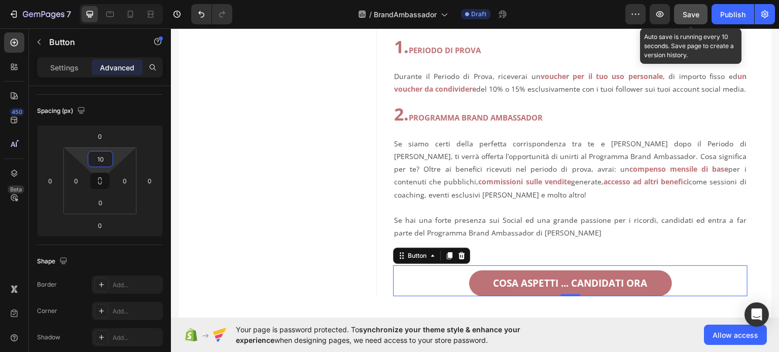
type input "10"
click at [687, 18] on div "Save" at bounding box center [690, 14] width 17 height 11
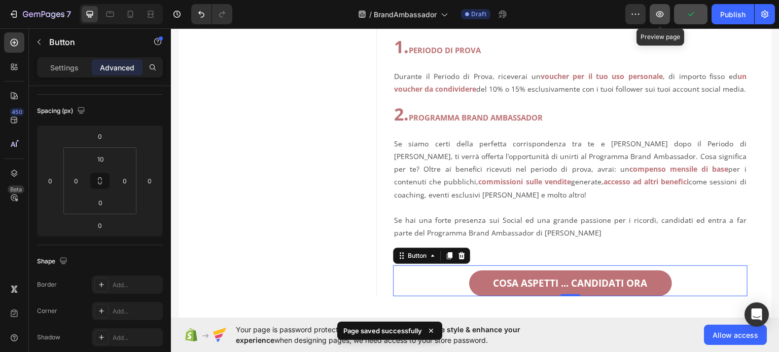
click at [663, 15] on icon "button" at bounding box center [660, 14] width 10 height 10
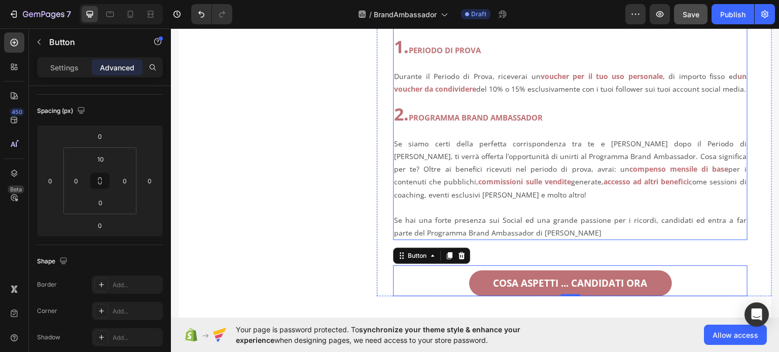
click at [417, 107] on p at bounding box center [570, 101] width 352 height 13
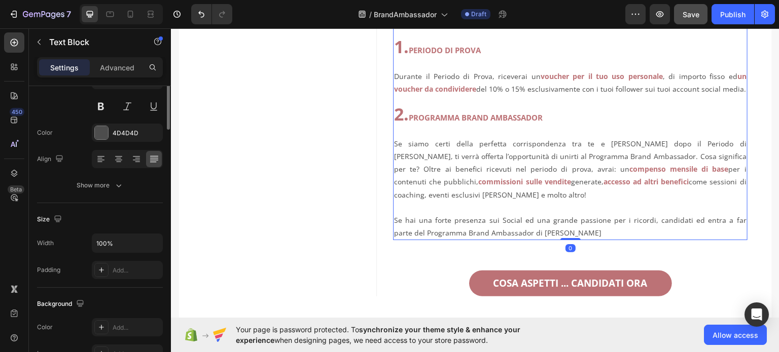
scroll to position [0, 0]
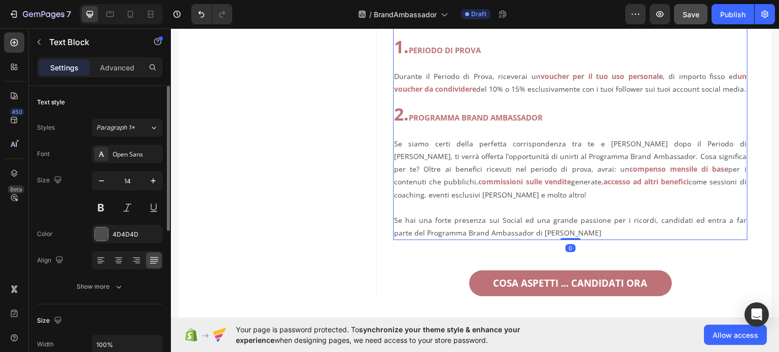
click at [404, 107] on p at bounding box center [570, 101] width 352 height 13
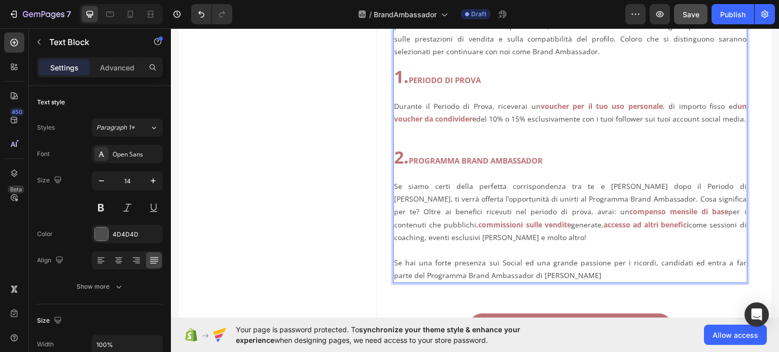
scroll to position [406, 0]
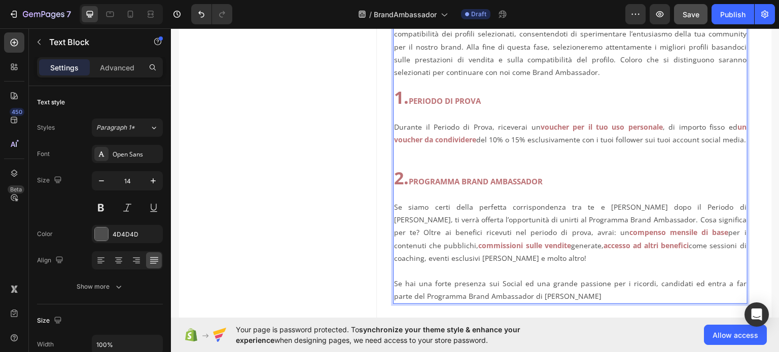
click at [397, 80] on p "1. PERIODO DI PROVA" at bounding box center [570, 92] width 352 height 29
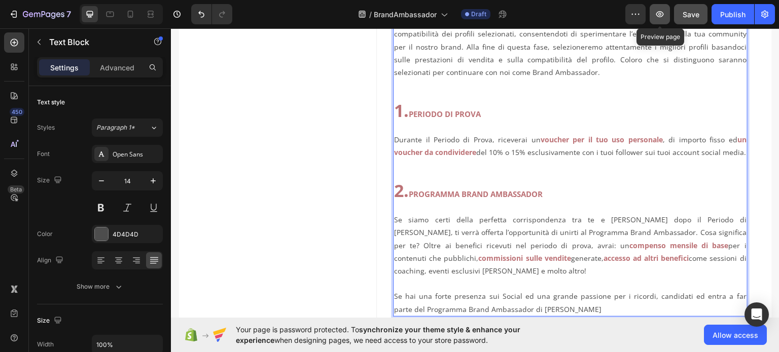
click at [665, 10] on icon "button" at bounding box center [660, 14] width 10 height 10
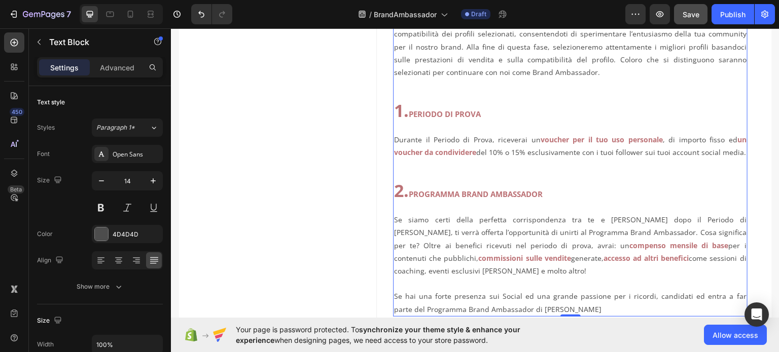
scroll to position [456, 0]
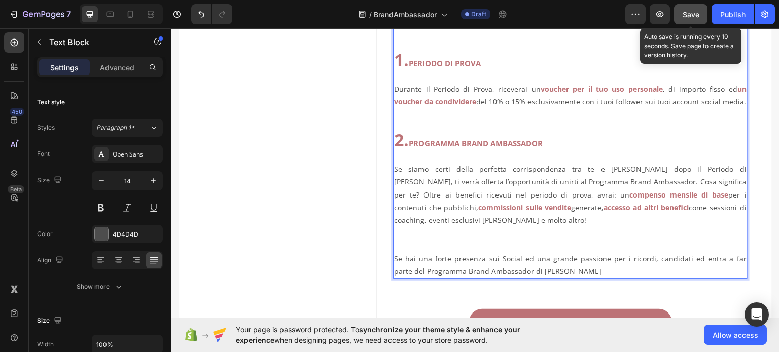
click at [687, 11] on span "Save" at bounding box center [690, 14] width 17 height 9
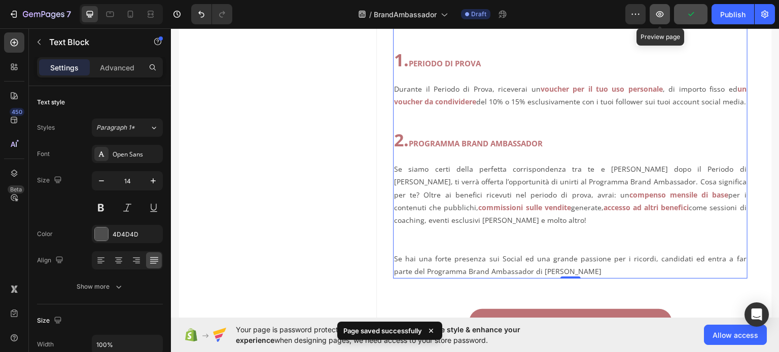
click at [661, 9] on icon "button" at bounding box center [660, 14] width 10 height 10
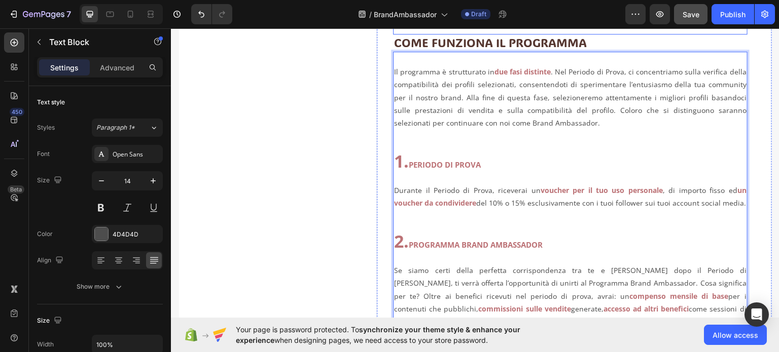
scroll to position [304, 0]
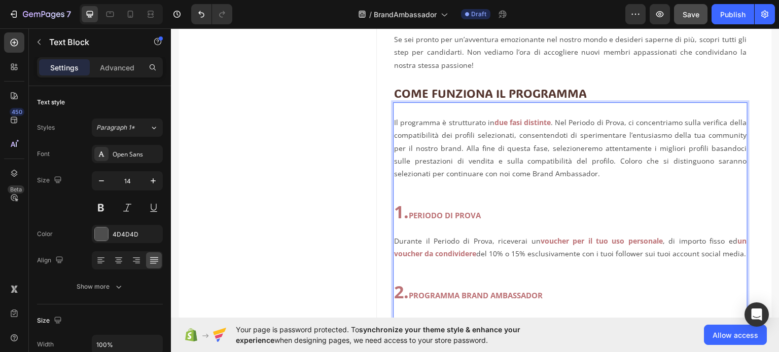
click at [441, 115] on p "Rich Text Editor. Editing area: main" at bounding box center [570, 109] width 352 height 13
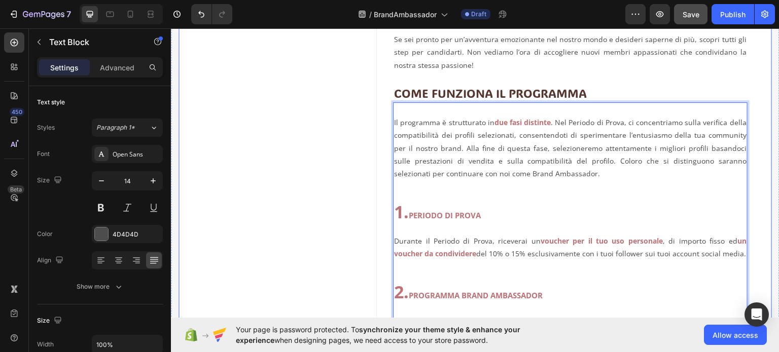
click at [337, 129] on div "Image" at bounding box center [277, 156] width 198 height 661
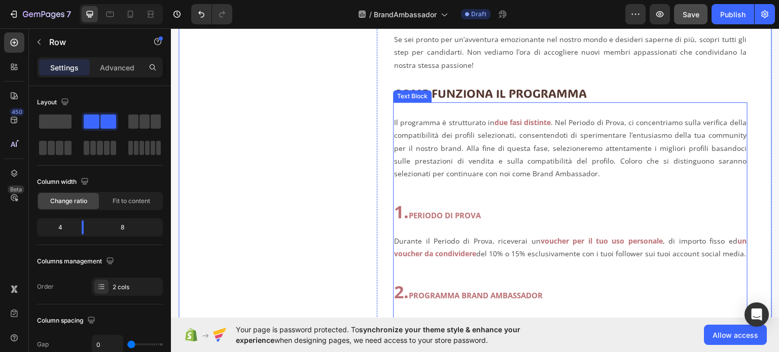
click at [394, 123] on p "Il programma è strutturato in due fasi distinte . Nel Periodo di Prova, ci conc…" at bounding box center [570, 148] width 352 height 64
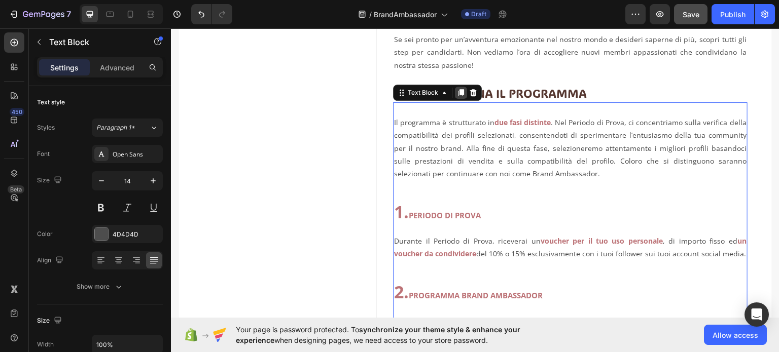
click at [459, 93] on icon at bounding box center [461, 92] width 6 height 7
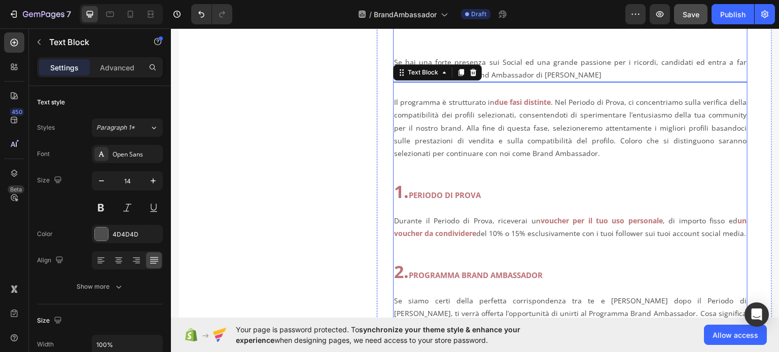
scroll to position [685, 0]
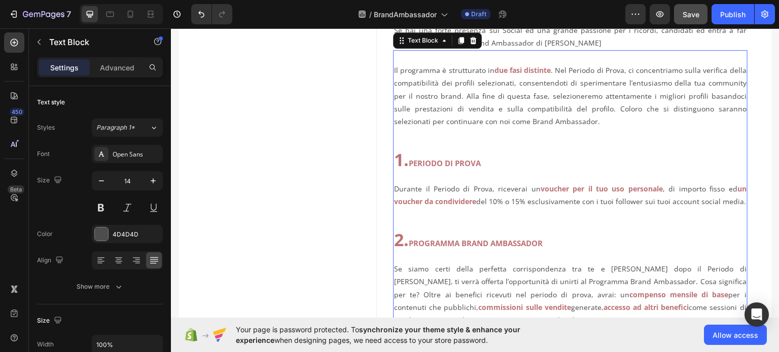
click at [520, 127] on p "Il programma è strutturato in due fasi distinte . Nel Periodo di Prova, ci conc…" at bounding box center [570, 95] width 352 height 64
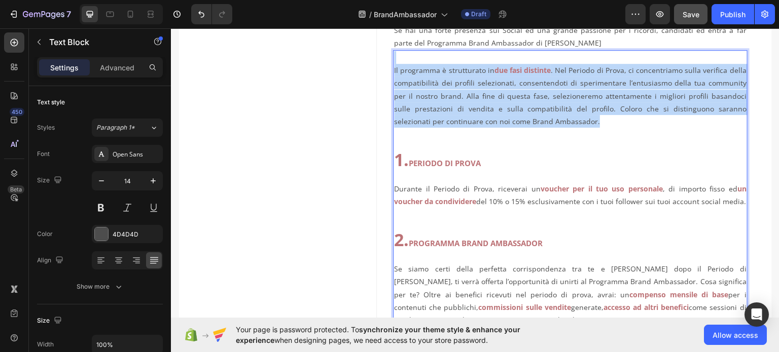
drag, startPoint x: 550, startPoint y: 129, endPoint x: 392, endPoint y: 74, distance: 167.6
click at [393, 74] on div "Il programma è strutturato in due fasi distinte . Nel Periodo di Prova, ci conc…" at bounding box center [570, 214] width 354 height 329
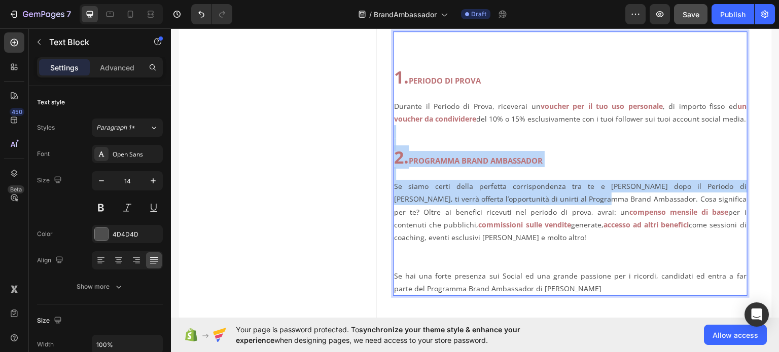
scroll to position [736, 0]
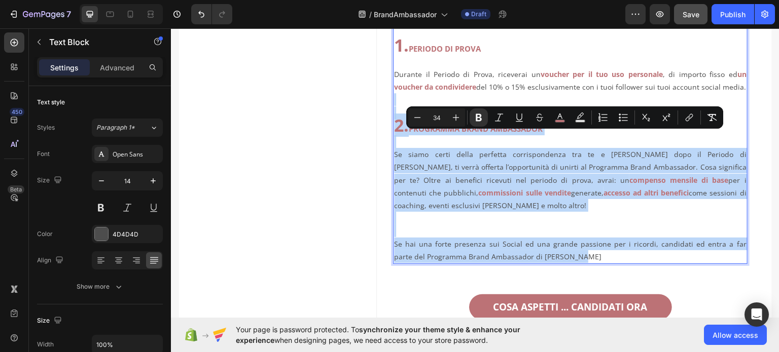
drag, startPoint x: 447, startPoint y: 181, endPoint x: 581, endPoint y: 281, distance: 166.7
click at [581, 264] on div "1. PERIODO DI PROVA Durante il Periodo di Prova, riceverai un voucher per il tu…" at bounding box center [570, 131] width 354 height 265
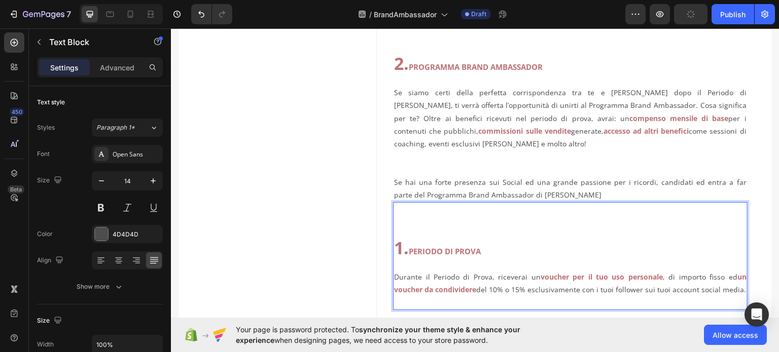
scroll to position [634, 0]
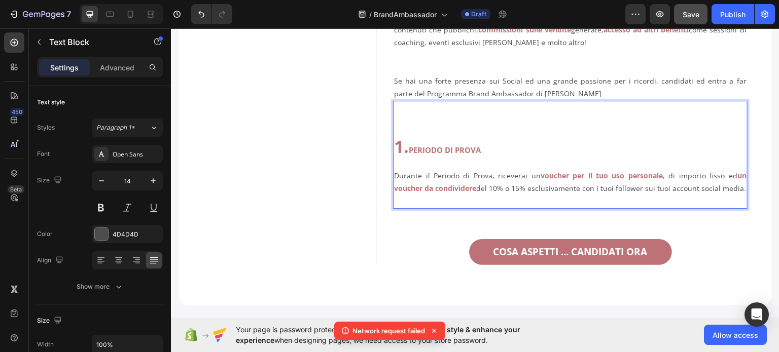
click at [394, 156] on strong "1." at bounding box center [401, 145] width 15 height 23
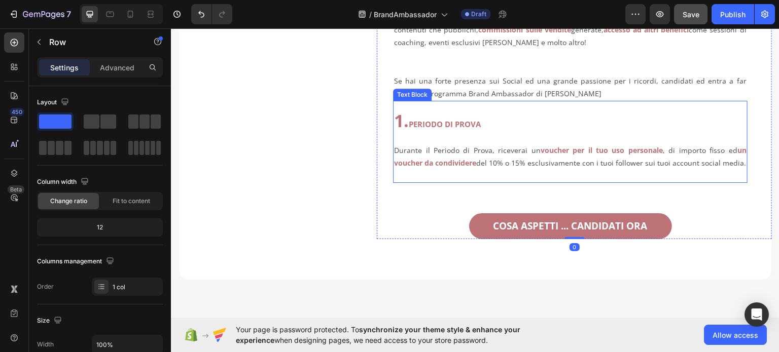
click at [423, 181] on p "Rich Text Editor. Editing area: main" at bounding box center [570, 175] width 352 height 13
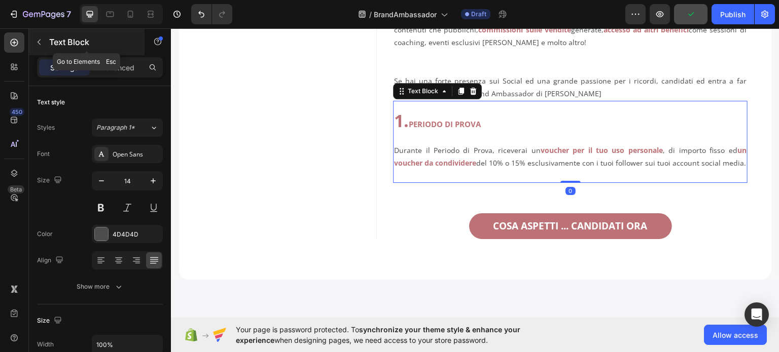
click at [44, 44] on button "button" at bounding box center [39, 42] width 16 height 16
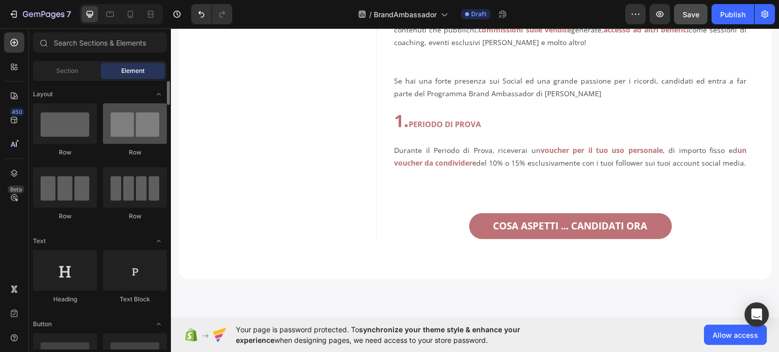
click at [132, 131] on div at bounding box center [135, 123] width 64 height 41
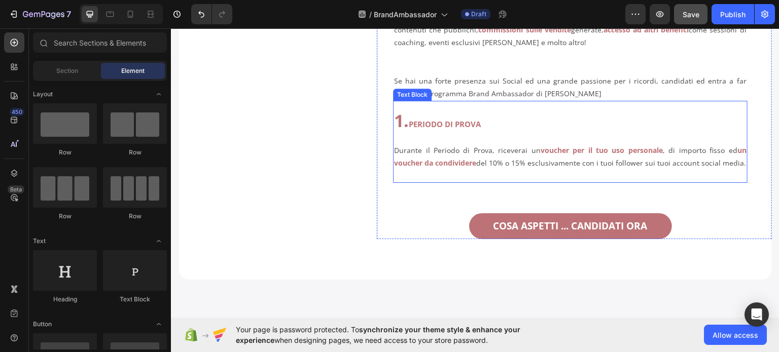
click at [475, 169] on p "Durante il Periodo di Prova, riceverai un voucher per il tuo uso personale , di…" at bounding box center [570, 149] width 352 height 39
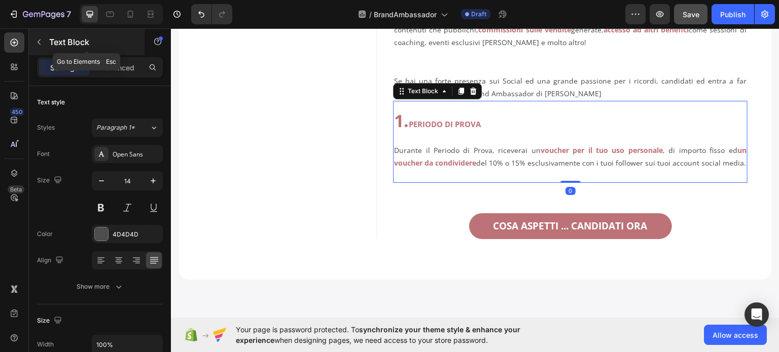
click at [42, 44] on icon "button" at bounding box center [39, 42] width 8 height 8
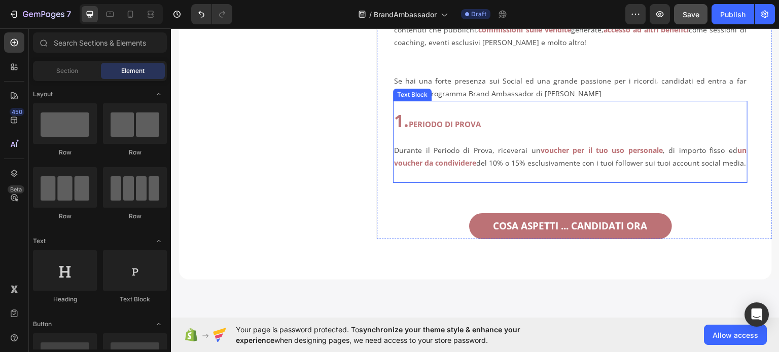
click at [555, 130] on p "1. PERIODO DI PROVA" at bounding box center [570, 122] width 352 height 16
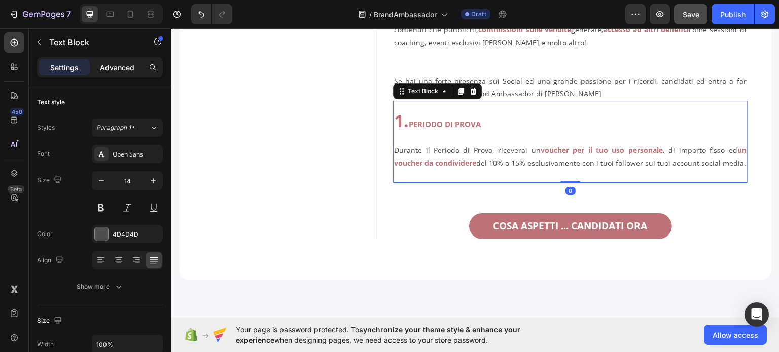
click at [129, 69] on p "Advanced" at bounding box center [117, 67] width 34 height 11
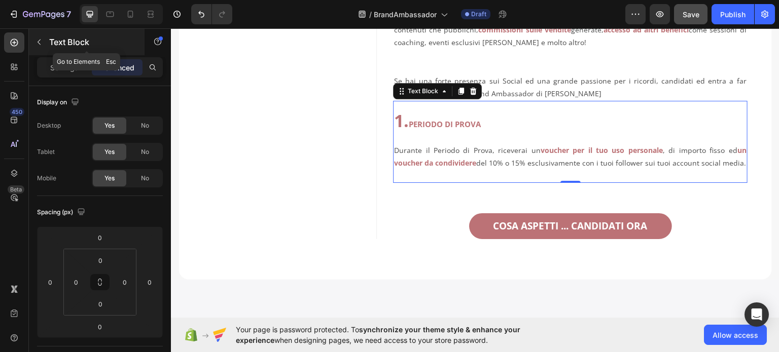
click at [37, 37] on button "button" at bounding box center [39, 42] width 16 height 16
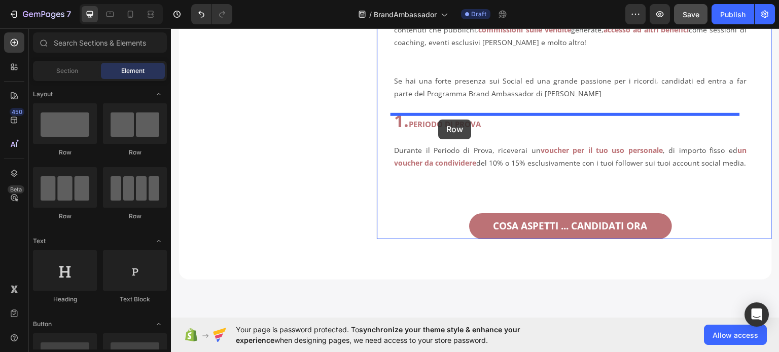
drag, startPoint x: 262, startPoint y: 158, endPoint x: 438, endPoint y: 119, distance: 180.6
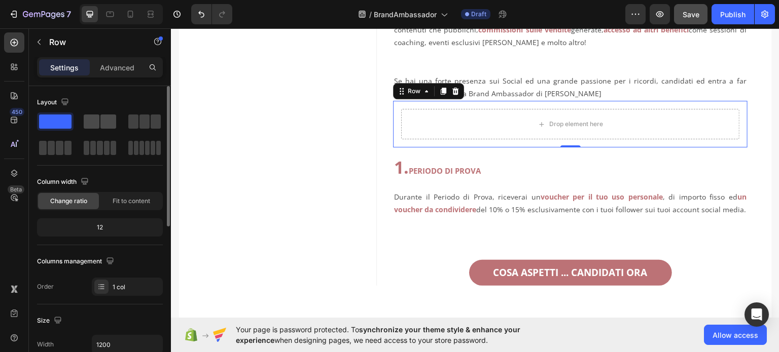
click at [91, 123] on span at bounding box center [92, 122] width 16 height 14
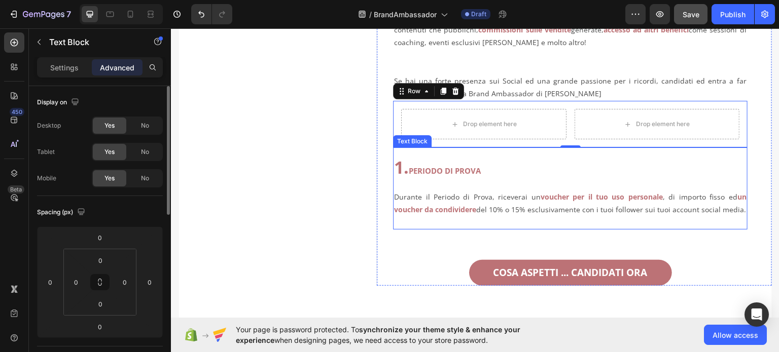
click at [404, 178] on strong "1." at bounding box center [401, 166] width 15 height 23
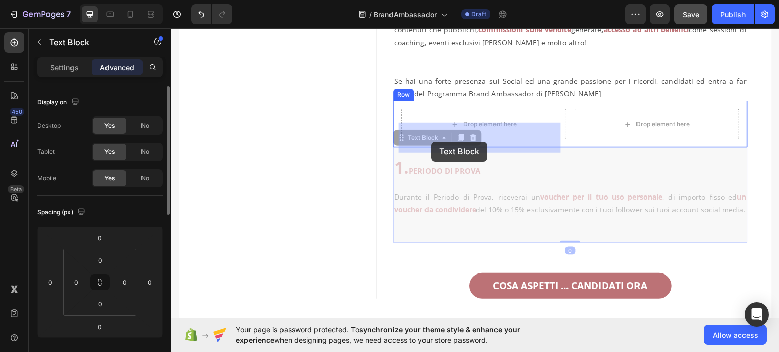
drag, startPoint x: 395, startPoint y: 152, endPoint x: 431, endPoint y: 141, distance: 36.9
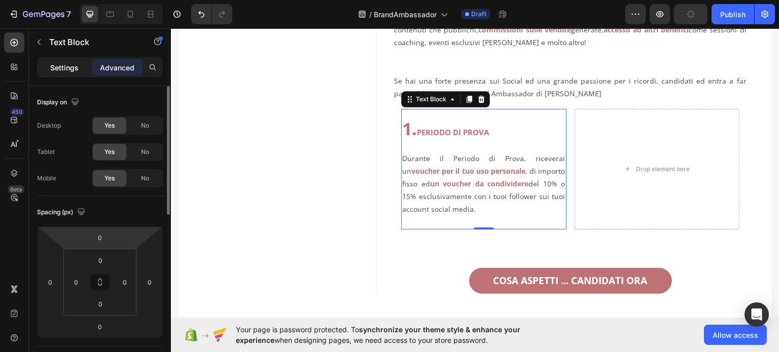
click at [65, 70] on p "Settings" at bounding box center [64, 67] width 28 height 11
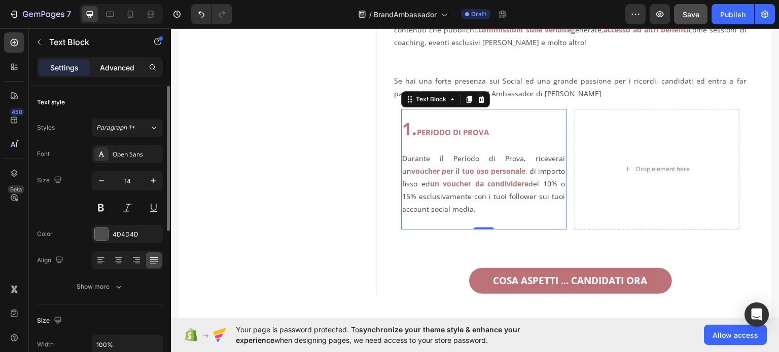
click at [102, 66] on p "Advanced" at bounding box center [117, 67] width 34 height 11
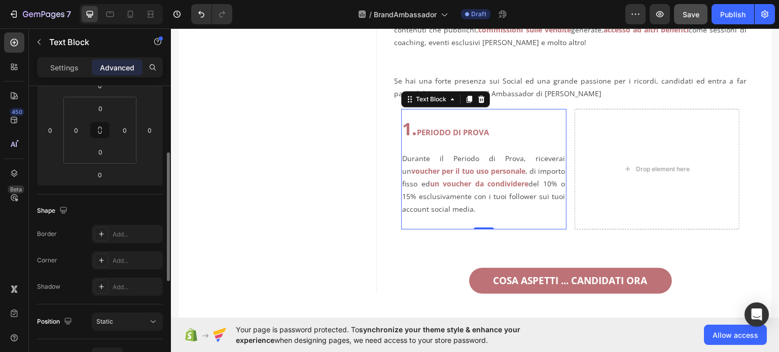
scroll to position [203, 0]
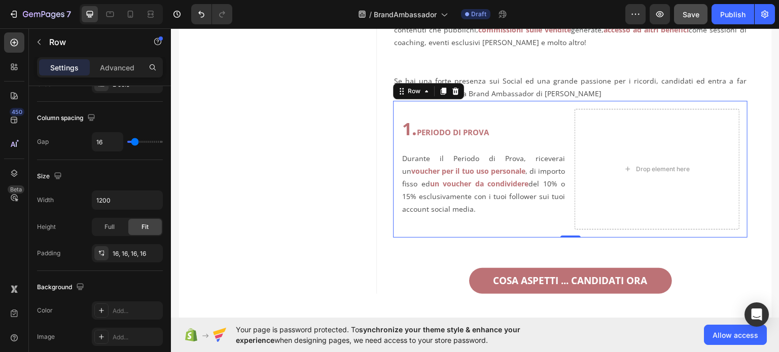
click at [567, 140] on div "1. PERIODO DI PROVA Durante il Periodo di Prova, riceverai un voucher per il tu…" at bounding box center [570, 168] width 354 height 137
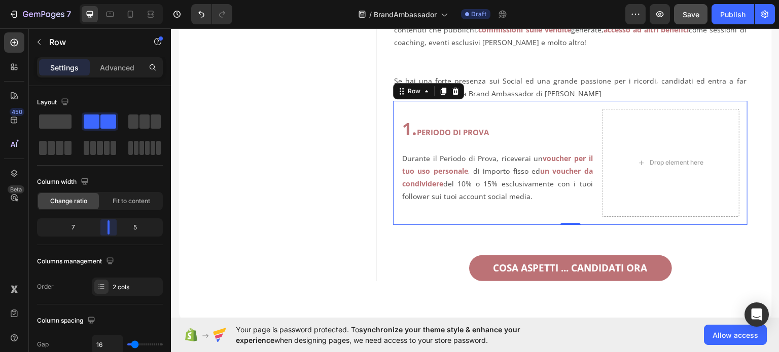
drag, startPoint x: 100, startPoint y: 224, endPoint x: 21, endPoint y: 199, distance: 83.1
click at [109, 0] on body "7 Version history / BrandAmbassador Draft Preview Save Publish 450 Beta Section…" at bounding box center [389, 0] width 779 height 0
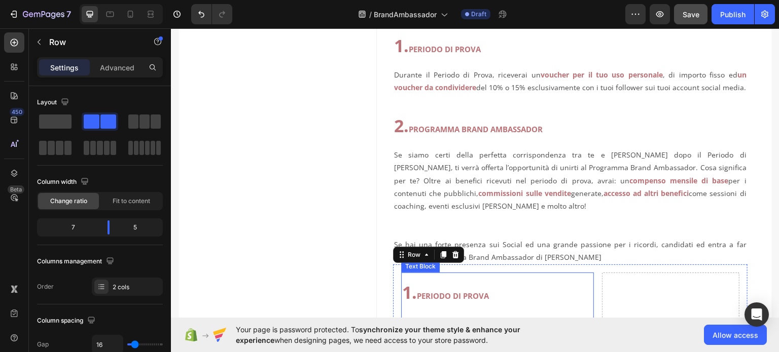
scroll to position [381, 0]
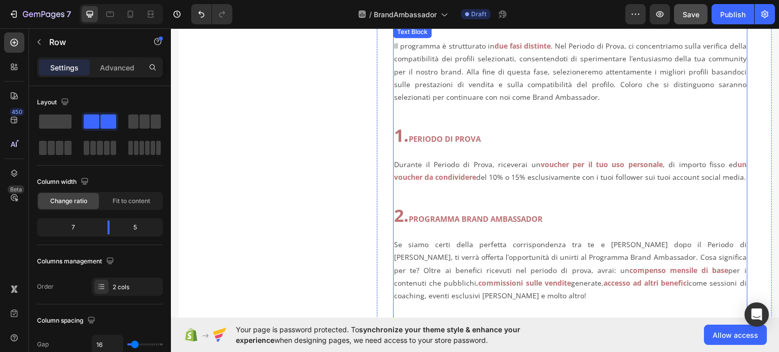
click at [446, 180] on strong "un voucher da condividere" at bounding box center [570, 170] width 352 height 22
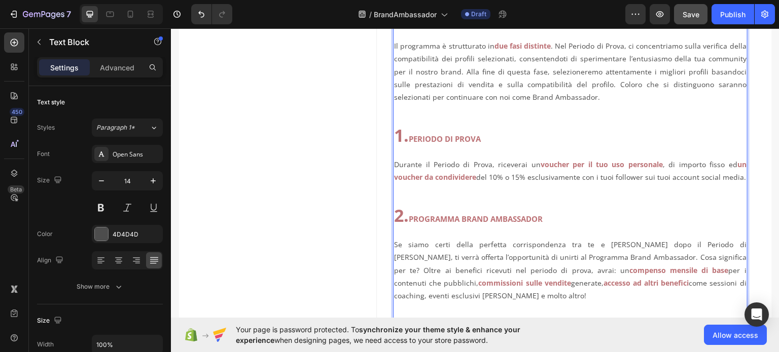
click at [418, 184] on p "Durante il Periodo di Prova, riceverai un voucher per il tuo uso personale , di…" at bounding box center [570, 164] width 352 height 39
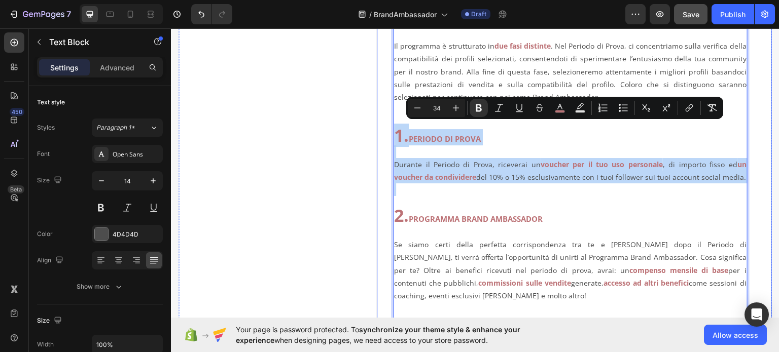
drag, startPoint x: 418, startPoint y: 191, endPoint x: 389, endPoint y: 137, distance: 61.0
click at [389, 137] on div "DIVENTA BRAND AMBASSADOR Heading Cosa aspetti ... entra a far parte del nostro …" at bounding box center [573, 141] width 395 height 785
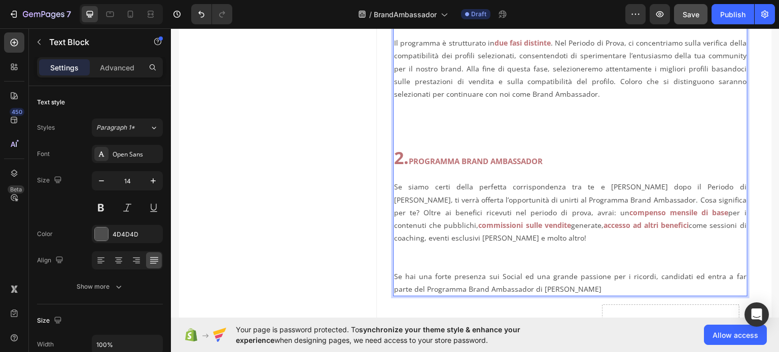
scroll to position [482, 0]
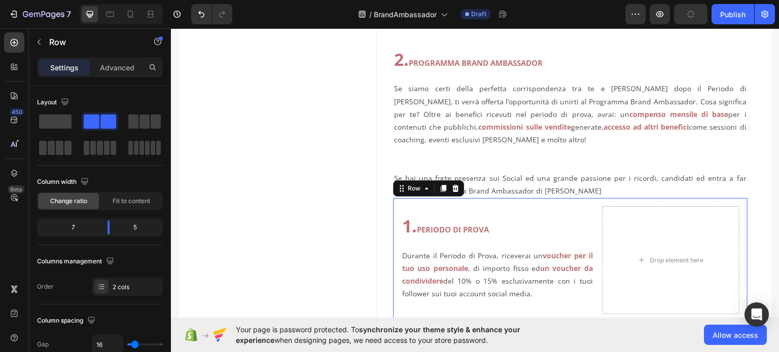
click at [592, 206] on div "1. PERIODO DI PROVA Durante il Periodo di Prova, riceverai un voucher per il tu…" at bounding box center [570, 260] width 354 height 124
click at [442, 185] on icon at bounding box center [444, 188] width 6 height 7
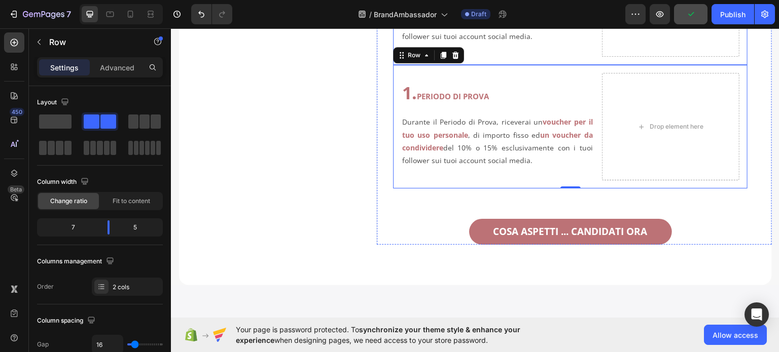
scroll to position [741, 0]
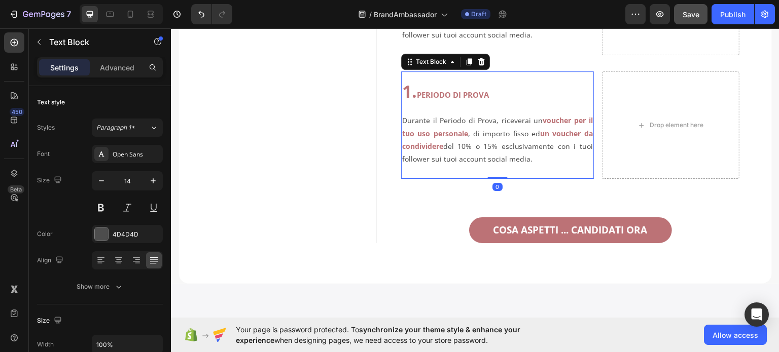
click at [461, 136] on strong "voucher per il tuo uso personale" at bounding box center [497, 126] width 191 height 22
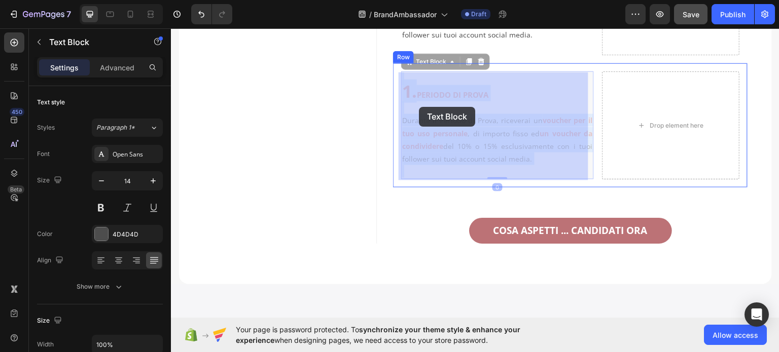
drag, startPoint x: 534, startPoint y: 161, endPoint x: 419, endPoint y: 107, distance: 127.3
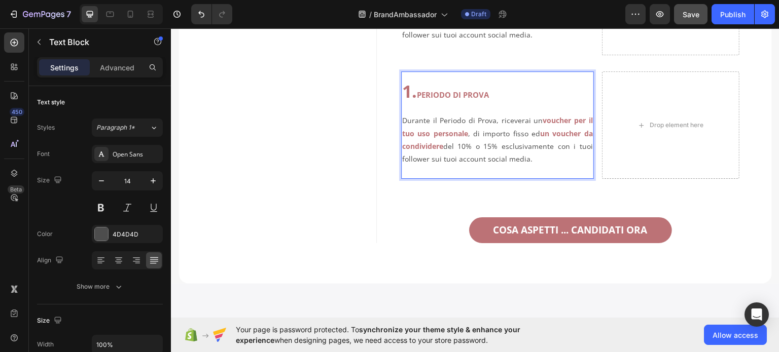
click at [537, 163] on p "Durante il Periodo di Prova, riceverai un voucher per il tuo uso personale , di…" at bounding box center [497, 133] width 191 height 64
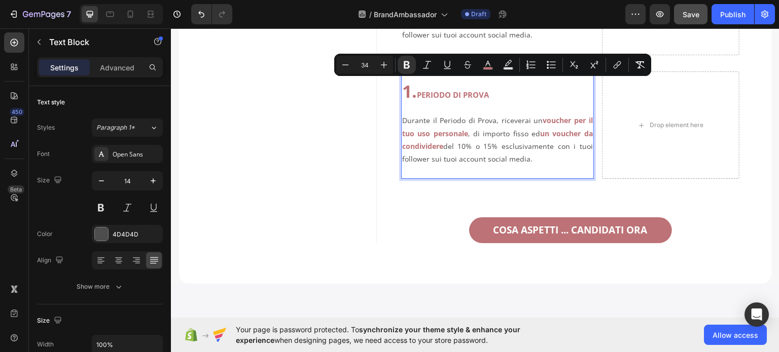
drag, startPoint x: 534, startPoint y: 162, endPoint x: 404, endPoint y: 94, distance: 146.3
click at [404, 94] on div "1. PERIODO DI PROVA Durante il Periodo di Prova, riceverai un voucher per il tu…" at bounding box center [497, 125] width 193 height 108
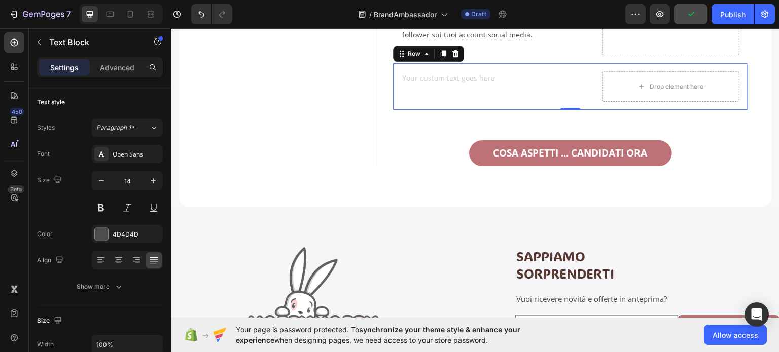
click at [416, 104] on div "Text Block Drop element here Row 0" at bounding box center [570, 86] width 354 height 47
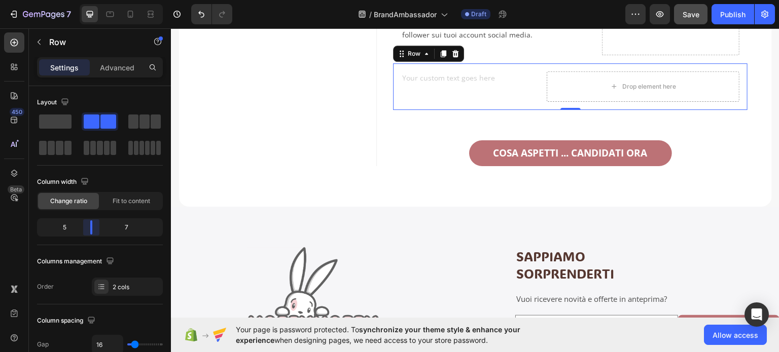
drag, startPoint x: 108, startPoint y: 232, endPoint x: 198, endPoint y: 107, distance: 153.2
click at [92, 0] on body "7 Version history / BrandAmbassador Draft Preview Save Publish 450 Beta Section…" at bounding box center [389, 0] width 779 height 0
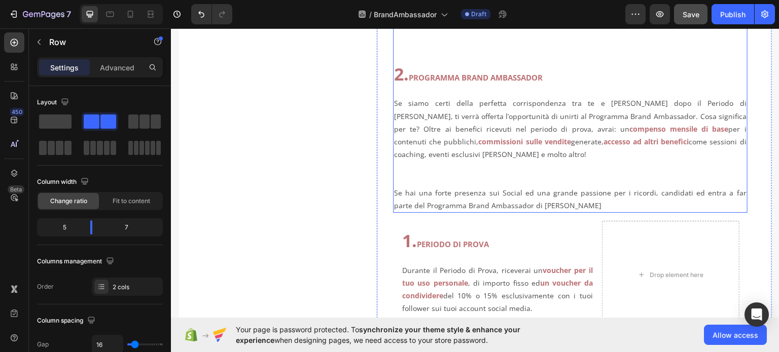
scroll to position [437, 0]
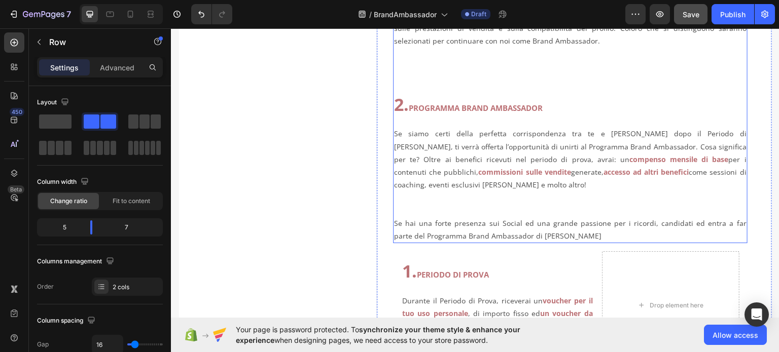
click at [427, 135] on p "Se siamo certi della perfetta corrispondenza tra te e [PERSON_NAME] dopo il Per…" at bounding box center [570, 152] width 352 height 77
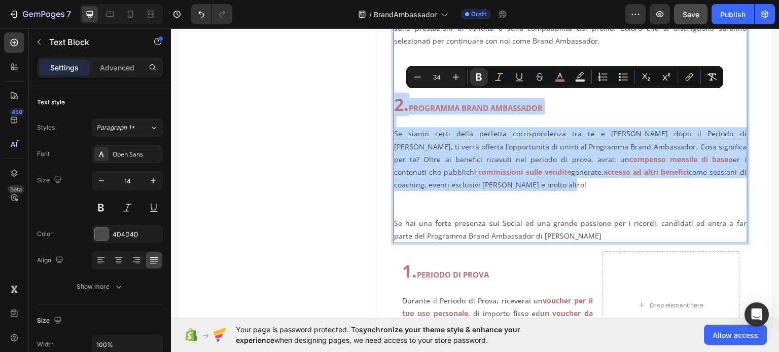
drag, startPoint x: 439, startPoint y: 183, endPoint x: 392, endPoint y: 107, distance: 88.6
click at [393, 107] on div "Il programma è strutturato in due fasi distinte . Nel Periodo di Prova, ci conc…" at bounding box center [570, 106] width 354 height 274
copy div "2. PROGRAMMA BRAND AMBASSADOR Se siamo certi della perfetta corrispondenza tra …"
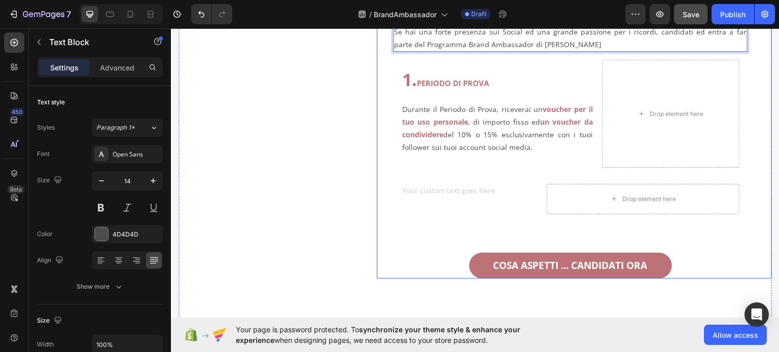
scroll to position [640, 0]
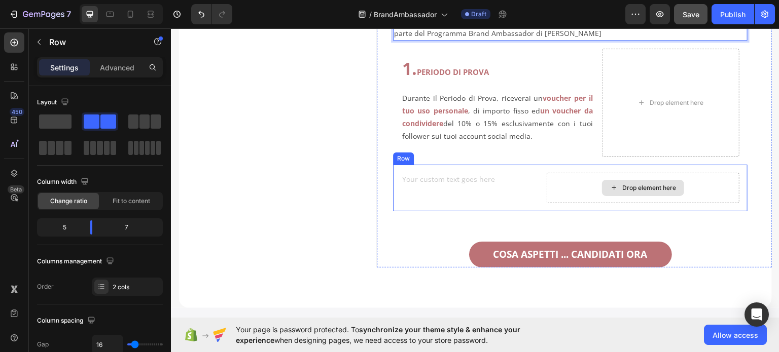
click at [563, 188] on div "Drop element here" at bounding box center [643, 187] width 193 height 30
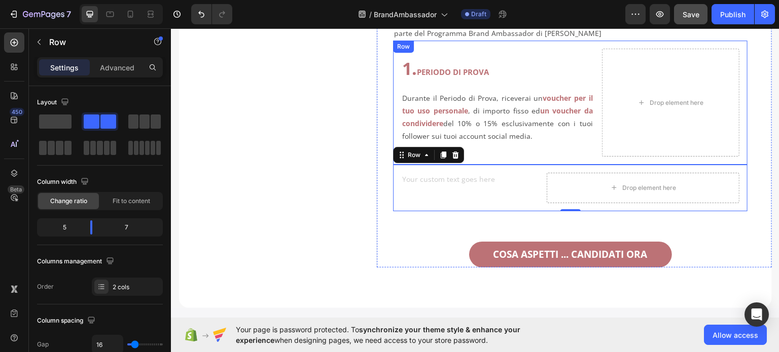
scroll to position [488, 0]
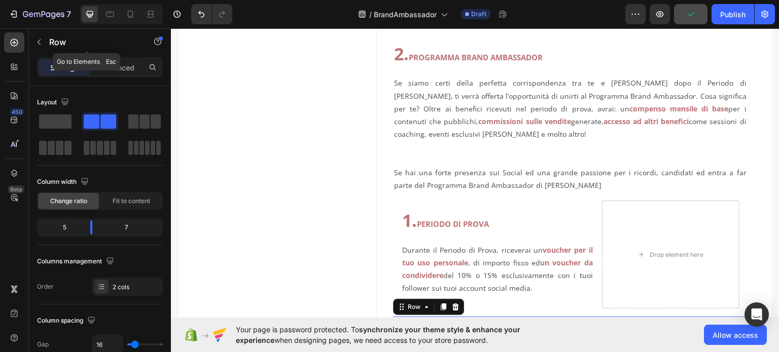
click at [39, 38] on icon "button" at bounding box center [39, 42] width 8 height 8
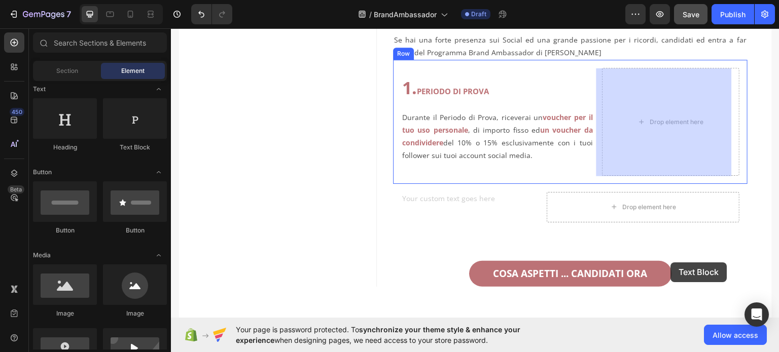
scroll to position [640, 0]
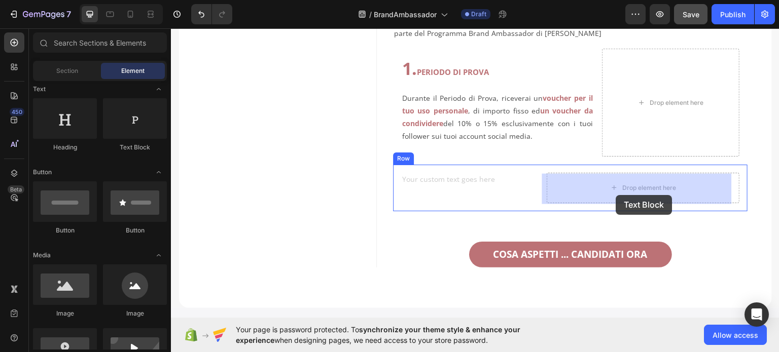
drag, startPoint x: 314, startPoint y: 156, endPoint x: 616, endPoint y: 194, distance: 304.5
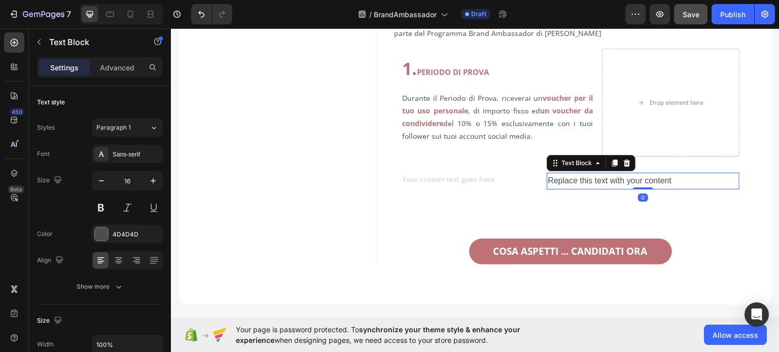
click at [686, 178] on div "Replace this text with your content" at bounding box center [643, 180] width 193 height 17
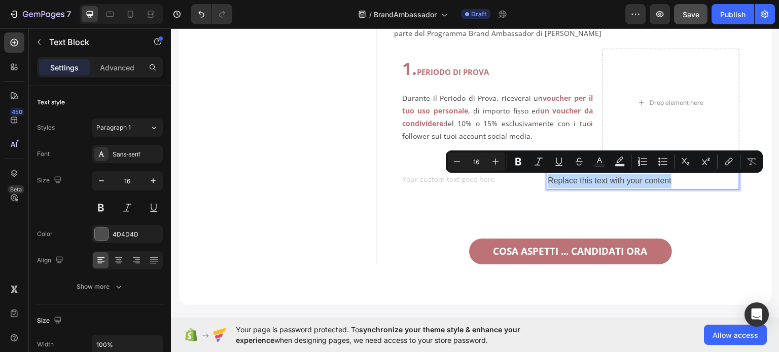
drag, startPoint x: 684, startPoint y: 178, endPoint x: 544, endPoint y: 179, distance: 139.9
click at [548, 179] on p "Replace this text with your content" at bounding box center [643, 180] width 191 height 15
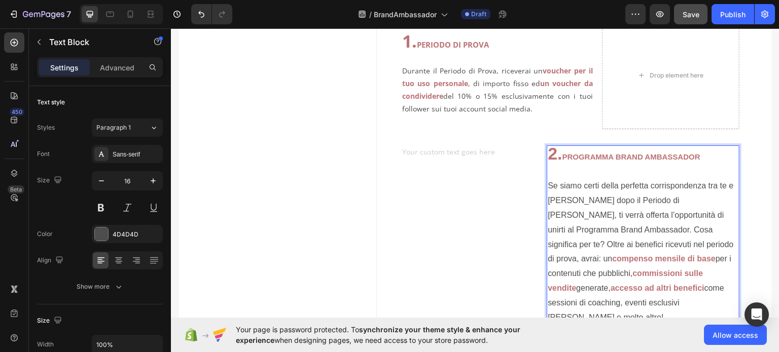
scroll to position [667, 0]
click at [548, 173] on p "Se siamo certi della perfetta corrispondenza tra te e [PERSON_NAME] dopo il Per…" at bounding box center [643, 244] width 191 height 161
click at [522, 95] on p "Durante il Periodo di Prova, riceverai un voucher per il tuo uso personale , di…" at bounding box center [497, 83] width 191 height 64
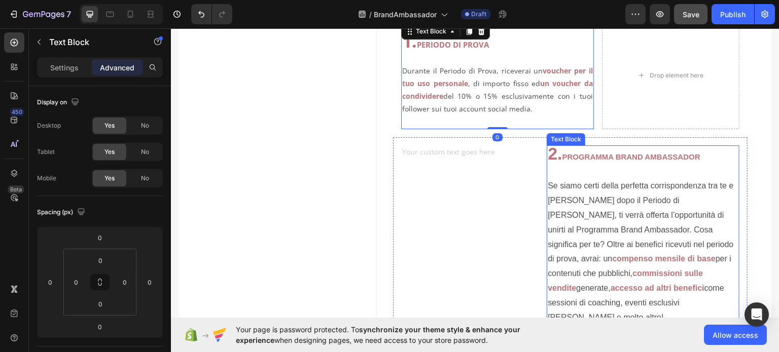
click at [575, 228] on p "⁠⁠⁠⁠⁠⁠⁠ Se siamo certi della perfetta corrispondenza tra te e [PERSON_NAME] dop…" at bounding box center [643, 244] width 191 height 161
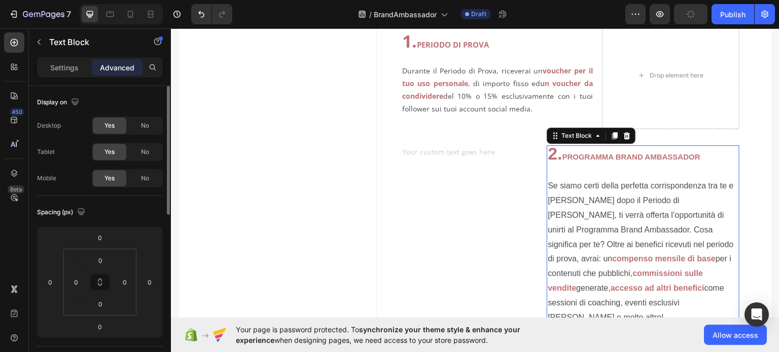
drag, startPoint x: 67, startPoint y: 62, endPoint x: 85, endPoint y: 96, distance: 38.6
click at [67, 62] on p "Settings" at bounding box center [64, 67] width 28 height 11
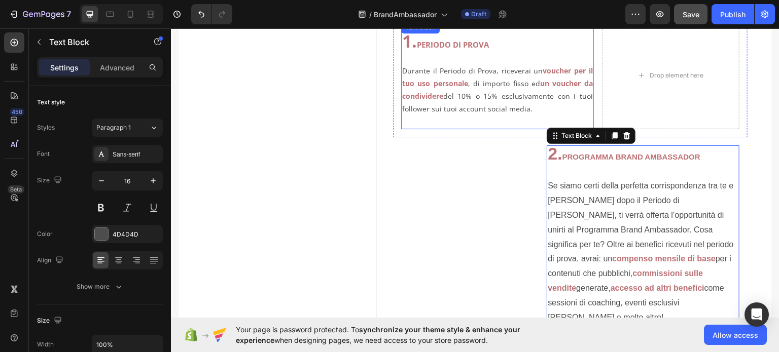
click at [479, 98] on p "Durante il Periodo di Prova, riceverai un voucher per il tuo uso personale , di…" at bounding box center [497, 83] width 191 height 64
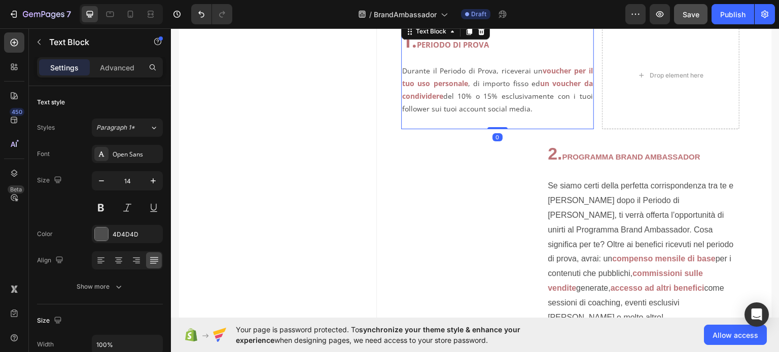
click at [478, 96] on p "Durante il Periodo di Prova, riceverai un voucher per il tuo uso personale , di…" at bounding box center [497, 83] width 191 height 64
click at [465, 93] on p "Durante il Periodo di Prova, riceverai un voucher per il tuo uso personale , di…" at bounding box center [497, 83] width 191 height 64
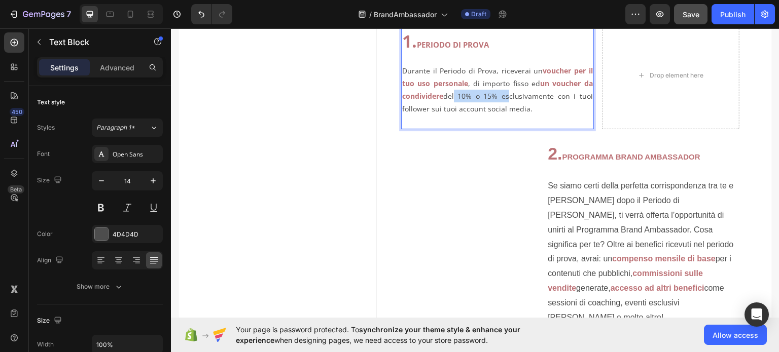
drag, startPoint x: 449, startPoint y: 94, endPoint x: 501, endPoint y: 101, distance: 52.6
click at [501, 101] on p "Durante il Periodo di Prova, riceverai un voucher per il tuo uso personale , di…" at bounding box center [497, 83] width 191 height 64
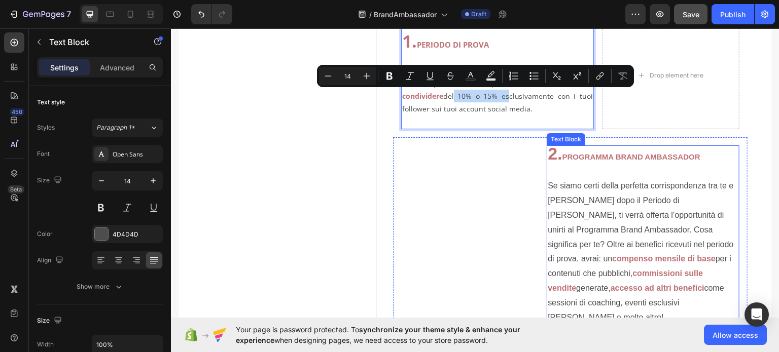
click at [619, 251] on p "⁠⁠⁠⁠⁠⁠⁠ Se siamo certi della perfetta corrispondenza tra te e [PERSON_NAME] dop…" at bounding box center [643, 244] width 191 height 161
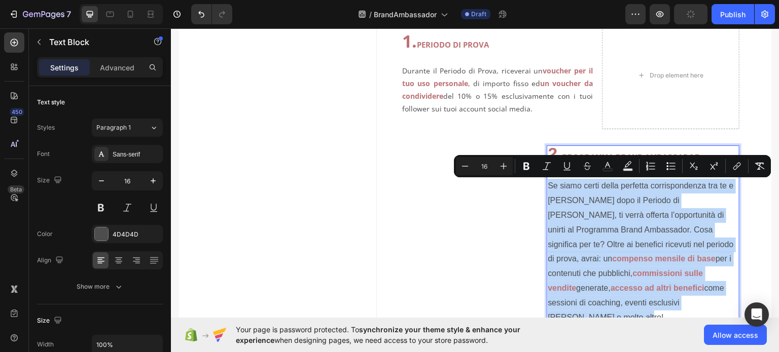
drag, startPoint x: 671, startPoint y: 306, endPoint x: 541, endPoint y: 190, distance: 174.1
click at [541, 190] on div "Text Block 2. PROGRAMMA BRAND AMBASSADOR Se siamo certi della perfetta corrispo…" at bounding box center [570, 235] width 354 height 197
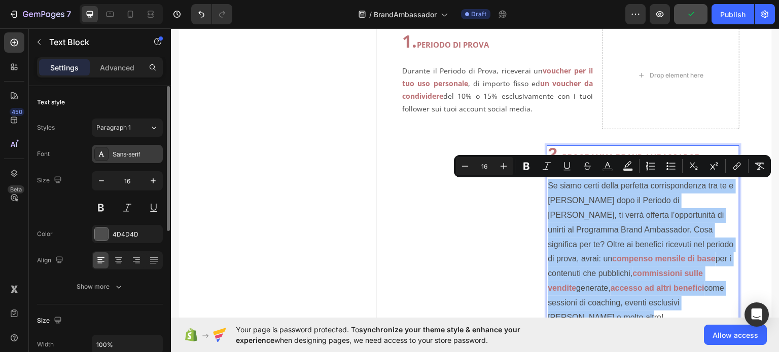
click at [139, 156] on div "Sans-serif" at bounding box center [137, 154] width 48 height 9
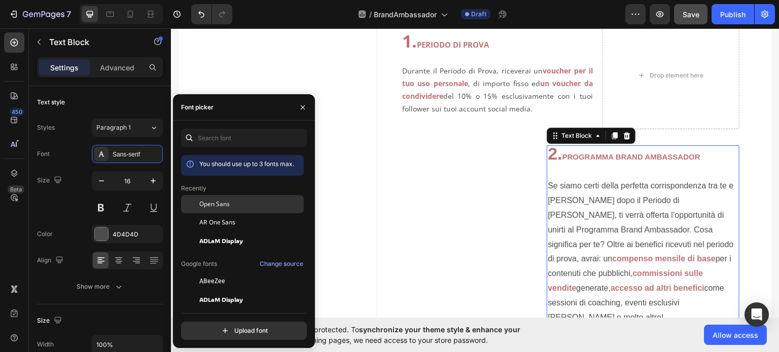
click at [223, 200] on span "Open Sans" at bounding box center [214, 204] width 30 height 9
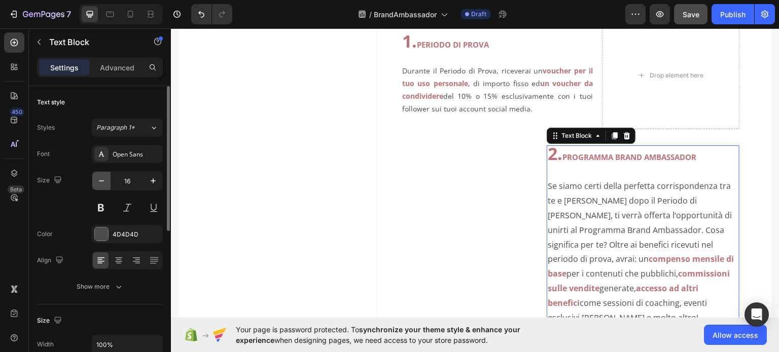
click at [103, 179] on icon "button" at bounding box center [101, 181] width 10 height 10
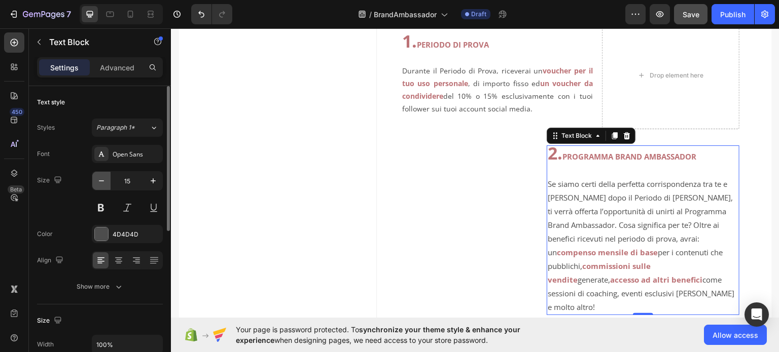
click at [102, 179] on icon "button" at bounding box center [101, 181] width 10 height 10
type input "14"
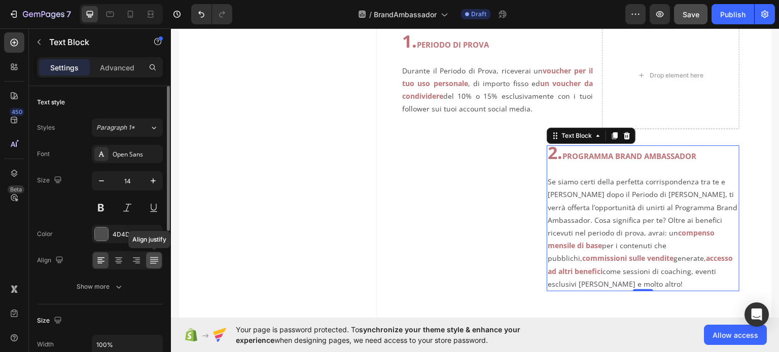
click at [157, 263] on icon at bounding box center [154, 261] width 10 height 10
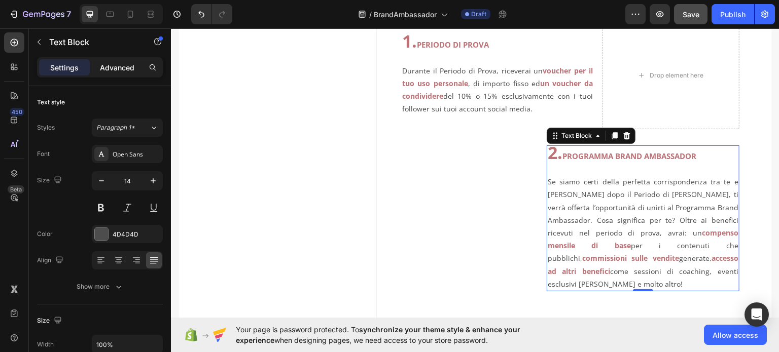
click at [118, 69] on p "Advanced" at bounding box center [117, 67] width 34 height 11
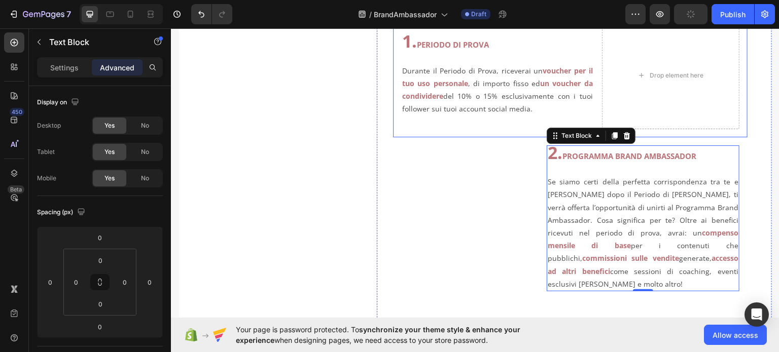
click at [517, 131] on div "1. PERIODO DI PROVA Durante il Periodo di Prova, riceverai un voucher per il tu…" at bounding box center [570, 75] width 354 height 124
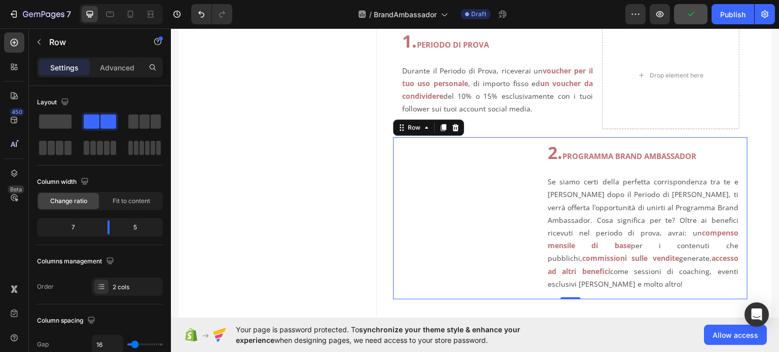
click at [532, 277] on div "Text Block" at bounding box center [469, 218] width 137 height 146
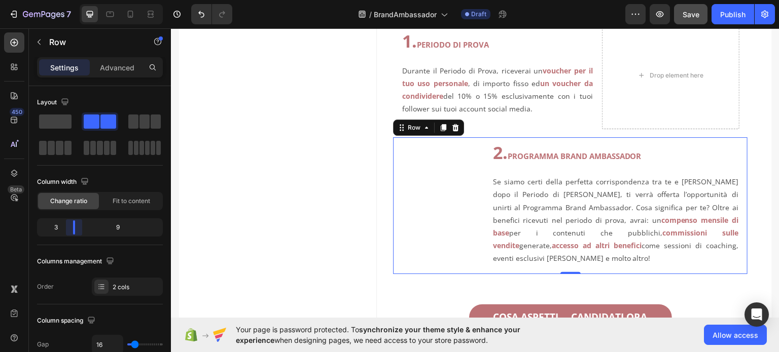
drag, startPoint x: 91, startPoint y: 227, endPoint x: 366, endPoint y: 162, distance: 282.8
click at [73, 0] on body "7 Version history / BrandAmbassador Draft Preview Save Publish 450 Beta Section…" at bounding box center [389, 0] width 779 height 0
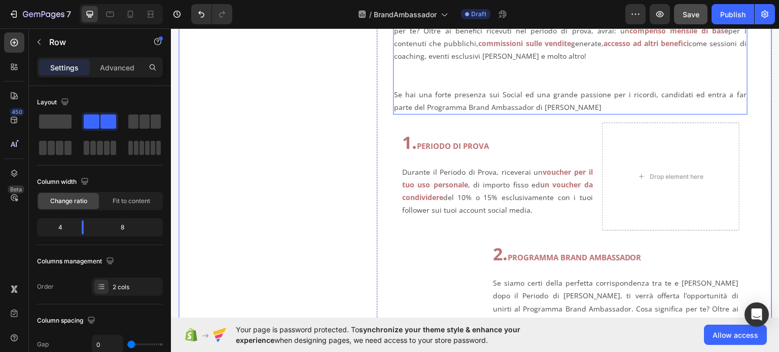
scroll to position [464, 0]
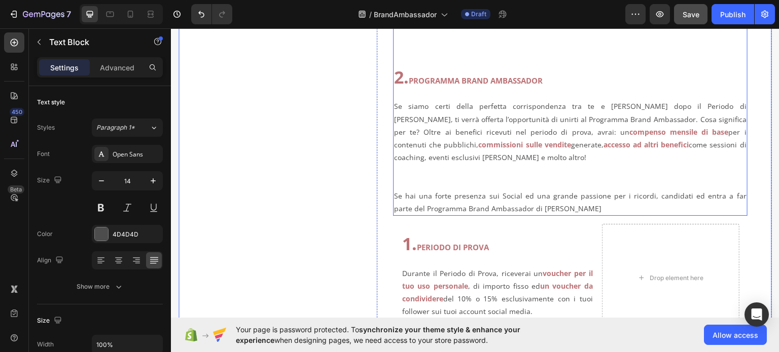
click at [504, 173] on p "Rich Text Editor. Editing area: main" at bounding box center [570, 169] width 352 height 13
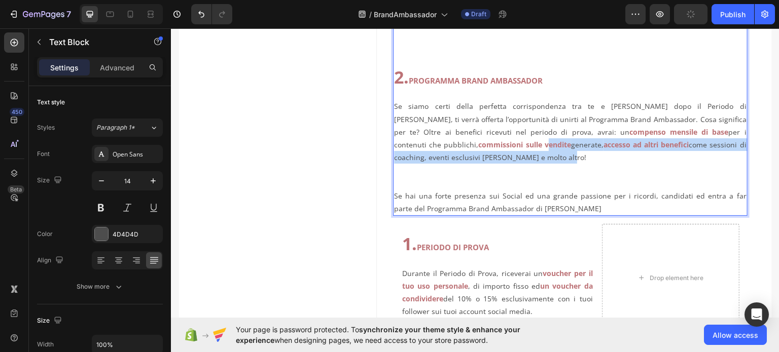
scroll to position [312, 0]
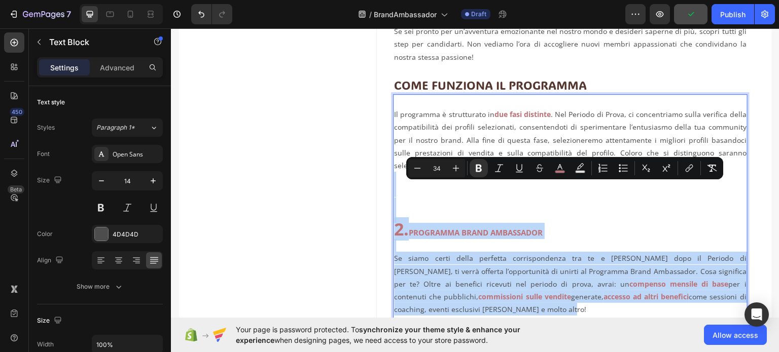
drag, startPoint x: 446, startPoint y: 155, endPoint x: 396, endPoint y: 177, distance: 54.9
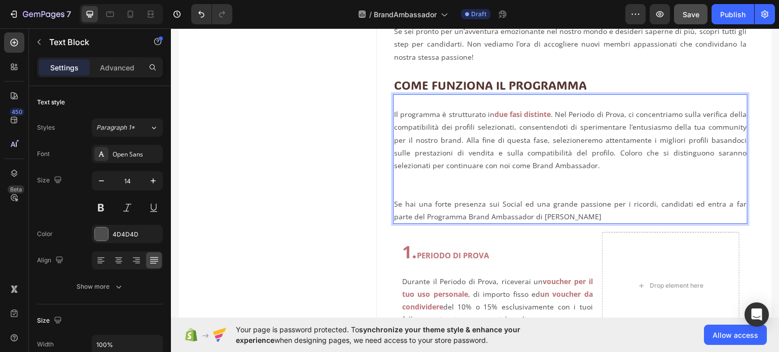
click at [559, 216] on p "Se hai una forte presenza sui Social ed una grande passione per i ricordi, cand…" at bounding box center [570, 209] width 352 height 25
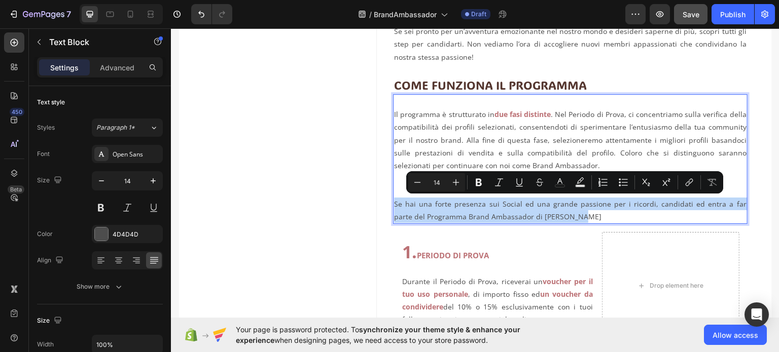
drag, startPoint x: 559, startPoint y: 213, endPoint x: 392, endPoint y: 203, distance: 167.1
click at [394, 203] on p "Se hai una forte presenza sui Social ed una grande passione per i ricordi, cand…" at bounding box center [570, 209] width 352 height 25
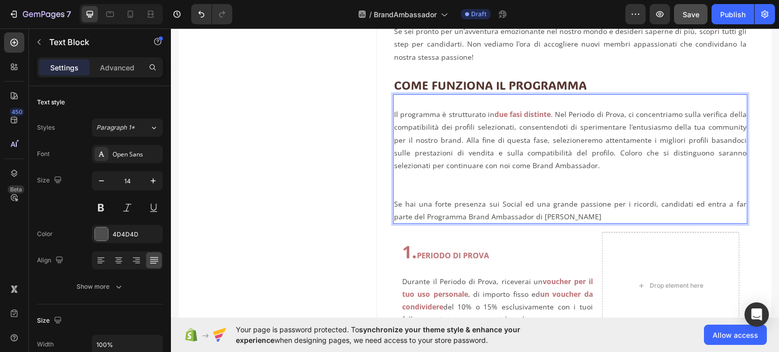
click at [416, 122] on p "Il programma è strutturato in due fasi distinte . Nel Periodo di Prova, ci conc…" at bounding box center [570, 139] width 352 height 64
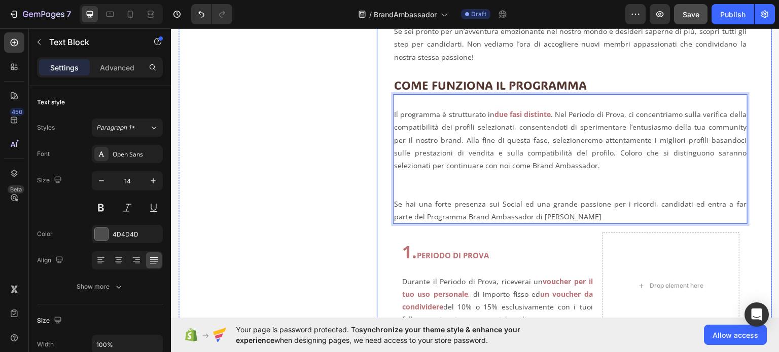
click at [348, 125] on div "Image" at bounding box center [277, 178] width 198 height 723
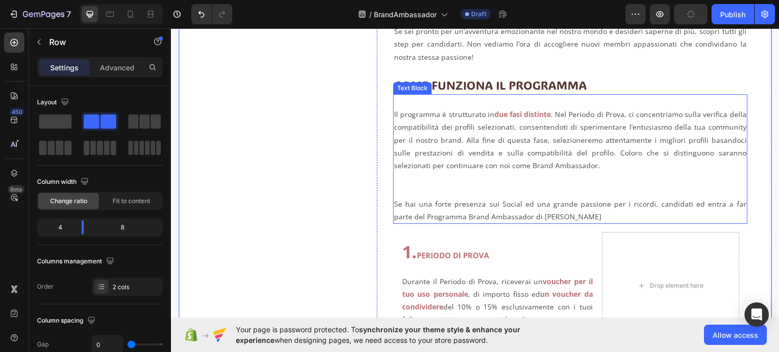
click at [420, 105] on p "Rich Text Editor. Editing area: main" at bounding box center [570, 101] width 352 height 13
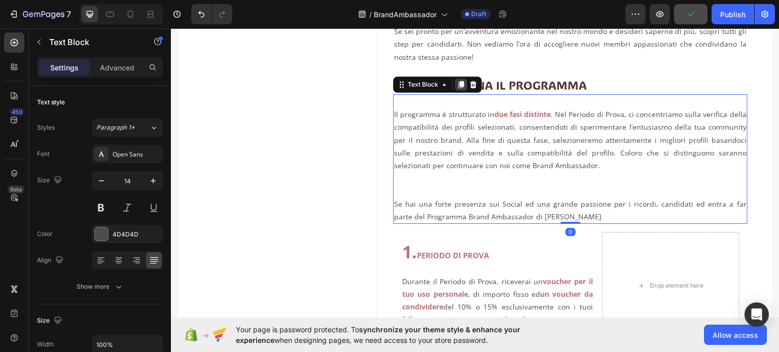
click at [462, 84] on div at bounding box center [461, 84] width 12 height 12
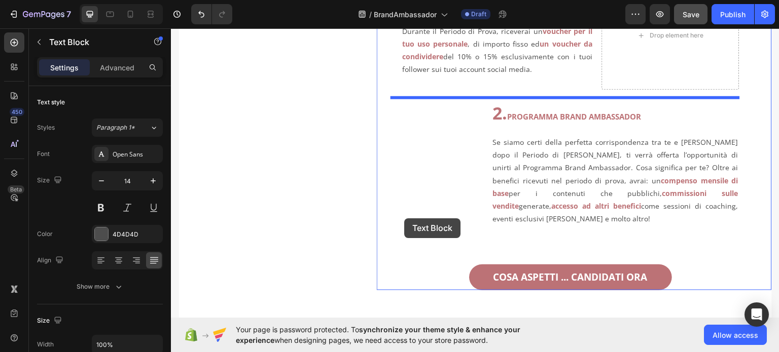
scroll to position [718, 0]
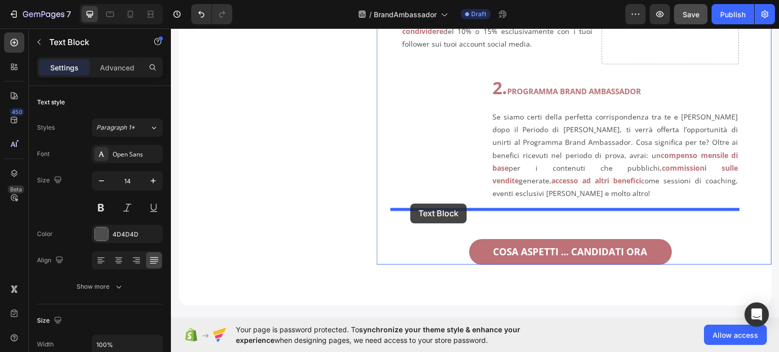
drag, startPoint x: 400, startPoint y: 215, endPoint x: 410, endPoint y: 203, distance: 15.5
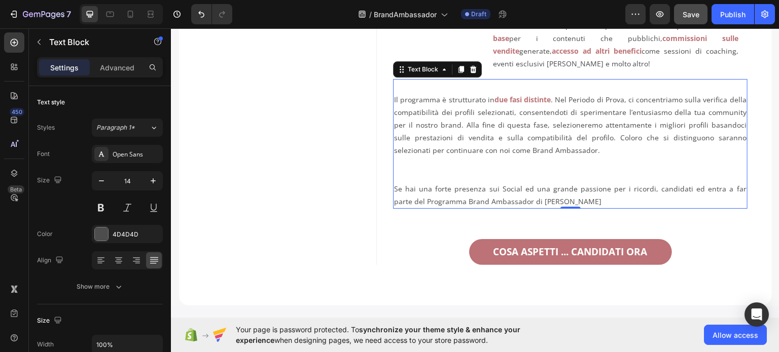
click at [508, 159] on p "Rich Text Editor. Editing area: main" at bounding box center [570, 163] width 352 height 13
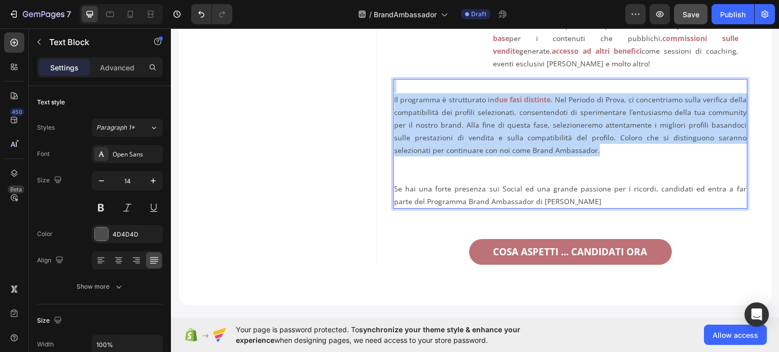
drag, startPoint x: 541, startPoint y: 154, endPoint x: 391, endPoint y: 92, distance: 161.6
click at [394, 93] on p "Il programma è strutturato in due fasi distinte . Nel Periodo di Prova, ci conc…" at bounding box center [570, 125] width 352 height 64
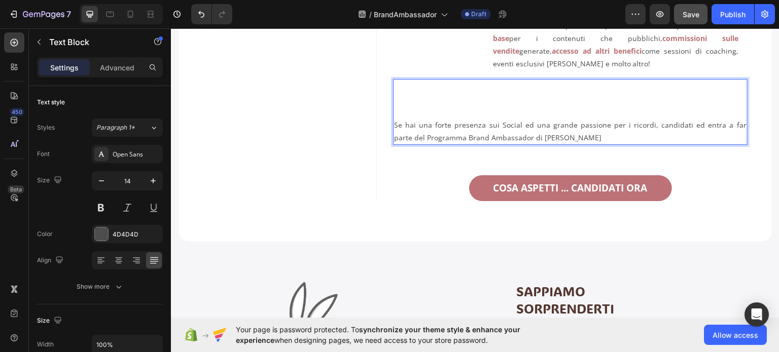
click at [394, 121] on p "Se hai una forte presenza sui Social ed una grande passione per i ricordi, cand…" at bounding box center [570, 130] width 352 height 25
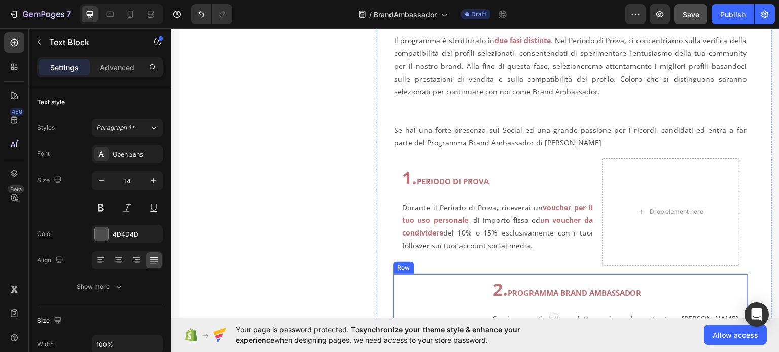
scroll to position [363, 0]
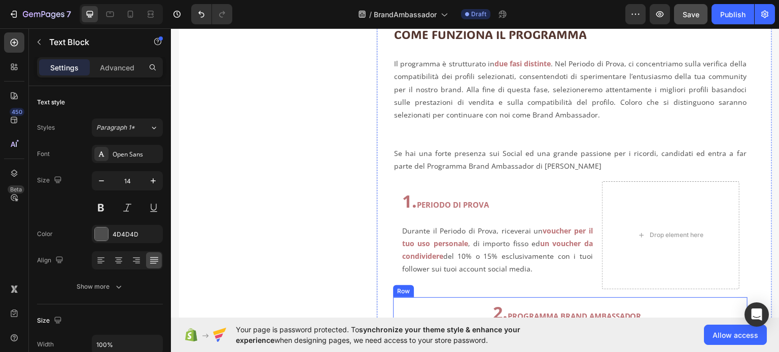
click at [473, 136] on p "Rich Text Editor. Editing area: main" at bounding box center [570, 139] width 352 height 13
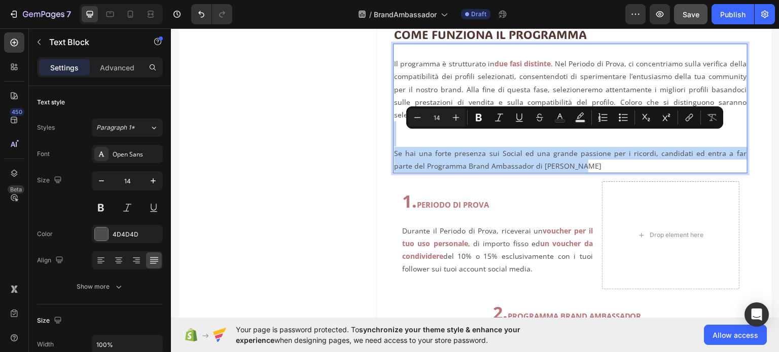
drag, startPoint x: 565, startPoint y: 161, endPoint x: 390, endPoint y: 124, distance: 179.3
click at [393, 124] on div "Il programma è strutturato in due fasi distinte . Nel Periodo di Prova, ci conc…" at bounding box center [570, 108] width 354 height 130
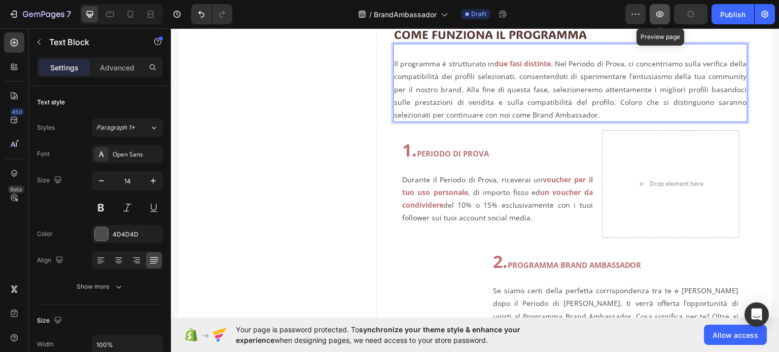
click at [664, 16] on icon "button" at bounding box center [660, 14] width 10 height 10
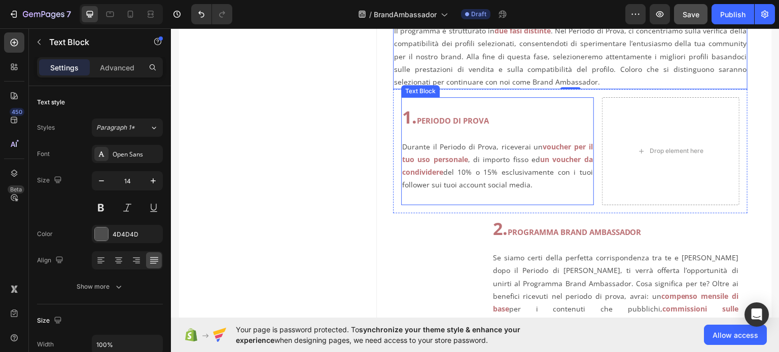
scroll to position [414, 0]
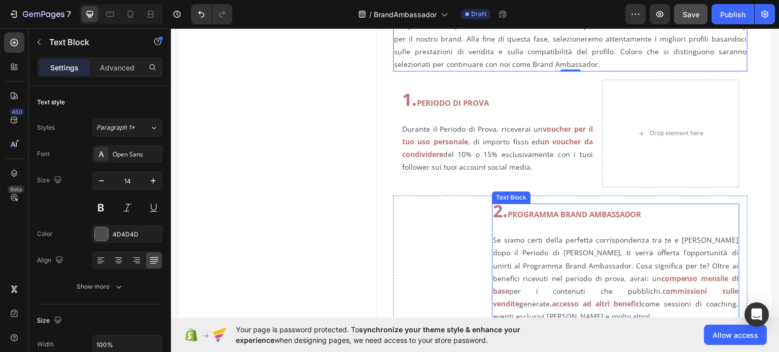
click at [527, 240] on p "Se siamo certi della perfetta corrispondenza tra te e [PERSON_NAME] dopo il Per…" at bounding box center [615, 272] width 245 height 102
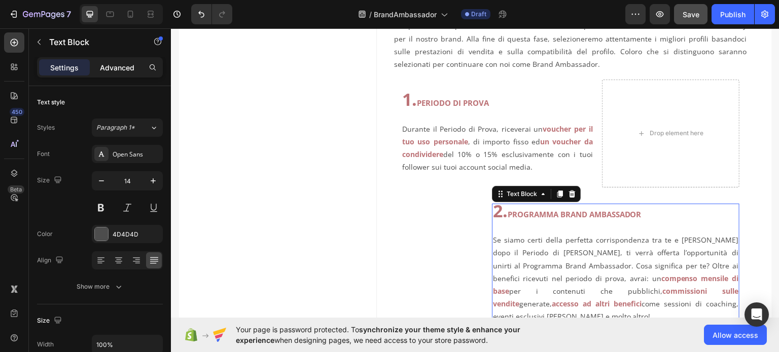
click at [124, 71] on p "Advanced" at bounding box center [117, 67] width 34 height 11
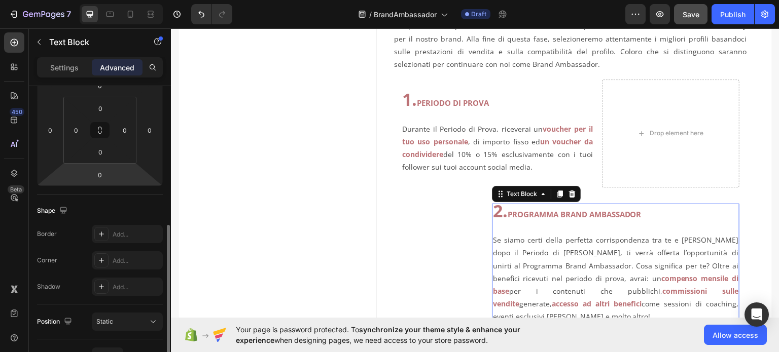
scroll to position [253, 0]
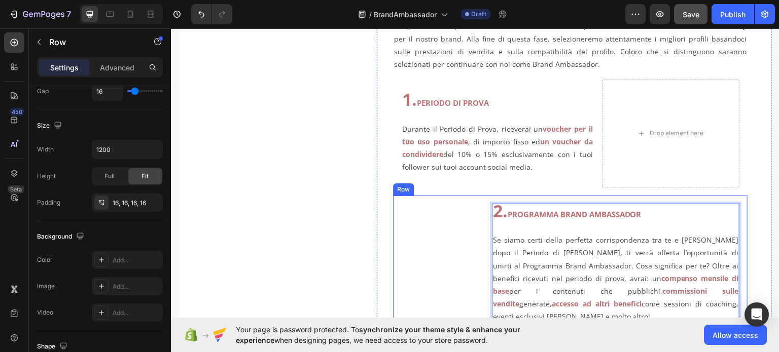
click at [483, 200] on div "Text Block 2. PROGRAMMA BRAND AMBASSADOR ⁠⁠⁠⁠⁠⁠⁠ Se siamo certi della perfetta …" at bounding box center [570, 263] width 354 height 137
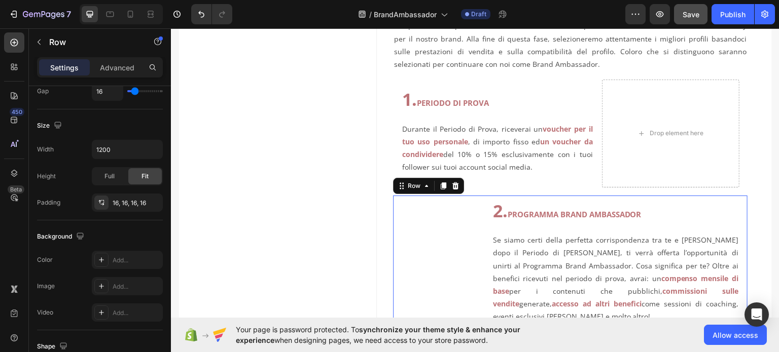
scroll to position [0, 0]
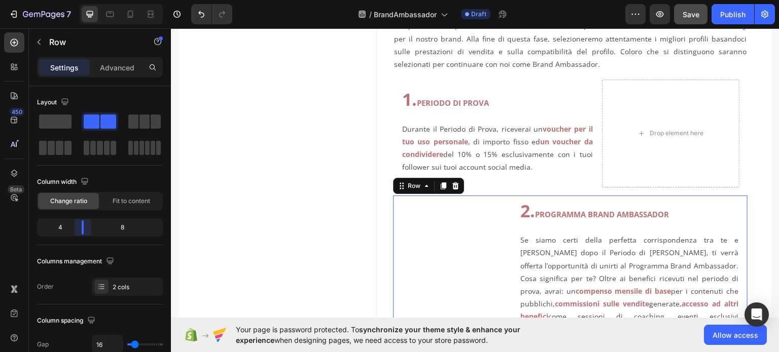
drag, startPoint x: 73, startPoint y: 224, endPoint x: 168, endPoint y: 185, distance: 103.2
click at [77, 0] on body "7 Version history / BrandAmbassador Draft Preview Save Publish 450 Beta Section…" at bounding box center [389, 0] width 779 height 0
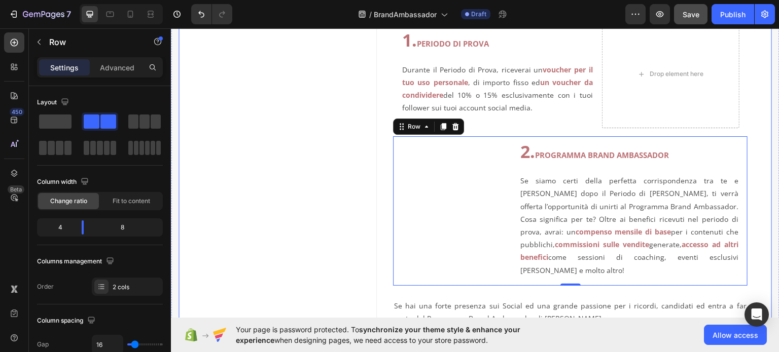
scroll to position [464, 0]
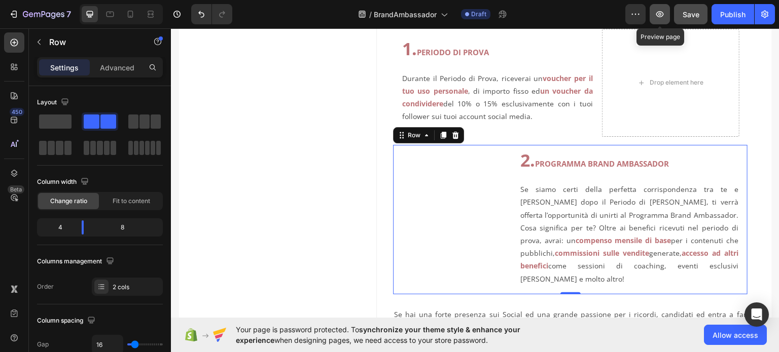
click at [660, 12] on icon "button" at bounding box center [660, 14] width 10 height 10
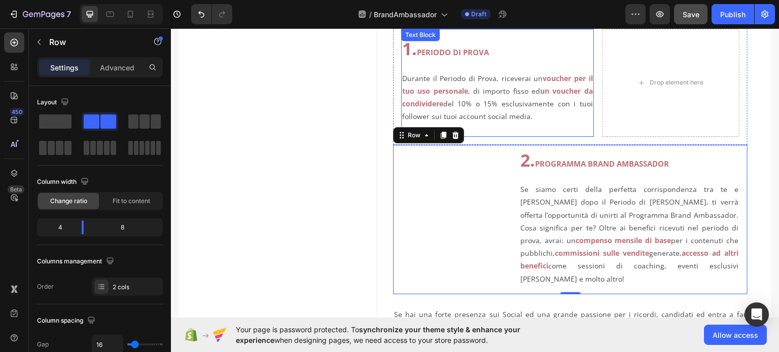
click at [548, 122] on p "Durante il Periodo di Prova, riceverai un voucher per il tuo uso personale , di…" at bounding box center [497, 91] width 191 height 64
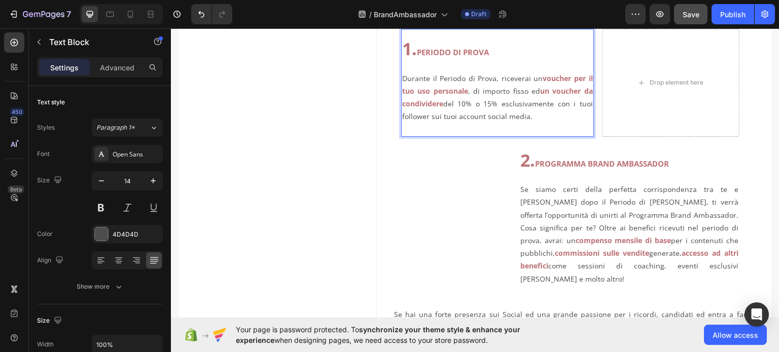
click at [419, 54] on strong "PERIODO DI PROVA" at bounding box center [453, 52] width 72 height 10
drag, startPoint x: 419, startPoint y: 50, endPoint x: 403, endPoint y: 50, distance: 15.7
click at [403, 50] on p "1. PERIODO DI PROVA" at bounding box center [497, 50] width 191 height 16
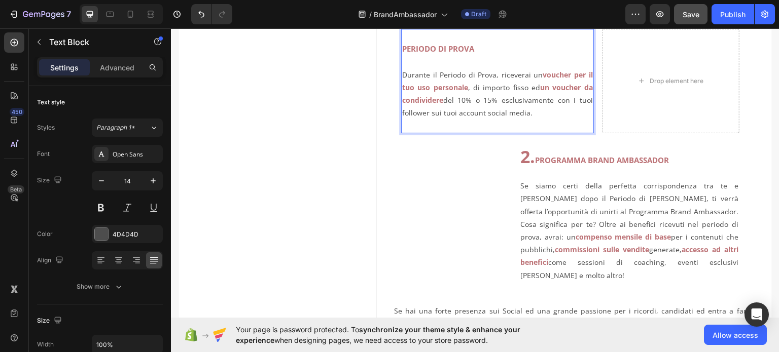
scroll to position [414, 0]
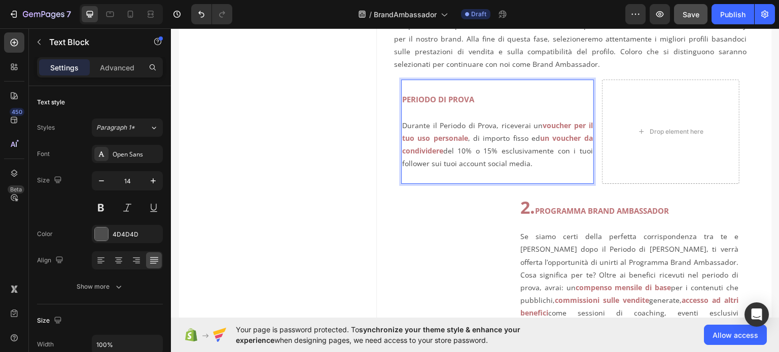
click at [494, 96] on p "PERIODO DI PROVA" at bounding box center [497, 99] width 191 height 13
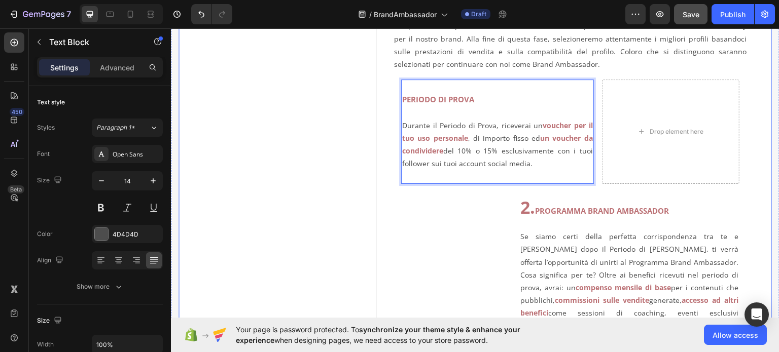
click at [332, 149] on div "Image" at bounding box center [277, 76] width 198 height 721
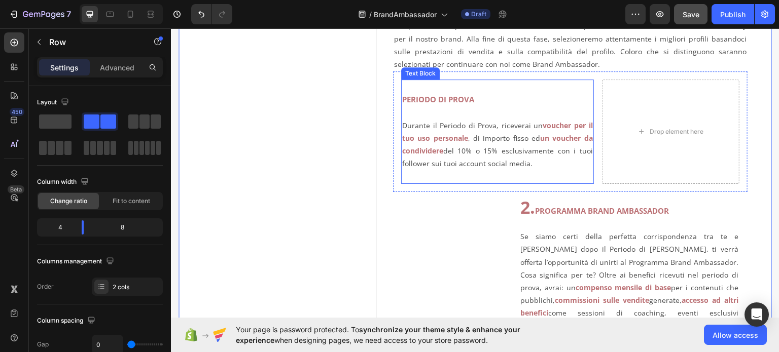
click at [433, 126] on p "Durante il Periodo di Prova, riceverai un voucher per il tuo uso personale , di…" at bounding box center [497, 138] width 191 height 64
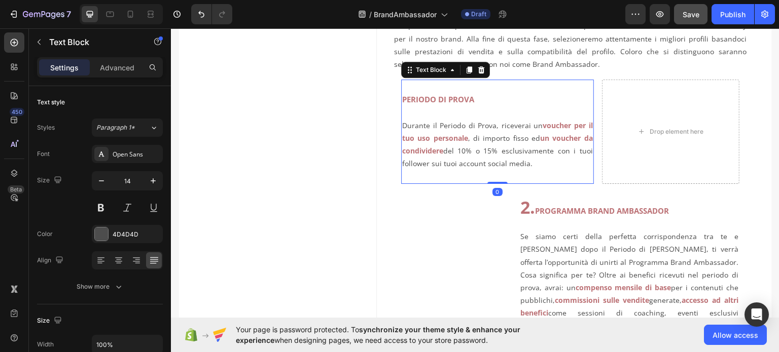
drag, startPoint x: 467, startPoint y: 64, endPoint x: 467, endPoint y: 142, distance: 78.6
click at [467, 63] on div at bounding box center [469, 69] width 12 height 12
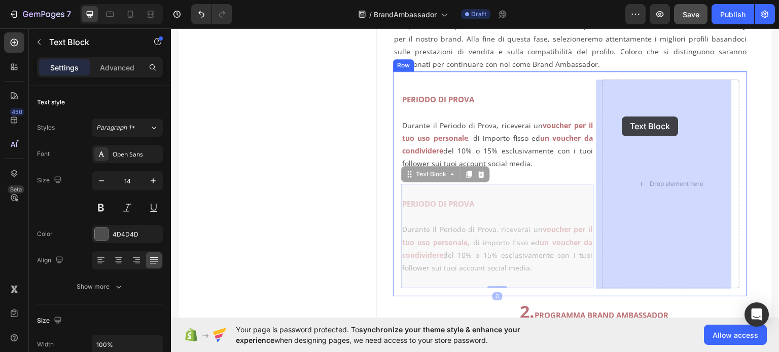
drag, startPoint x: 408, startPoint y: 174, endPoint x: 622, endPoint y: 116, distance: 221.7
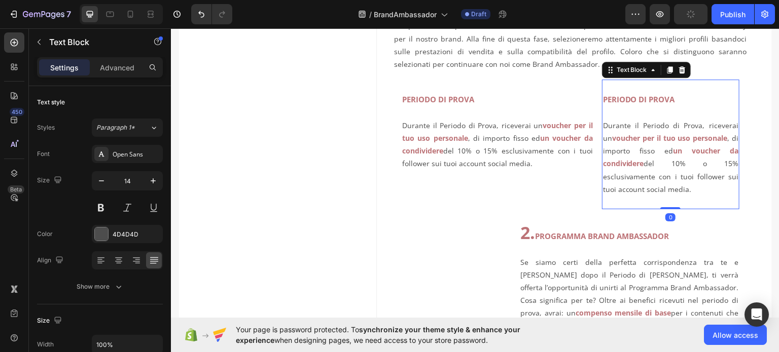
click at [691, 186] on p "Durante il Periodo di Prova, riceverai un voucher per il tuo uso personale , di…" at bounding box center [670, 150] width 135 height 89
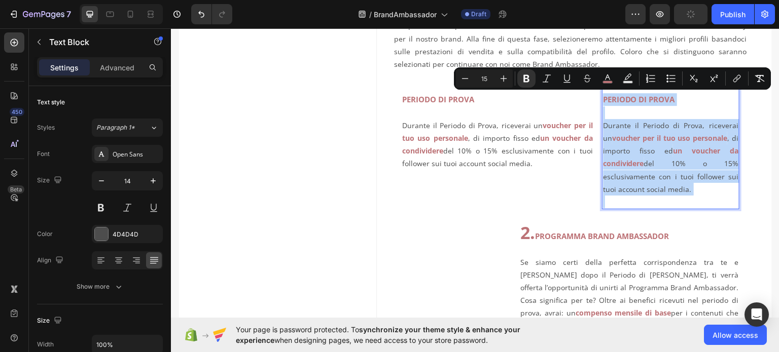
drag, startPoint x: 692, startPoint y: 187, endPoint x: 597, endPoint y: 94, distance: 132.3
click at [602, 94] on div "PERIODO DI PROVA Durante il Periodo di Prova, riceverai un voucher per il tuo u…" at bounding box center [670, 144] width 137 height 130
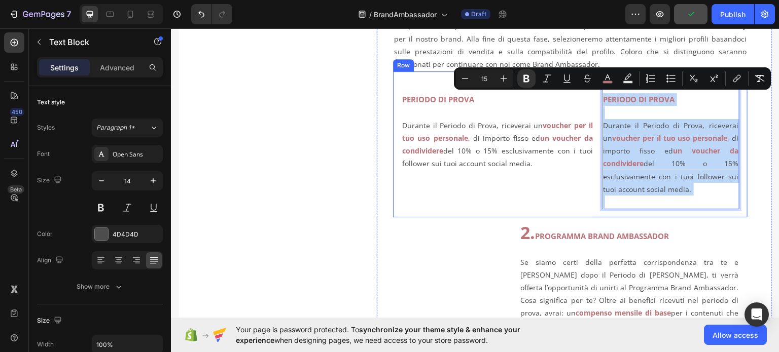
click at [571, 190] on div "PERIODO DI PROVA Durante il Periodo di Prova, riceverai un voucher per il tuo u…" at bounding box center [497, 144] width 193 height 130
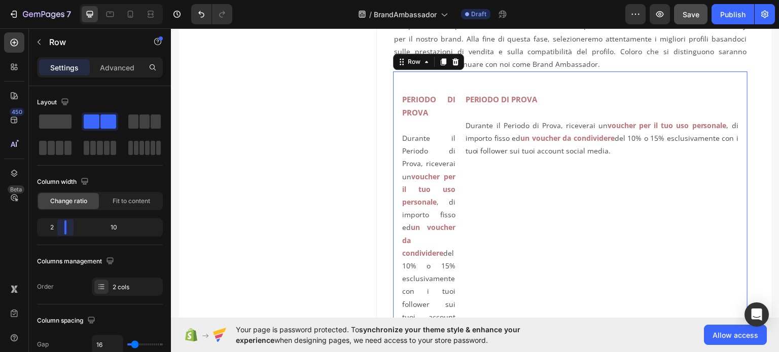
drag, startPoint x: 106, startPoint y: 229, endPoint x: 182, endPoint y: 68, distance: 177.8
click at [63, 0] on body "7 Version history / BrandAmbassador Draft Preview Save Publish 450 Beta Section…" at bounding box center [389, 0] width 779 height 0
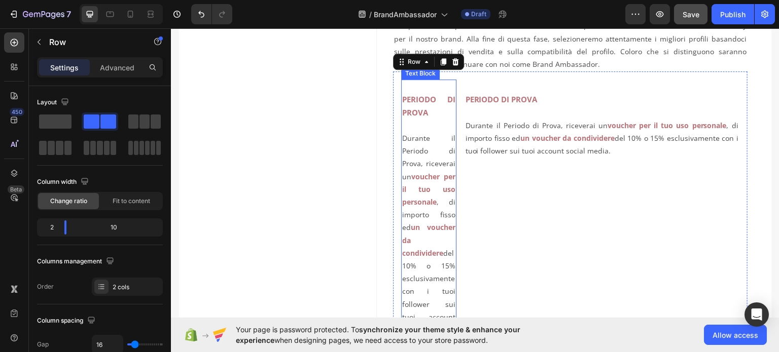
click at [402, 95] on strong "PERIODO DI PROVA" at bounding box center [428, 105] width 53 height 23
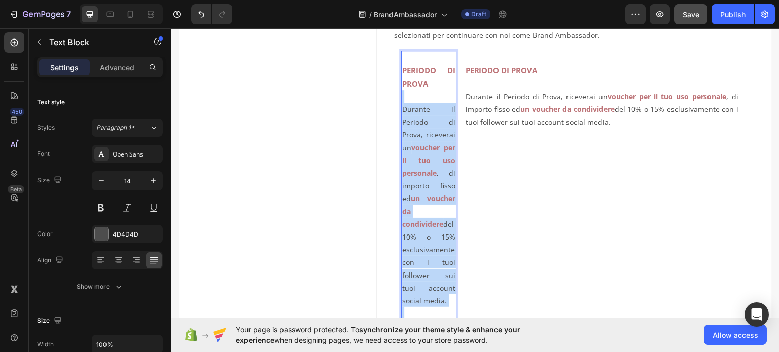
drag, startPoint x: 423, startPoint y: 129, endPoint x: 439, endPoint y: 311, distance: 182.7
click at [439, 311] on div "PERIODO DI PROVA ⁠⁠⁠⁠⁠⁠⁠ Durante il Periodo di Prova, riceverai un voucher per …" at bounding box center [428, 185] width 55 height 270
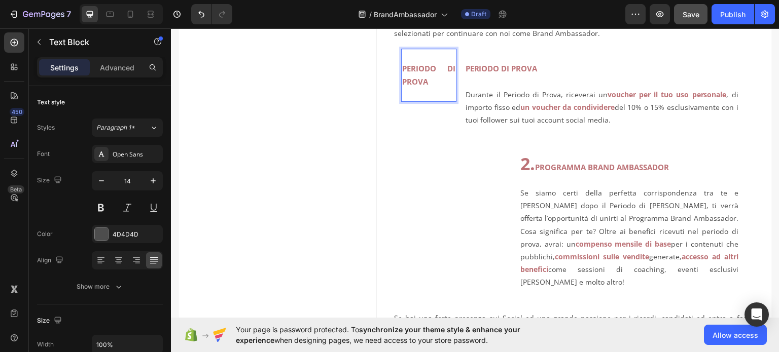
click at [415, 90] on p "Rich Text Editor. Editing area: main" at bounding box center [428, 94] width 53 height 13
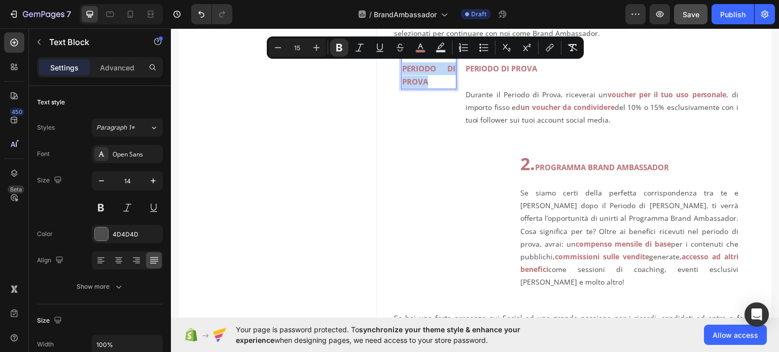
drag, startPoint x: 432, startPoint y: 80, endPoint x: 400, endPoint y: 66, distance: 34.7
click at [402, 66] on p "PERIODO DI PROVA" at bounding box center [428, 74] width 53 height 25
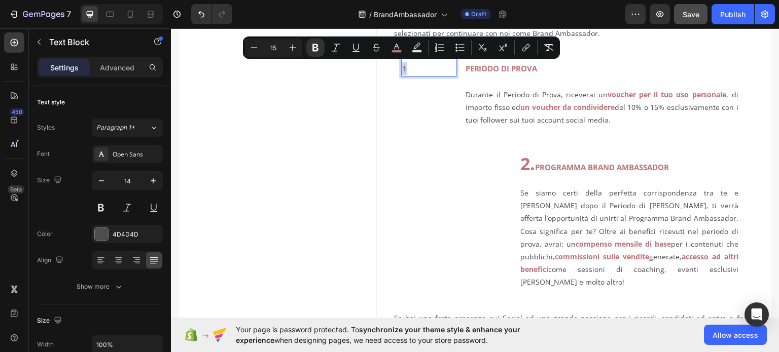
drag, startPoint x: 407, startPoint y: 66, endPoint x: 399, endPoint y: 66, distance: 7.6
click at [402, 66] on p "1" at bounding box center [428, 68] width 53 height 13
click at [295, 51] on icon "Editor contextual toolbar" at bounding box center [292, 48] width 10 height 10
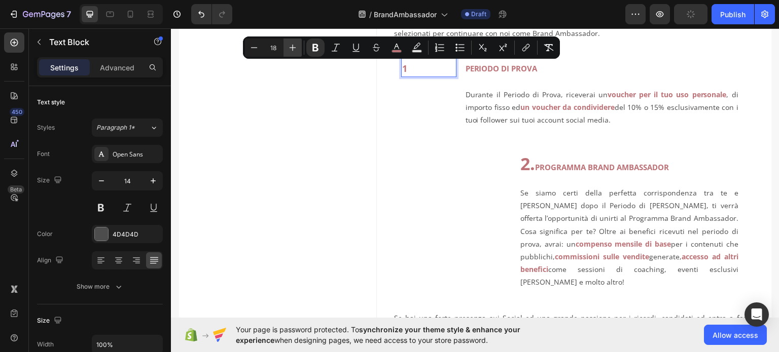
click at [295, 51] on icon "Editor contextual toolbar" at bounding box center [292, 48] width 10 height 10
click at [295, 50] on icon "Editor contextual toolbar" at bounding box center [292, 48] width 10 height 10
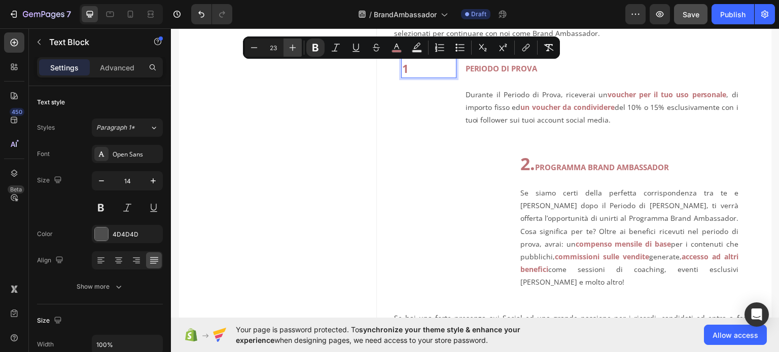
click at [295, 50] on icon "Editor contextual toolbar" at bounding box center [292, 48] width 10 height 10
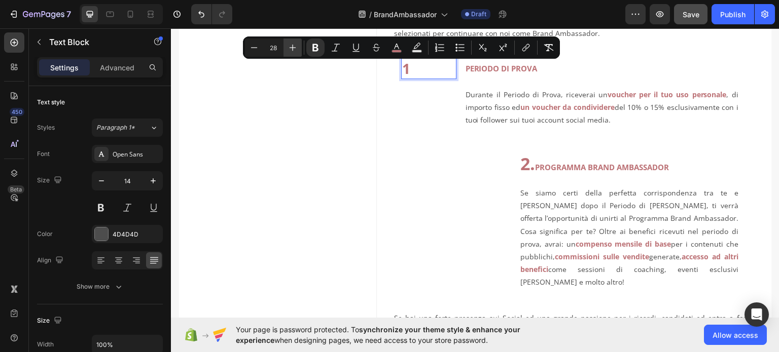
click at [295, 50] on icon "Editor contextual toolbar" at bounding box center [292, 48] width 10 height 10
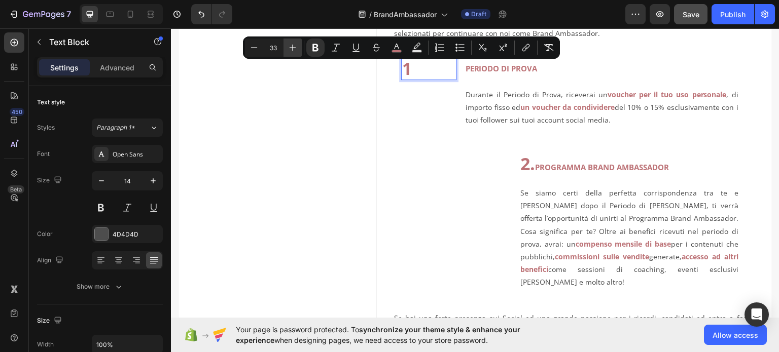
click at [295, 50] on icon "Editor contextual toolbar" at bounding box center [292, 48] width 10 height 10
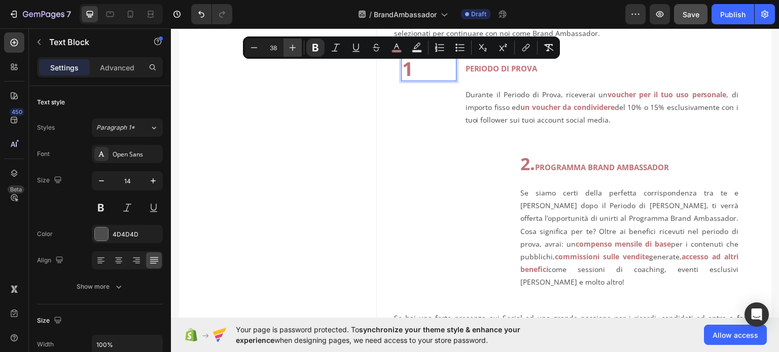
click at [295, 50] on icon "Editor contextual toolbar" at bounding box center [292, 48] width 10 height 10
click at [294, 50] on icon "Editor contextual toolbar" at bounding box center [292, 48] width 10 height 10
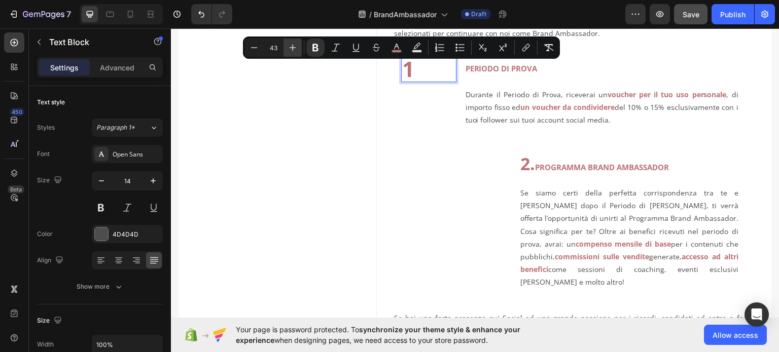
click at [294, 50] on icon "Editor contextual toolbar" at bounding box center [292, 48] width 10 height 10
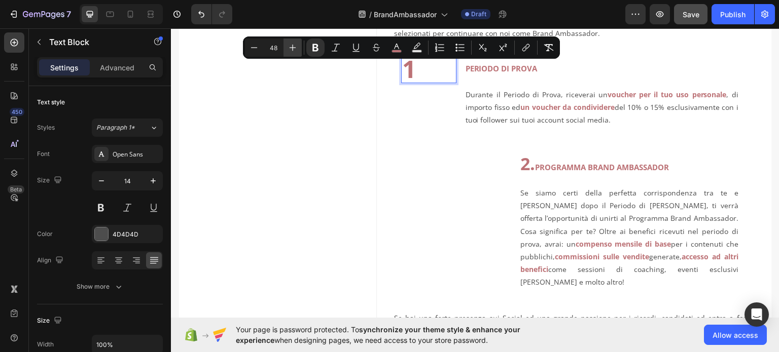
click at [294, 50] on icon "Editor contextual toolbar" at bounding box center [292, 48] width 10 height 10
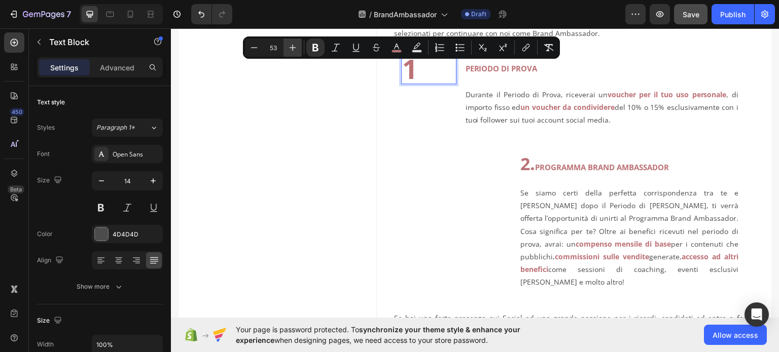
click at [294, 50] on icon "Editor contextual toolbar" at bounding box center [292, 48] width 10 height 10
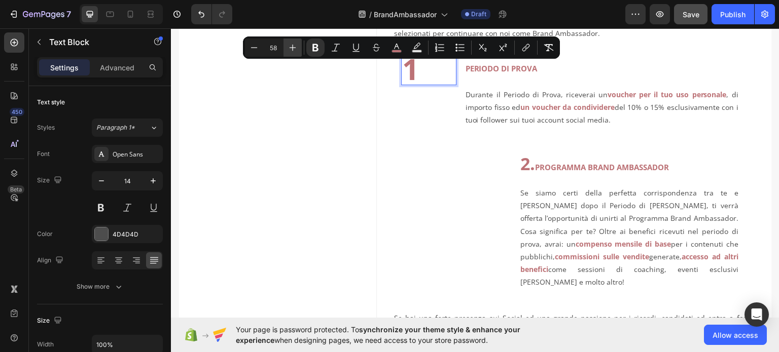
click at [294, 50] on icon "Editor contextual toolbar" at bounding box center [292, 48] width 10 height 10
click at [292, 50] on icon "Editor contextual toolbar" at bounding box center [292, 48] width 7 height 7
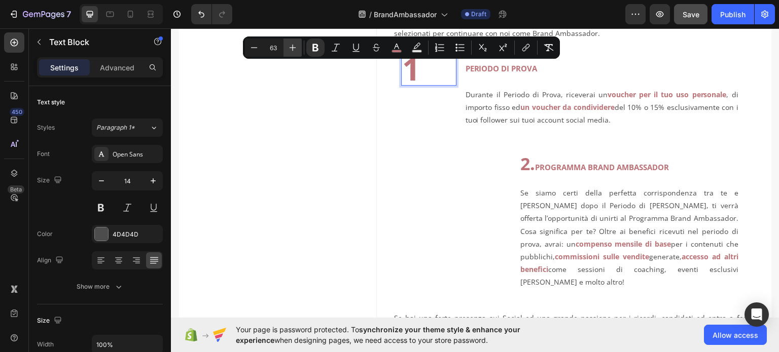
click at [292, 50] on icon "Editor contextual toolbar" at bounding box center [292, 48] width 7 height 7
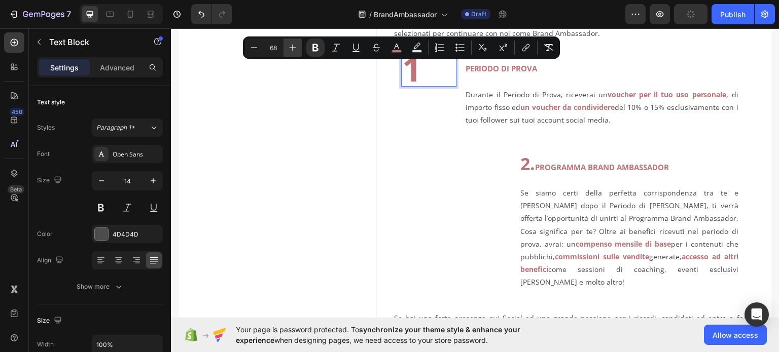
click at [292, 50] on icon "Editor contextual toolbar" at bounding box center [292, 48] width 7 height 7
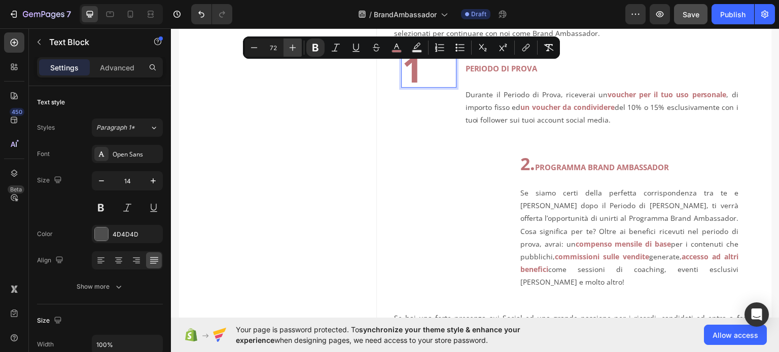
type input "73"
click at [418, 104] on div "1 Text Block 0" at bounding box center [428, 93] width 55 height 91
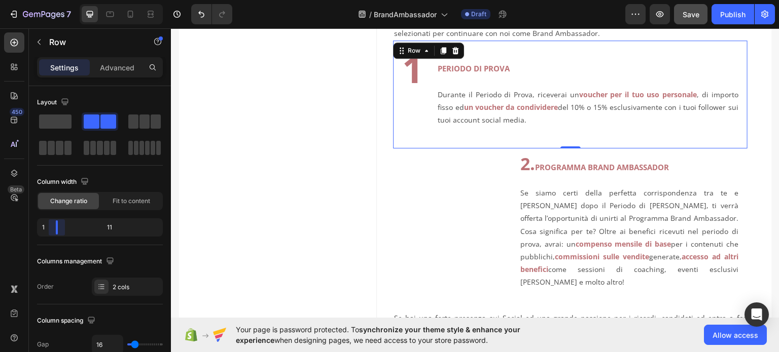
drag, startPoint x: 64, startPoint y: 226, endPoint x: 52, endPoint y: 227, distance: 11.7
click at [52, 0] on body "7 Version history / BrandAmbassador Draft Preview Save Publish 450 Beta Section…" at bounding box center [389, 0] width 779 height 0
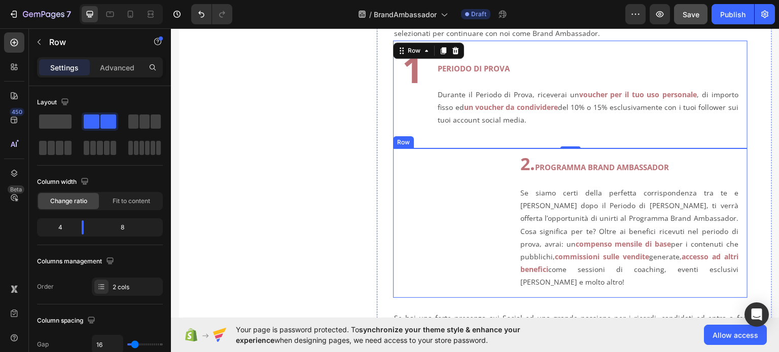
click at [407, 210] on div "Text Block" at bounding box center [456, 222] width 110 height 133
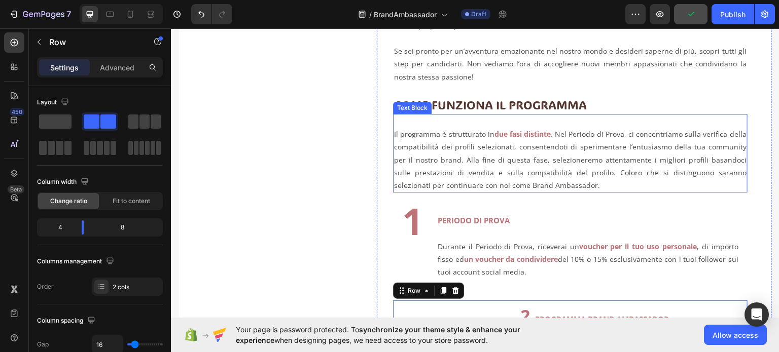
scroll to position [343, 0]
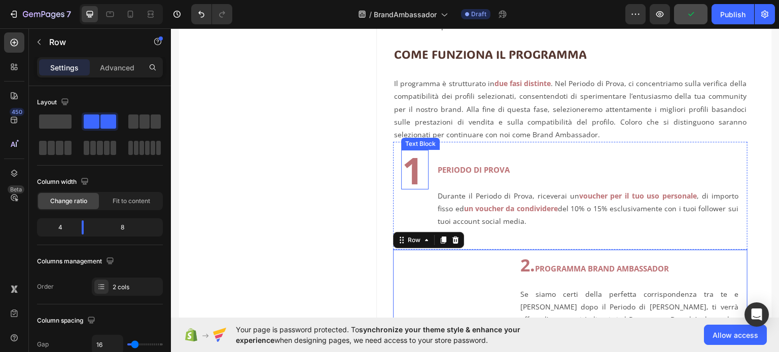
click at [414, 174] on strong "1" at bounding box center [412, 169] width 21 height 50
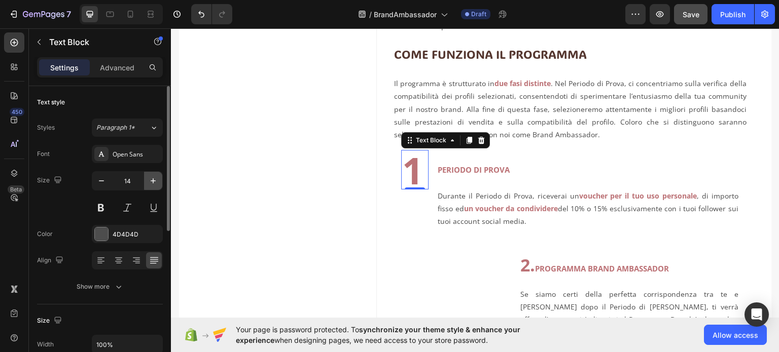
click at [154, 179] on icon "button" at bounding box center [153, 181] width 10 height 10
type input "16"
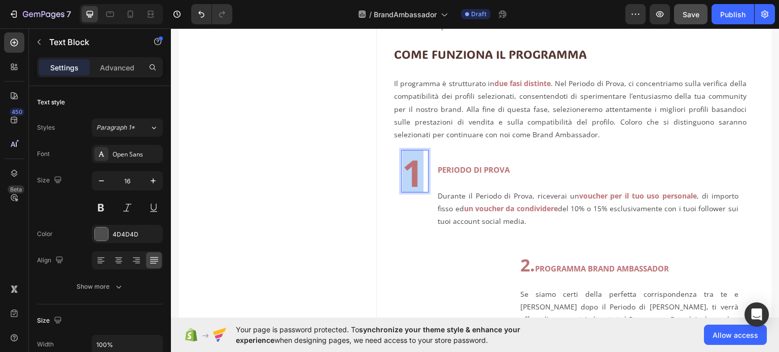
drag, startPoint x: 416, startPoint y: 174, endPoint x: 409, endPoint y: 173, distance: 7.1
click at [409, 173] on strong "1" at bounding box center [412, 172] width 21 height 50
drag, startPoint x: 416, startPoint y: 172, endPoint x: 405, endPoint y: 172, distance: 11.7
click at [405, 172] on strong "1" at bounding box center [412, 172] width 21 height 50
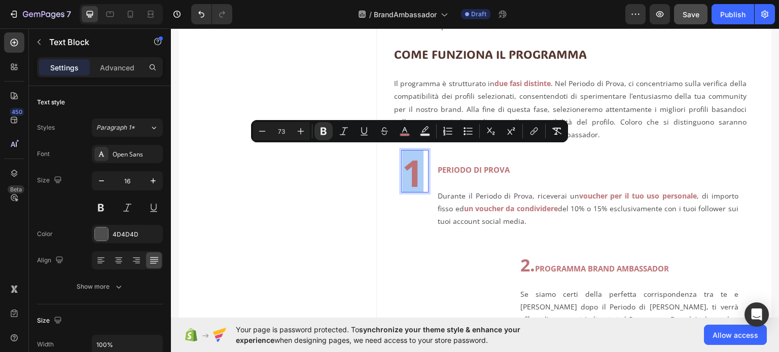
click at [286, 129] on input "73" at bounding box center [281, 131] width 20 height 12
drag, startPoint x: 285, startPoint y: 130, endPoint x: 274, endPoint y: 131, distance: 10.8
click at [274, 131] on input "73" at bounding box center [281, 131] width 20 height 12
type input "16"
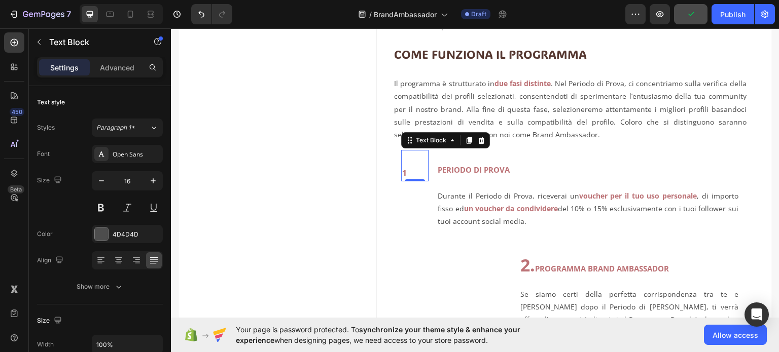
click at [407, 174] on p "1" at bounding box center [414, 172] width 25 height 15
click at [402, 172] on p "1" at bounding box center [414, 172] width 25 height 15
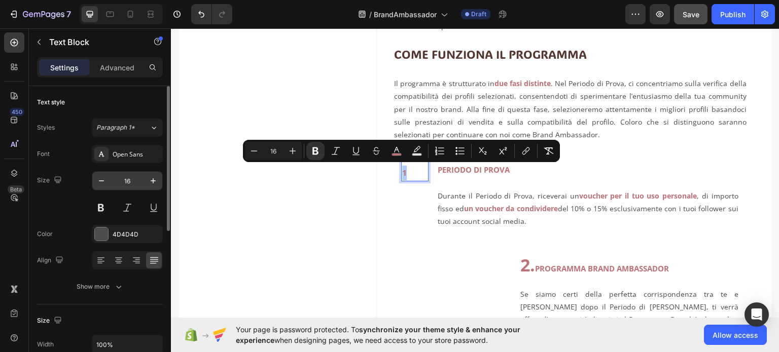
click at [138, 180] on input "16" at bounding box center [127, 181] width 33 height 18
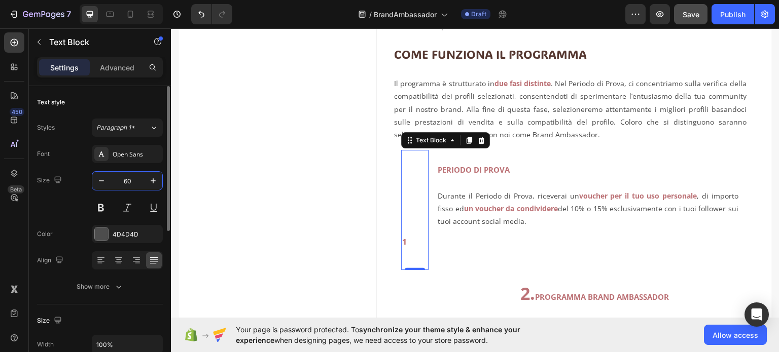
drag, startPoint x: 129, startPoint y: 181, endPoint x: 120, endPoint y: 181, distance: 9.6
click at [120, 181] on input "60" at bounding box center [127, 181] width 33 height 18
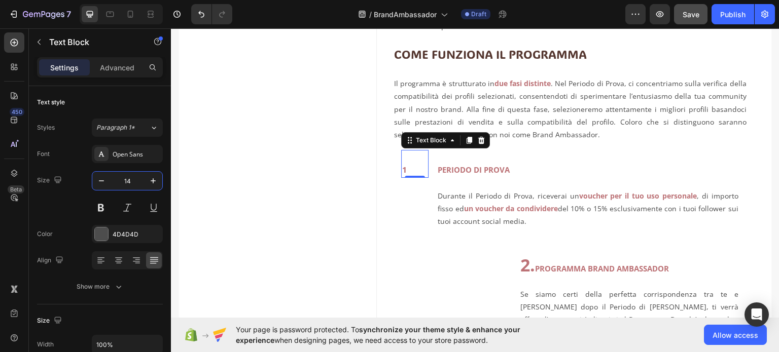
type input "14"
drag, startPoint x: 405, startPoint y: 170, endPoint x: 400, endPoint y: 169, distance: 5.1
click at [402, 169] on p "1" at bounding box center [414, 169] width 25 height 13
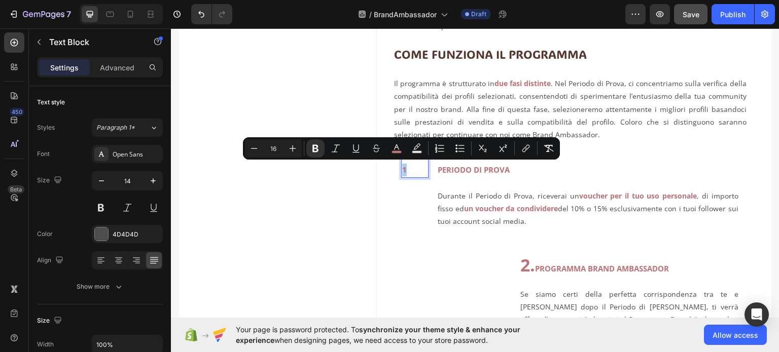
drag, startPoint x: 277, startPoint y: 148, endPoint x: 267, endPoint y: 148, distance: 10.1
click at [267, 148] on input "16" at bounding box center [273, 148] width 20 height 12
click at [271, 149] on input "90" at bounding box center [273, 148] width 20 height 12
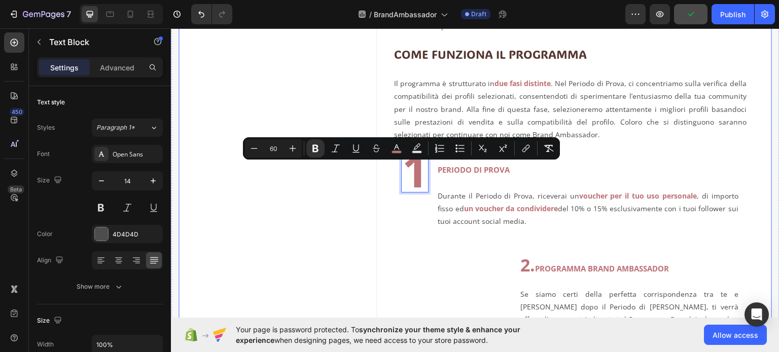
type input "60"
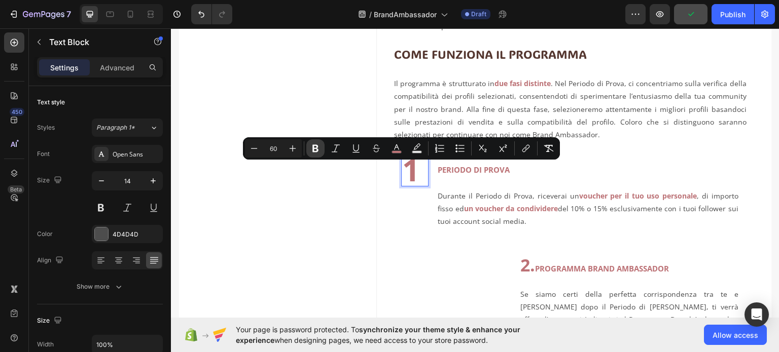
click at [318, 147] on icon "Editor contextual toolbar" at bounding box center [315, 148] width 10 height 10
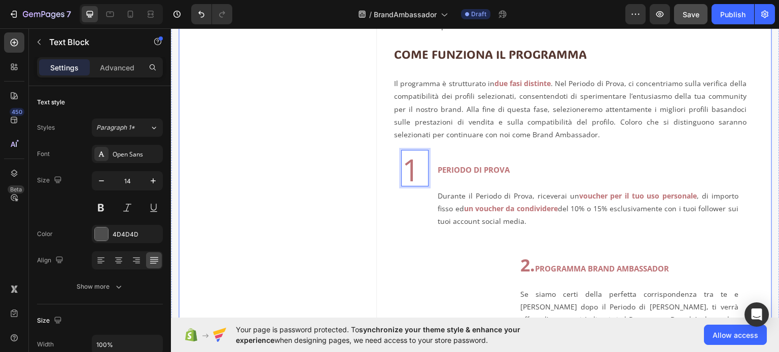
click at [333, 233] on div "Image" at bounding box center [277, 141] width 198 height 709
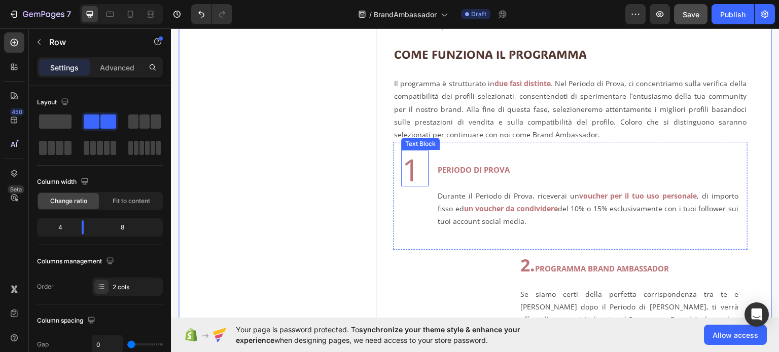
click at [407, 176] on span "1" at bounding box center [410, 170] width 17 height 42
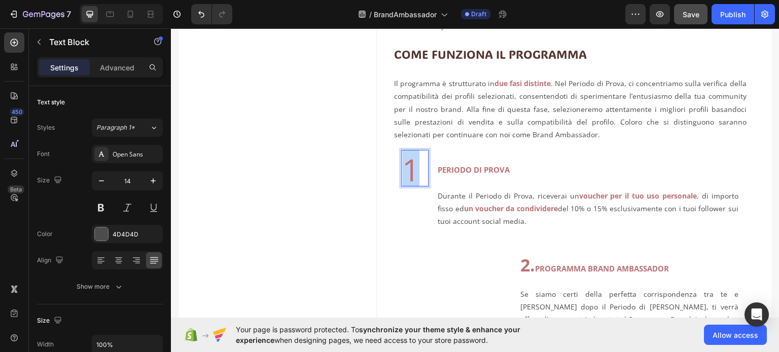
drag, startPoint x: 405, startPoint y: 174, endPoint x: 415, endPoint y: 173, distance: 10.2
click at [415, 173] on span "1" at bounding box center [410, 170] width 17 height 42
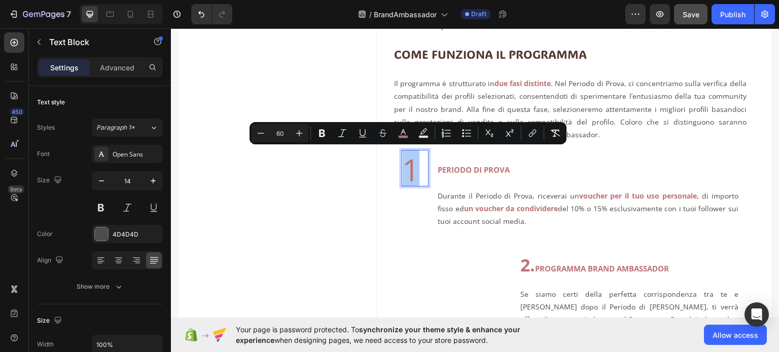
click at [278, 130] on input "60" at bounding box center [280, 133] width 20 height 12
click at [277, 130] on input "60" at bounding box center [280, 133] width 20 height 12
type input "80"
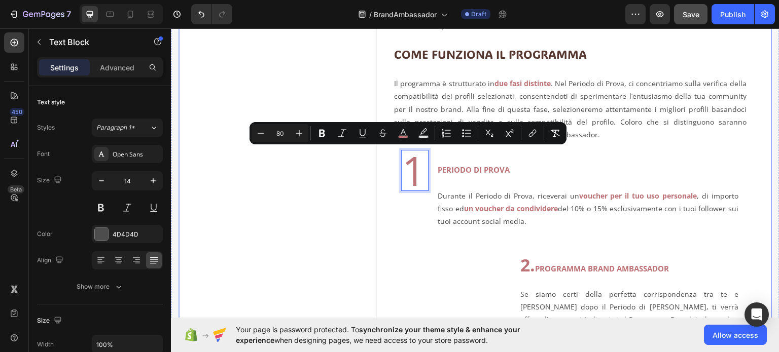
click at [333, 181] on div "Image" at bounding box center [277, 141] width 198 height 709
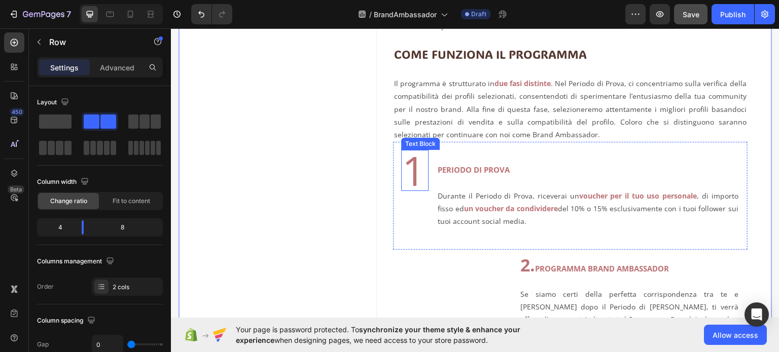
click at [411, 167] on span "1" at bounding box center [413, 169] width 23 height 55
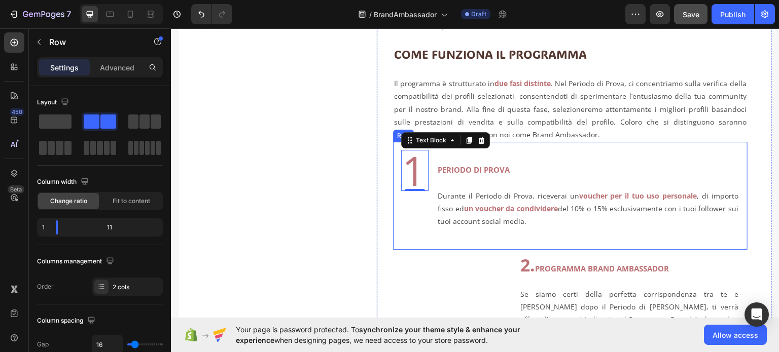
click at [508, 147] on div "1 Text Block 0 PERIODO DI PROVA Durante il Periodo di Prova, riceverai un vouch…" at bounding box center [570, 194] width 354 height 107
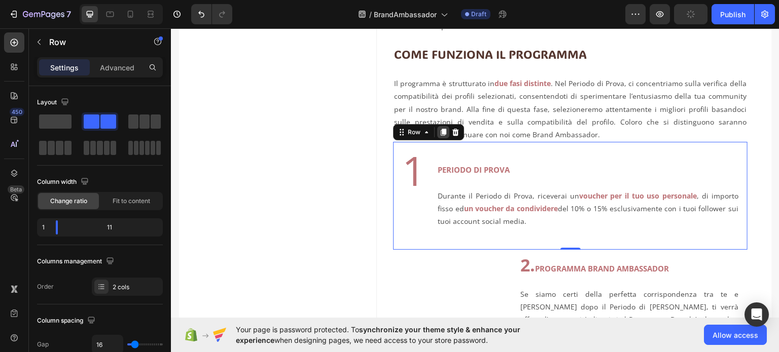
click at [443, 131] on icon at bounding box center [443, 132] width 8 height 8
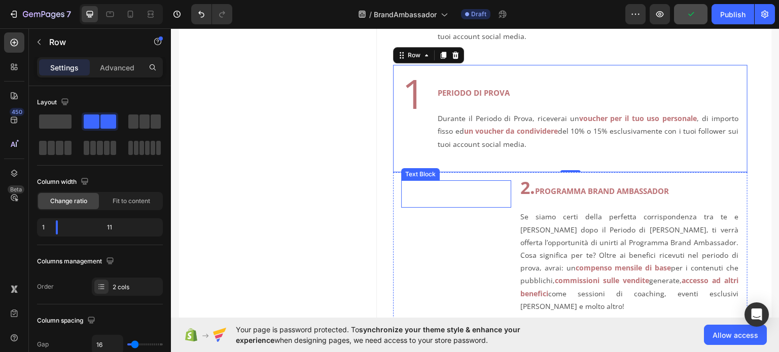
scroll to position [529, 0]
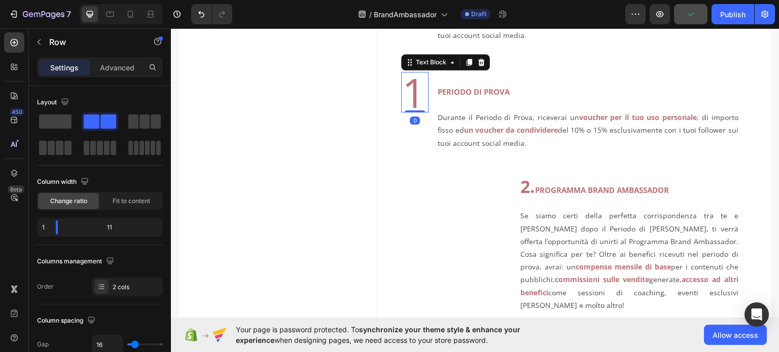
click at [408, 94] on span "1" at bounding box center [413, 91] width 23 height 55
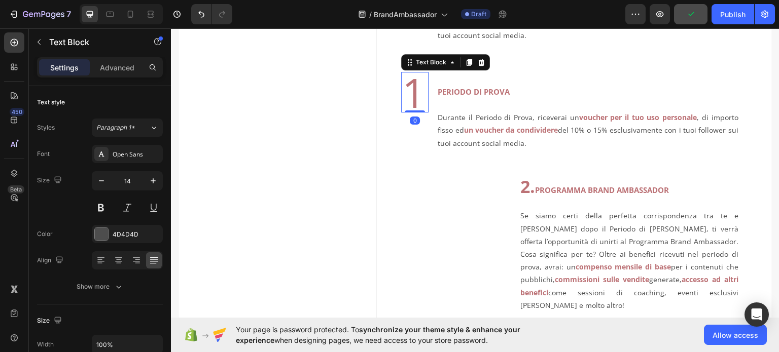
click at [408, 94] on span "1" at bounding box center [413, 91] width 23 height 55
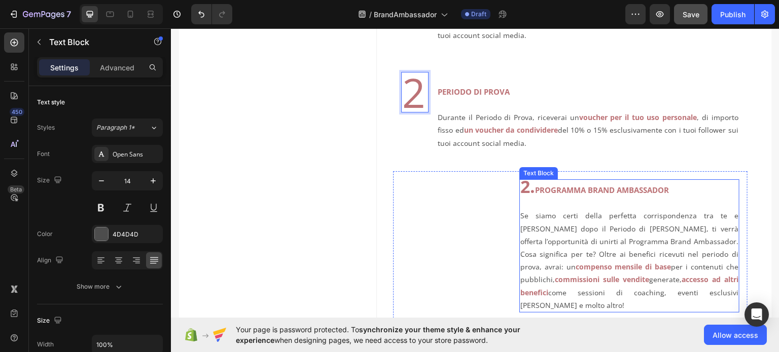
click at [550, 227] on p "⁠⁠⁠⁠⁠⁠⁠ Se siamo certi della perfetta corrispondenza tra te e [PERSON_NAME] dop…" at bounding box center [629, 253] width 218 height 115
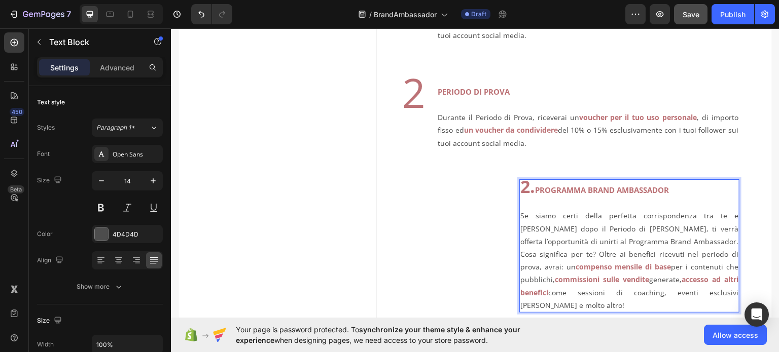
drag, startPoint x: 536, startPoint y: 190, endPoint x: 517, endPoint y: 190, distance: 19.8
click at [520, 190] on p "2. PROGRAMMA BRAND AMBASSADOR" at bounding box center [629, 188] width 218 height 16
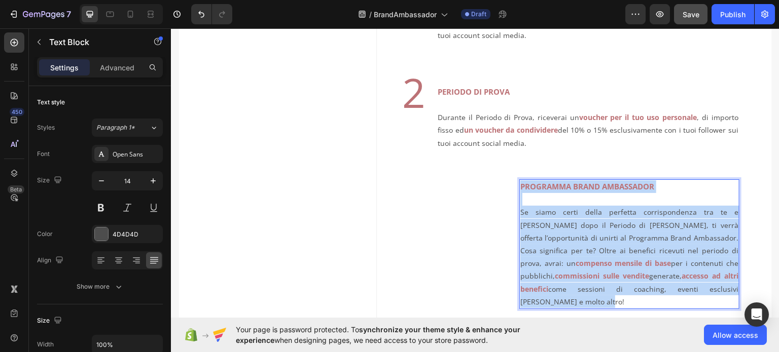
drag, startPoint x: 700, startPoint y: 292, endPoint x: 515, endPoint y: 185, distance: 214.2
click at [519, 185] on div "PROGRAMMA BRAND AMBASSADOR Se siamo certi della perfetta corrispondenza tra te …" at bounding box center [629, 244] width 220 height 130
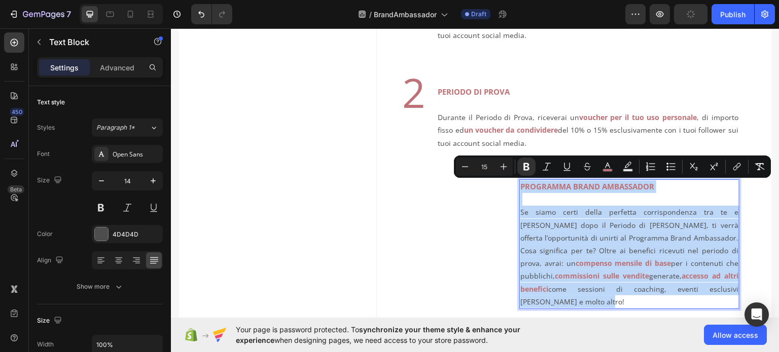
copy div "PROGRAMMA BRAND AMBASSADOR Se siamo certi della perfetta corrispondenza tra te …"
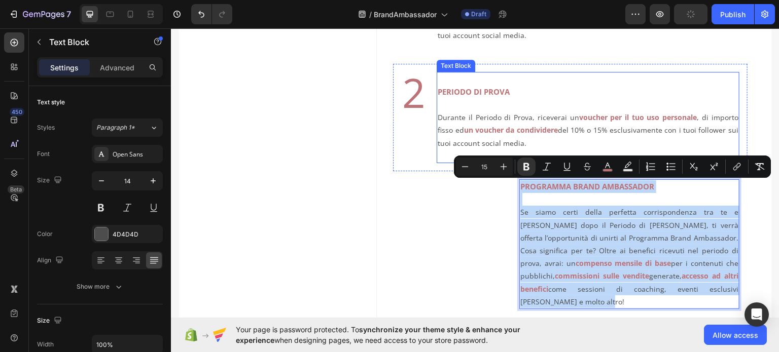
click at [532, 136] on p "Durante il Periodo di Prova, riceverai un voucher per il tuo uso personale , di…" at bounding box center [588, 123] width 301 height 51
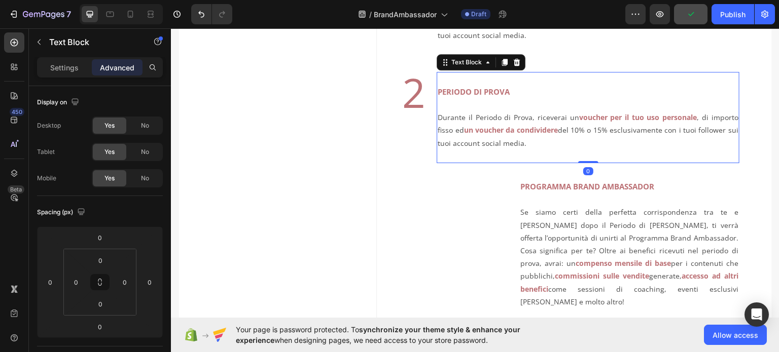
click at [534, 142] on p "Durante il Periodo di Prova, riceverai un voucher per il tuo uso personale , di…" at bounding box center [588, 123] width 301 height 51
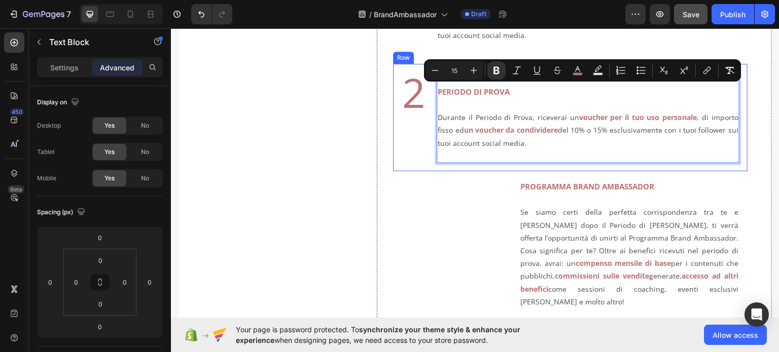
drag, startPoint x: 539, startPoint y: 144, endPoint x: 432, endPoint y: 79, distance: 124.9
click at [432, 79] on div "2 Text Block PERIODO DI PROVA Durante il Periodo di Prova, riceverai un voucher…" at bounding box center [570, 116] width 354 height 107
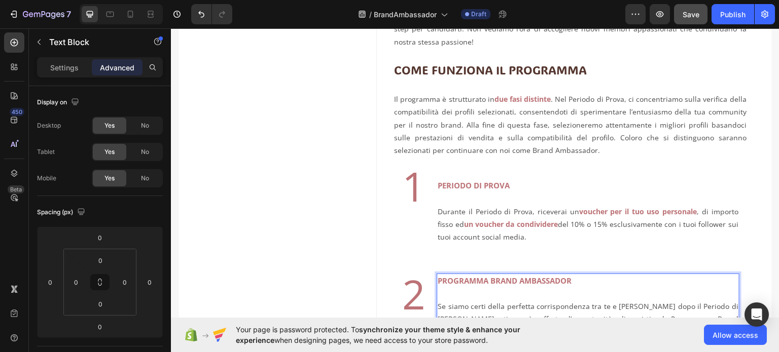
scroll to position [326, 0]
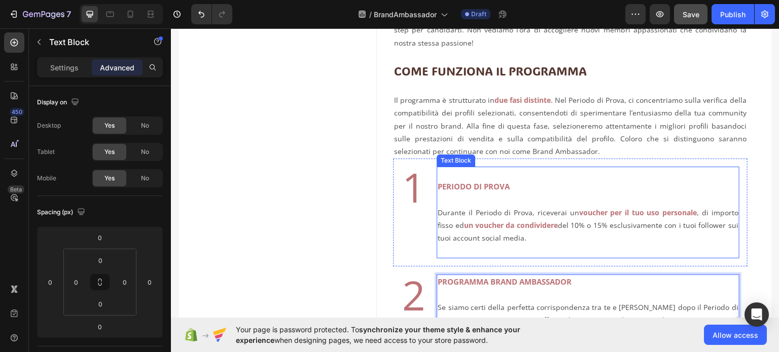
click at [438, 182] on strong "PERIODO DI PROVA" at bounding box center [474, 186] width 72 height 10
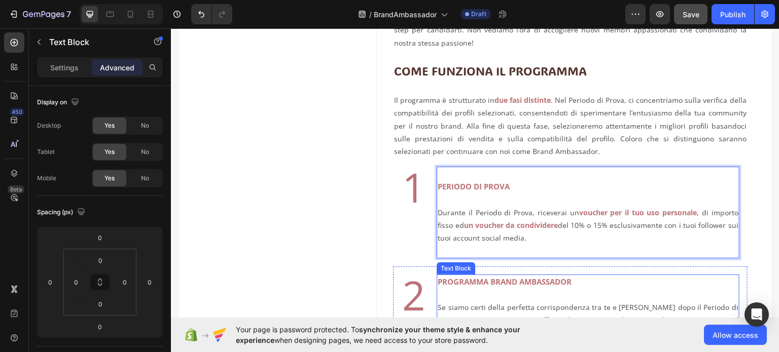
click at [438, 283] on strong "PROGRAMMA BRAND AMBASSADOR" at bounding box center [505, 281] width 134 height 10
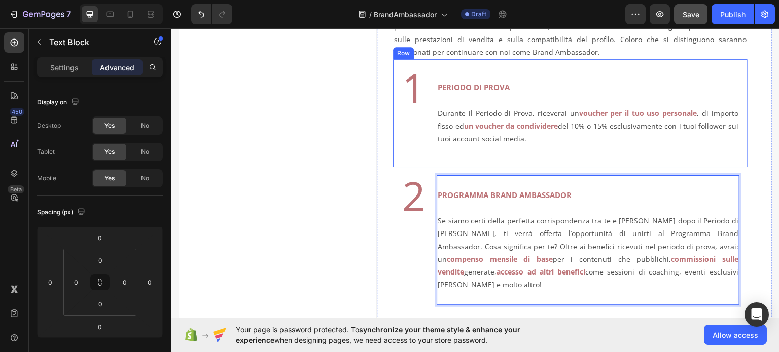
scroll to position [428, 0]
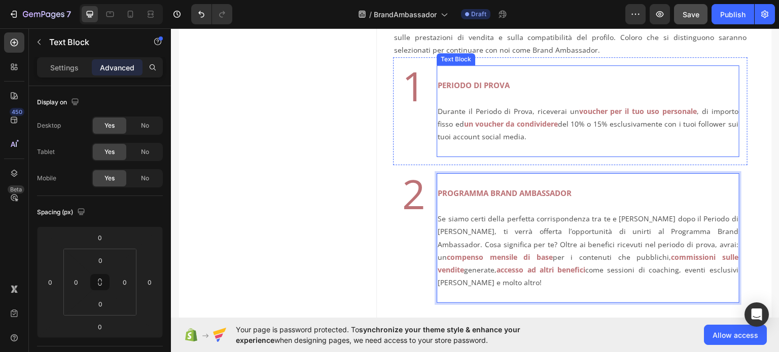
click at [442, 76] on p "Rich Text Editor. Editing area: main" at bounding box center [588, 72] width 301 height 13
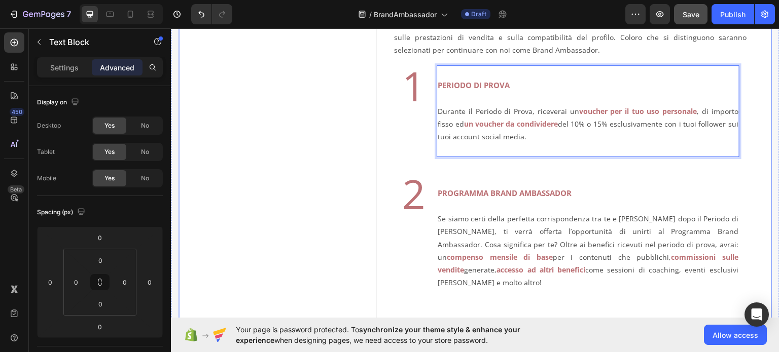
click at [339, 212] on div "Image" at bounding box center [277, 127] width 198 height 851
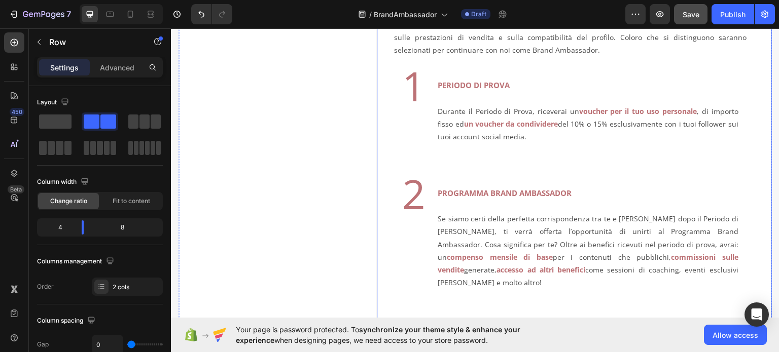
scroll to position [529, 0]
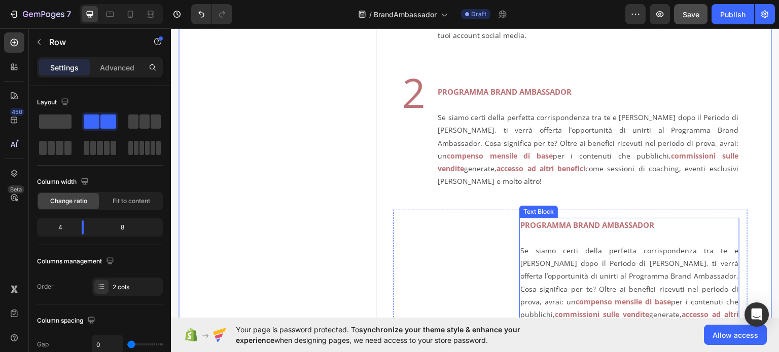
click at [609, 248] on p "Se siamo certi della perfetta corrispondenza tra te e [PERSON_NAME] dopo il Per…" at bounding box center [629, 288] width 218 height 115
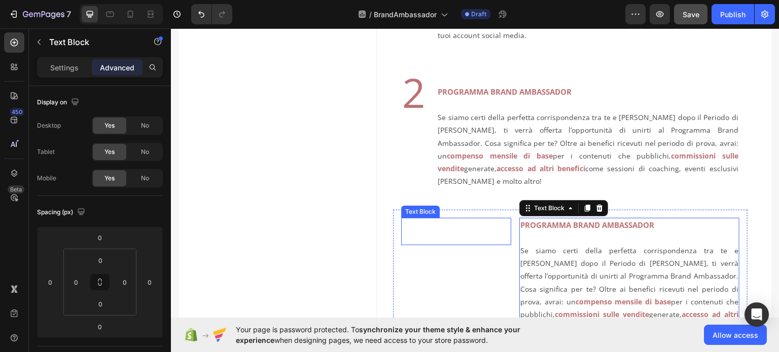
click at [486, 219] on p "Rich Text Editor. Editing area: main" at bounding box center [456, 225] width 108 height 13
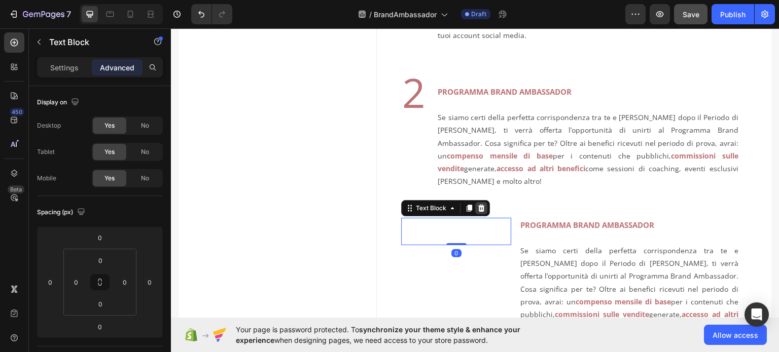
click at [482, 204] on icon at bounding box center [481, 208] width 8 height 8
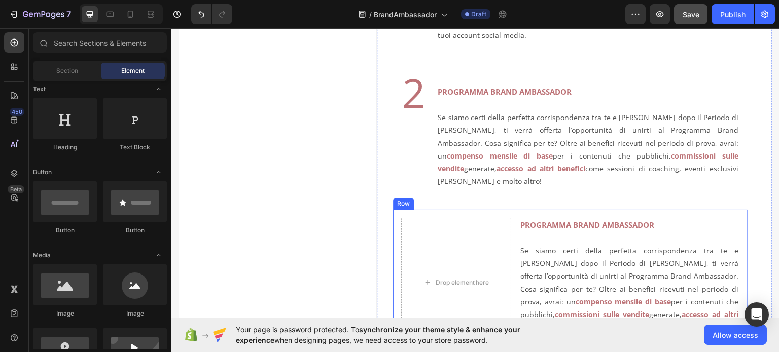
click at [511, 214] on div "Drop element here PROGRAMMA BRAND AMBASSADOR Se siamo certi della perfetta corr…" at bounding box center [570, 282] width 354 height 146
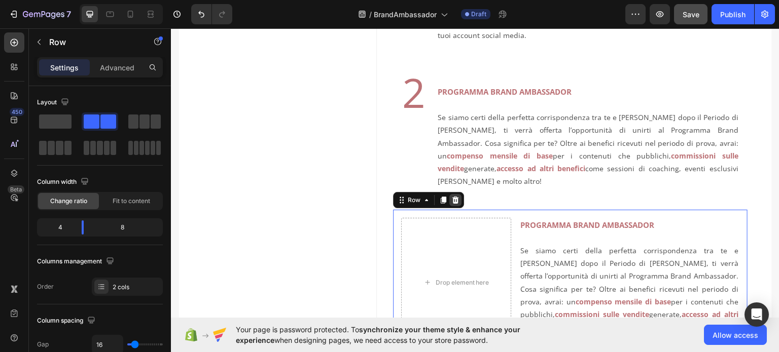
click at [454, 196] on icon at bounding box center [455, 199] width 7 height 7
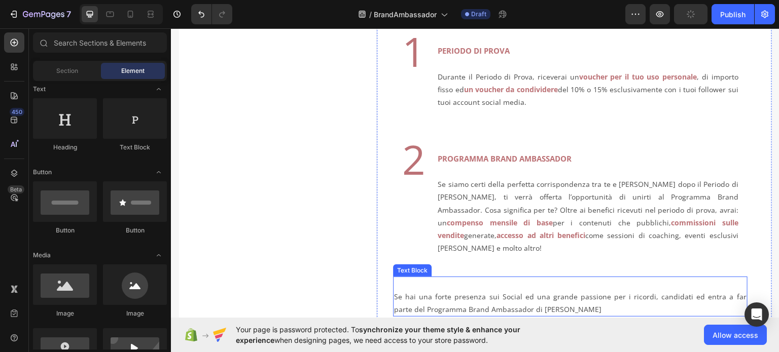
scroll to position [428, 0]
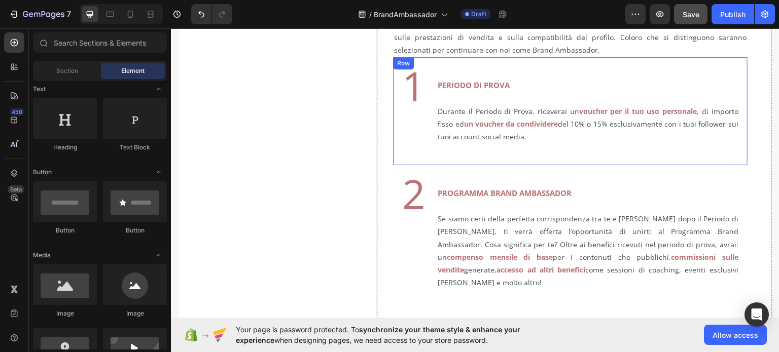
click at [445, 160] on div "1 Text Block PERIODO DI PROVA Durante il Periodo di Prova, riceverai un voucher…" at bounding box center [570, 110] width 354 height 107
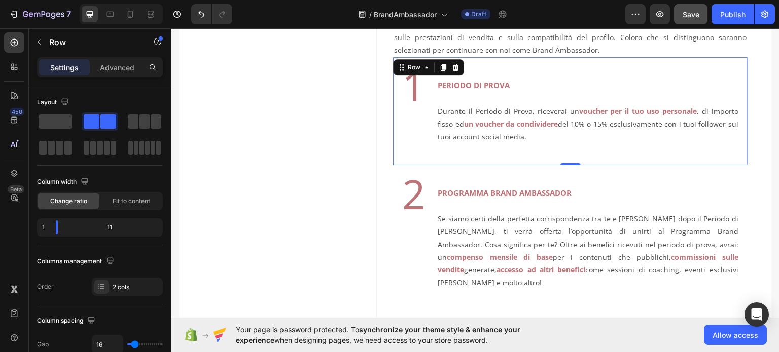
click at [444, 157] on div "1 Text Block PERIODO DI PROVA Durante il Periodo di Prova, riceverai un voucher…" at bounding box center [570, 110] width 354 height 107
click at [448, 149] on p "Rich Text Editor. Editing area: main" at bounding box center [588, 148] width 301 height 13
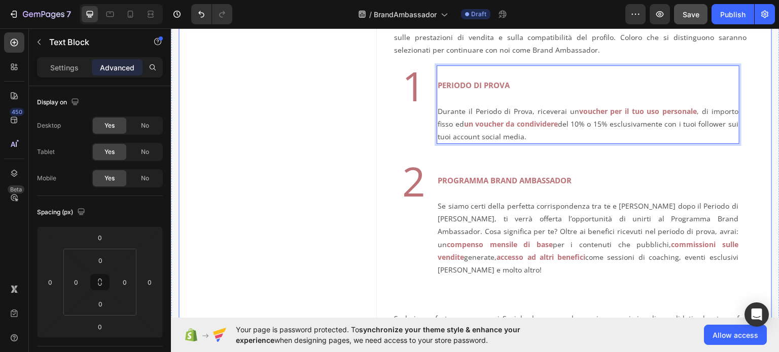
click at [333, 232] on div "Image" at bounding box center [277, 48] width 198 height 693
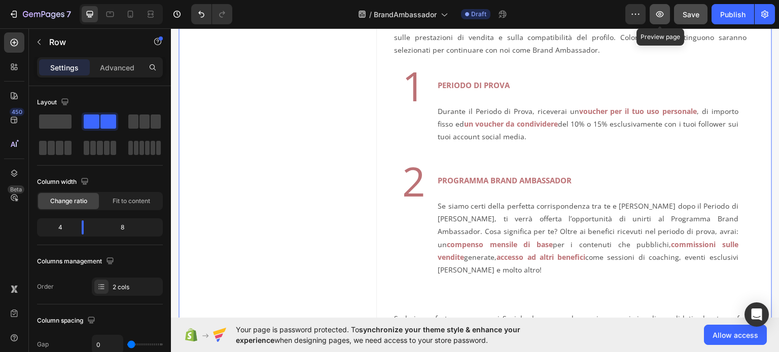
click at [663, 14] on icon "button" at bounding box center [660, 14] width 10 height 10
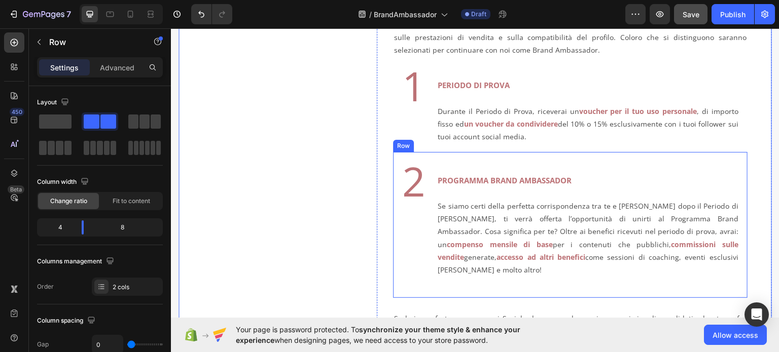
scroll to position [479, 0]
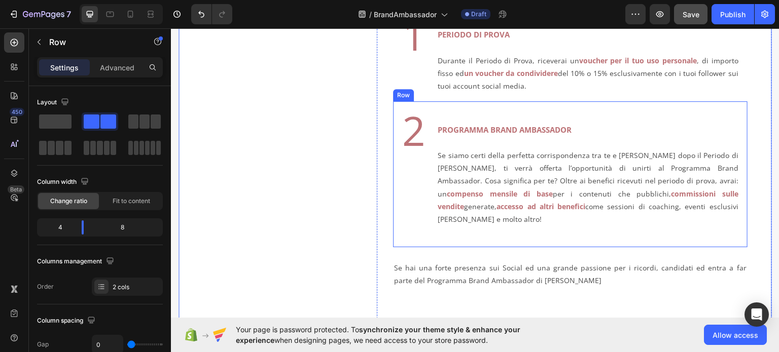
click at [432, 225] on div "2 Text Block PROGRAMMA BRAND AMBASSADOR Se siamo certi della perfetta corrispon…" at bounding box center [570, 174] width 354 height 146
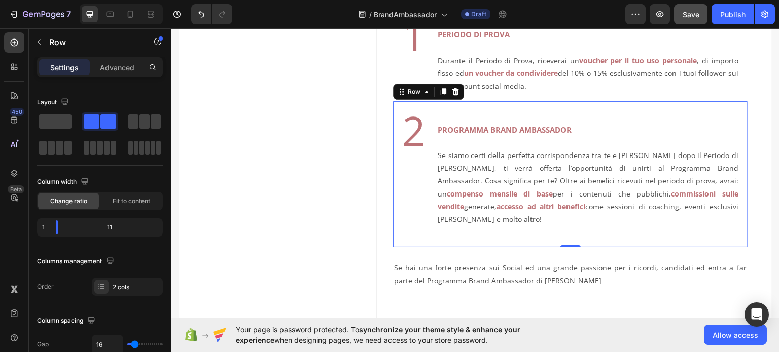
click at [432, 225] on div "2 Text Block PROGRAMMA BRAND AMBASSADOR Se siamo certi della perfetta corrispon…" at bounding box center [570, 174] width 354 height 146
click at [433, 226] on div "2 Text Block PROGRAMMA BRAND AMBASSADOR Se siamo certi della perfetta corrispon…" at bounding box center [570, 174] width 354 height 146
click at [405, 216] on div "2 Text Block" at bounding box center [414, 174] width 27 height 130
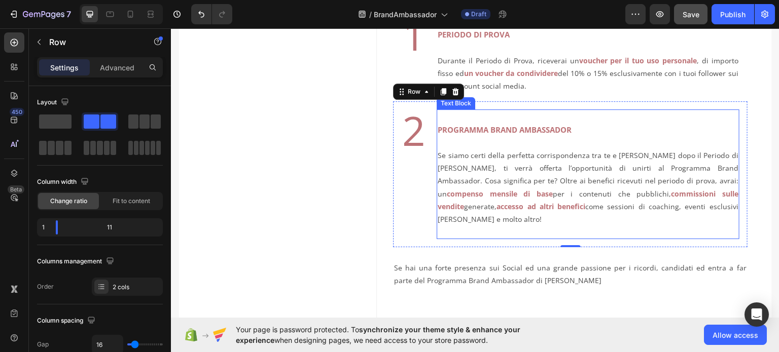
click at [486, 206] on p "Se siamo certi della perfetta corrispondenza tra te e [PERSON_NAME] dopo il Per…" at bounding box center [588, 180] width 301 height 89
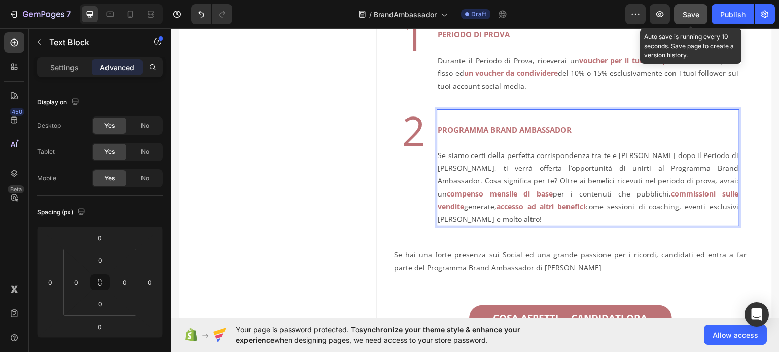
click at [693, 13] on span "Save" at bounding box center [690, 14] width 17 height 9
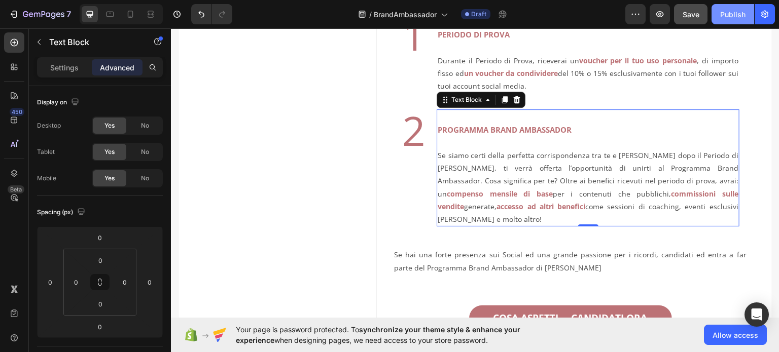
click at [745, 18] on div "Publish" at bounding box center [732, 14] width 25 height 11
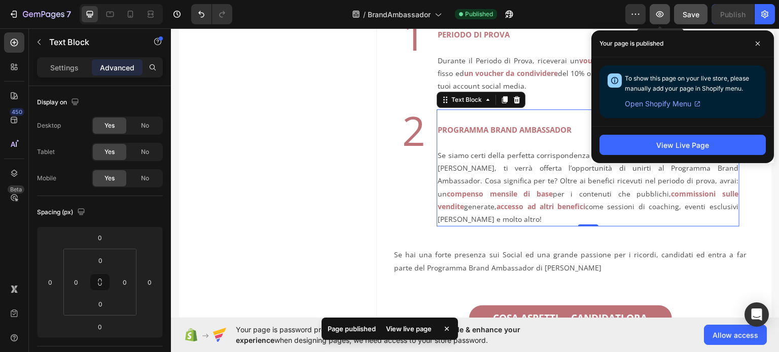
click at [663, 14] on icon "button" at bounding box center [660, 14] width 8 height 6
